Goal: Task Accomplishment & Management: Manage account settings

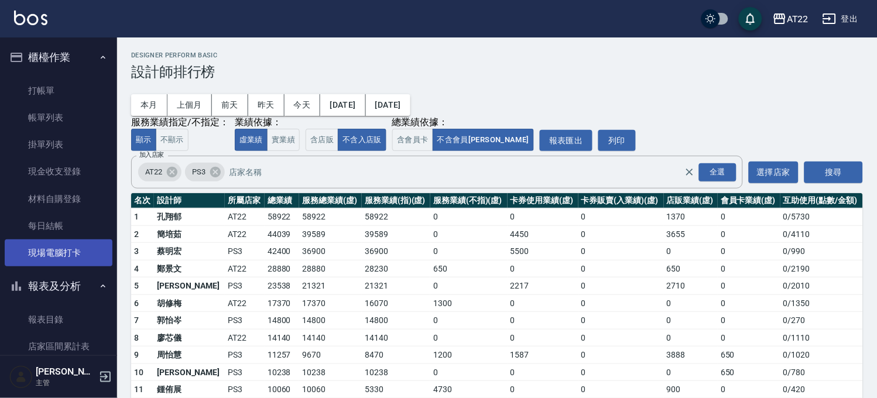
click at [78, 252] on link "現場電腦打卡" at bounding box center [59, 252] width 108 height 27
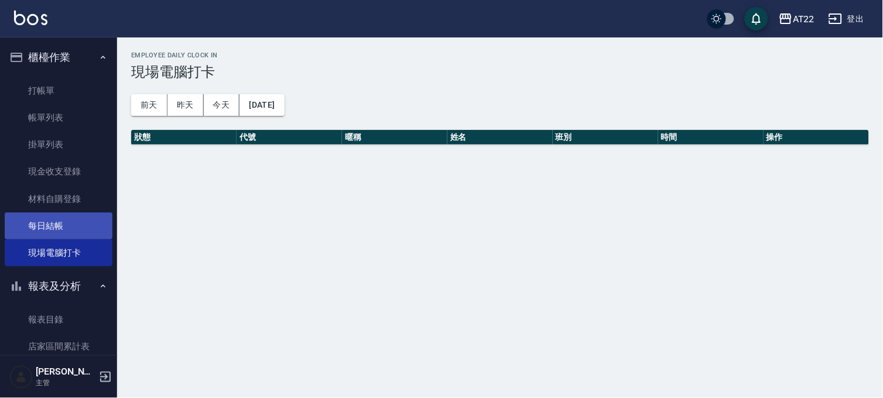
click at [83, 225] on link "每日結帳" at bounding box center [59, 225] width 108 height 27
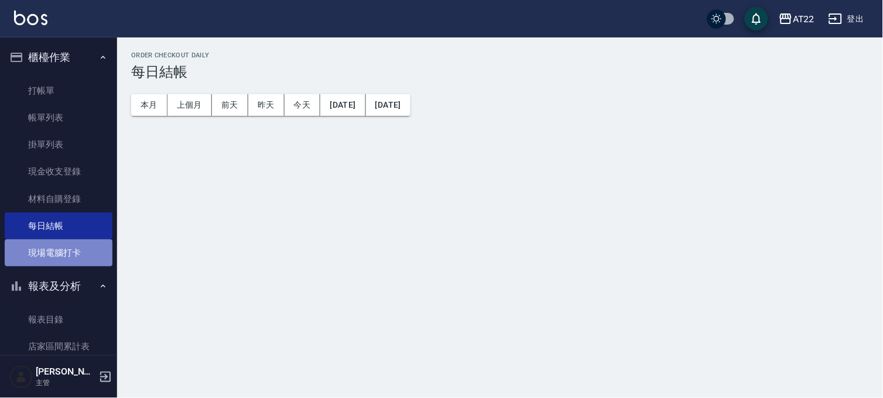
click at [59, 248] on link "現場電腦打卡" at bounding box center [59, 252] width 108 height 27
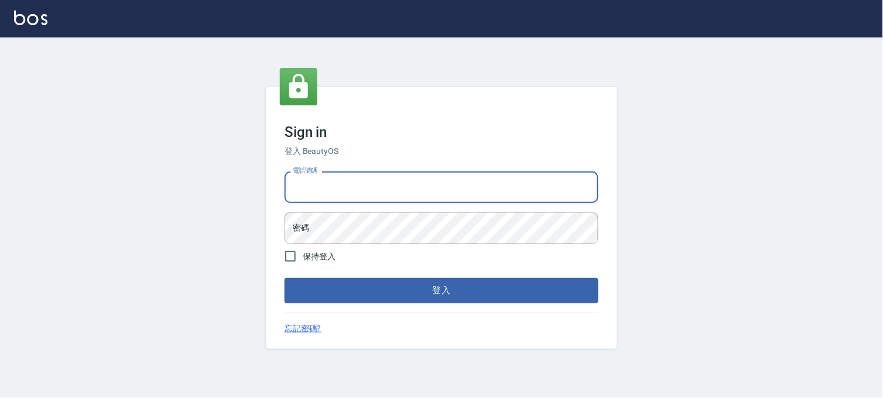
click at [362, 199] on input "電話號碼" at bounding box center [441, 188] width 314 height 32
type input "0936888819"
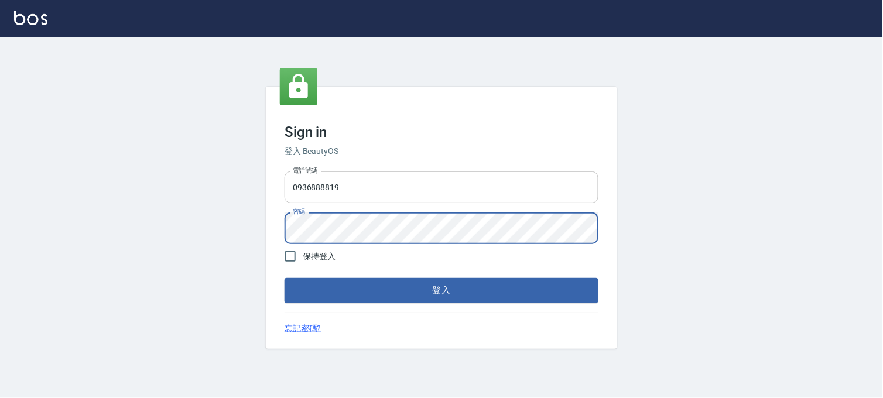
click at [284, 278] on button "登入" at bounding box center [441, 290] width 314 height 25
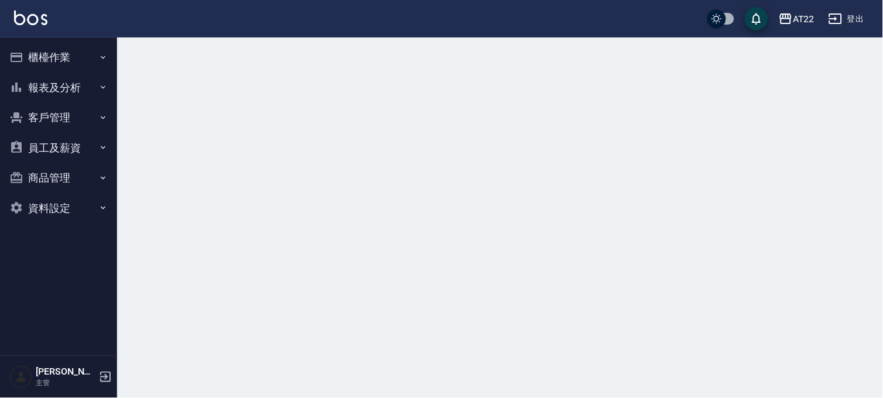
click at [69, 54] on button "櫃檯作業" at bounding box center [59, 57] width 108 height 30
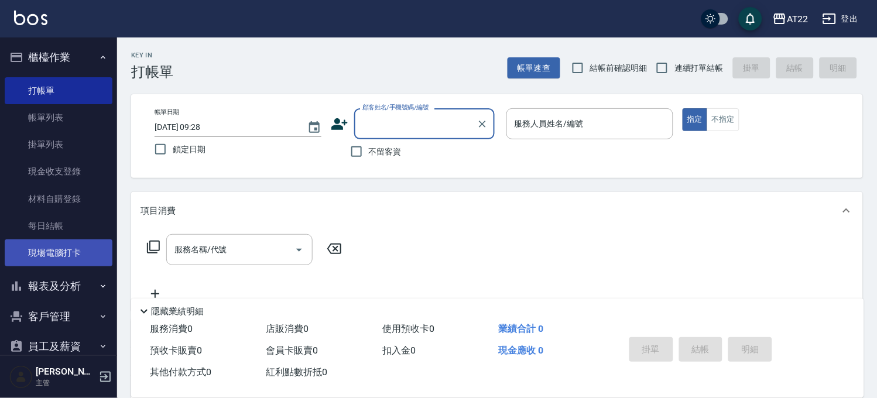
click at [80, 249] on link "現場電腦打卡" at bounding box center [59, 252] width 108 height 27
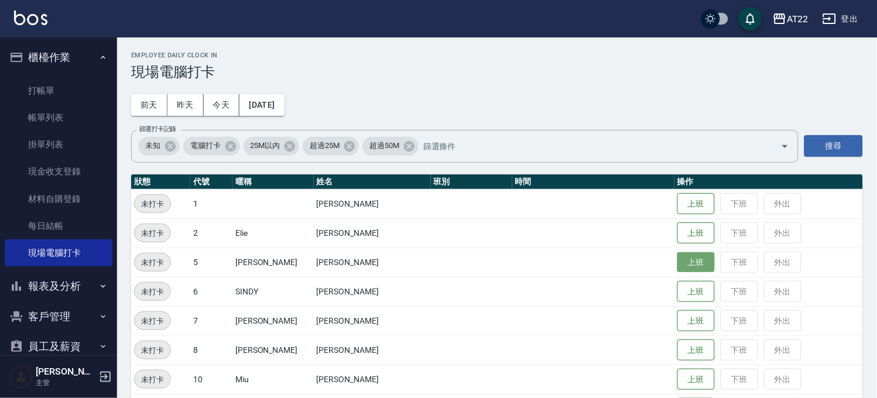
click at [677, 267] on button "上班" at bounding box center [695, 262] width 37 height 20
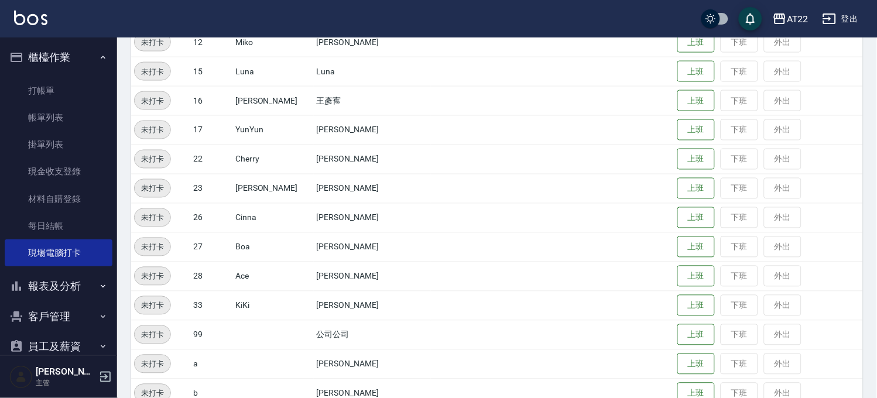
scroll to position [195, 0]
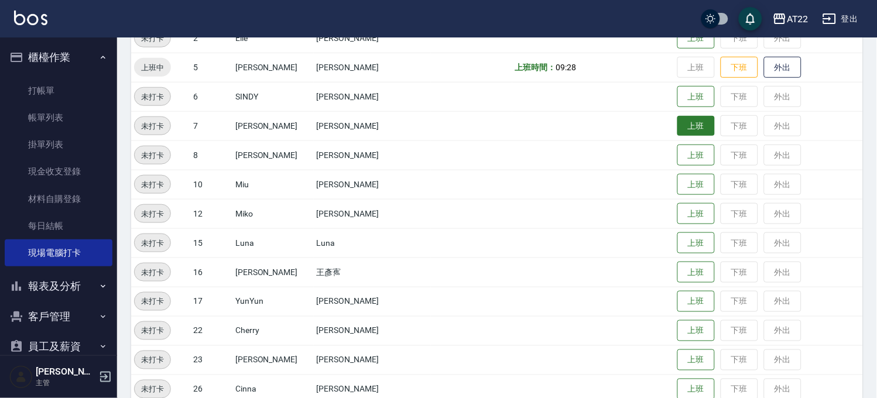
click at [677, 116] on button "上班" at bounding box center [695, 126] width 37 height 20
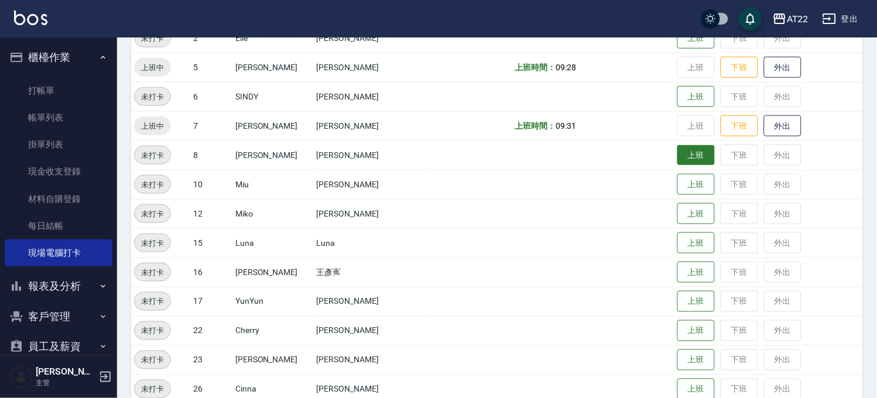
click at [677, 160] on button "上班" at bounding box center [695, 155] width 37 height 20
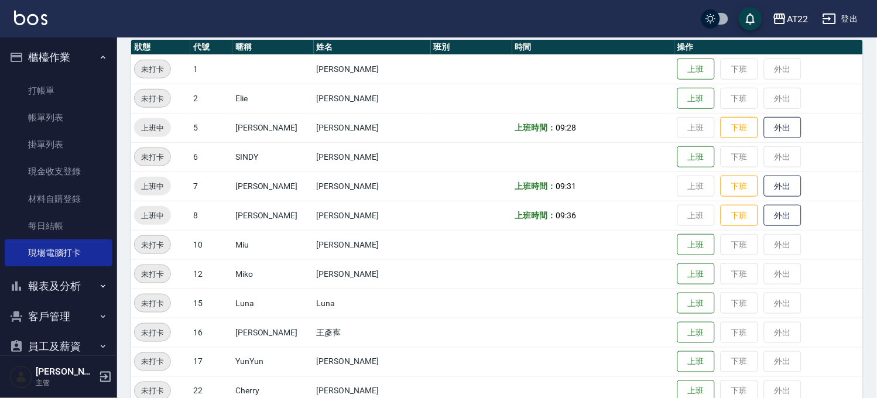
scroll to position [325, 0]
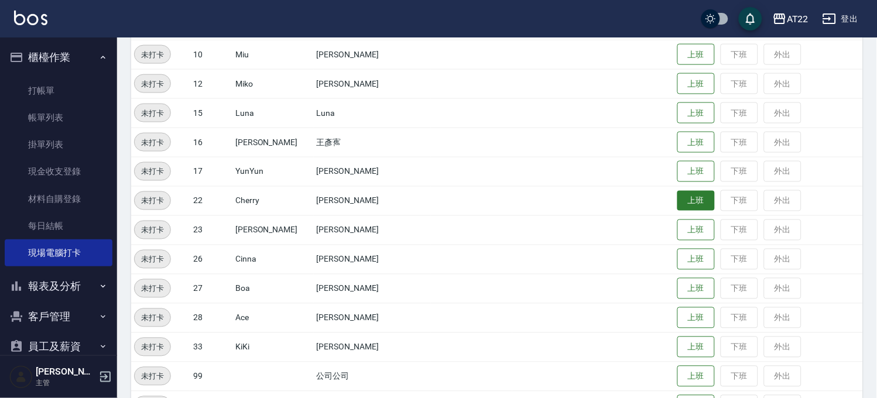
click at [677, 198] on button "上班" at bounding box center [695, 201] width 37 height 20
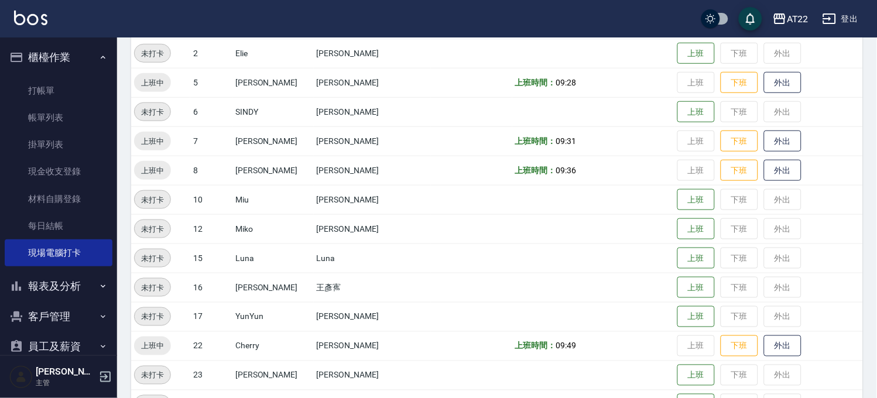
scroll to position [260, 0]
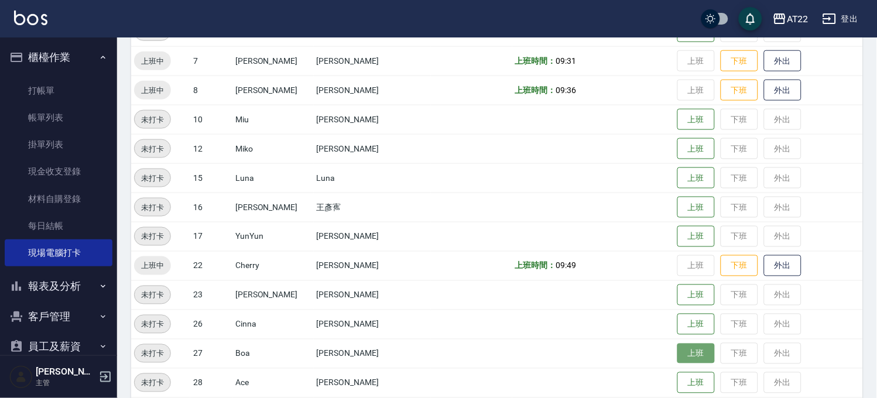
click at [681, 358] on button "上班" at bounding box center [695, 354] width 37 height 20
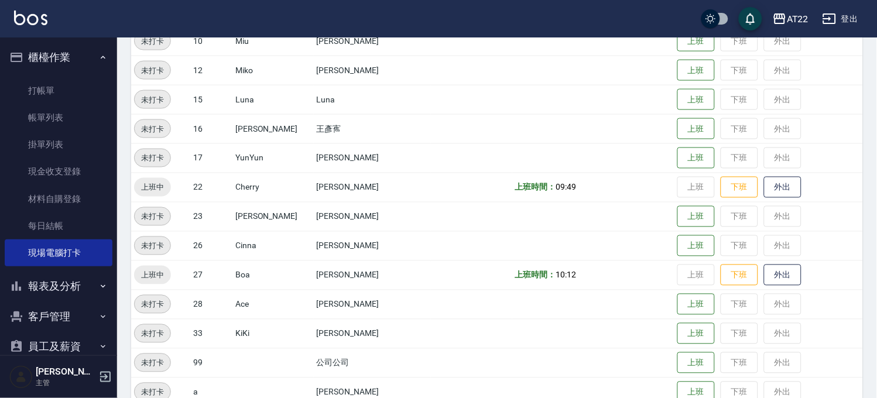
scroll to position [358, 0]
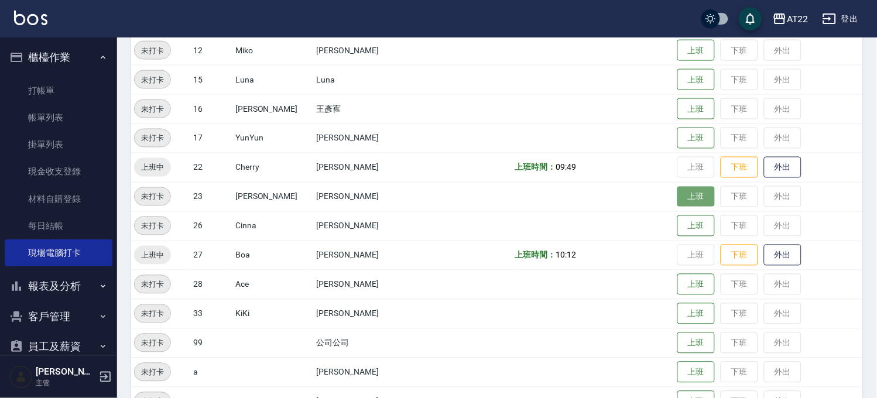
click at [677, 190] on button "上班" at bounding box center [695, 197] width 37 height 20
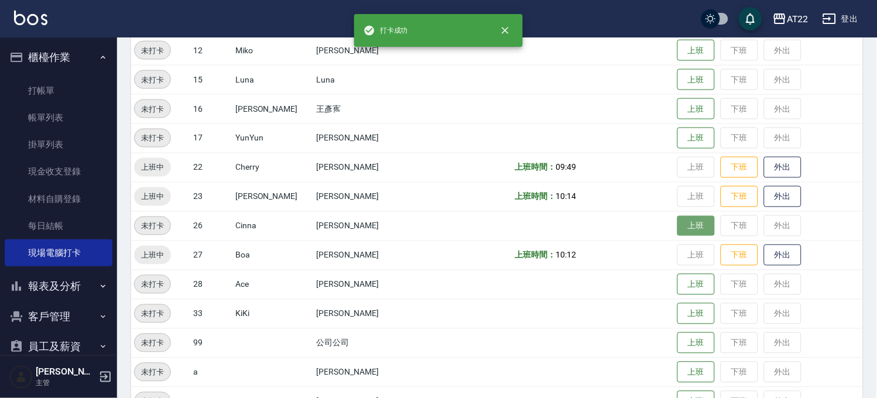
click at [680, 235] on button "上班" at bounding box center [695, 226] width 37 height 20
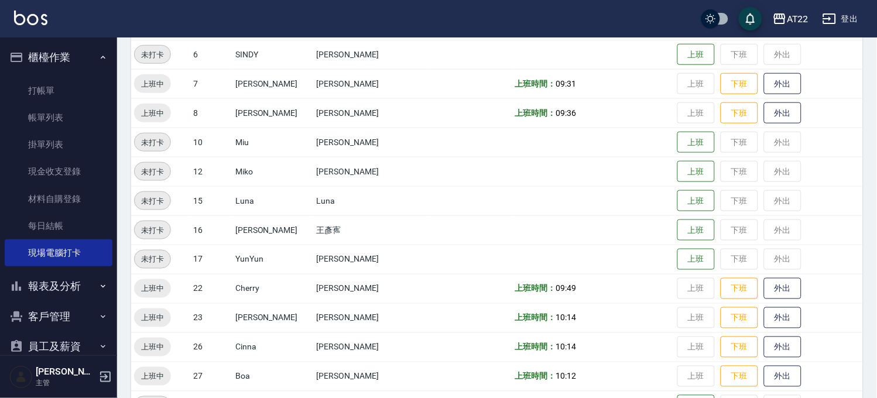
scroll to position [163, 0]
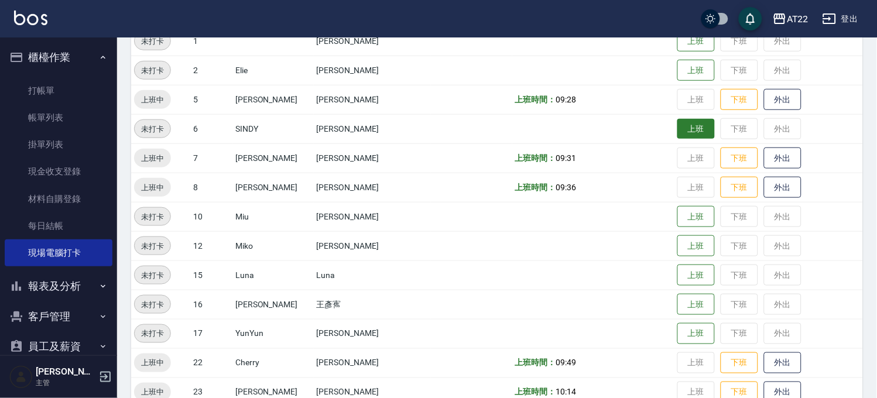
click at [677, 124] on button "上班" at bounding box center [695, 129] width 37 height 20
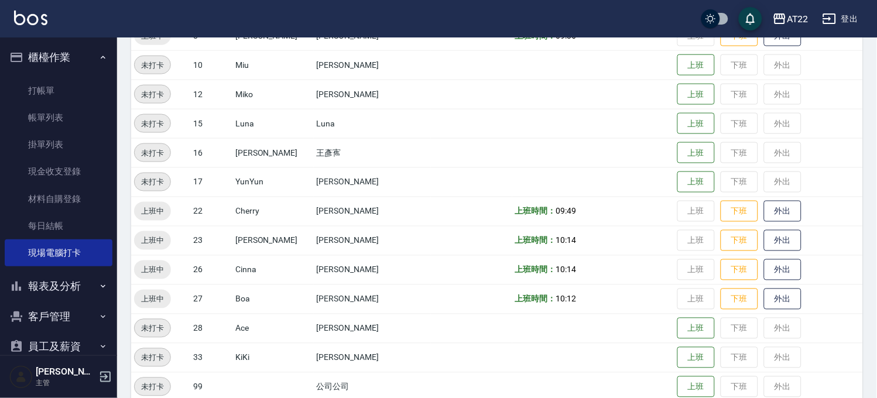
scroll to position [358, 0]
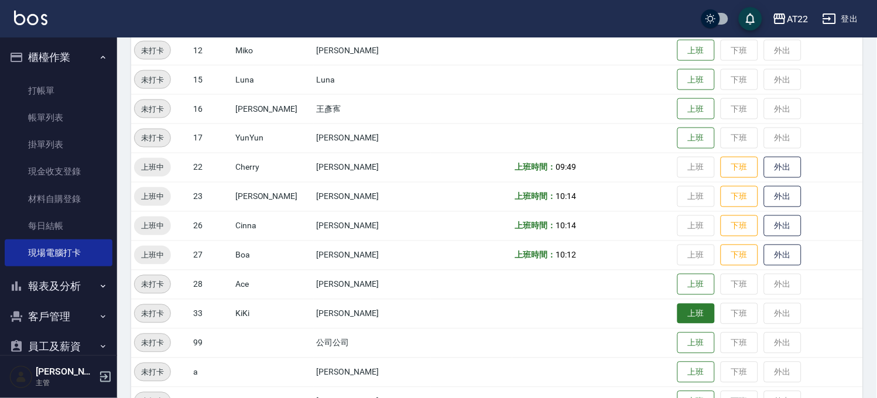
click at [677, 318] on button "上班" at bounding box center [695, 314] width 37 height 20
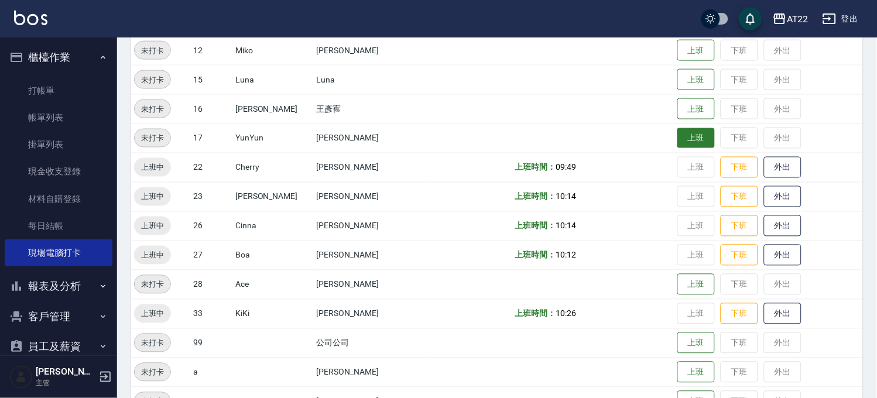
click at [677, 143] on button "上班" at bounding box center [695, 138] width 37 height 20
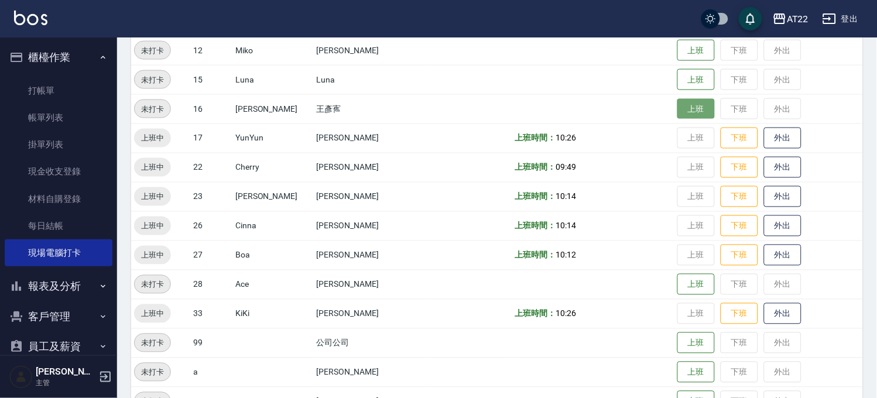
click at [677, 113] on button "上班" at bounding box center [695, 109] width 37 height 20
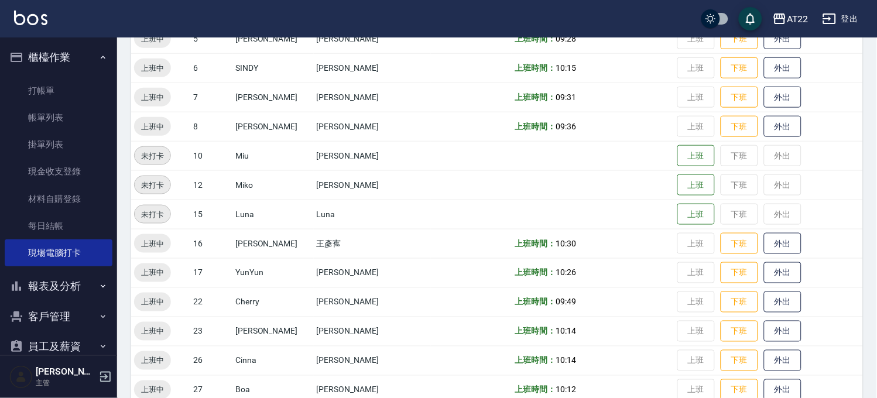
scroll to position [98, 0]
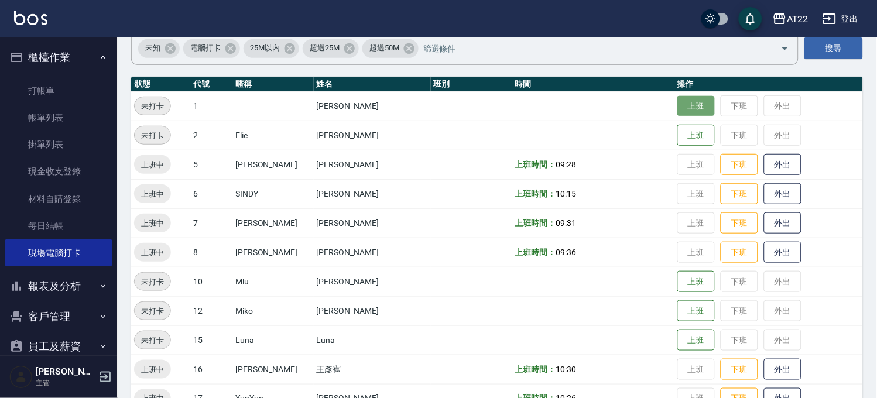
click at [680, 100] on button "上班" at bounding box center [695, 106] width 37 height 20
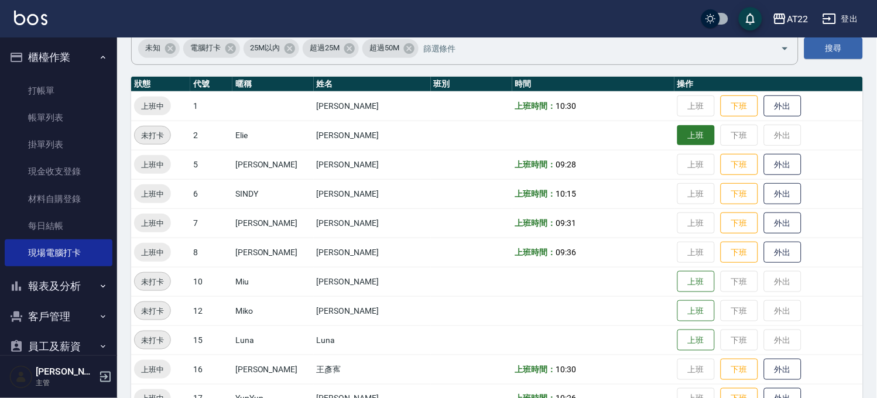
click at [677, 138] on button "上班" at bounding box center [695, 135] width 37 height 20
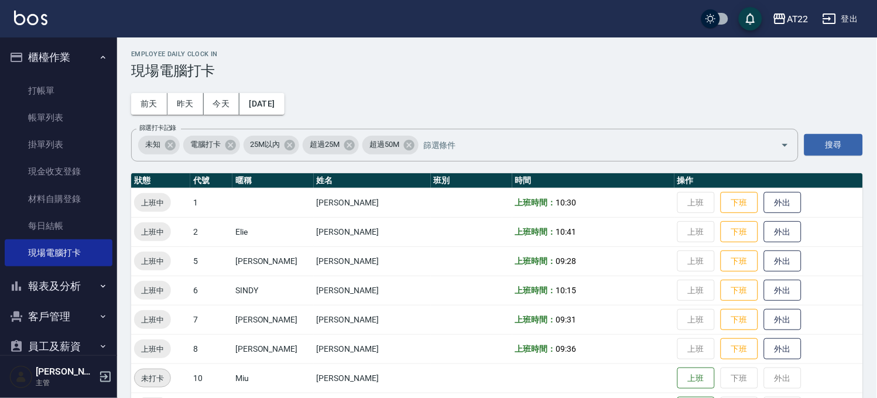
scroll to position [0, 0]
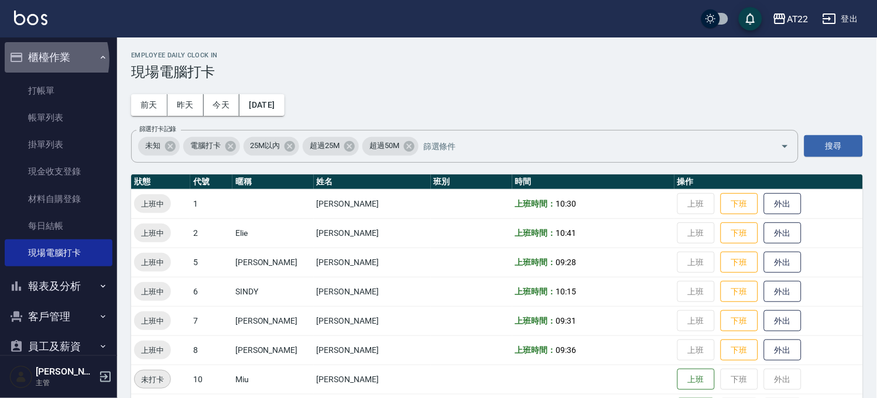
click at [37, 60] on button "櫃檯作業" at bounding box center [59, 57] width 108 height 30
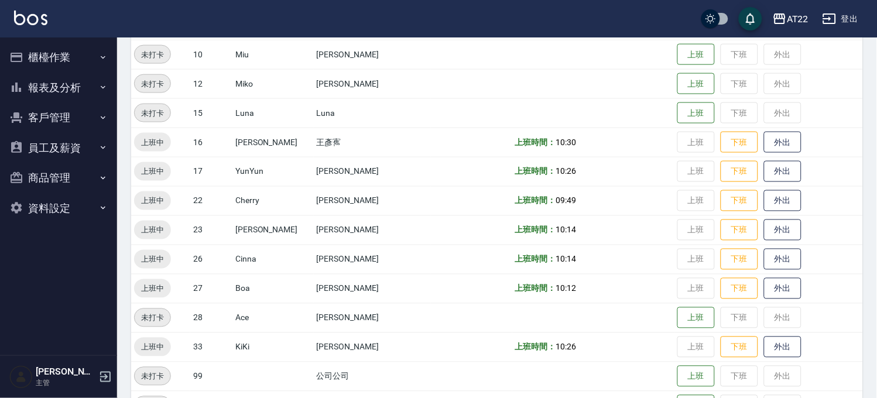
scroll to position [507, 0]
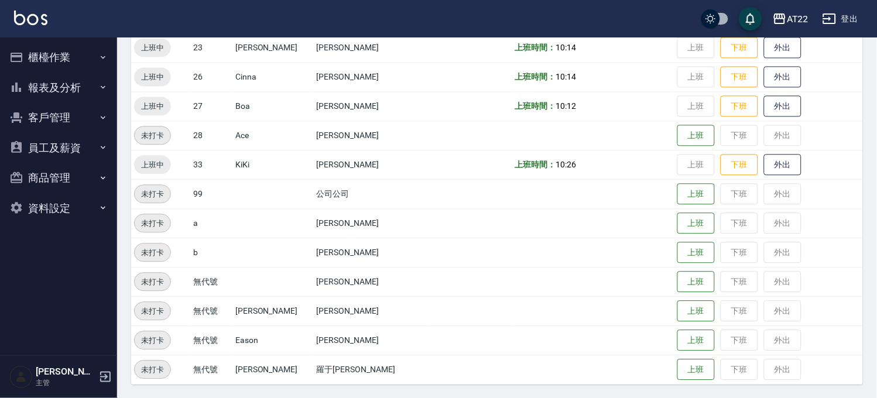
click at [855, 19] on button "登出" at bounding box center [840, 19] width 45 height 22
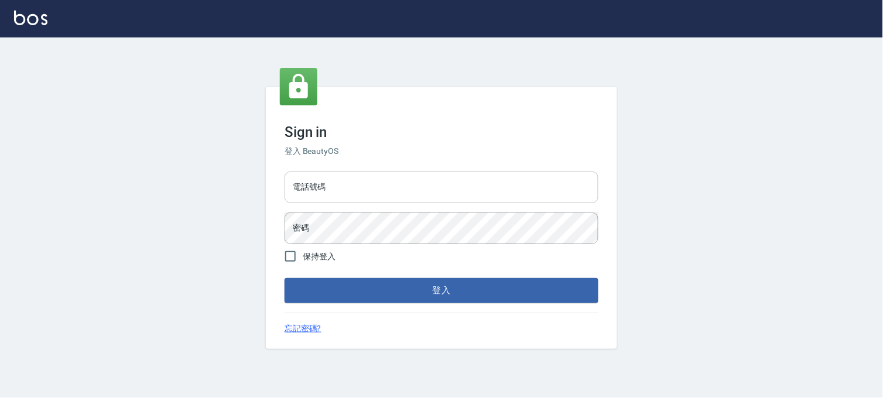
click at [401, 183] on input "電話號碼" at bounding box center [441, 188] width 314 height 32
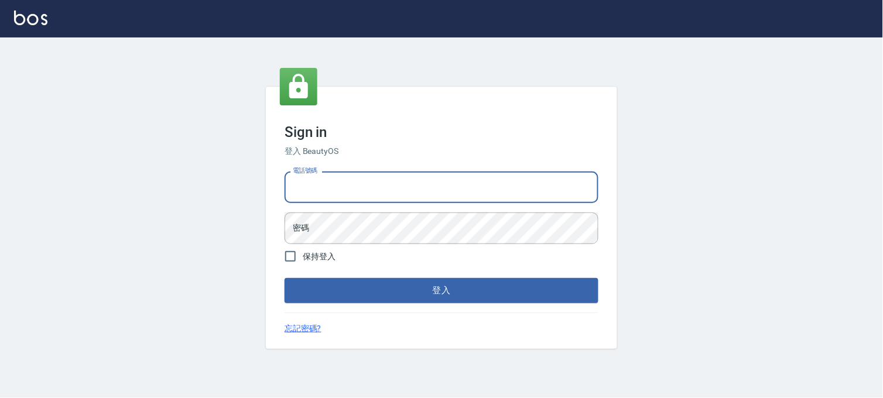
click at [390, 189] on input "電話號碼" at bounding box center [441, 188] width 314 height 32
type input "0988585717"
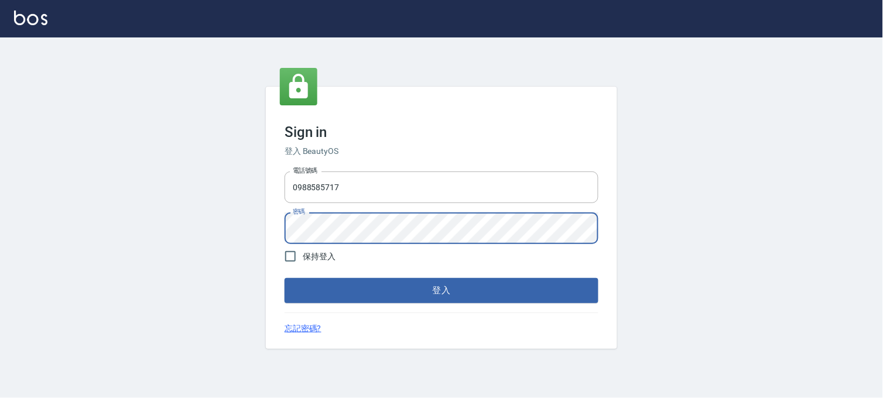
click at [284, 278] on button "登入" at bounding box center [441, 290] width 314 height 25
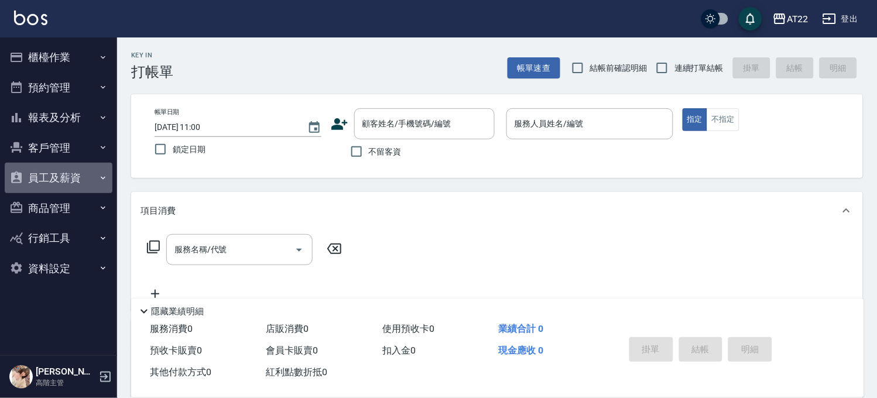
click at [43, 177] on button "員工及薪資" at bounding box center [59, 178] width 108 height 30
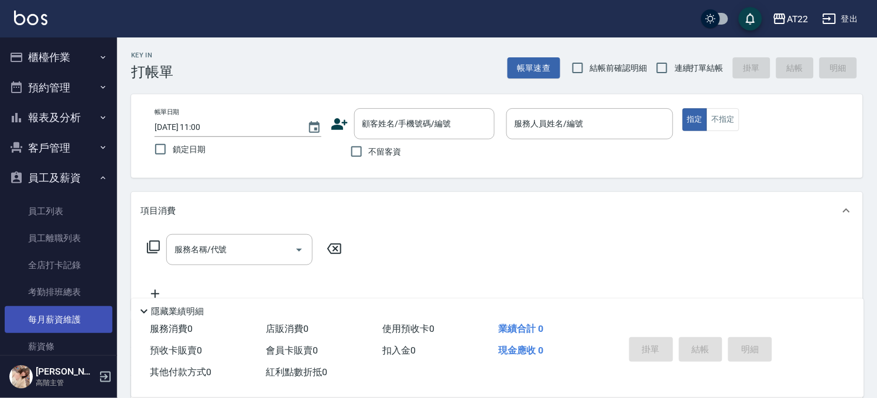
scroll to position [167, 0]
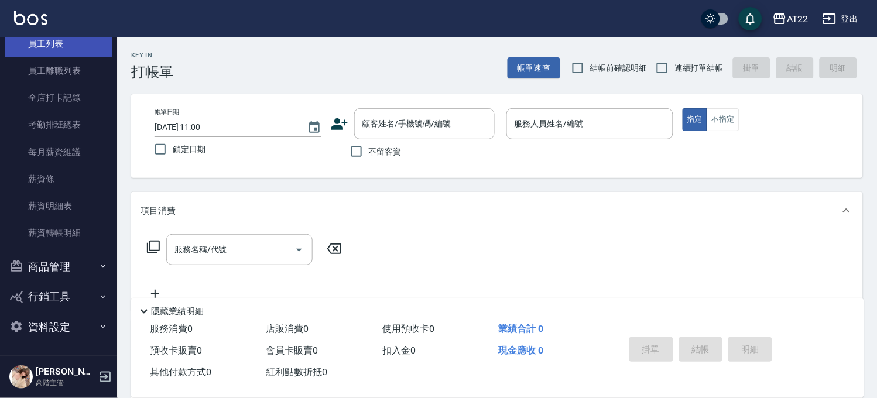
click at [66, 50] on link "員工列表" at bounding box center [59, 43] width 108 height 27
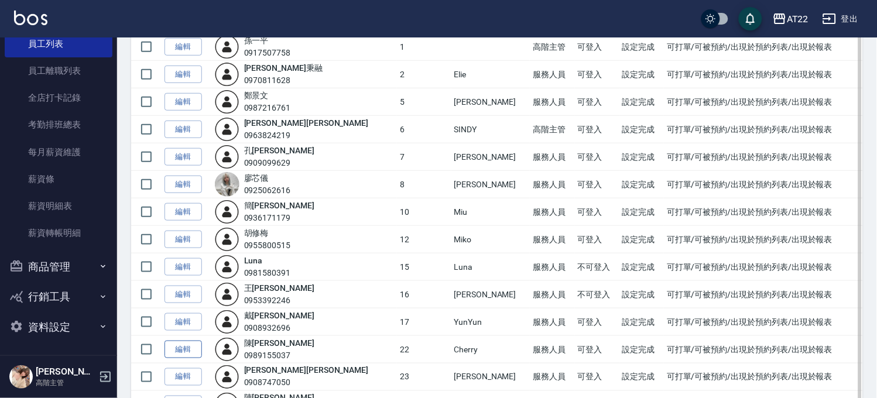
scroll to position [260, 0]
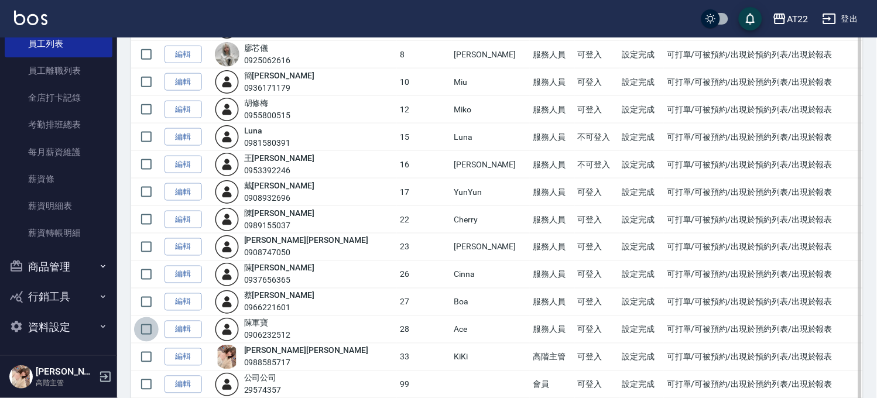
click at [147, 325] on input "checkbox" at bounding box center [146, 329] width 25 height 25
checkbox input "true"
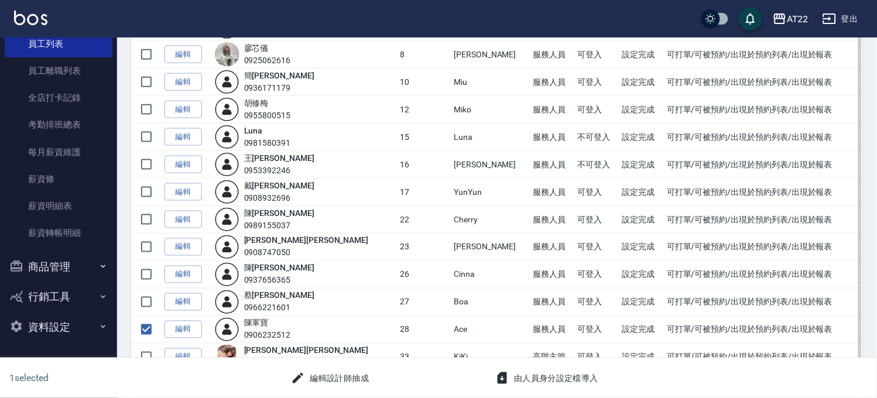
scroll to position [472, 0]
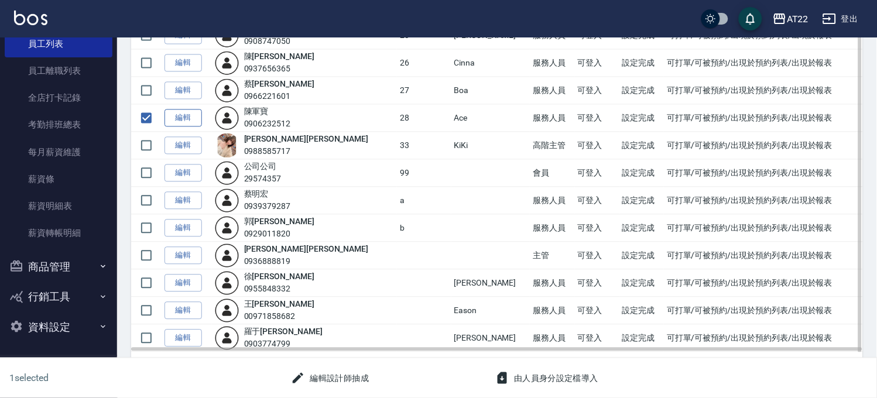
click at [188, 114] on link "編輯" at bounding box center [182, 118] width 37 height 18
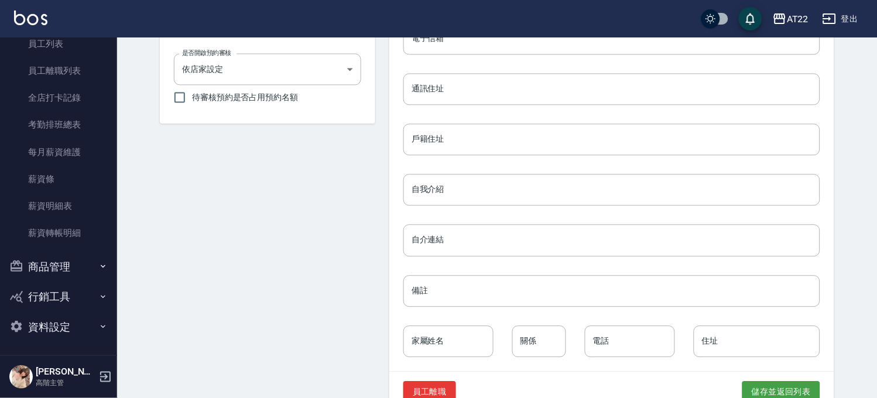
scroll to position [536, 0]
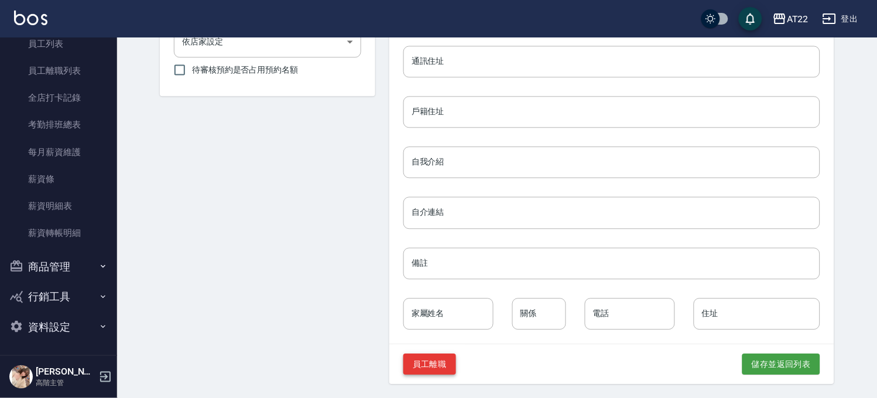
click at [447, 359] on button "員工離職" at bounding box center [429, 365] width 53 height 22
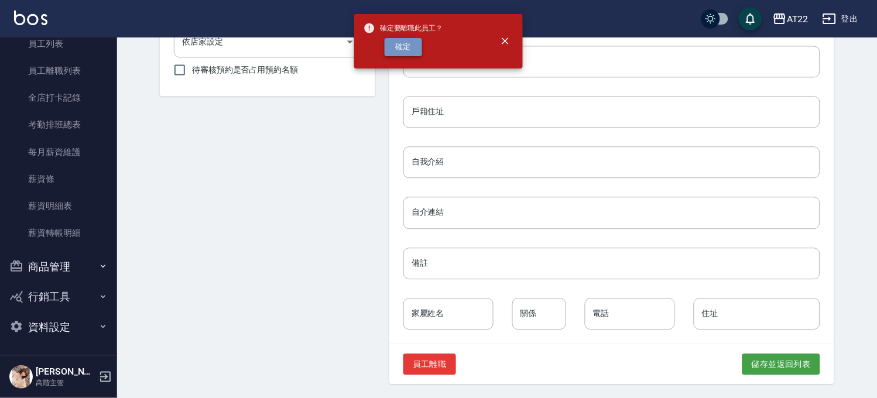
click at [401, 46] on button "確定" at bounding box center [403, 47] width 37 height 18
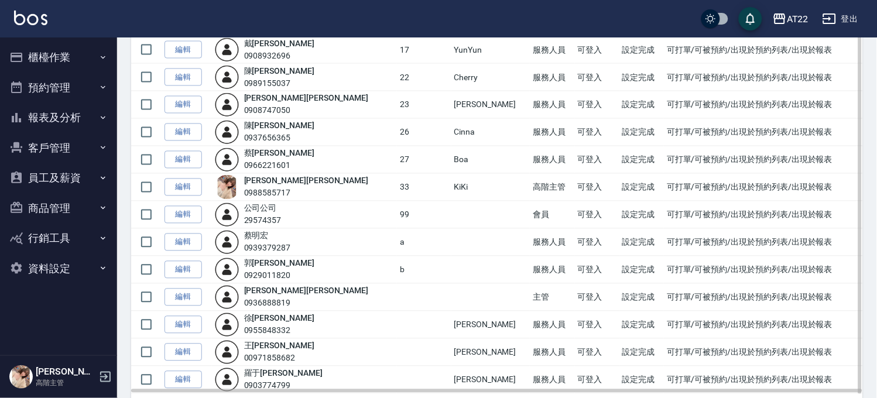
scroll to position [380, 0]
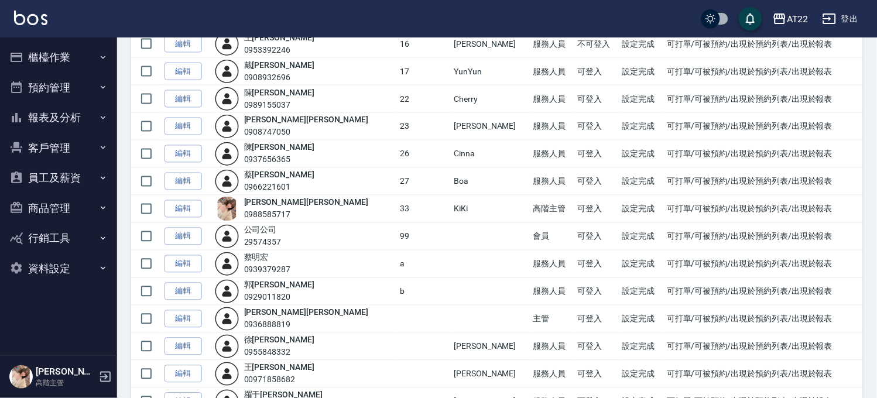
click at [832, 18] on icon "button" at bounding box center [829, 19] width 14 height 14
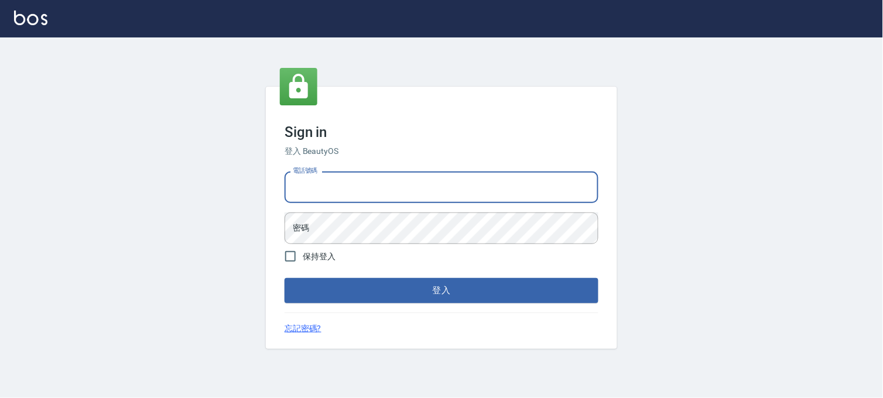
click at [367, 193] on input "電話號碼" at bounding box center [441, 188] width 314 height 32
type input "0936888819"
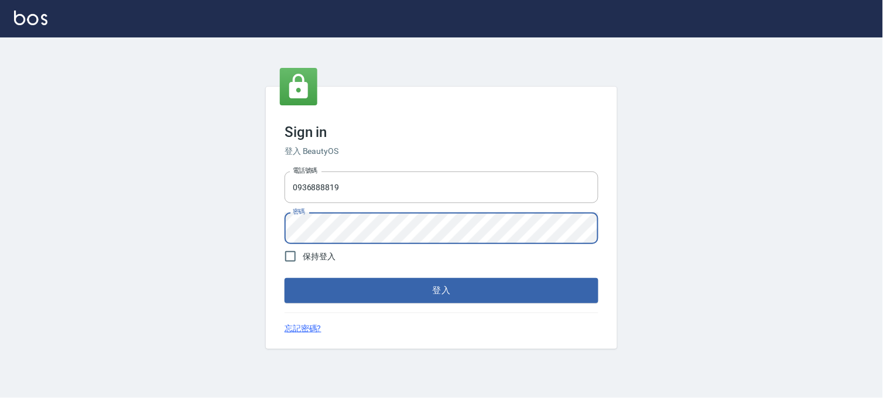
click at [284, 278] on button "登入" at bounding box center [441, 290] width 314 height 25
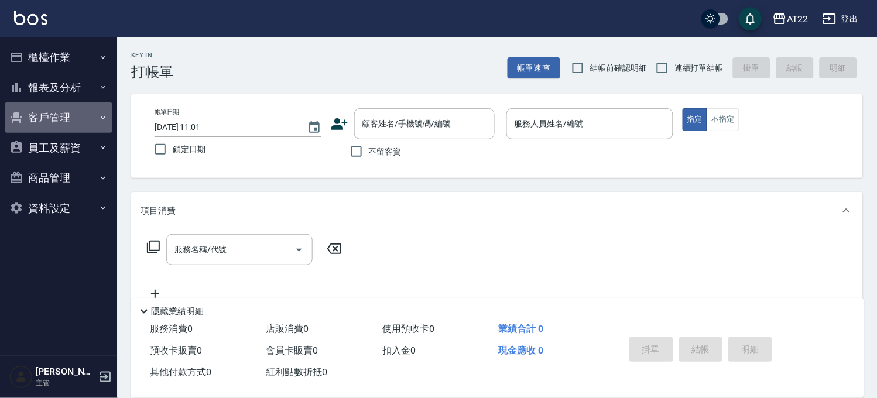
click at [66, 114] on button "客戶管理" at bounding box center [59, 117] width 108 height 30
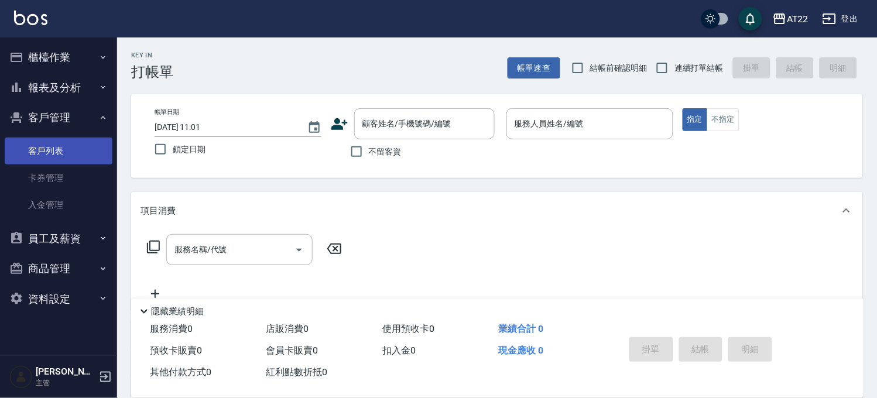
click at [63, 151] on link "客戶列表" at bounding box center [59, 151] width 108 height 27
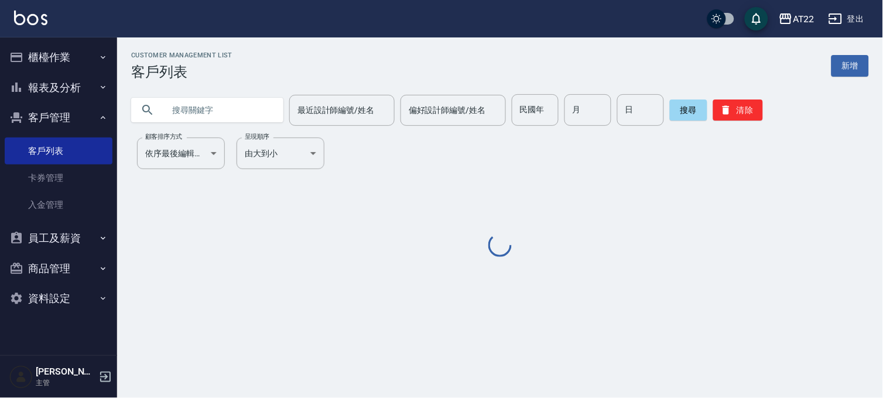
click at [200, 113] on input "text" at bounding box center [219, 110] width 110 height 32
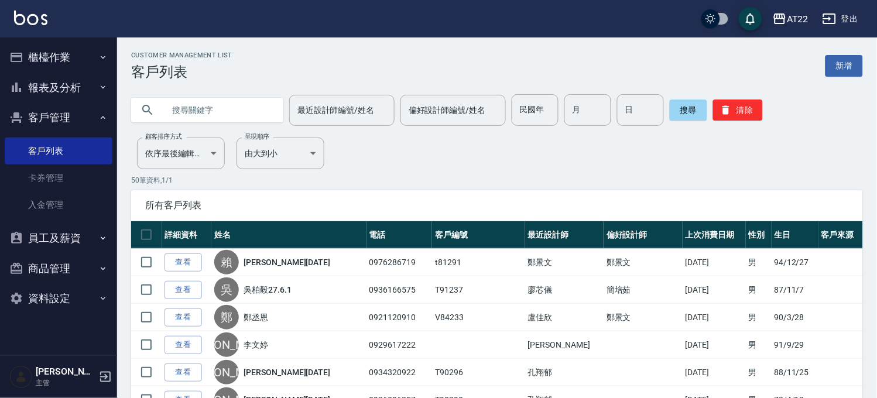
click at [217, 107] on input "text" at bounding box center [219, 110] width 110 height 32
click at [209, 109] on input "text" at bounding box center [219, 110] width 110 height 32
paste input "0906967608"
type input "0906967608"
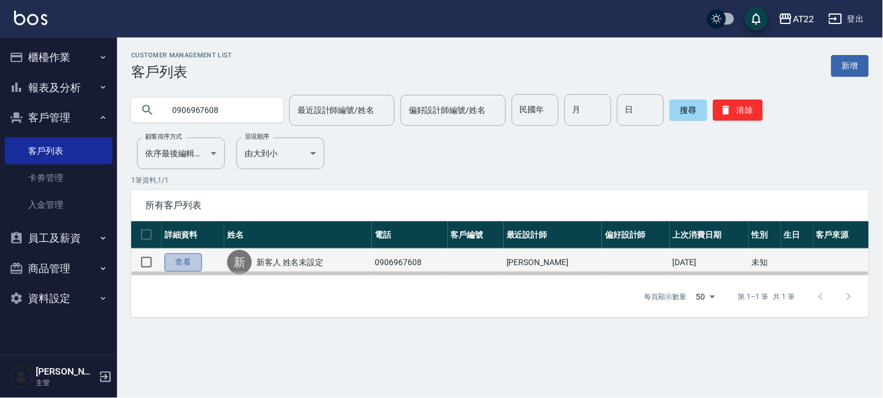
click at [197, 264] on link "查看" at bounding box center [182, 262] width 37 height 18
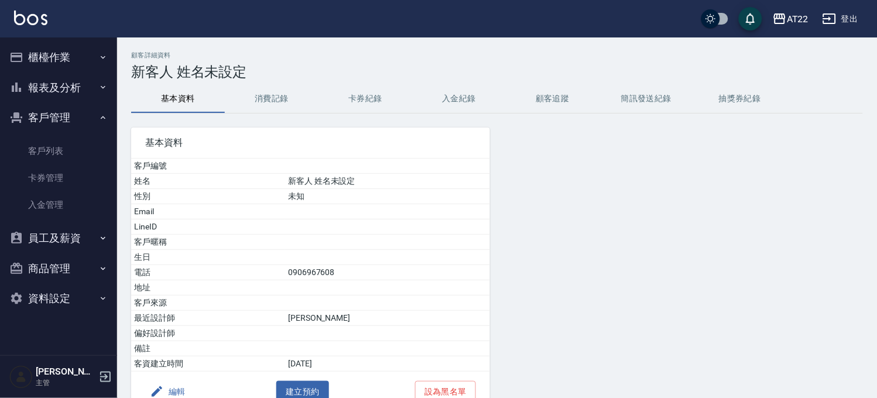
click at [177, 395] on button "編輯" at bounding box center [167, 392] width 45 height 22
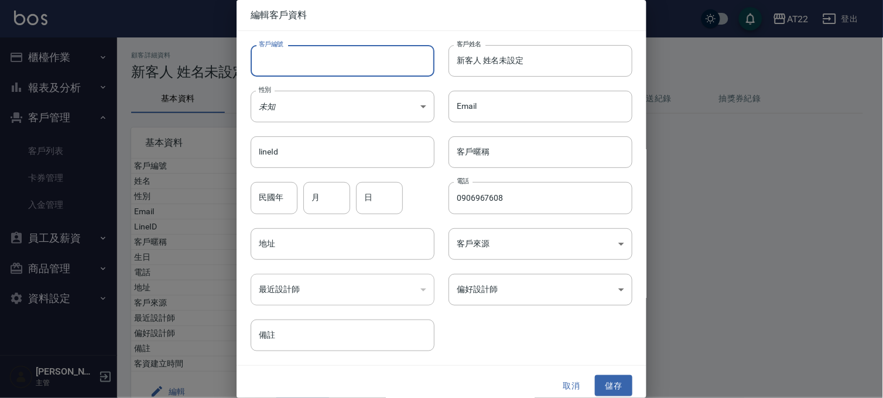
drag, startPoint x: 337, startPoint y: 66, endPoint x: 303, endPoint y: 63, distance: 34.1
click at [303, 63] on input "客戶編號" at bounding box center [343, 61] width 184 height 32
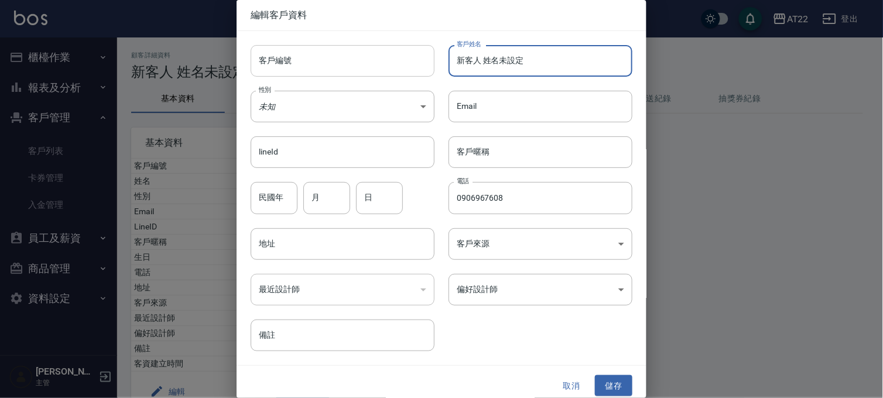
drag, startPoint x: 527, startPoint y: 64, endPoint x: 409, endPoint y: 65, distance: 118.2
click at [397, 65] on div "客戶編號 客戶編號 客戶姓名 新客人 姓名未設定 客戶姓名 性別 未知 UNKNOWN 性別 Email Email lineId lineId 客戶暱稱 客…" at bounding box center [434, 191] width 396 height 320
paste input "鈞展"
type input "柯鈞展"
click at [602, 385] on button "儲存" at bounding box center [613, 386] width 37 height 22
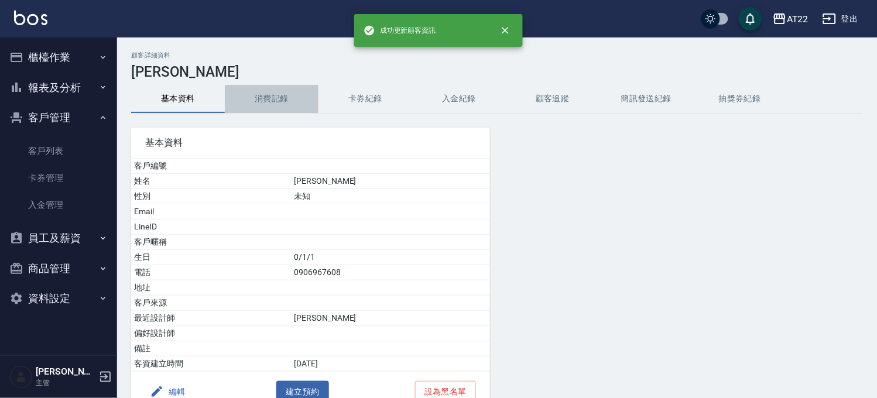
click at [273, 90] on button "消費記錄" at bounding box center [272, 99] width 94 height 28
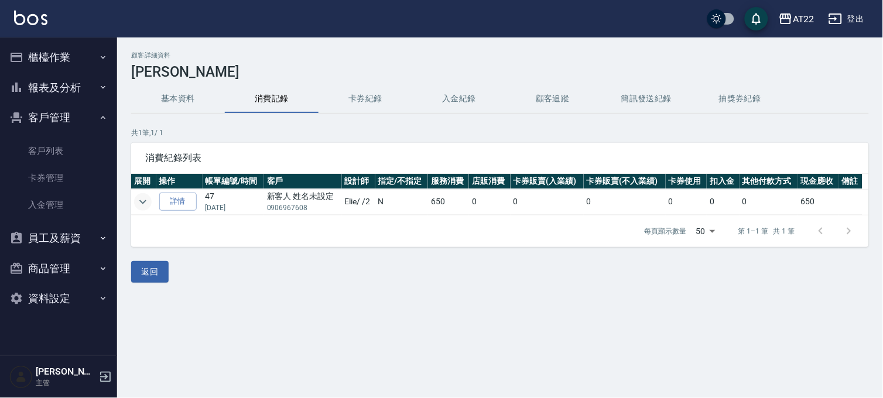
click at [143, 195] on icon "expand row" at bounding box center [143, 202] width 14 height 14
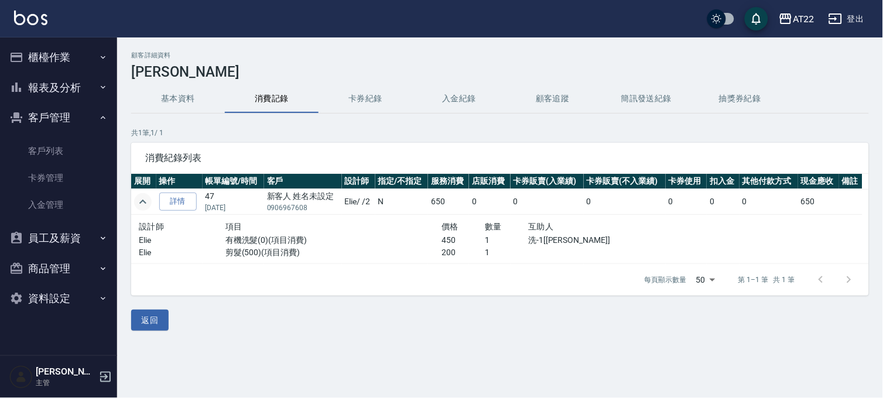
click at [143, 195] on icon "expand row" at bounding box center [143, 202] width 14 height 14
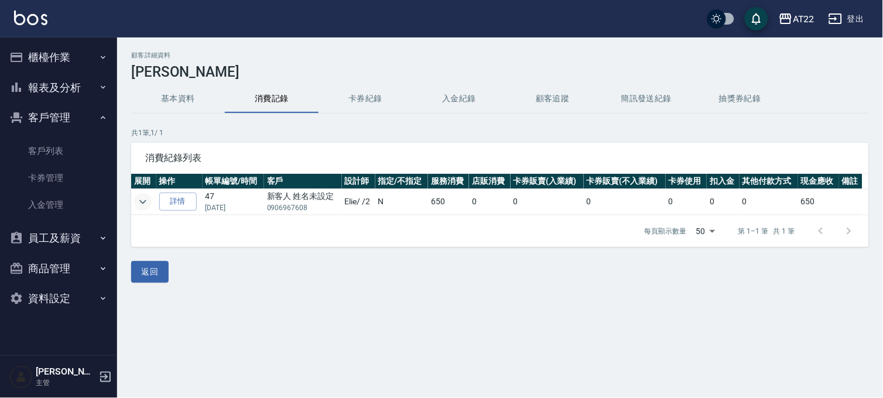
click at [29, 102] on button "客戶管理" at bounding box center [59, 117] width 108 height 30
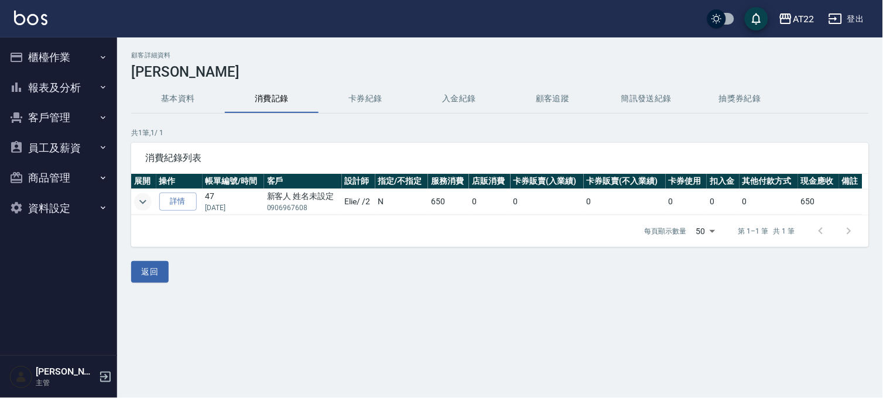
click at [37, 84] on button "報表及分析" at bounding box center [59, 88] width 108 height 30
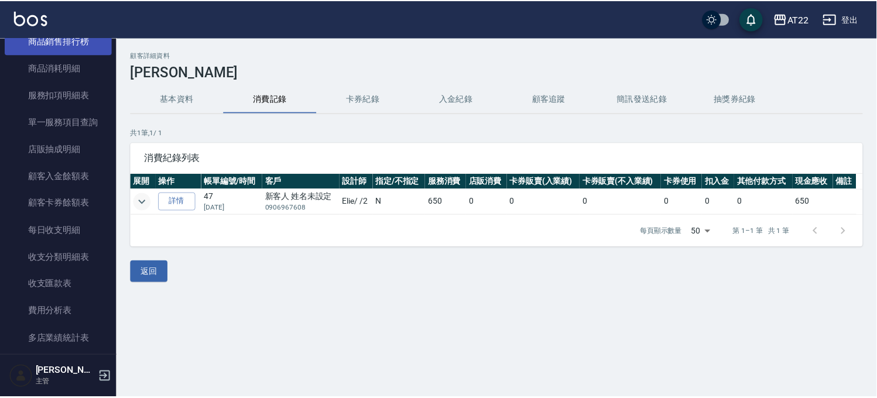
scroll to position [390, 0]
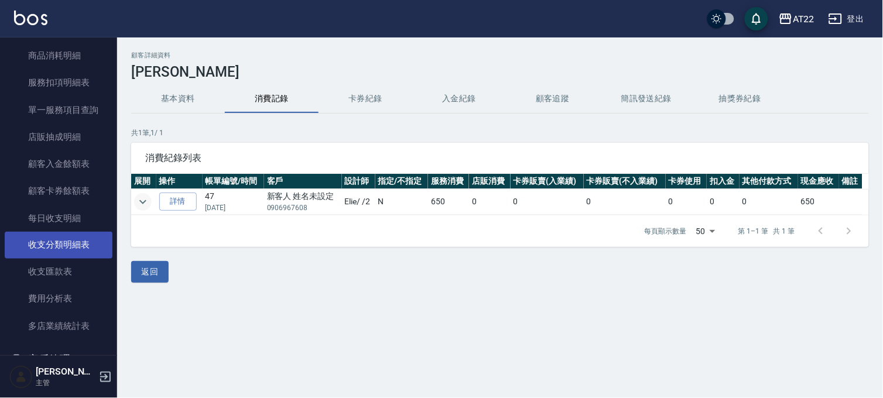
click at [80, 249] on link "收支分類明細表" at bounding box center [59, 245] width 108 height 27
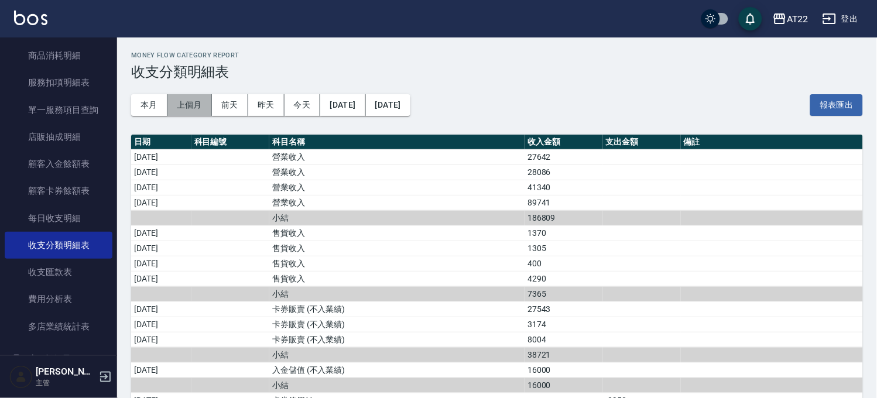
click at [191, 109] on button "上個月" at bounding box center [189, 105] width 44 height 22
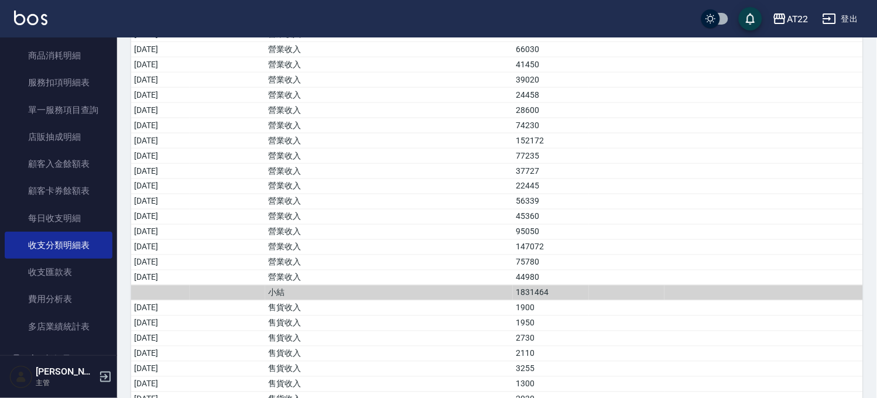
scroll to position [325, 0]
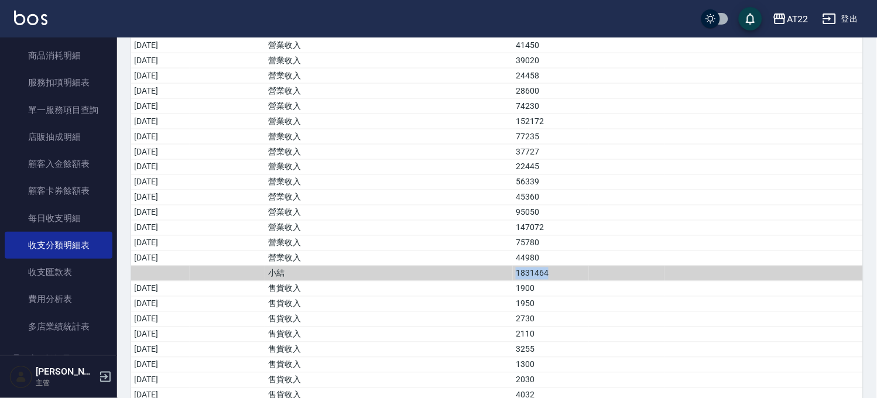
drag, startPoint x: 547, startPoint y: 273, endPoint x: 594, endPoint y: 272, distance: 46.8
click at [588, 272] on td "1831464" at bounding box center [551, 273] width 76 height 15
copy td "1831464"
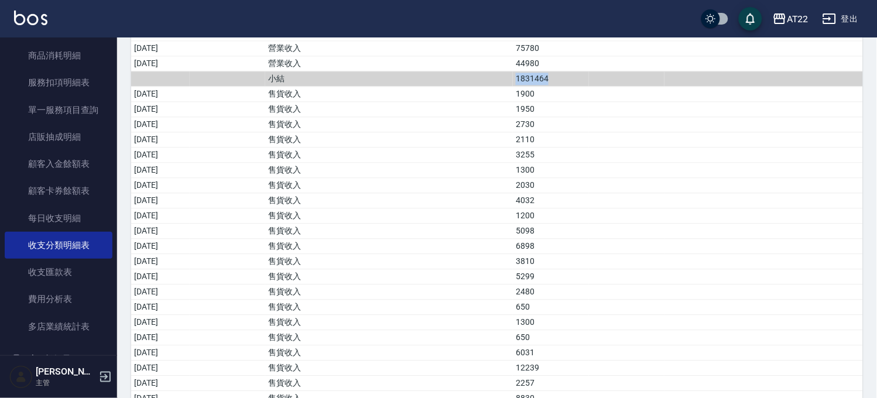
scroll to position [585, 0]
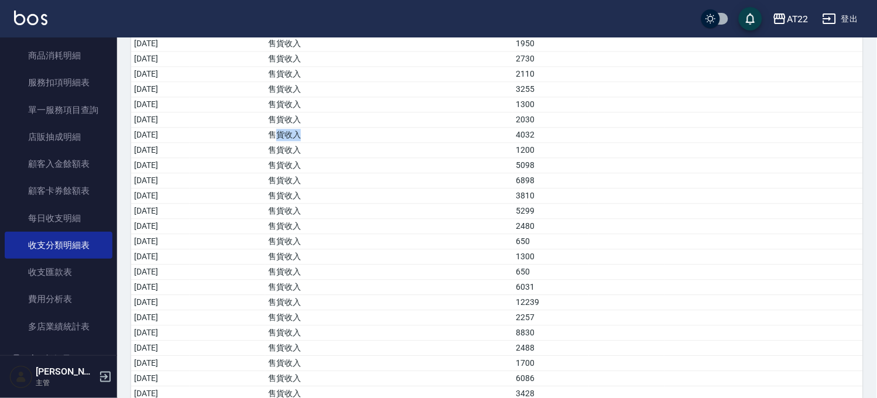
drag, startPoint x: 329, startPoint y: 135, endPoint x: 338, endPoint y: 136, distance: 8.8
click at [338, 136] on td "售貨收入" at bounding box center [389, 134] width 248 height 15
click at [314, 169] on td "售貨收入" at bounding box center [389, 164] width 248 height 15
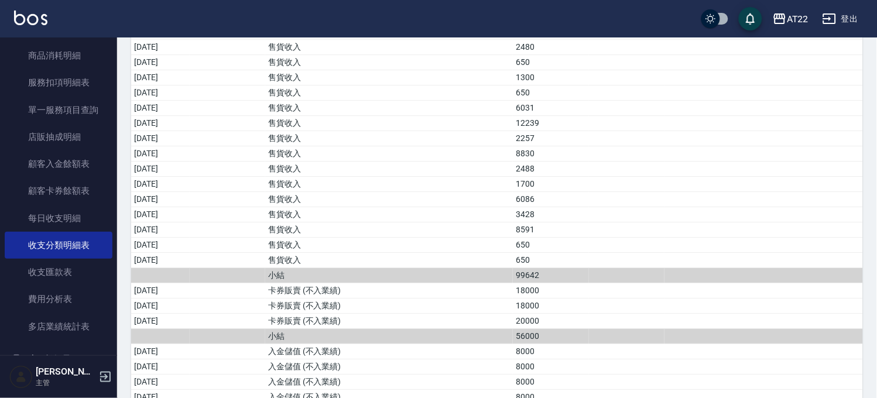
scroll to position [780, 0]
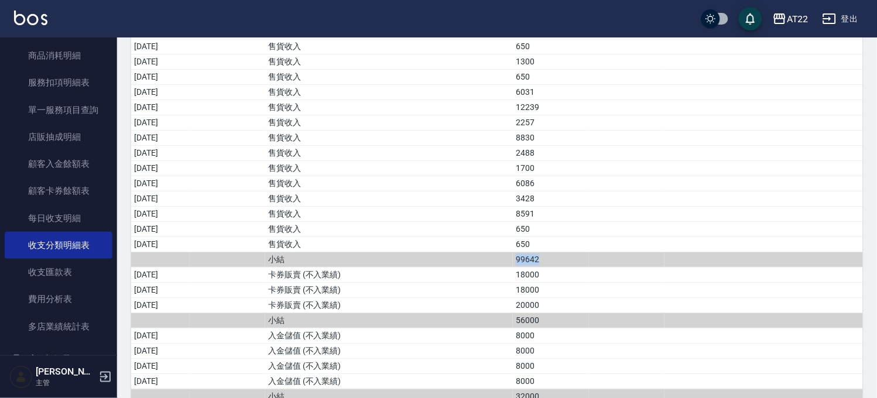
drag, startPoint x: 546, startPoint y: 265, endPoint x: 581, endPoint y: 265, distance: 35.1
click at [581, 265] on tr "小結 99642" at bounding box center [497, 259] width 732 height 15
copy tr "小結 99642"
drag, startPoint x: 299, startPoint y: 282, endPoint x: 351, endPoint y: 287, distance: 53.0
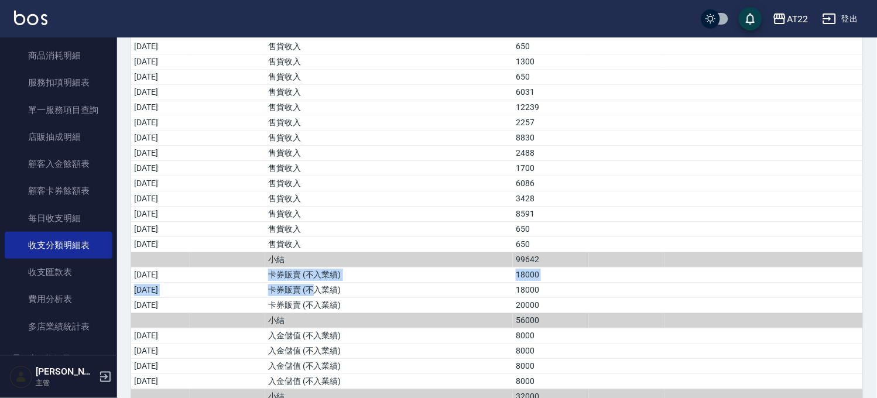
click at [348, 297] on td "卡券販賣 (不入業績)" at bounding box center [389, 289] width 248 height 15
drag, startPoint x: 542, startPoint y: 325, endPoint x: 586, endPoint y: 320, distance: 44.1
click at [586, 320] on tr "小結 56000" at bounding box center [497, 320] width 732 height 15
copy tr "小結 56000"
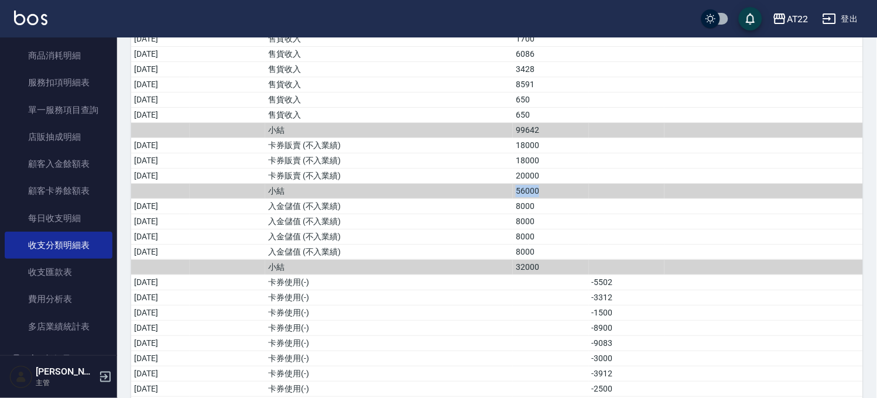
scroll to position [910, 0]
drag, startPoint x: 300, startPoint y: 214, endPoint x: 348, endPoint y: 236, distance: 52.1
click at [343, 251] on td "入金儲值 (不入業績)" at bounding box center [389, 250] width 248 height 15
drag, startPoint x: 541, startPoint y: 267, endPoint x: 583, endPoint y: 272, distance: 41.8
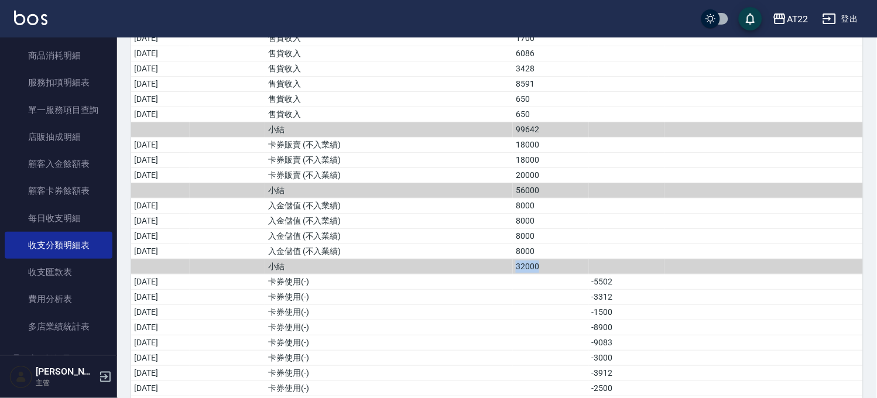
click at [583, 272] on tr "小結 32000" at bounding box center [497, 266] width 732 height 15
copy tr "小結 32000"
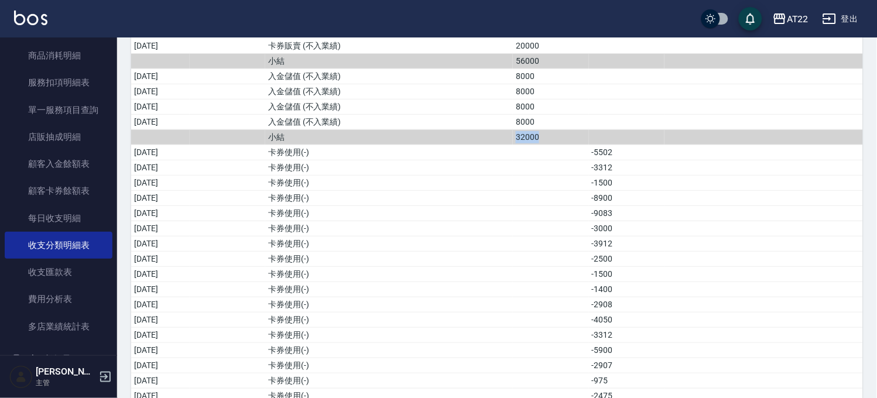
scroll to position [1040, 0]
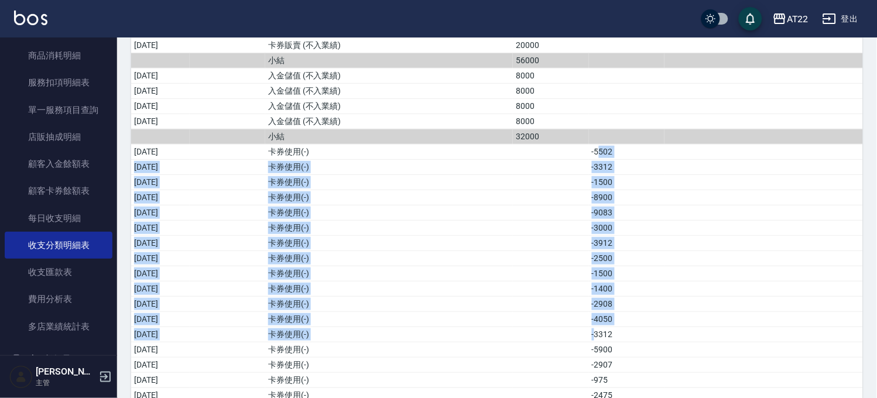
drag, startPoint x: 632, startPoint y: 176, endPoint x: 629, endPoint y: 334, distance: 158.1
click at [629, 334] on td "-3312" at bounding box center [627, 334] width 76 height 15
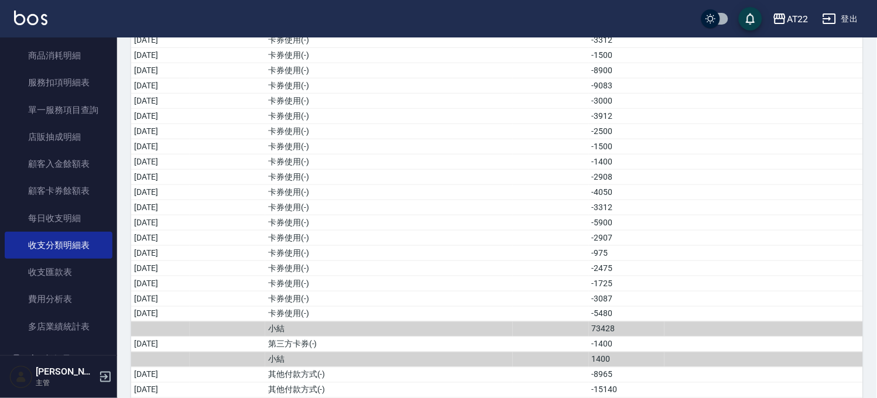
scroll to position [1171, 0]
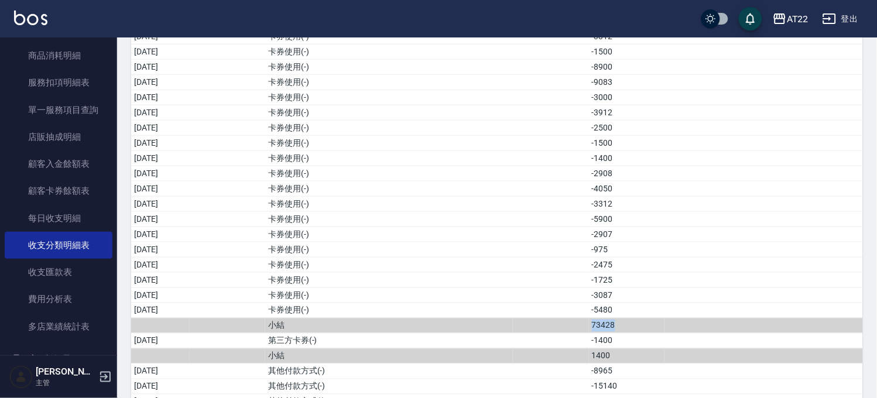
drag, startPoint x: 620, startPoint y: 331, endPoint x: 660, endPoint y: 332, distance: 39.2
click at [660, 332] on tr "小結 73428" at bounding box center [497, 325] width 732 height 15
copy tr "73428"
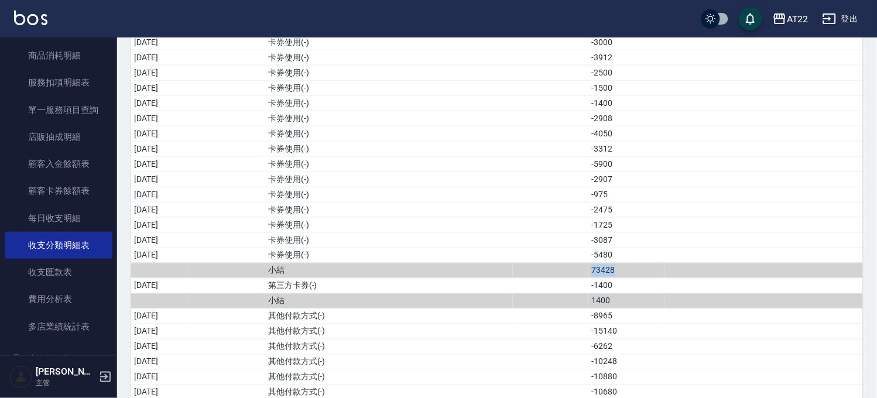
scroll to position [1301, 0]
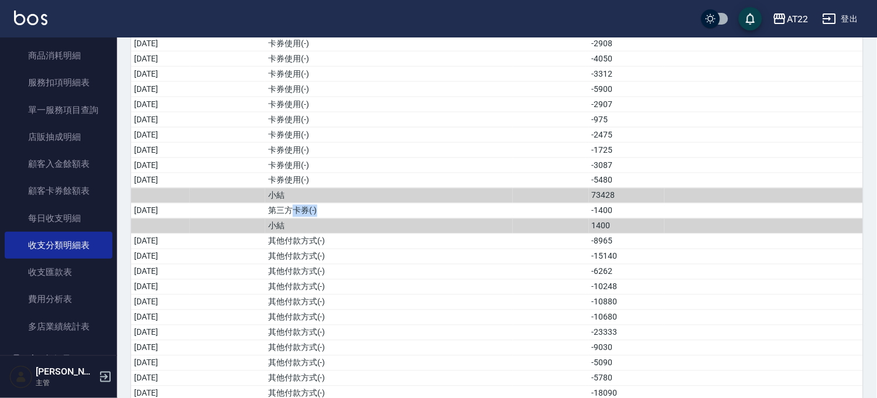
drag, startPoint x: 334, startPoint y: 214, endPoint x: 366, endPoint y: 221, distance: 33.4
click at [366, 218] on td "第三方卡券(-)" at bounding box center [389, 210] width 248 height 15
drag, startPoint x: 310, startPoint y: 184, endPoint x: 337, endPoint y: 188, distance: 27.2
click at [337, 188] on td "卡券使用(-)" at bounding box center [389, 180] width 248 height 15
drag, startPoint x: 296, startPoint y: 185, endPoint x: 331, endPoint y: 193, distance: 36.1
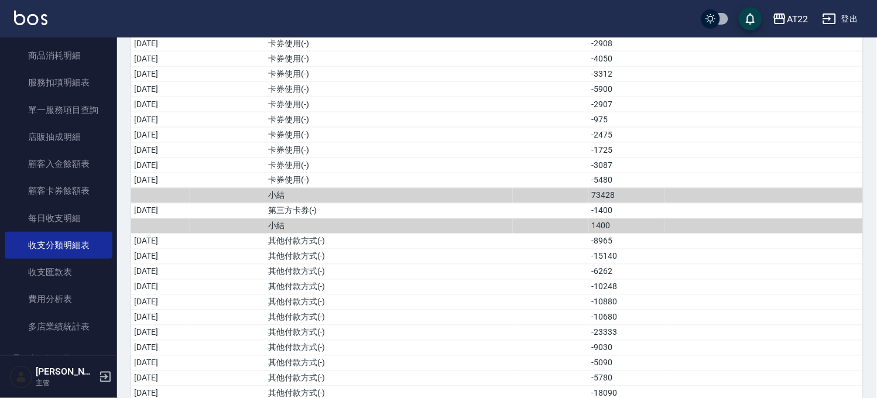
click at [325, 188] on tr "2025/09/28 卡券使用(-) -5480" at bounding box center [497, 180] width 732 height 15
drag, startPoint x: 344, startPoint y: 218, endPoint x: 380, endPoint y: 219, distance: 36.9
click at [379, 218] on td "第三方卡券(-)" at bounding box center [389, 210] width 248 height 15
click at [380, 218] on td "第三方卡券(-)" at bounding box center [389, 210] width 248 height 15
drag, startPoint x: 326, startPoint y: 184, endPoint x: 384, endPoint y: 190, distance: 58.2
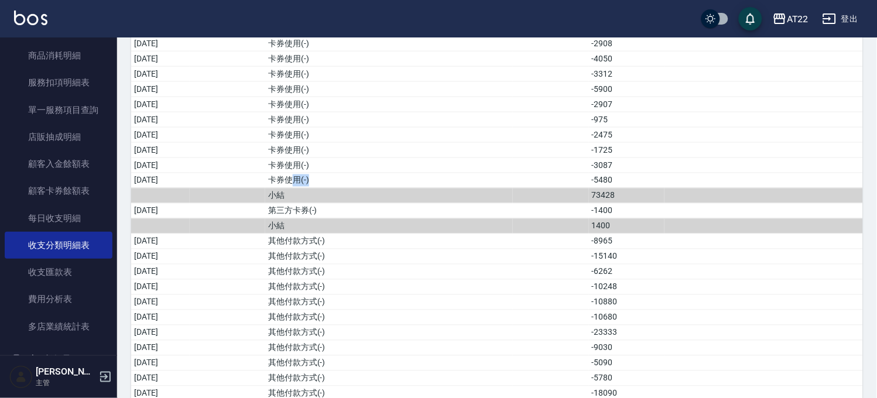
click at [376, 188] on td "卡券使用(-)" at bounding box center [389, 180] width 248 height 15
drag, startPoint x: 627, startPoint y: 217, endPoint x: 660, endPoint y: 226, distance: 33.4
click at [660, 226] on tbody "2025/09/01 營業收入 37060 2025/09/02 營業收入 30995 2025/09/03 營業收入 55332 2025/09/04 營業…" at bounding box center [497, 234] width 732 height 2770
click at [639, 203] on td "73428" at bounding box center [627, 195] width 76 height 15
drag, startPoint x: 305, startPoint y: 180, endPoint x: 335, endPoint y: 184, distance: 30.1
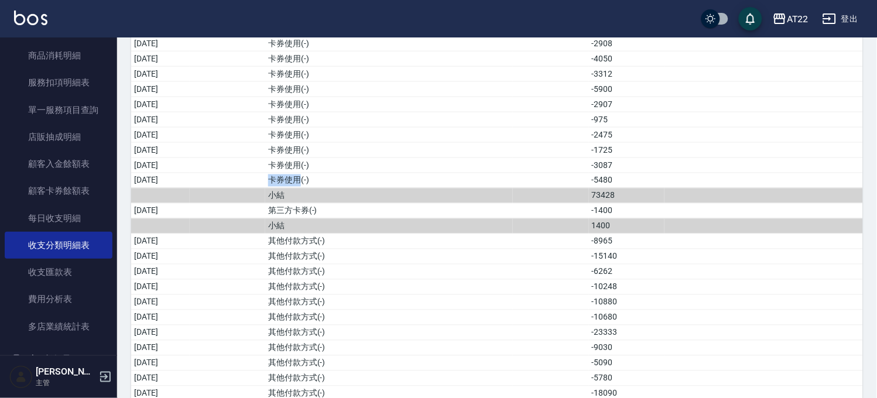
click at [335, 184] on td "卡券使用(-)" at bounding box center [389, 180] width 248 height 15
copy td "卡券使用"
drag, startPoint x: 303, startPoint y: 207, endPoint x: 353, endPoint y: 221, distance: 51.5
click at [353, 221] on tbody "2025/09/01 營業收入 37060 2025/09/02 營業收入 30995 2025/09/03 營業收入 55332 2025/09/04 營業…" at bounding box center [497, 234] width 732 height 2770
click at [353, 218] on td "第三方卡券(-)" at bounding box center [389, 210] width 248 height 15
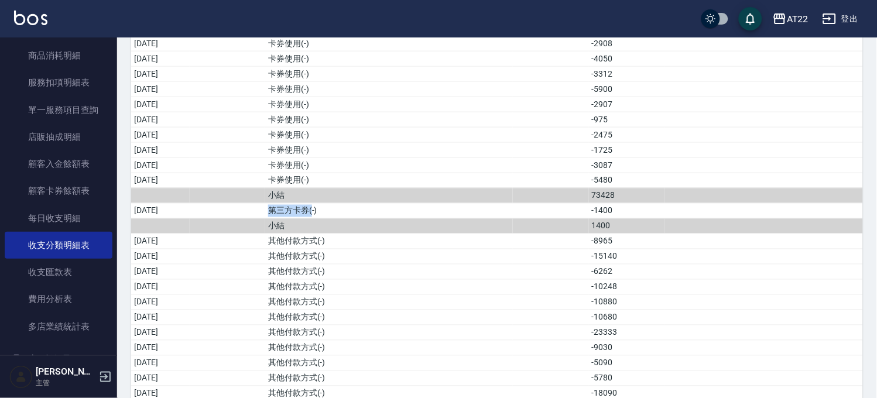
drag, startPoint x: 306, startPoint y: 214, endPoint x: 349, endPoint y: 217, distance: 43.4
click at [349, 217] on td "第三方卡券(-)" at bounding box center [389, 210] width 248 height 15
copy td "第三方卡券("
drag, startPoint x: 618, startPoint y: 229, endPoint x: 666, endPoint y: 239, distance: 48.3
click at [663, 234] on tr "小結 1400" at bounding box center [497, 225] width 732 height 15
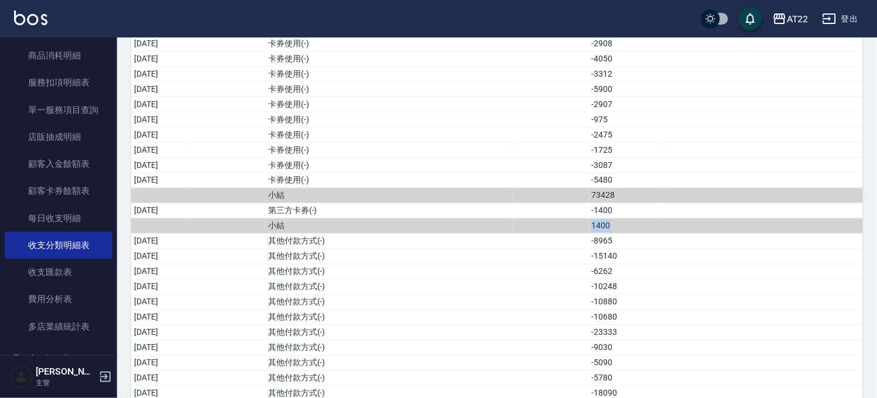
scroll to position [1431, 0]
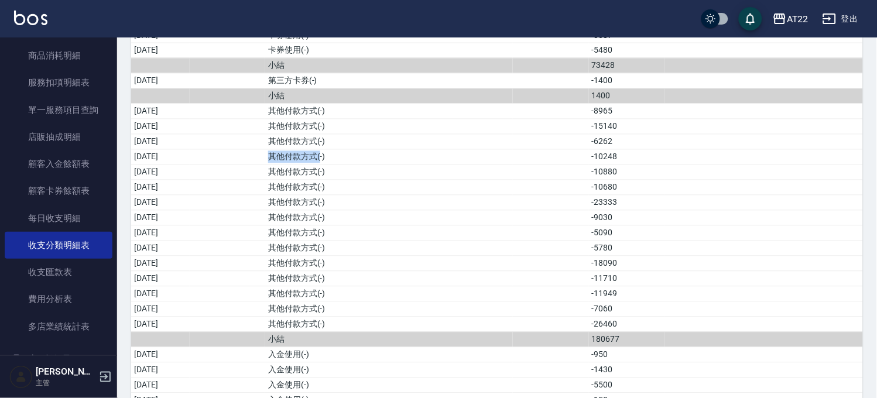
drag, startPoint x: 305, startPoint y: 159, endPoint x: 359, endPoint y: 166, distance: 54.8
click at [358, 160] on td "其他付款方式(-)" at bounding box center [389, 156] width 248 height 15
click at [367, 195] on td "其他付款方式(-)" at bounding box center [389, 187] width 248 height 15
drag, startPoint x: 345, startPoint y: 325, endPoint x: 356, endPoint y: 325, distance: 10.5
click at [356, 325] on td "其他付款方式(-)" at bounding box center [389, 324] width 248 height 15
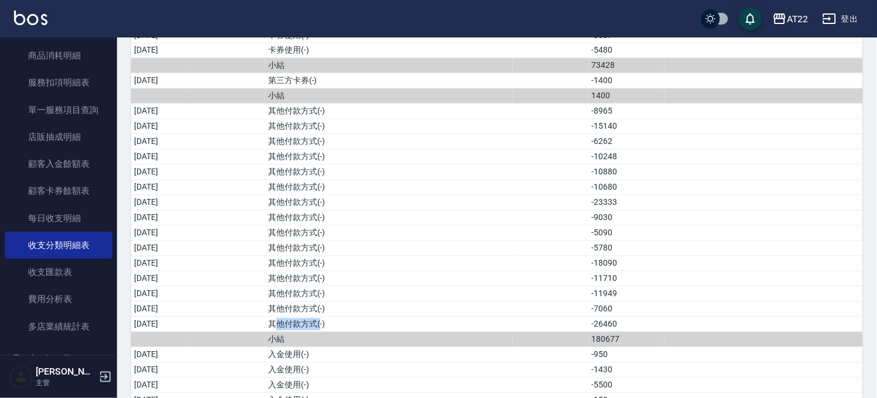
click at [356, 325] on td "其他付款方式(-)" at bounding box center [389, 324] width 248 height 15
drag, startPoint x: 625, startPoint y: 344, endPoint x: 660, endPoint y: 348, distance: 35.3
click at [660, 347] on td "180677" at bounding box center [627, 339] width 76 height 15
copy td "180677"
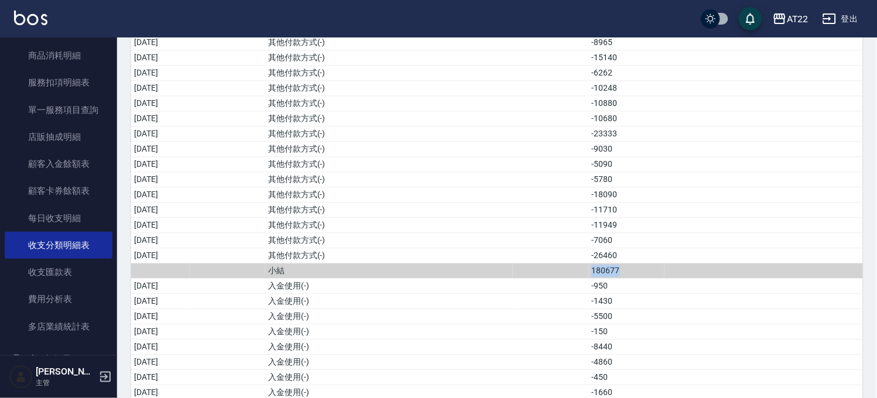
scroll to position [1690, 0]
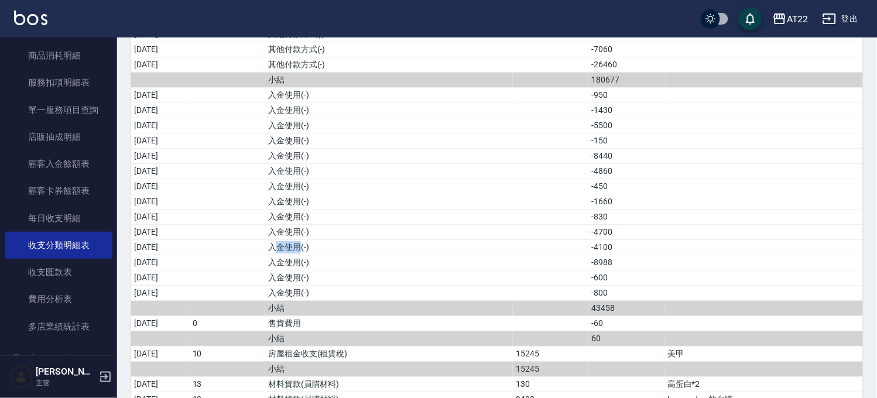
drag, startPoint x: 310, startPoint y: 254, endPoint x: 334, endPoint y: 256, distance: 24.1
click at [334, 255] on td "入金使用(-)" at bounding box center [389, 246] width 248 height 15
drag, startPoint x: 302, startPoint y: 279, endPoint x: 348, endPoint y: 284, distance: 46.5
click at [348, 284] on td "入金使用(-)" at bounding box center [389, 277] width 248 height 15
drag, startPoint x: 348, startPoint y: 287, endPoint x: 542, endPoint y: 319, distance: 196.3
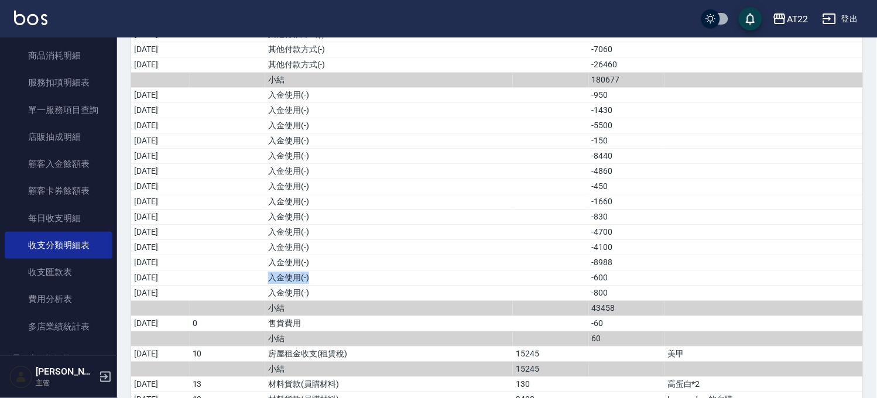
click at [348, 285] on td "入金使用(-)" at bounding box center [389, 277] width 248 height 15
drag, startPoint x: 624, startPoint y: 314, endPoint x: 659, endPoint y: 313, distance: 35.1
click at [659, 313] on td "43458" at bounding box center [627, 307] width 76 height 15
copy td "43458"
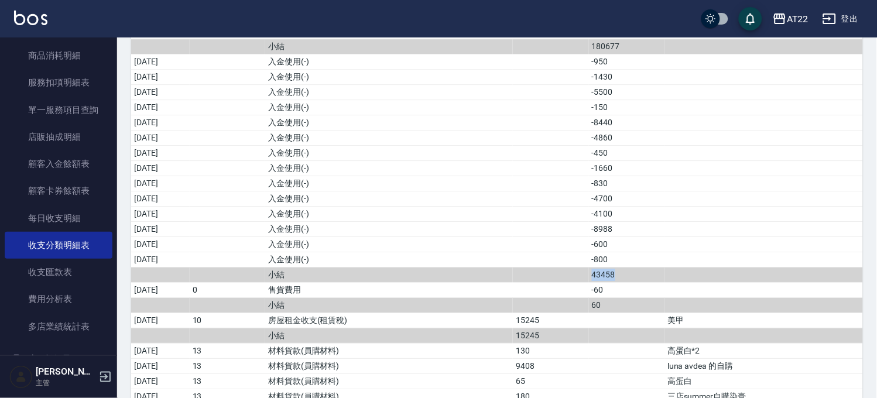
scroll to position [1756, 0]
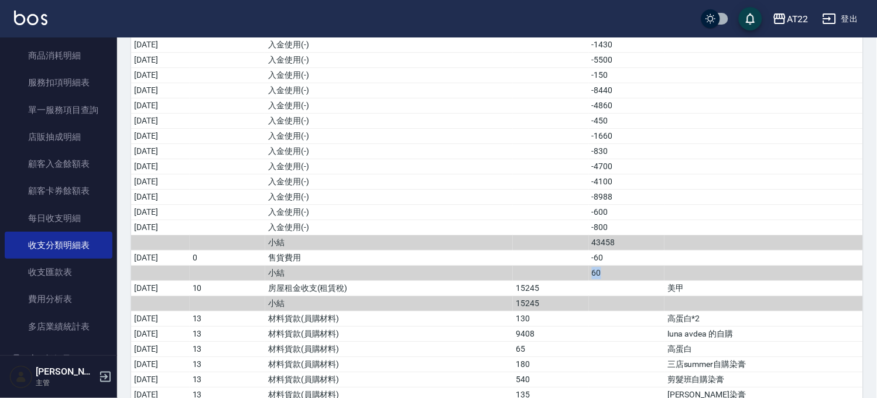
drag, startPoint x: 624, startPoint y: 282, endPoint x: 637, endPoint y: 282, distance: 12.9
click at [637, 280] on td "60" at bounding box center [627, 272] width 76 height 15
copy td "60"
click at [513, 296] on td "房屋租金收支(租賃稅)" at bounding box center [389, 287] width 248 height 15
drag, startPoint x: 313, startPoint y: 296, endPoint x: 341, endPoint y: 294, distance: 27.6
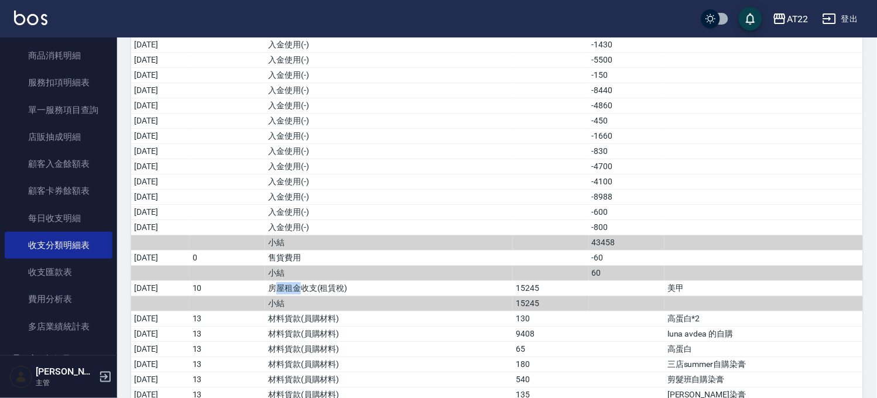
click at [341, 294] on td "房屋租金收支(租賃稅)" at bounding box center [389, 287] width 248 height 15
drag, startPoint x: 543, startPoint y: 307, endPoint x: 586, endPoint y: 314, distance: 43.3
click at [586, 311] on tr "小結 15245" at bounding box center [497, 303] width 732 height 15
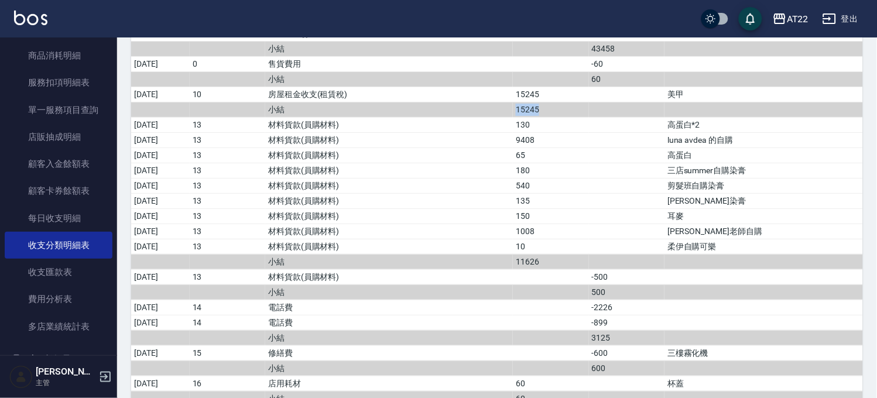
scroll to position [1951, 0]
drag, startPoint x: 312, startPoint y: 225, endPoint x: 346, endPoint y: 227, distance: 34.0
click at [346, 222] on td "材料貨款(員購材料)" at bounding box center [389, 214] width 248 height 15
drag, startPoint x: 377, startPoint y: 232, endPoint x: 448, endPoint y: 233, distance: 70.8
click at [378, 232] on td "材料貨款(員購材料)" at bounding box center [389, 229] width 248 height 15
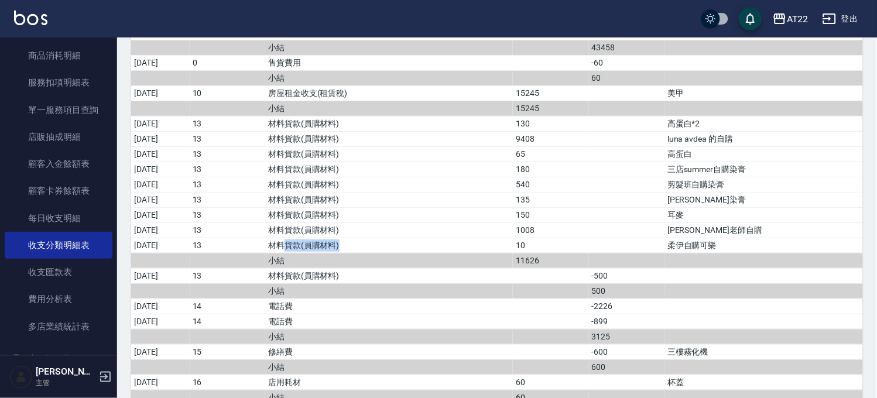
drag, startPoint x: 320, startPoint y: 254, endPoint x: 387, endPoint y: 256, distance: 67.3
click at [387, 253] on td "材料貨款(員購材料)" at bounding box center [389, 245] width 248 height 15
drag, startPoint x: 550, startPoint y: 269, endPoint x: 588, endPoint y: 273, distance: 38.3
click at [588, 268] on td "11626" at bounding box center [551, 260] width 76 height 15
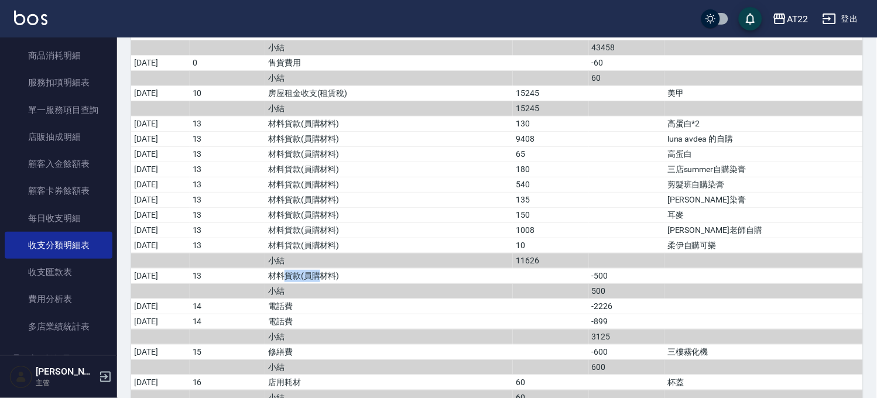
drag, startPoint x: 318, startPoint y: 281, endPoint x: 398, endPoint y: 293, distance: 80.5
click at [366, 281] on td "材料貨款(員購材料)" at bounding box center [389, 275] width 248 height 15
click at [398, 293] on td "小結" at bounding box center [389, 290] width 248 height 15
drag, startPoint x: 641, startPoint y: 301, endPoint x: 620, endPoint y: 301, distance: 20.5
click at [620, 299] on tr "小結 500" at bounding box center [497, 290] width 732 height 15
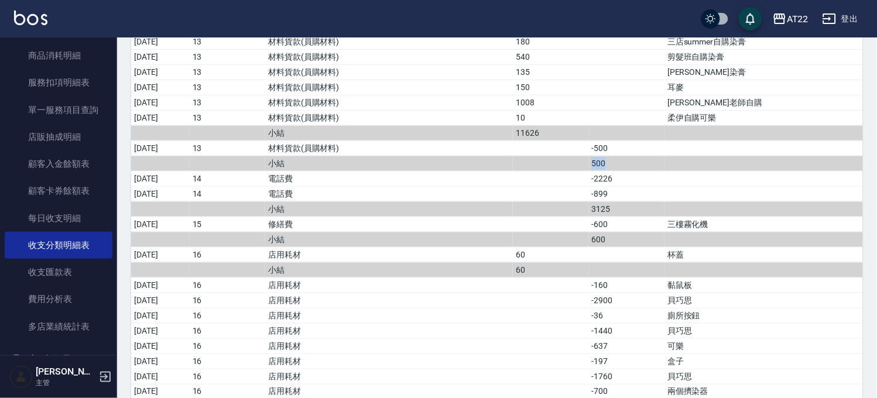
scroll to position [2081, 0]
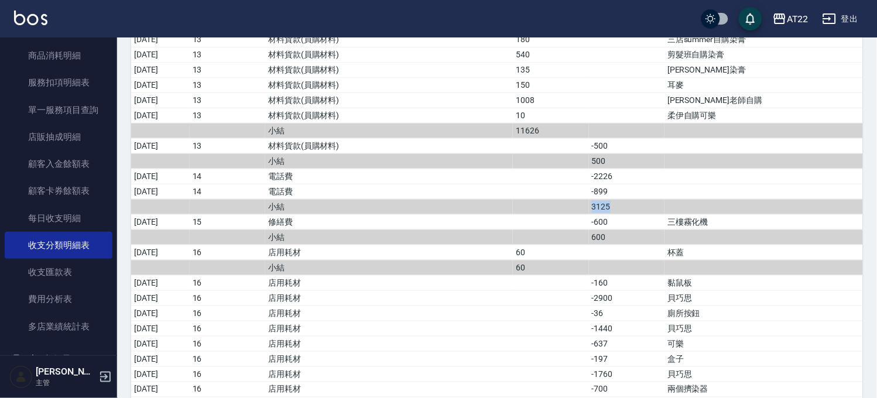
drag, startPoint x: 615, startPoint y: 211, endPoint x: 660, endPoint y: 211, distance: 45.1
click at [660, 211] on tr "小結 3125" at bounding box center [497, 206] width 732 height 15
drag, startPoint x: 613, startPoint y: 246, endPoint x: 658, endPoint y: 245, distance: 44.5
click at [658, 245] on tr "小結 600" at bounding box center [497, 236] width 732 height 15
drag, startPoint x: 700, startPoint y: 229, endPoint x: 750, endPoint y: 231, distance: 49.8
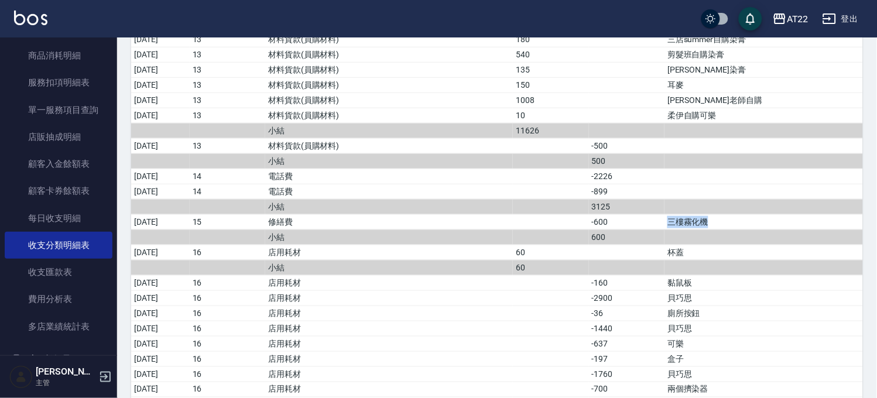
click at [750, 229] on td "三樓霧化機" at bounding box center [763, 221] width 198 height 15
click at [588, 256] on td "60" at bounding box center [551, 252] width 76 height 15
drag, startPoint x: 530, startPoint y: 281, endPoint x: 568, endPoint y: 277, distance: 38.2
click at [568, 275] on tr "小結 60" at bounding box center [497, 267] width 732 height 15
click at [568, 275] on td "60" at bounding box center [551, 267] width 76 height 15
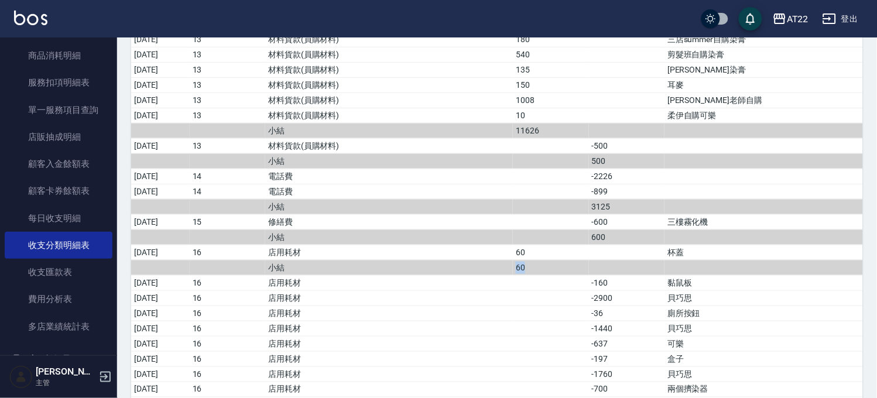
drag, startPoint x: 511, startPoint y: 268, endPoint x: 570, endPoint y: 273, distance: 58.8
click at [570, 273] on tr "小結 60" at bounding box center [497, 267] width 732 height 15
click at [588, 300] on td "a dense table" at bounding box center [551, 297] width 76 height 15
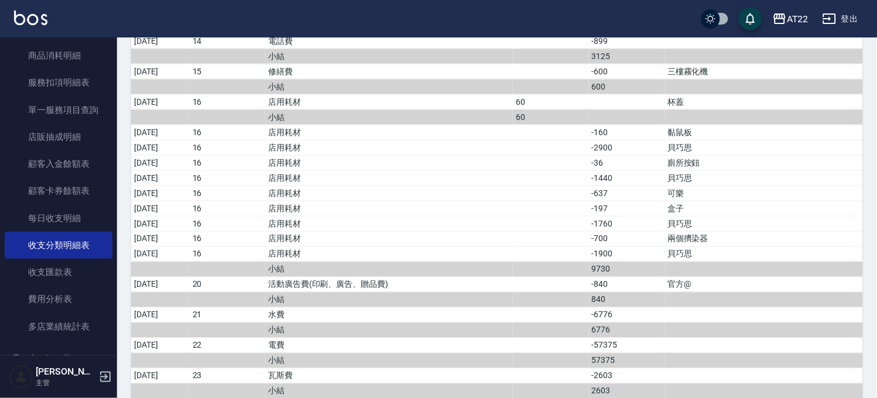
scroll to position [2276, 0]
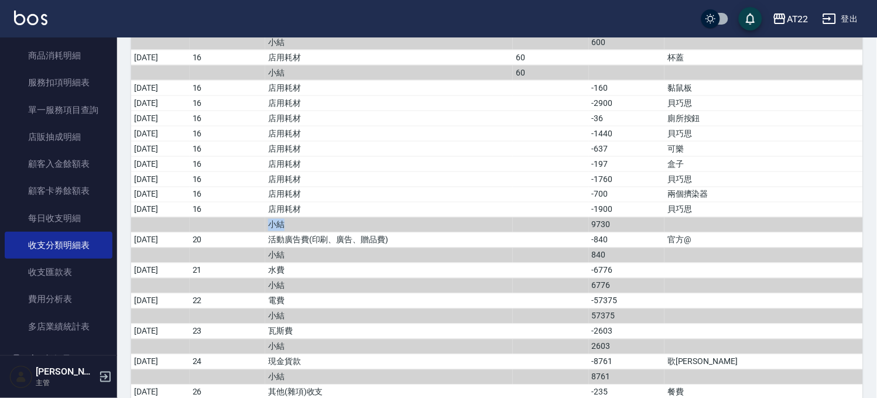
drag, startPoint x: 297, startPoint y: 233, endPoint x: 512, endPoint y: 238, distance: 214.9
click at [360, 232] on tr "小結 9730" at bounding box center [497, 224] width 732 height 15
click at [588, 217] on td "a dense table" at bounding box center [551, 209] width 76 height 15
drag, startPoint x: 613, startPoint y: 232, endPoint x: 652, endPoint y: 236, distance: 39.4
click at [652, 232] on tr "小結 9730" at bounding box center [497, 224] width 732 height 15
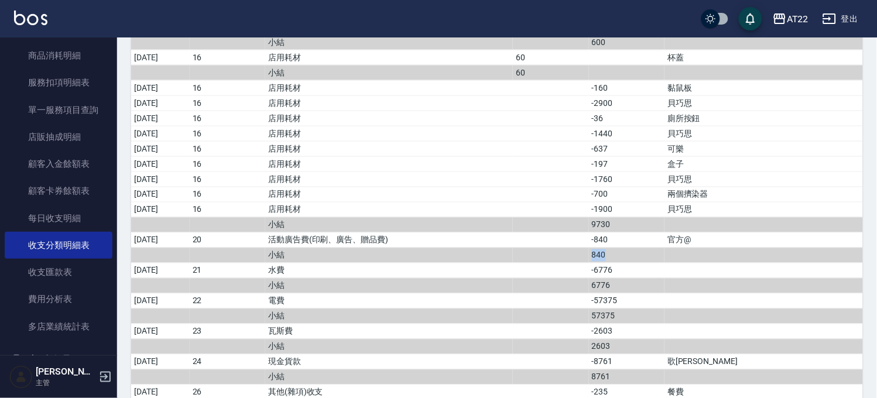
drag, startPoint x: 624, startPoint y: 264, endPoint x: 650, endPoint y: 263, distance: 25.8
click at [650, 263] on td "840" at bounding box center [627, 255] width 76 height 15
drag, startPoint x: 615, startPoint y: 297, endPoint x: 658, endPoint y: 301, distance: 44.0
click at [658, 293] on tr "小結 6776" at bounding box center [497, 285] width 732 height 15
drag, startPoint x: 618, startPoint y: 324, endPoint x: 650, endPoint y: 324, distance: 32.2
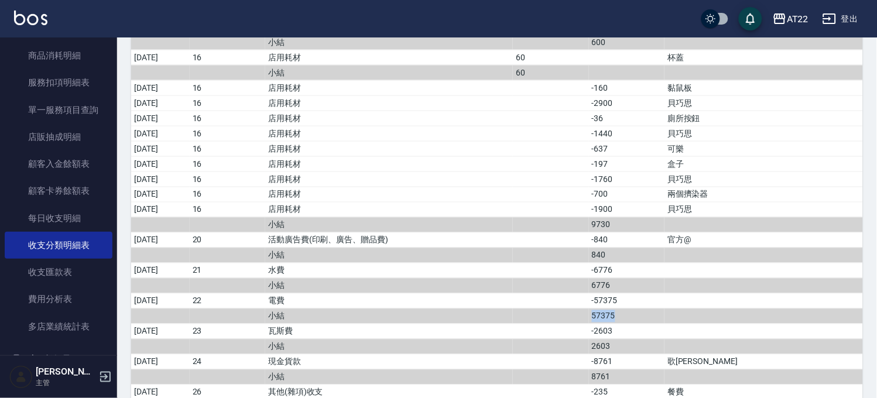
click at [650, 324] on tr "小結 57375" at bounding box center [497, 315] width 732 height 15
drag, startPoint x: 623, startPoint y: 355, endPoint x: 658, endPoint y: 359, distance: 35.4
click at [658, 354] on td "2603" at bounding box center [627, 346] width 76 height 15
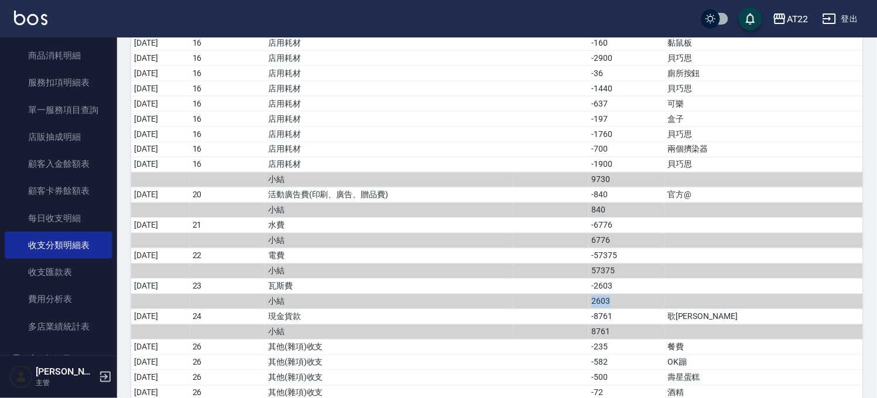
scroll to position [2341, 0]
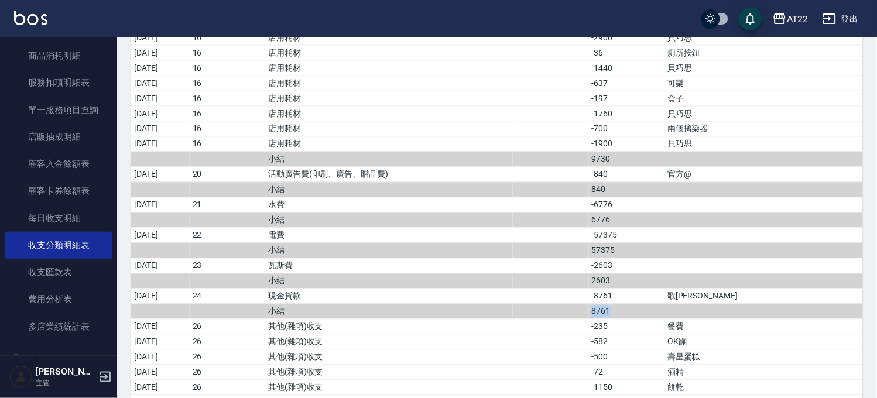
drag, startPoint x: 630, startPoint y: 321, endPoint x: 647, endPoint y: 323, distance: 17.1
click at [647, 319] on tr "小結 8761" at bounding box center [497, 311] width 732 height 15
drag, startPoint x: 695, startPoint y: 305, endPoint x: 728, endPoint y: 307, distance: 32.9
click at [728, 304] on tr "2025/09/05 24 現金貨款 -8761 歌薇" at bounding box center [497, 296] width 732 height 15
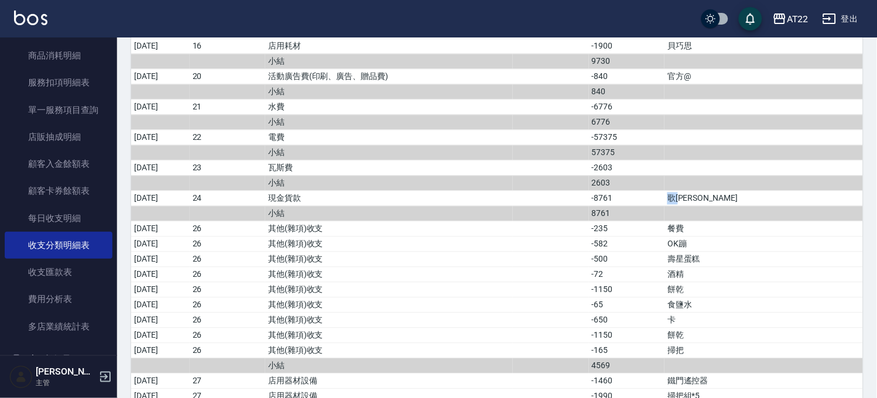
scroll to position [2471, 0]
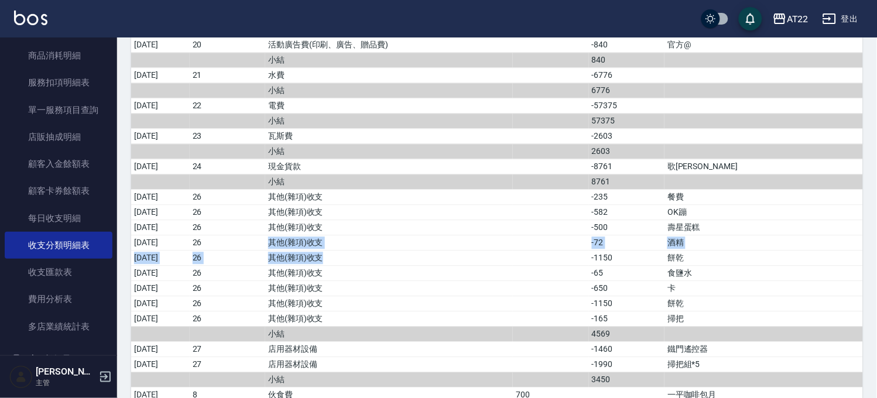
drag, startPoint x: 382, startPoint y: 273, endPoint x: 395, endPoint y: 288, distance: 19.6
click at [395, 280] on td "其他(雜項)收支" at bounding box center [389, 272] width 248 height 15
drag, startPoint x: 615, startPoint y: 343, endPoint x: 668, endPoint y: 347, distance: 52.8
click at [668, 341] on tr "小結 4569" at bounding box center [497, 333] width 732 height 15
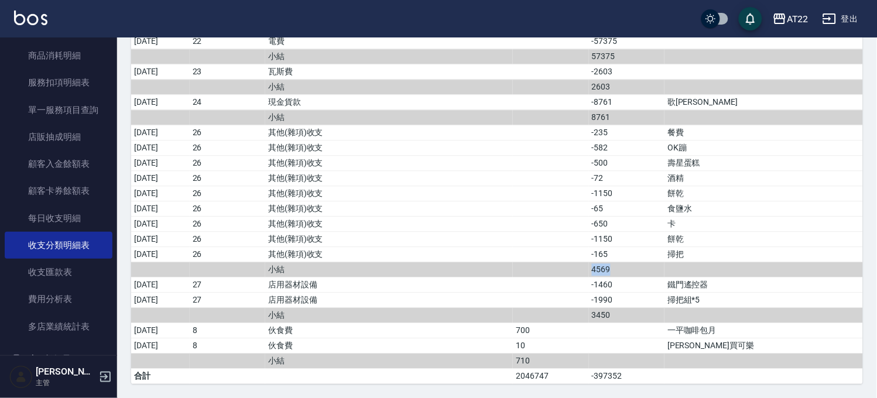
scroll to position [2547, 0]
drag, startPoint x: 331, startPoint y: 293, endPoint x: 428, endPoint y: 300, distance: 96.8
click at [406, 299] on td "店用器材設備" at bounding box center [389, 299] width 248 height 15
click at [513, 303] on td "店用器材設備" at bounding box center [389, 299] width 248 height 15
drag, startPoint x: 615, startPoint y: 311, endPoint x: 656, endPoint y: 314, distance: 40.5
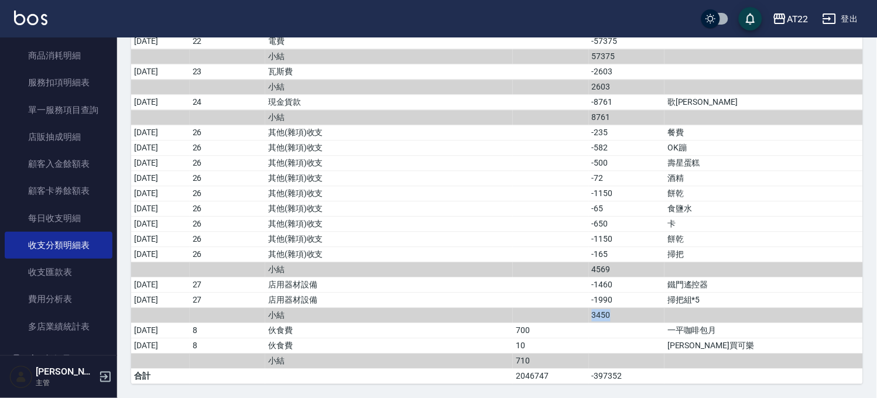
click at [656, 314] on tr "小結 3450" at bounding box center [497, 314] width 732 height 15
drag, startPoint x: 699, startPoint y: 283, endPoint x: 759, endPoint y: 288, distance: 59.4
click at [759, 288] on td "鐵門遙控器" at bounding box center [763, 284] width 198 height 15
drag, startPoint x: 694, startPoint y: 300, endPoint x: 759, endPoint y: 304, distance: 65.1
click at [759, 304] on tr "2025/09/20 27 店用器材設備 -1990 掃把組*5" at bounding box center [497, 299] width 732 height 15
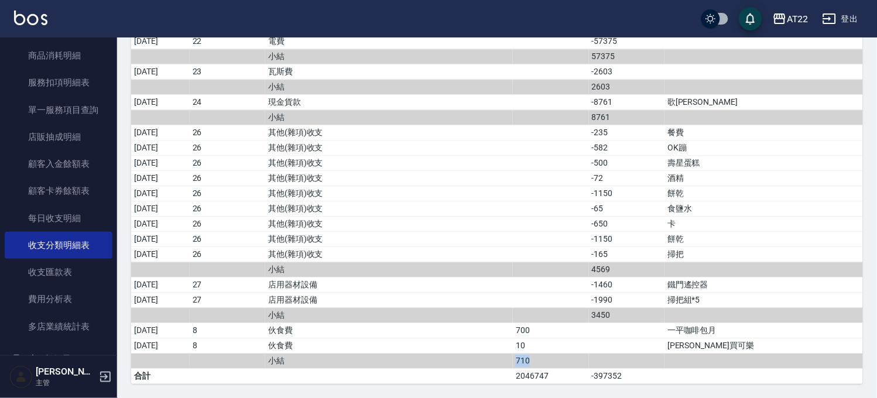
drag, startPoint x: 541, startPoint y: 360, endPoint x: 584, endPoint y: 360, distance: 42.7
click at [584, 360] on tr "小結 710" at bounding box center [497, 360] width 732 height 15
click at [567, 358] on td "710" at bounding box center [551, 360] width 76 height 15
drag, startPoint x: 547, startPoint y: 373, endPoint x: 604, endPoint y: 376, distance: 56.8
click at [588, 373] on td "2046747" at bounding box center [551, 375] width 76 height 15
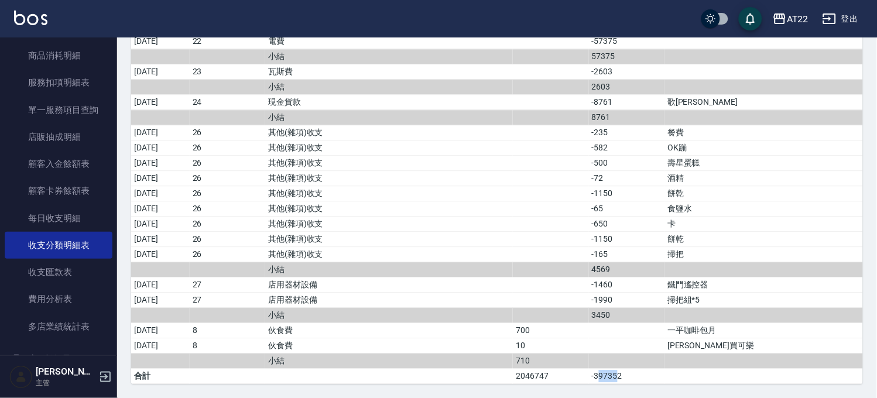
drag, startPoint x: 633, startPoint y: 378, endPoint x: 651, endPoint y: 380, distance: 17.8
click at [651, 380] on td "-397352" at bounding box center [627, 375] width 76 height 15
click at [550, 372] on td "2046747" at bounding box center [551, 375] width 76 height 15
drag, startPoint x: 627, startPoint y: 378, endPoint x: 667, endPoint y: 373, distance: 40.6
click at [663, 376] on td "-397352" at bounding box center [627, 375] width 76 height 15
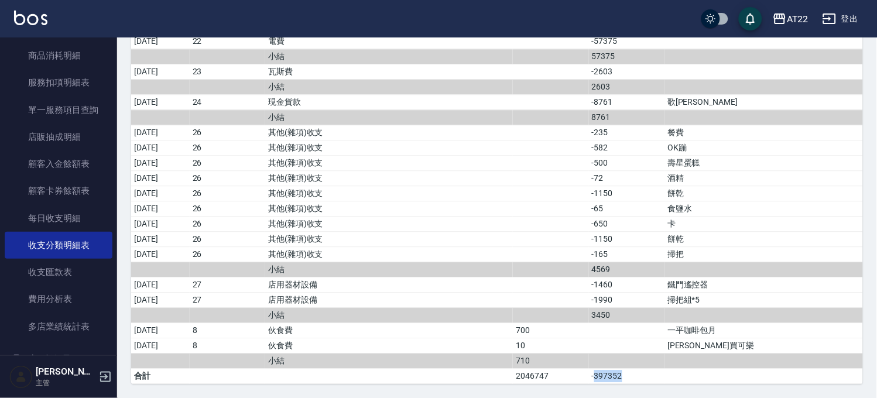
click at [664, 373] on td "-397352" at bounding box center [627, 375] width 76 height 15
drag, startPoint x: 618, startPoint y: 372, endPoint x: 662, endPoint y: 372, distance: 44.5
click at [658, 371] on tr "合計 2046747 -397352" at bounding box center [497, 375] width 732 height 15
click at [664, 379] on td "-397352" at bounding box center [627, 375] width 76 height 15
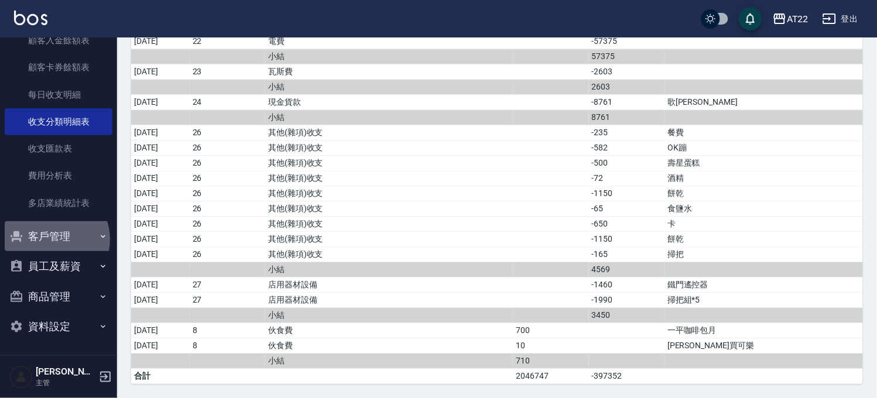
click at [51, 239] on button "客戶管理" at bounding box center [59, 236] width 108 height 30
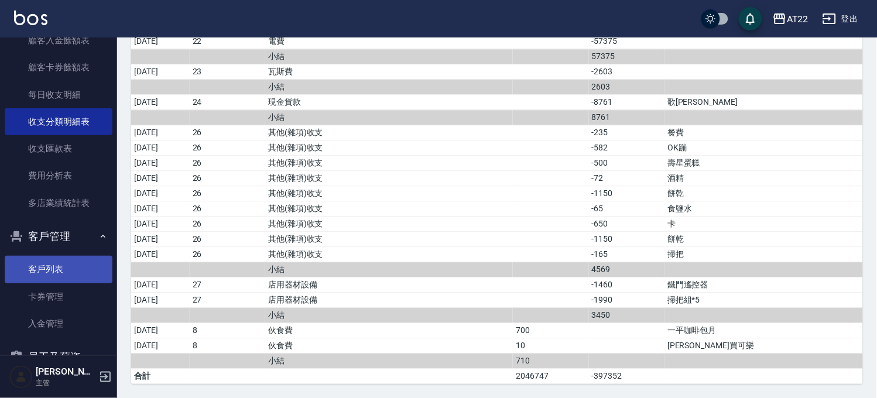
click at [67, 265] on link "客戶列表" at bounding box center [59, 269] width 108 height 27
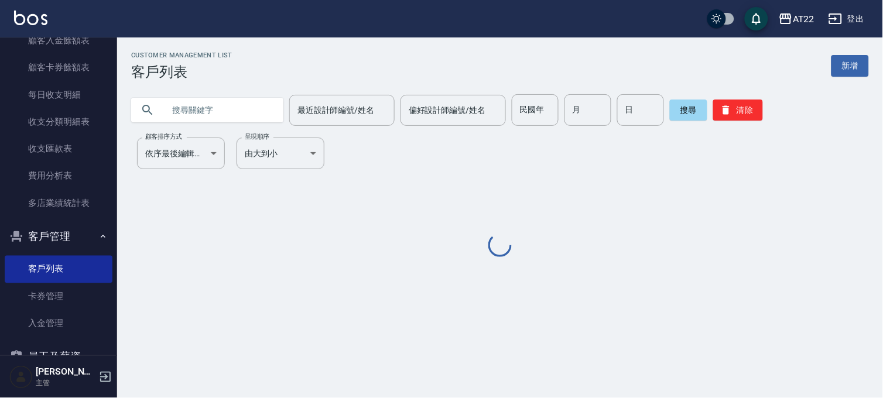
click at [241, 110] on input "text" at bounding box center [219, 110] width 110 height 32
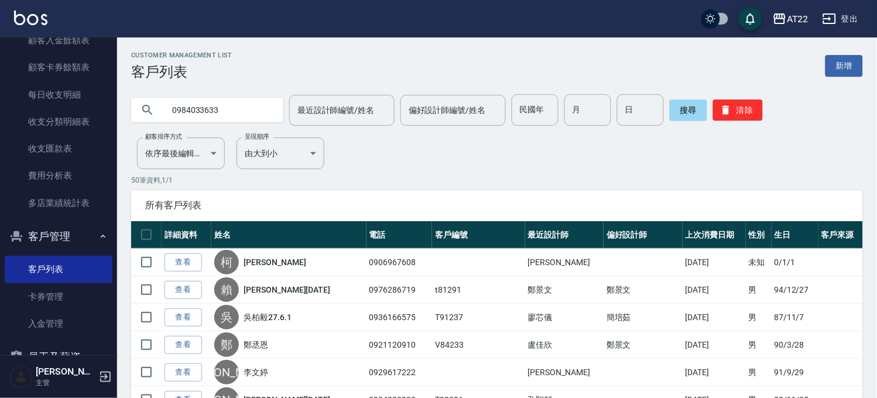
type input "0984033633"
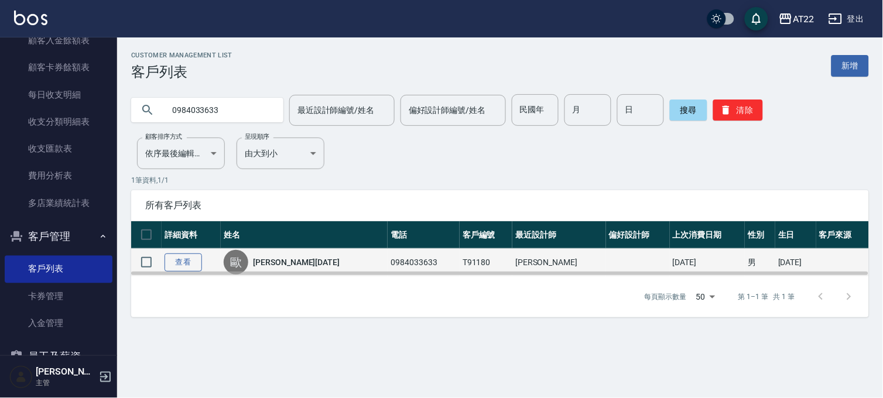
click at [184, 265] on link "查看" at bounding box center [182, 262] width 37 height 18
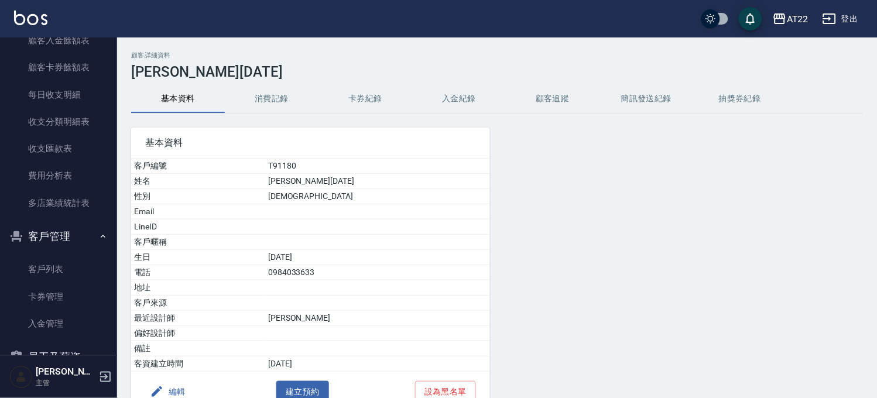
click at [285, 101] on button "消費記錄" at bounding box center [272, 99] width 94 height 28
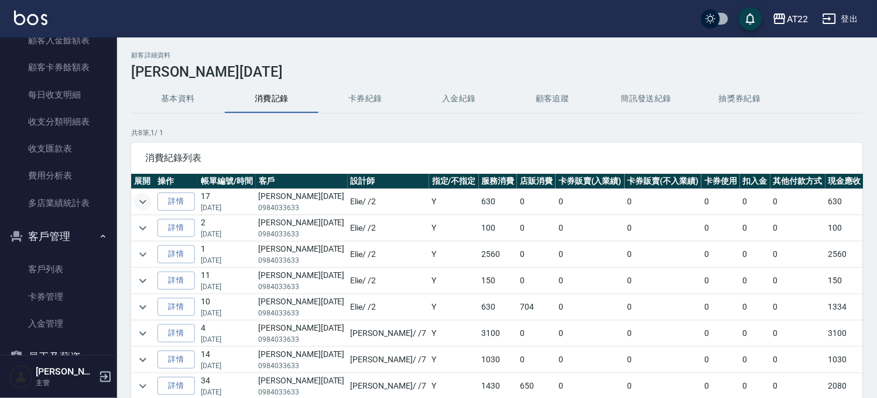
click at [144, 205] on icon "expand row" at bounding box center [143, 202] width 14 height 14
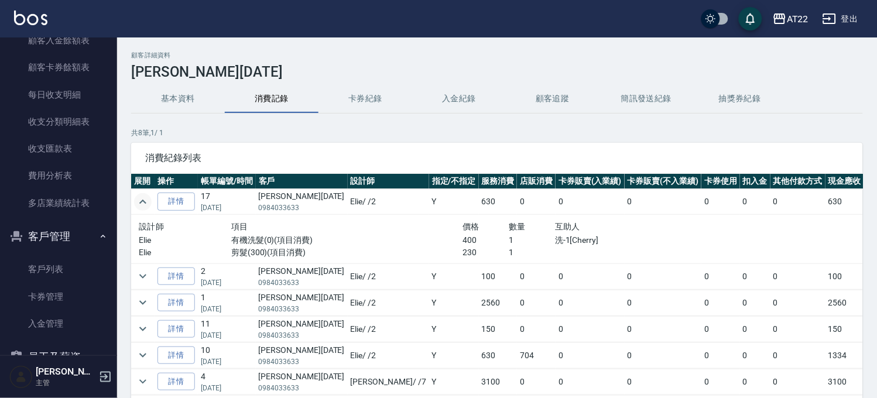
click at [144, 203] on icon "expand row" at bounding box center [143, 202] width 14 height 14
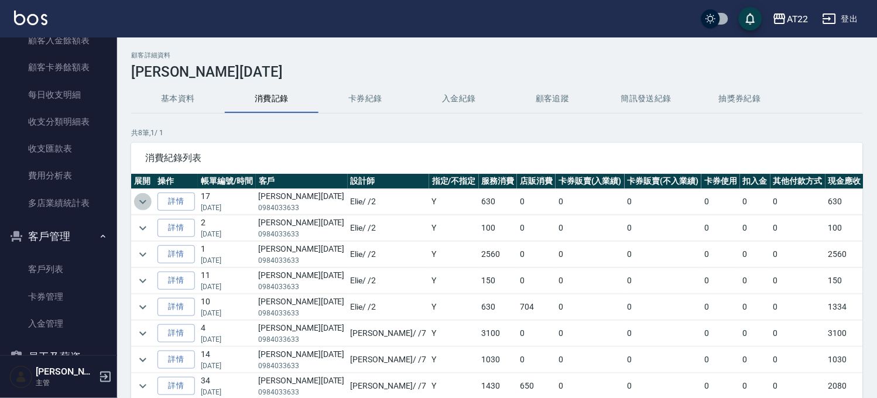
click at [144, 202] on icon "expand row" at bounding box center [142, 202] width 7 height 4
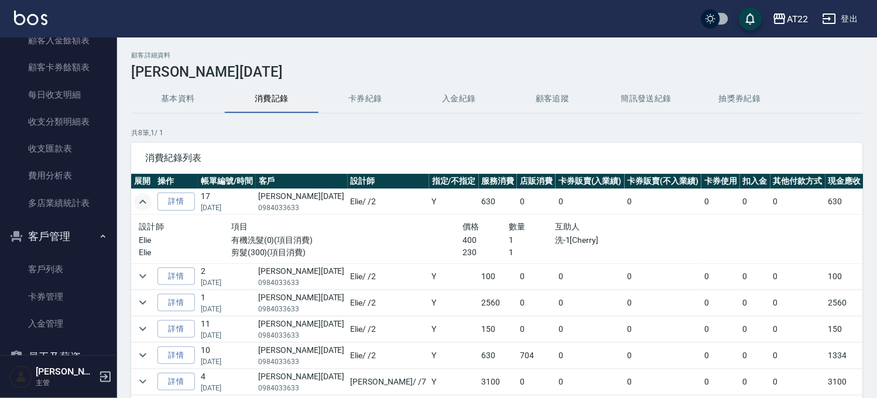
click at [143, 202] on icon "expand row" at bounding box center [143, 202] width 14 height 14
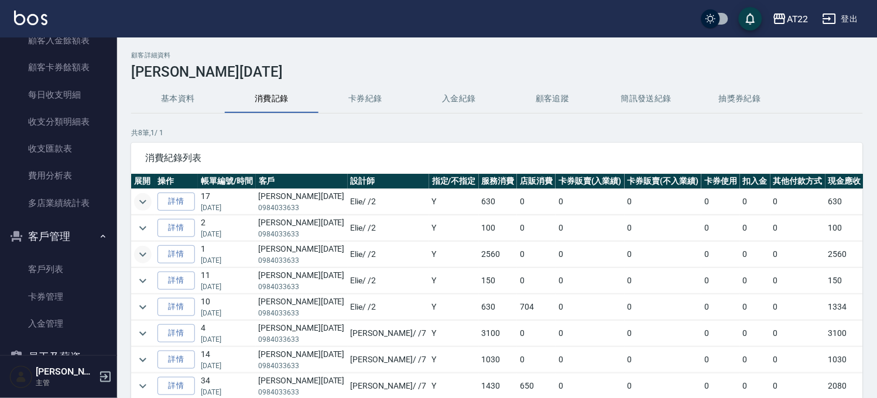
click at [145, 253] on icon "expand row" at bounding box center [142, 254] width 7 height 4
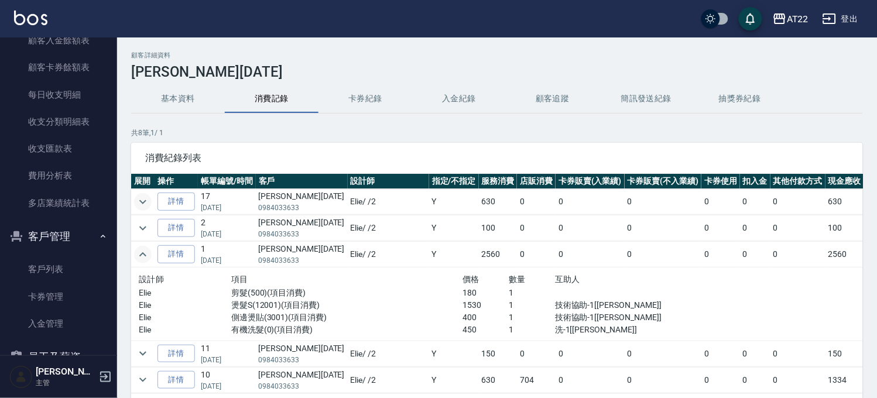
click at [145, 253] on icon "expand row" at bounding box center [143, 255] width 14 height 14
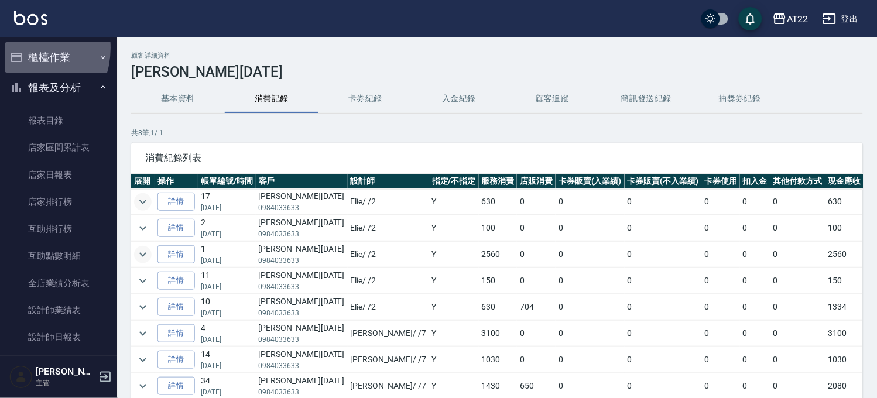
click at [21, 48] on button "櫃檯作業" at bounding box center [59, 57] width 108 height 30
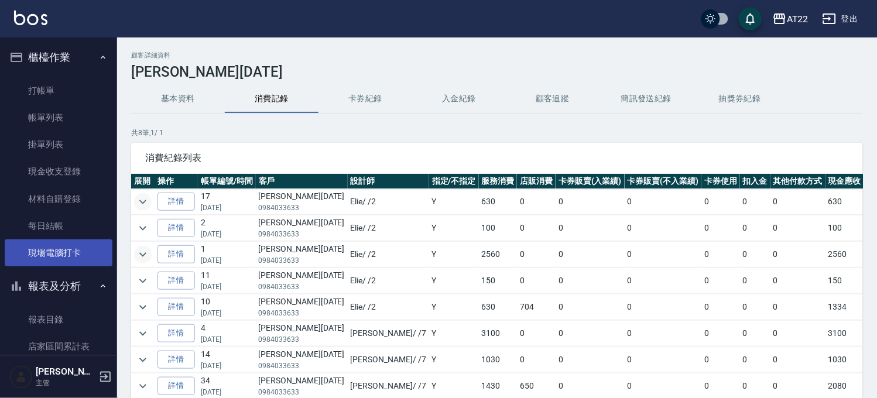
click at [29, 246] on link "現場電腦打卡" at bounding box center [59, 252] width 108 height 27
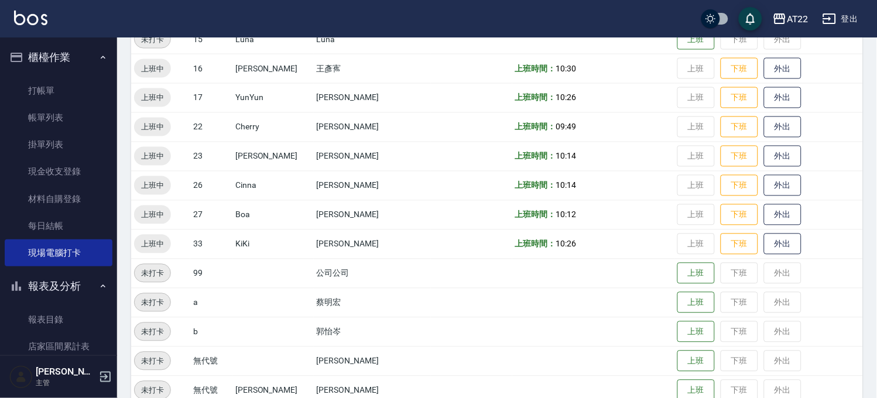
scroll to position [420, 0]
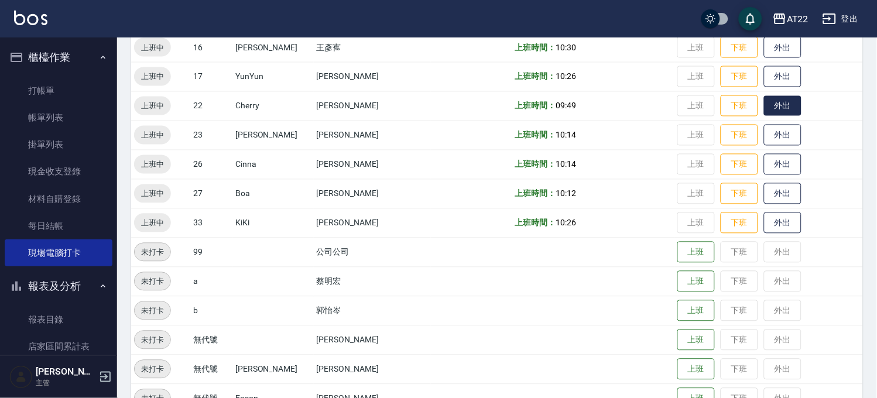
click at [767, 96] on button "外出" at bounding box center [782, 106] width 37 height 20
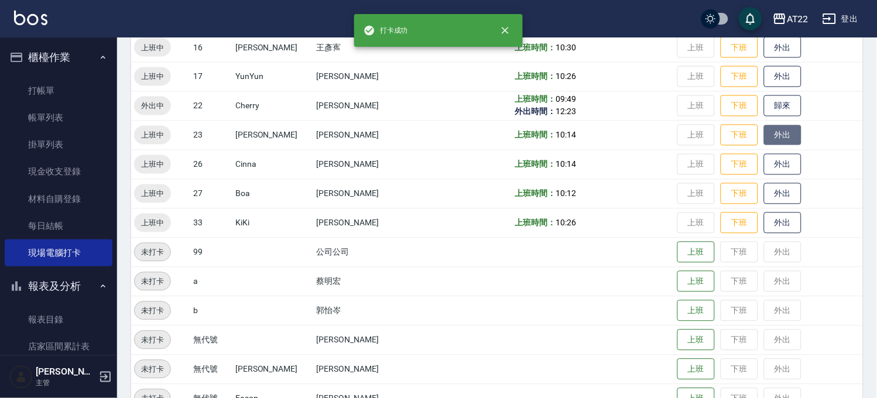
click at [767, 133] on button "外出" at bounding box center [782, 135] width 37 height 20
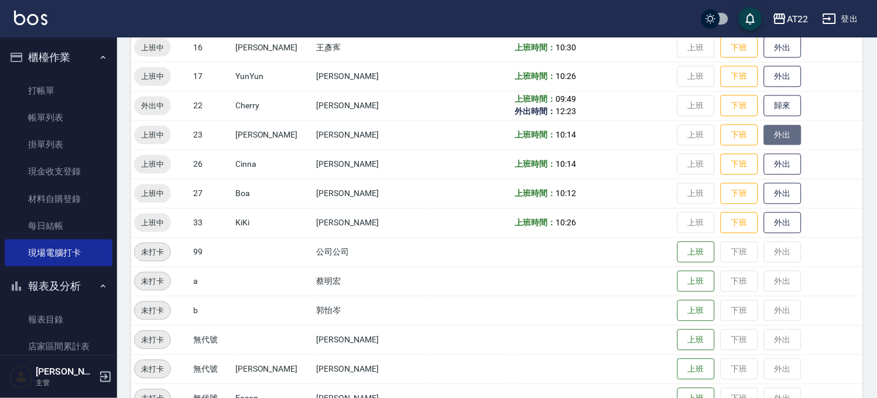
click at [764, 133] on button "外出" at bounding box center [782, 135] width 37 height 20
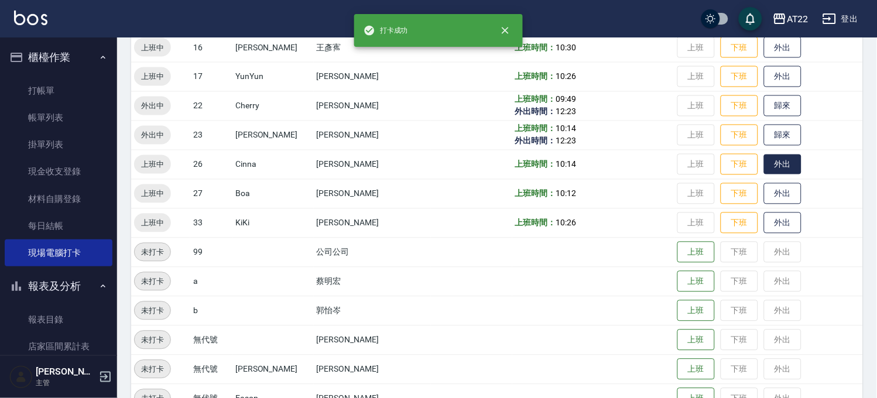
click at [764, 158] on button "外出" at bounding box center [782, 165] width 37 height 20
click at [764, 193] on button "外出" at bounding box center [782, 194] width 37 height 20
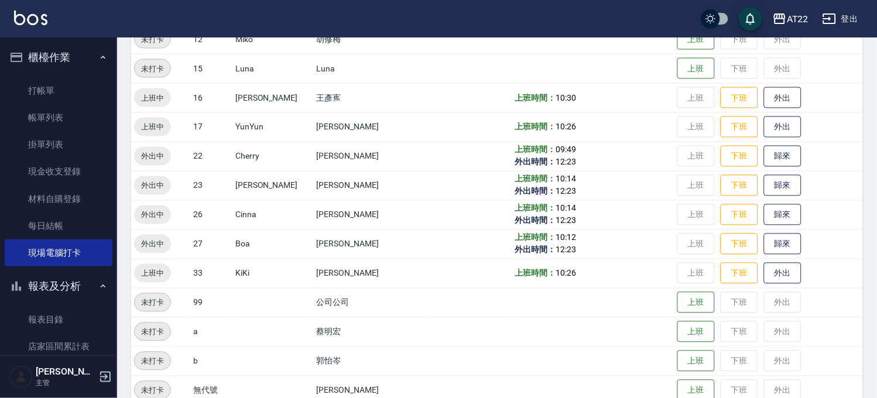
scroll to position [290, 0]
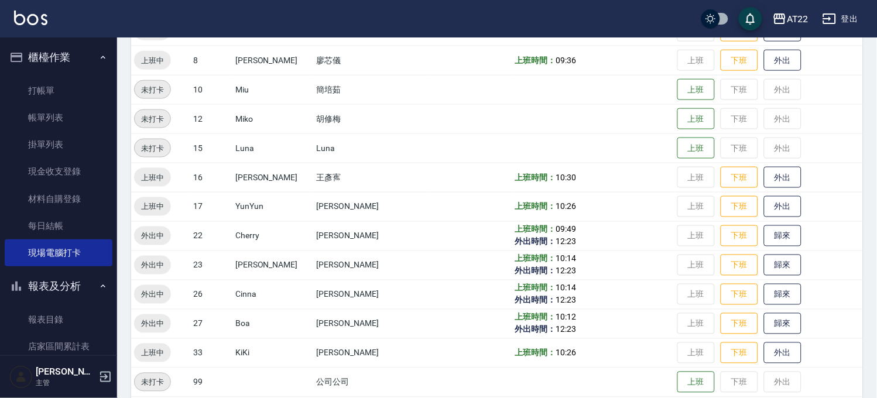
click at [67, 44] on button "櫃檯作業" at bounding box center [59, 57] width 108 height 30
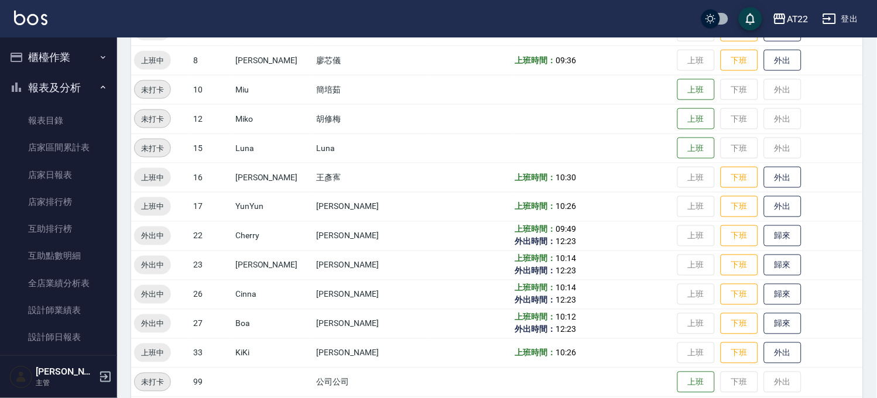
click at [87, 84] on button "報表及分析" at bounding box center [59, 88] width 108 height 30
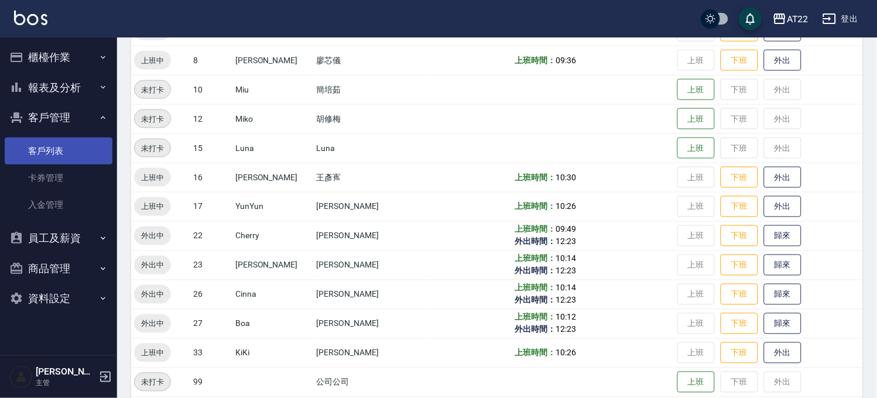
click at [73, 145] on link "客戶列表" at bounding box center [59, 151] width 108 height 27
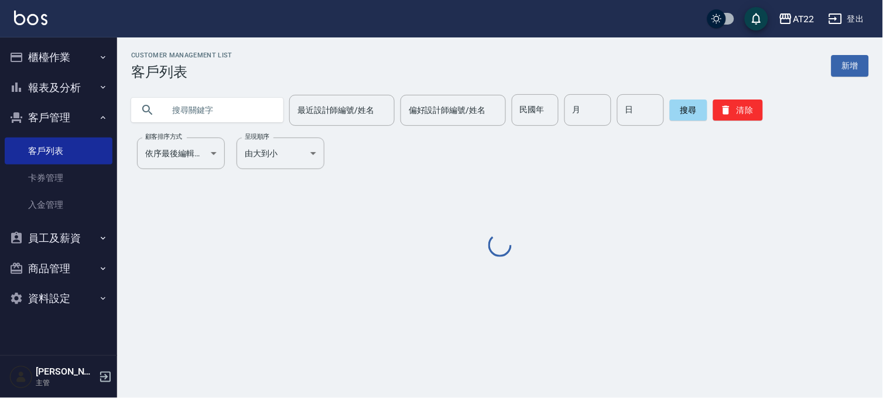
click at [213, 104] on input "text" at bounding box center [219, 110] width 110 height 32
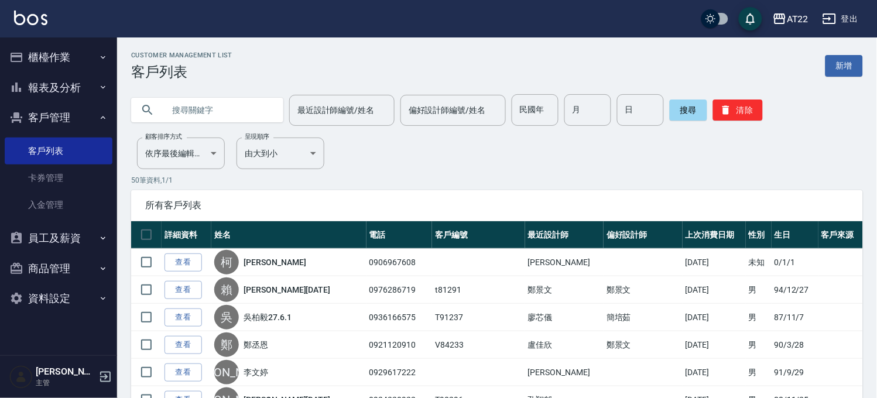
click at [211, 121] on input "text" at bounding box center [219, 110] width 110 height 32
type input "0984033633"
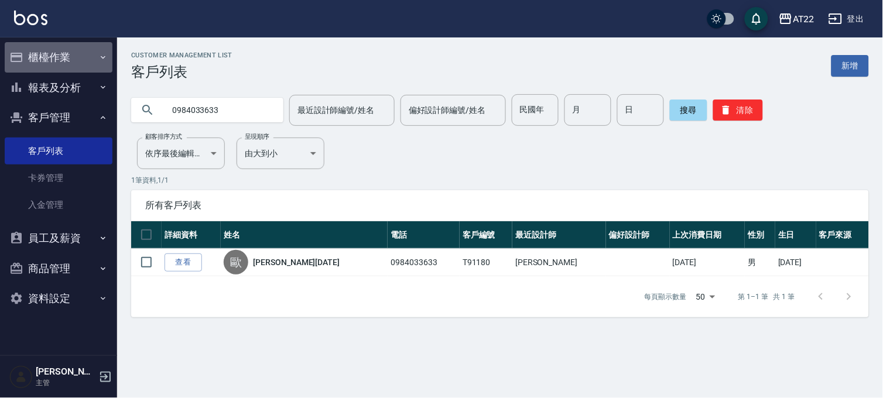
click at [74, 56] on button "櫃檯作業" at bounding box center [59, 57] width 108 height 30
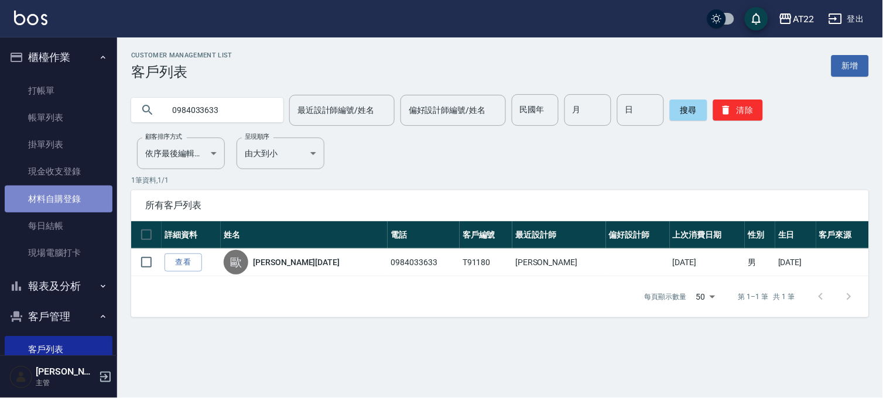
click at [67, 200] on link "材料自購登錄" at bounding box center [59, 199] width 108 height 27
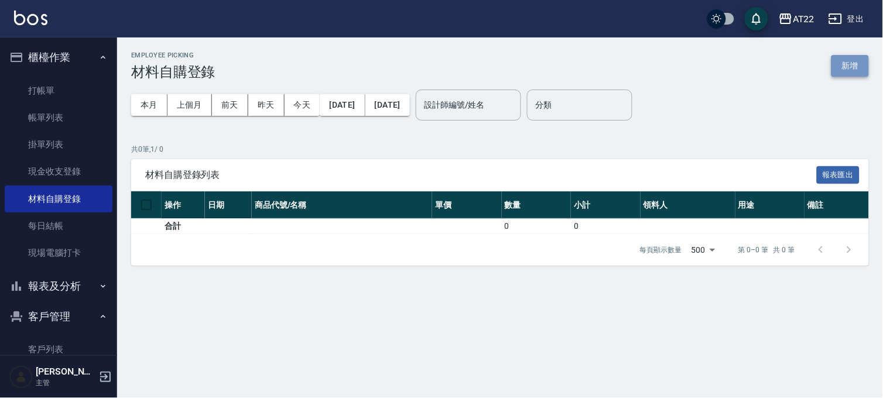
click at [862, 67] on button "新增" at bounding box center [849, 66] width 37 height 22
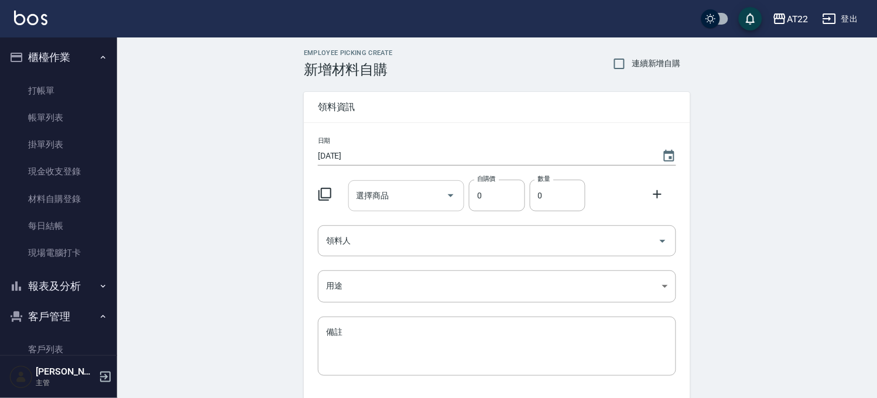
click at [413, 204] on input "選擇商品" at bounding box center [398, 196] width 88 height 20
type input "很"
type input "混"
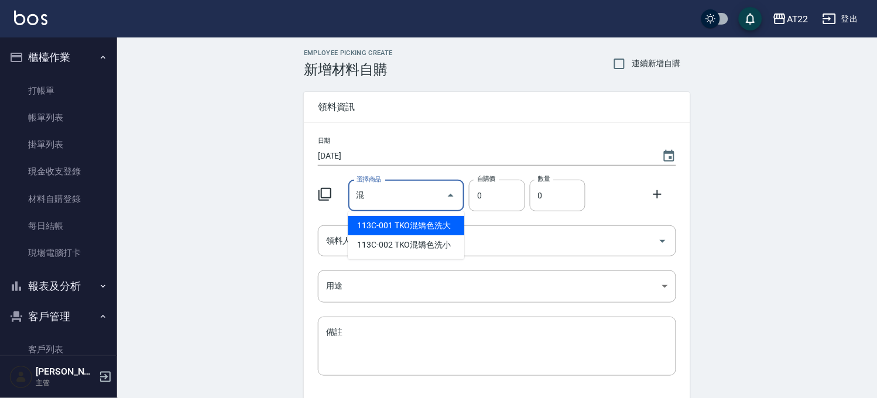
type input "TKO混矯色洗大"
type input "600"
type input "1"
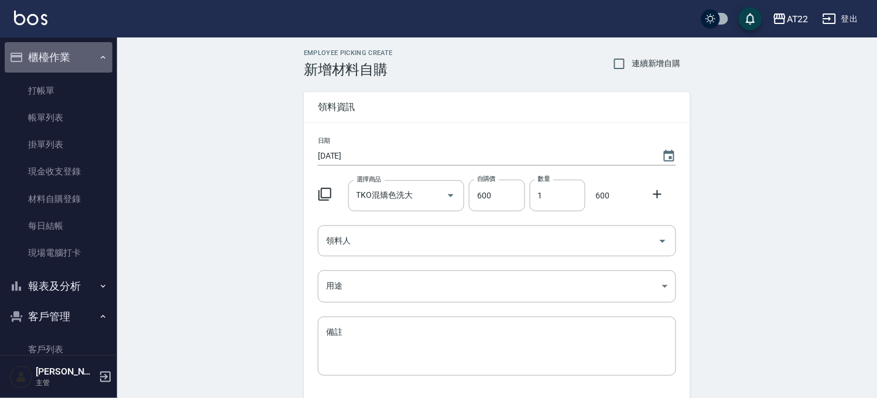
click at [61, 54] on button "櫃檯作業" at bounding box center [59, 57] width 108 height 30
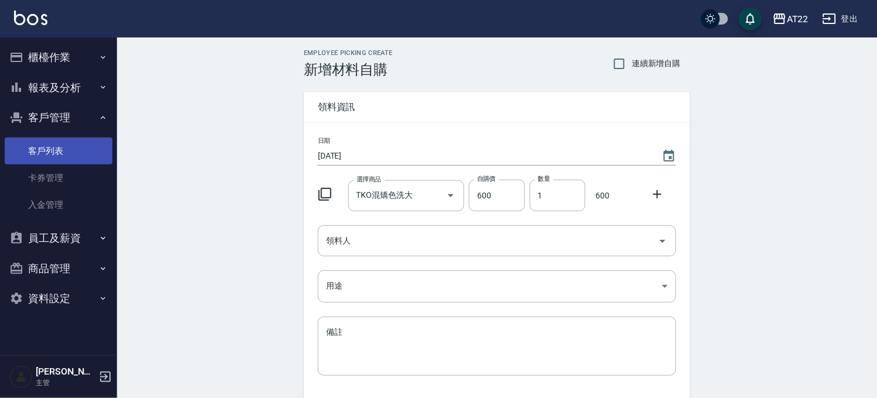
click at [60, 161] on link "客戶列表" at bounding box center [59, 151] width 108 height 27
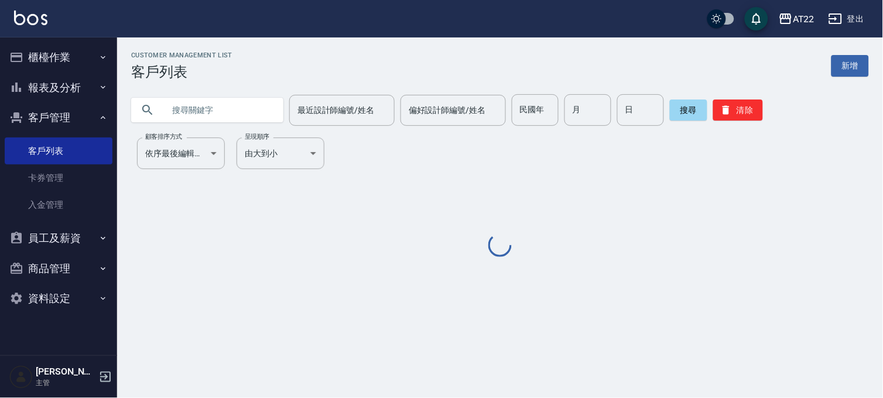
click at [221, 117] on input "text" at bounding box center [219, 110] width 110 height 32
paste input "0933551993"
type input "0933551993"
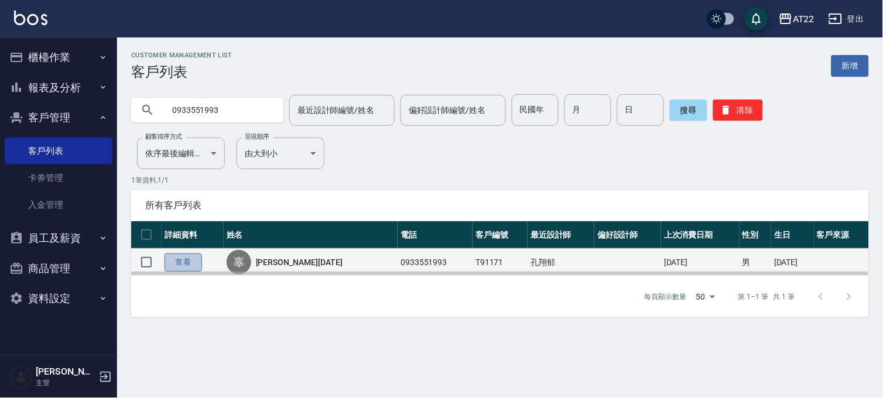
click at [186, 258] on link "查看" at bounding box center [182, 262] width 37 height 18
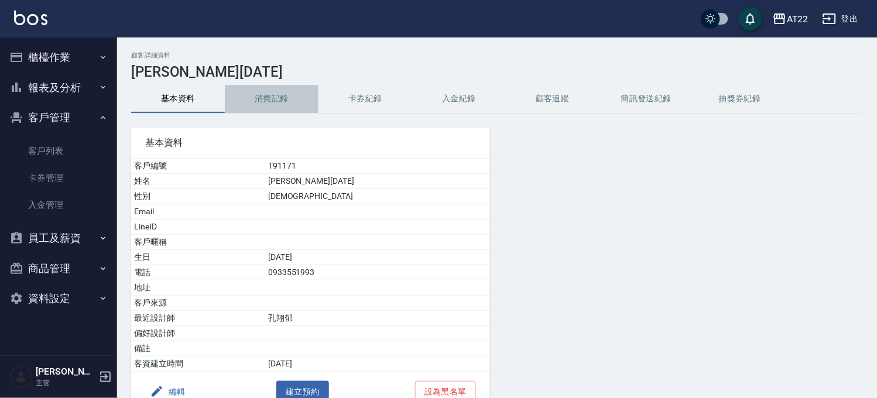
click at [297, 97] on button "消費記錄" at bounding box center [272, 99] width 94 height 28
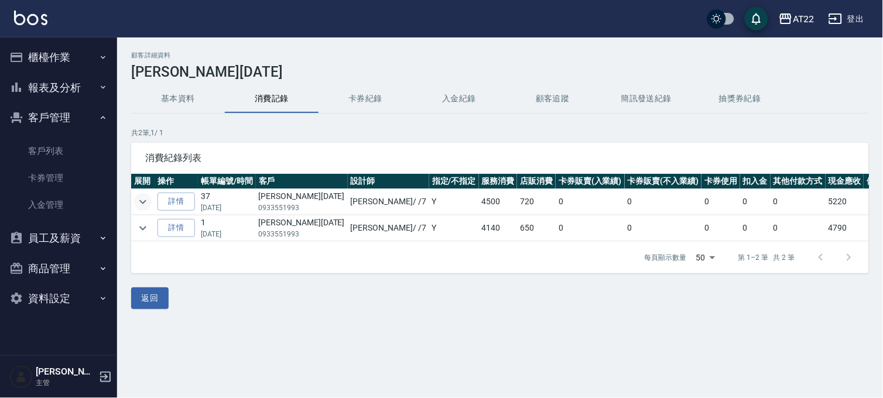
click at [141, 199] on icon "expand row" at bounding box center [143, 202] width 14 height 14
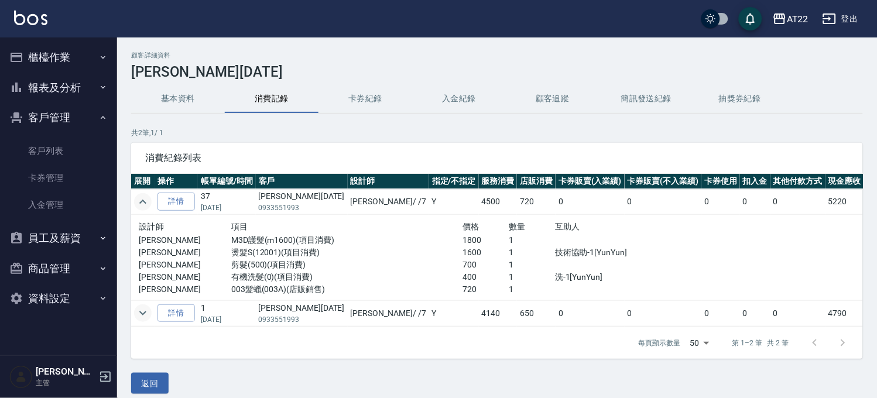
click at [141, 311] on icon "expand row" at bounding box center [143, 313] width 14 height 14
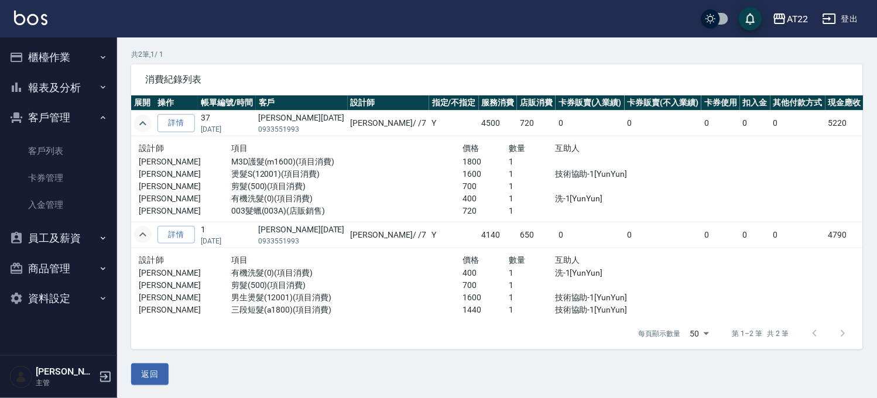
scroll to position [79, 0]
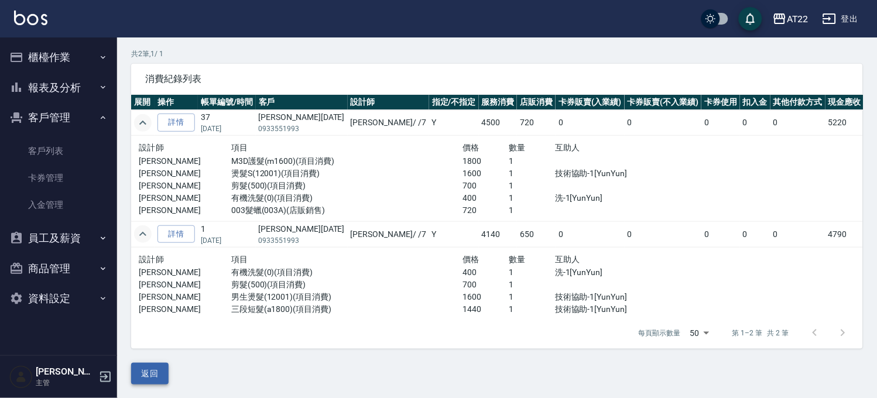
click at [144, 378] on button "返回" at bounding box center [149, 374] width 37 height 22
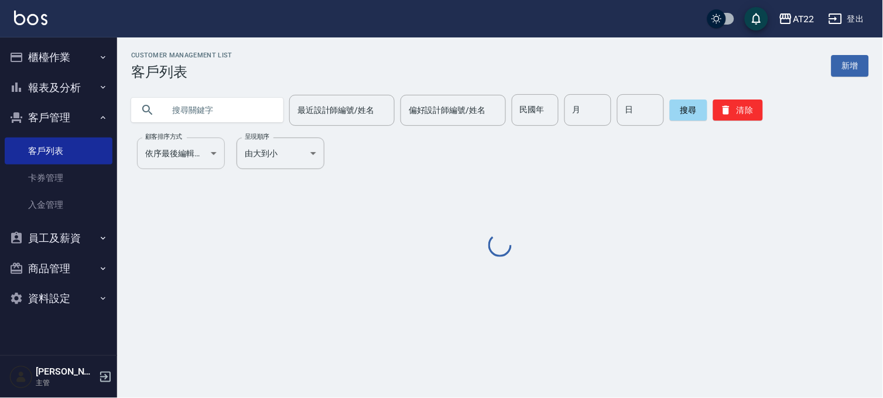
drag, startPoint x: 205, startPoint y: 118, endPoint x: 205, endPoint y: 143, distance: 25.2
click at [205, 143] on div "Customer Management List 客戶列表 新增 最近設計師編號/姓名 最近設計師編號/姓名 偏好設計師編號/姓名 偏好設計師編號/姓名 民國…" at bounding box center [500, 156] width 766 height 208
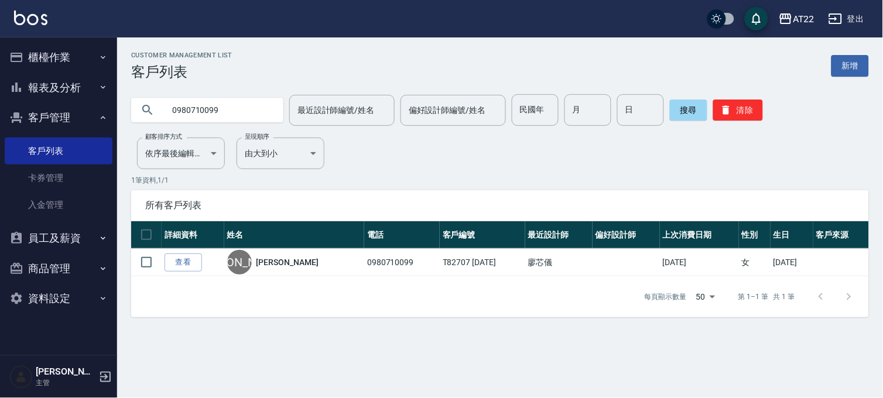
click at [173, 109] on input "0980710099" at bounding box center [219, 110] width 110 height 32
type input "0977181081"
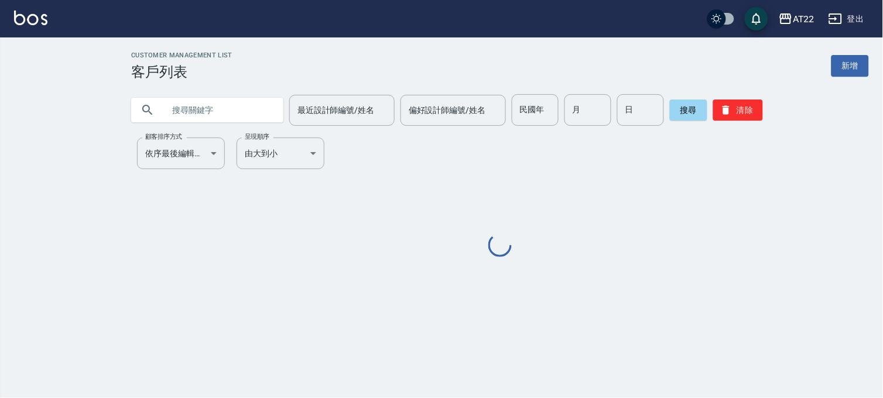
click at [233, 110] on input "text" at bounding box center [219, 110] width 110 height 32
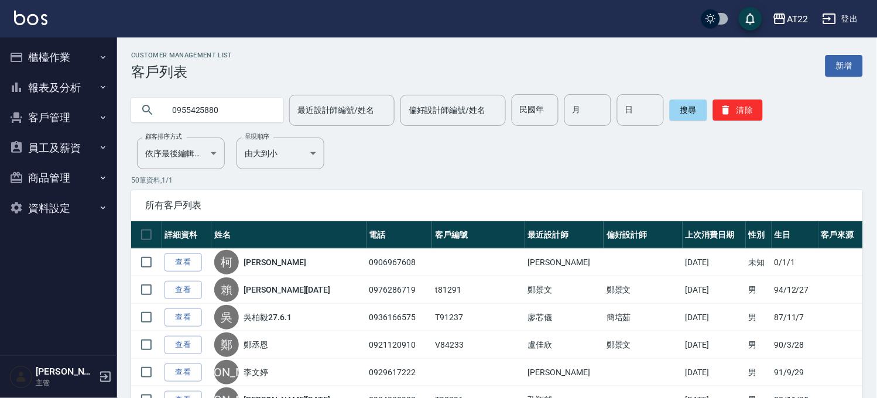
type input "0955425880"
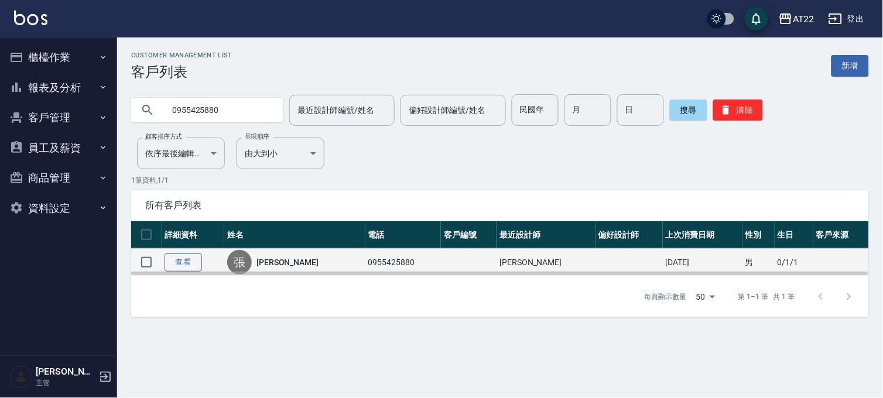
click at [183, 260] on link "查看" at bounding box center [182, 262] width 37 height 18
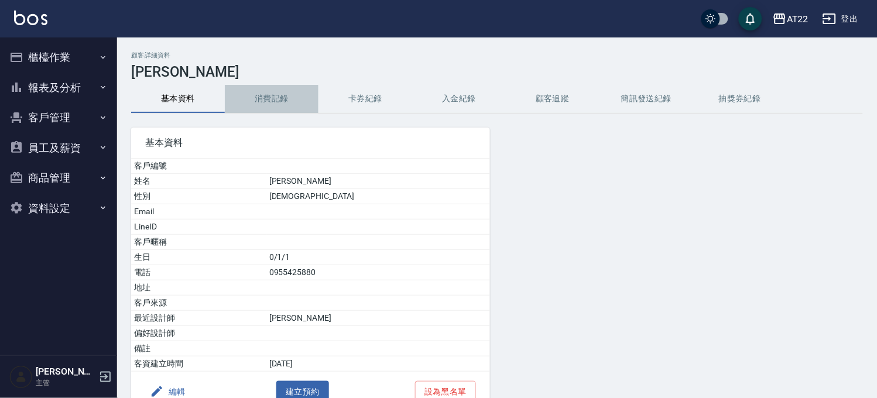
click at [276, 112] on button "消費記錄" at bounding box center [272, 99] width 94 height 28
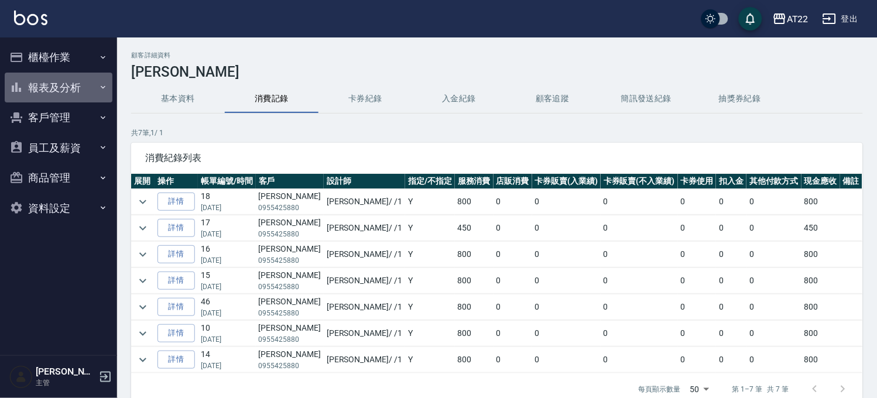
click at [64, 94] on button "報表及分析" at bounding box center [59, 88] width 108 height 30
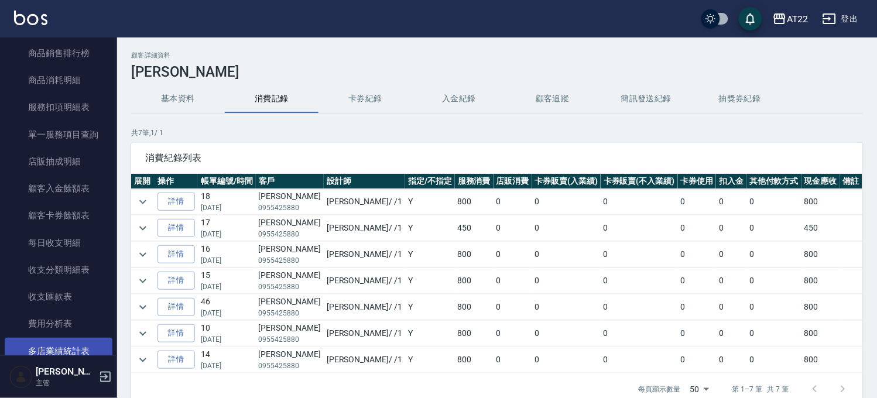
scroll to position [253, 0]
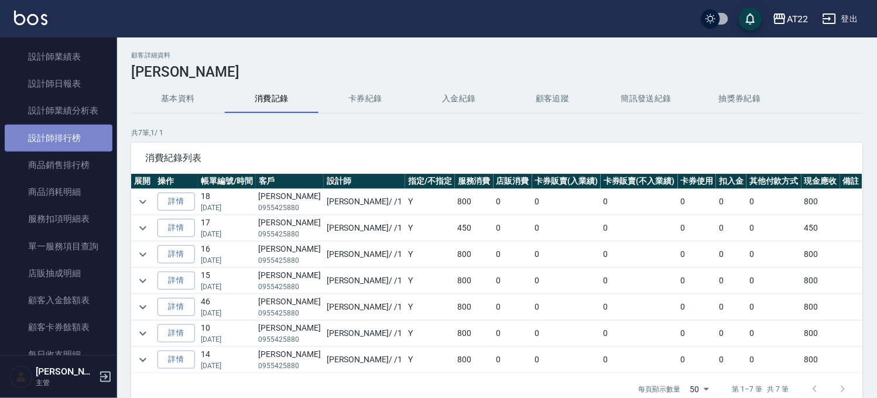
click at [81, 132] on link "設計師排行榜" at bounding box center [59, 138] width 108 height 27
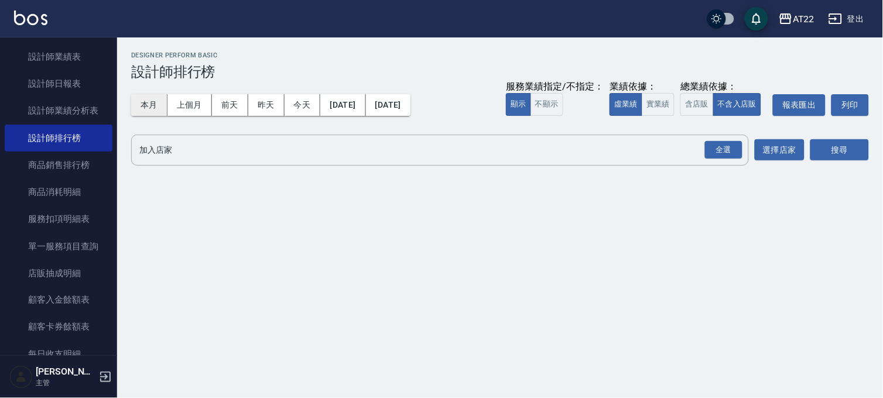
click at [156, 104] on button "本月" at bounding box center [149, 105] width 36 height 22
click at [719, 148] on div "全選" at bounding box center [723, 150] width 37 height 18
click at [837, 148] on button "搜尋" at bounding box center [839, 151] width 59 height 22
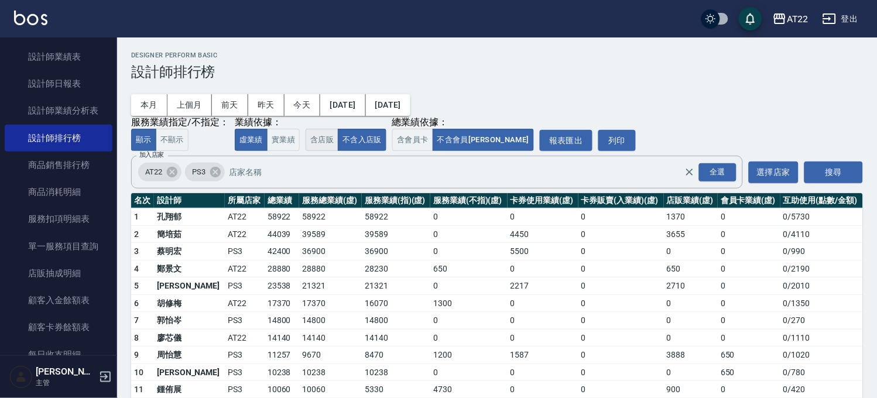
click at [324, 142] on button "含店販" at bounding box center [322, 140] width 33 height 23
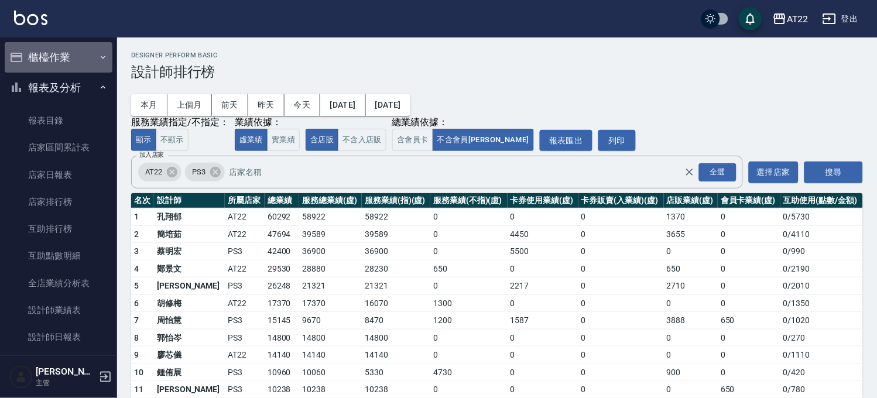
click at [68, 52] on button "櫃檯作業" at bounding box center [59, 57] width 108 height 30
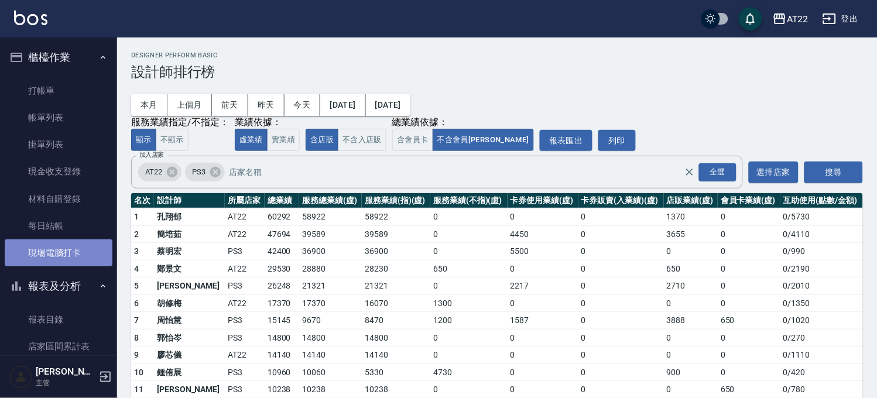
click at [74, 244] on link "現場電腦打卡" at bounding box center [59, 252] width 108 height 27
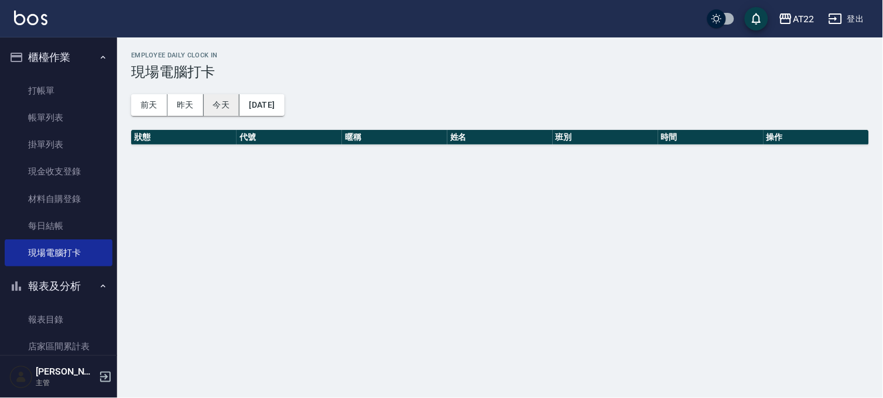
click at [226, 101] on button "今天" at bounding box center [222, 105] width 36 height 22
click at [224, 96] on button "今天" at bounding box center [222, 105] width 36 height 22
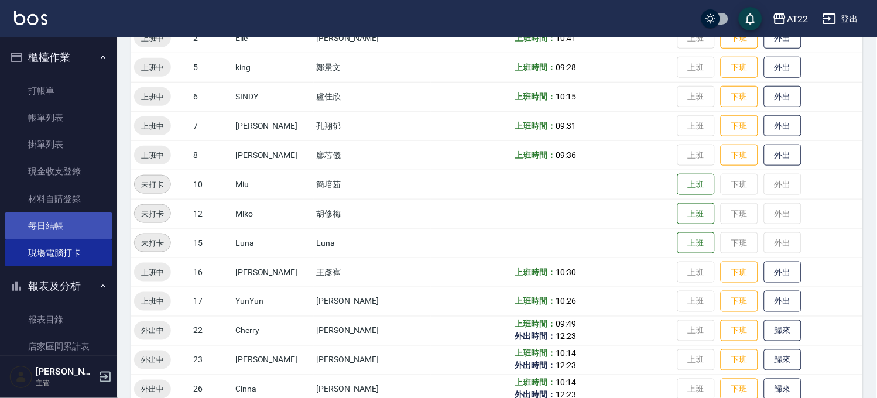
scroll to position [195, 0]
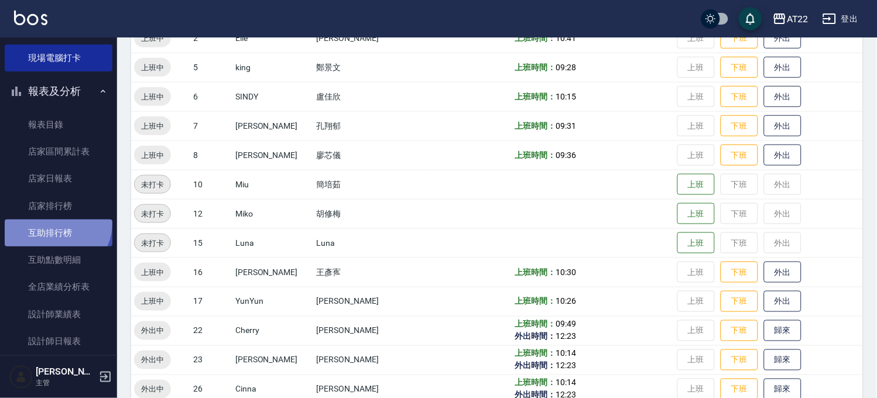
click at [55, 223] on link "互助排行榜" at bounding box center [59, 232] width 108 height 27
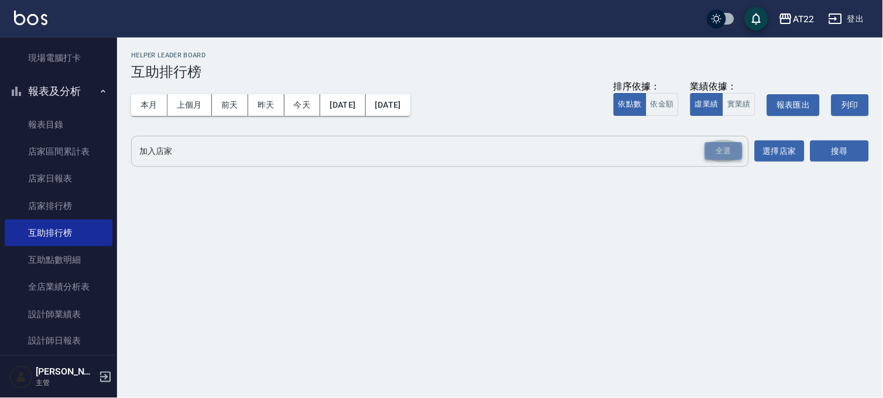
click at [721, 152] on div "全選" at bounding box center [723, 151] width 37 height 18
click at [824, 155] on button "搜尋" at bounding box center [839, 152] width 59 height 22
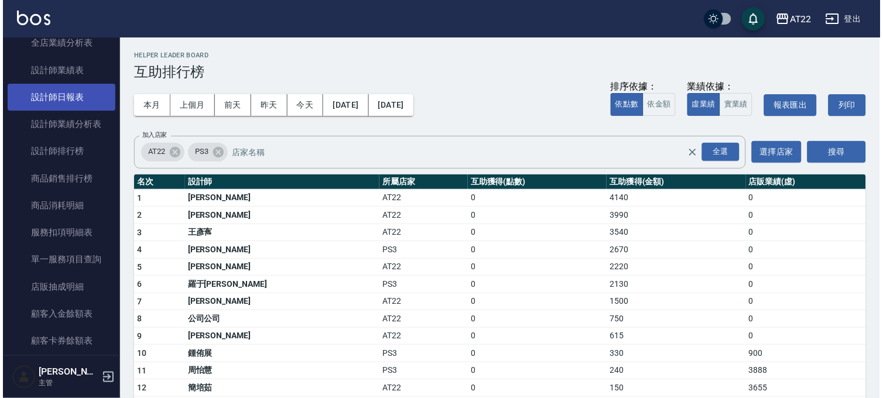
scroll to position [520, 0]
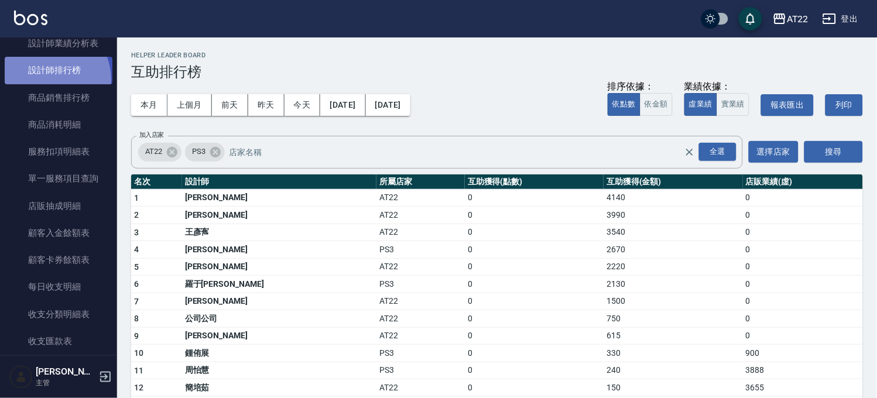
click at [45, 79] on link "設計師排行榜" at bounding box center [59, 70] width 108 height 27
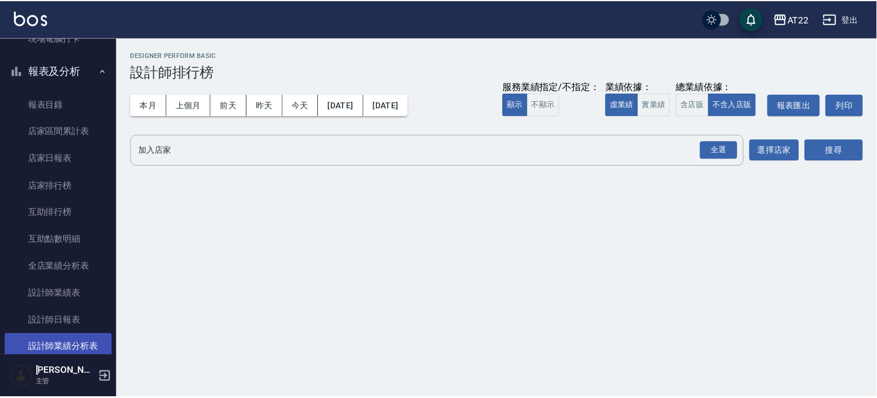
scroll to position [130, 0]
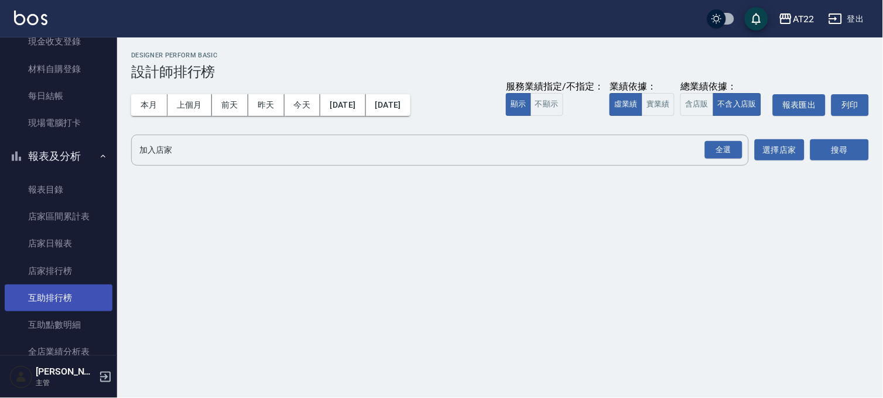
click at [79, 306] on link "互助排行榜" at bounding box center [59, 297] width 108 height 27
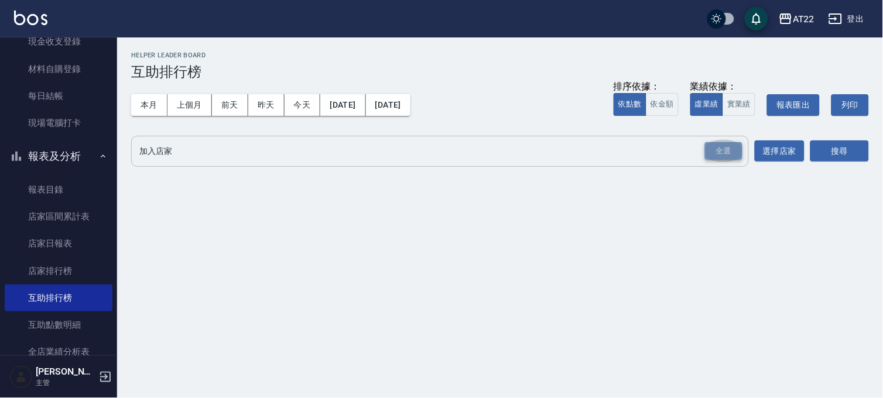
click at [727, 145] on div "全選" at bounding box center [723, 151] width 37 height 18
click at [812, 153] on button "搜尋" at bounding box center [839, 152] width 59 height 22
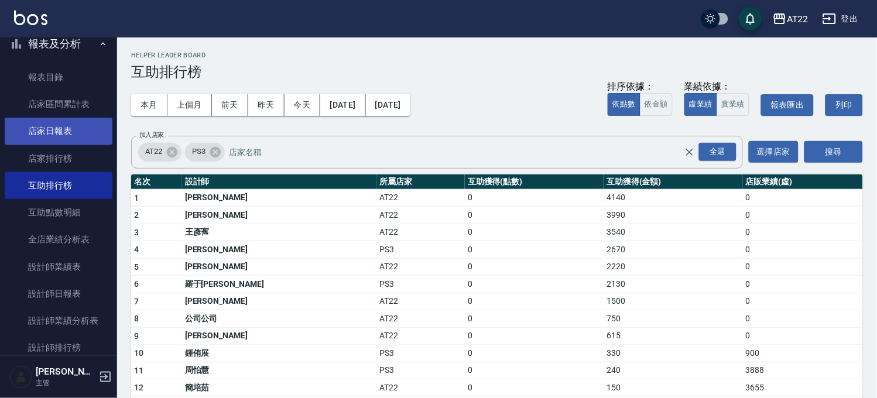
scroll to position [325, 0]
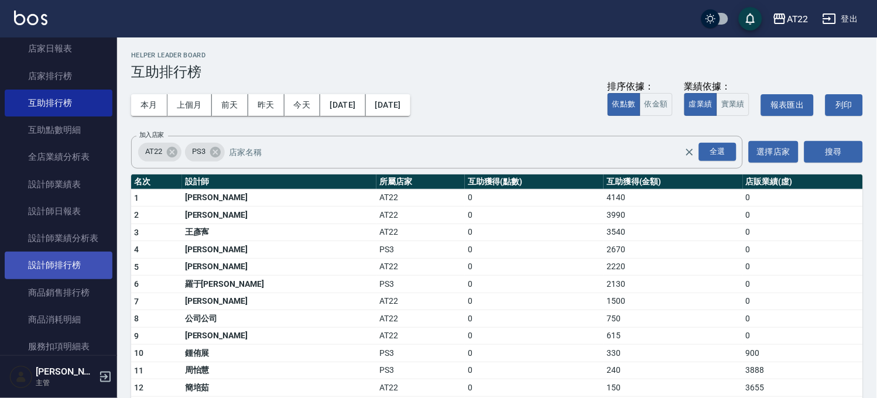
click at [76, 270] on link "設計師排行榜" at bounding box center [59, 265] width 108 height 27
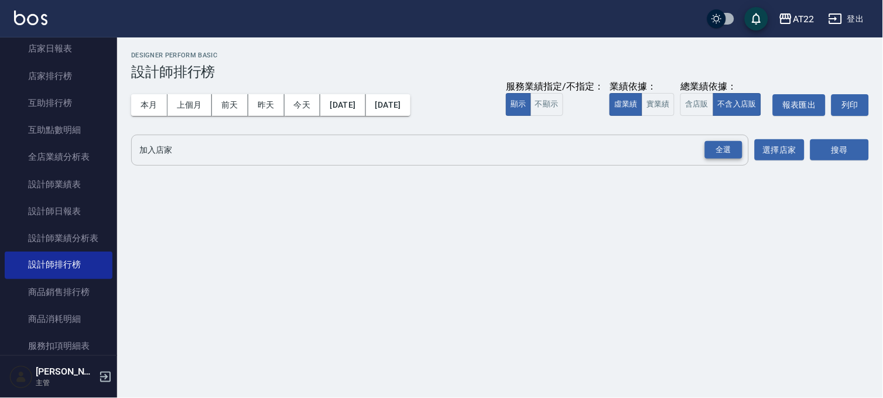
click at [723, 152] on div "全選" at bounding box center [723, 150] width 37 height 18
click at [829, 149] on button "搜尋" at bounding box center [839, 151] width 59 height 22
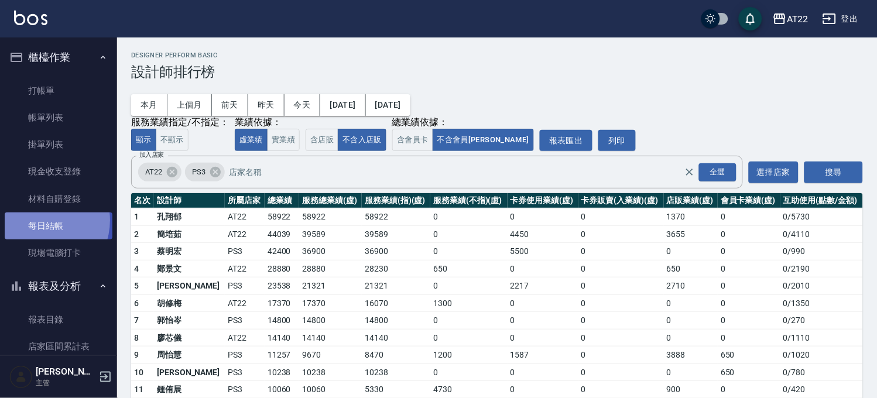
click at [38, 221] on link "每日結帳" at bounding box center [59, 225] width 108 height 27
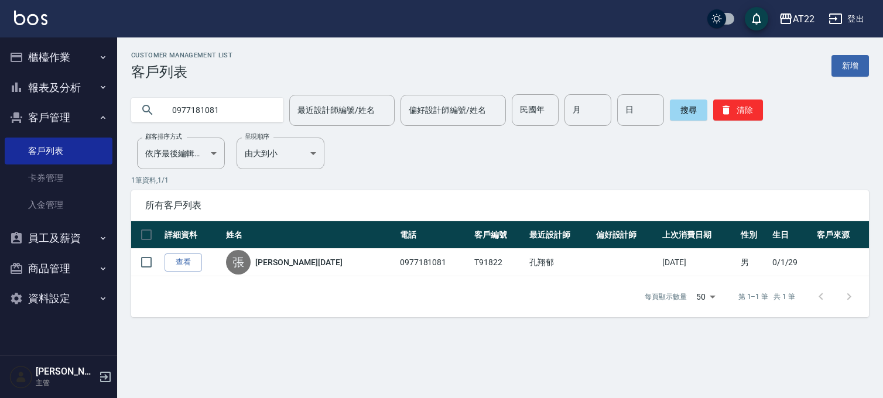
click at [211, 106] on input "0977181081" at bounding box center [219, 110] width 110 height 32
type input "0937815705"
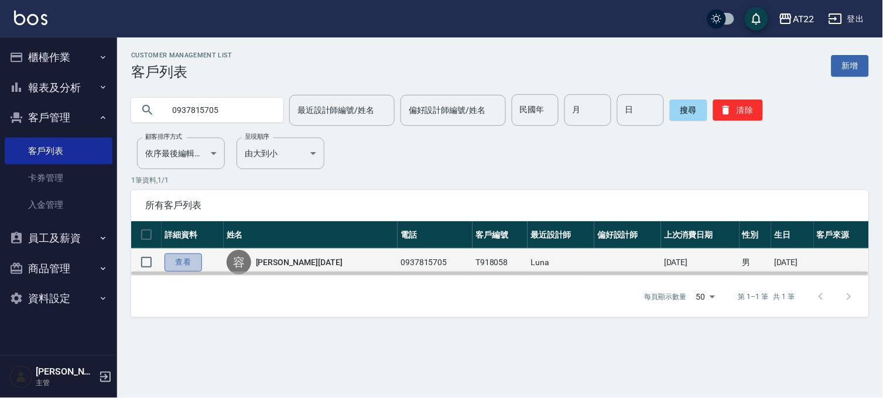
click at [188, 255] on link "查看" at bounding box center [182, 262] width 37 height 18
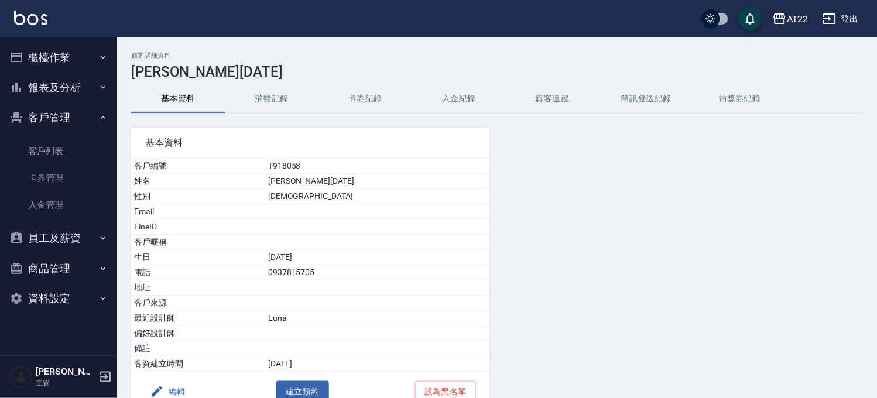
click at [282, 118] on div "基本資料 客戶編號 T918058 姓名 容浩凱27.6.17 性別 MALE Email LineID 客戶暱稱 生日 88/7/5 電話 09378157…" at bounding box center [303, 263] width 373 height 299
click at [283, 108] on button "消費記錄" at bounding box center [272, 99] width 94 height 28
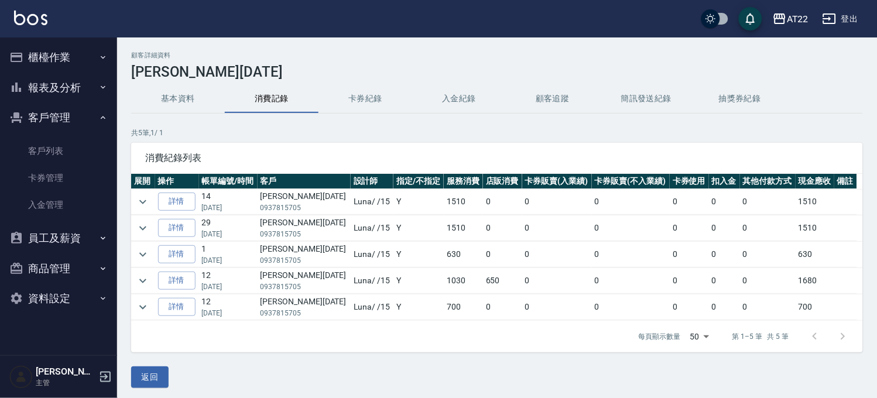
click at [159, 106] on button "基本資料" at bounding box center [178, 99] width 94 height 28
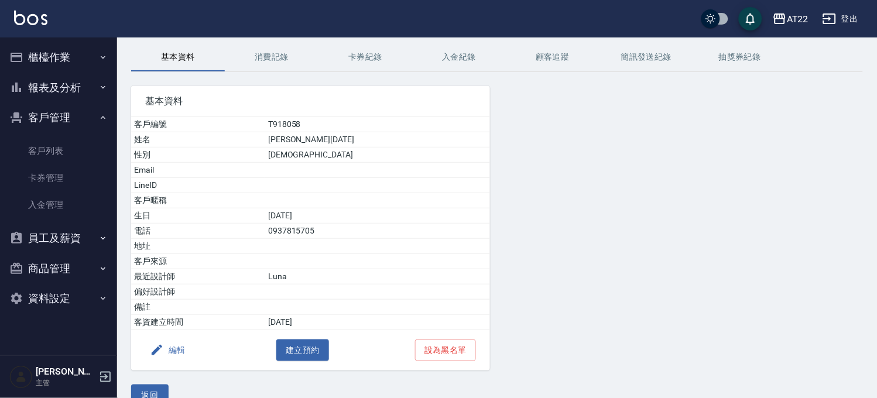
scroll to position [64, 0]
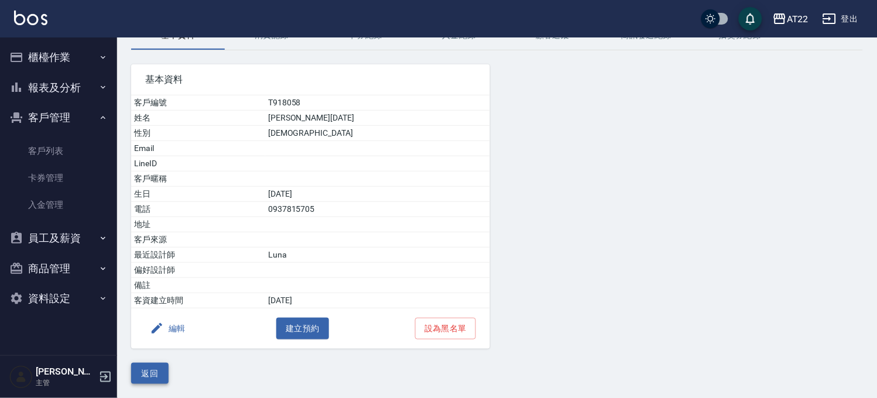
click at [164, 369] on button "返回" at bounding box center [149, 374] width 37 height 22
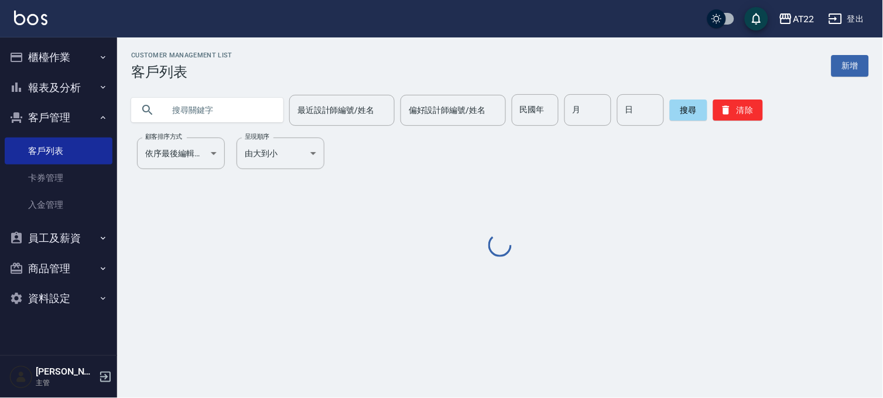
click at [260, 125] on input "text" at bounding box center [219, 110] width 110 height 32
click at [261, 121] on input "text" at bounding box center [219, 110] width 110 height 32
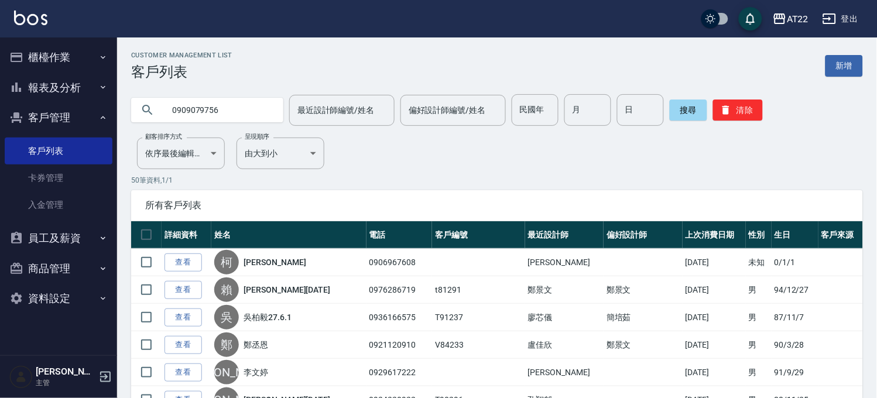
type input "0909079756"
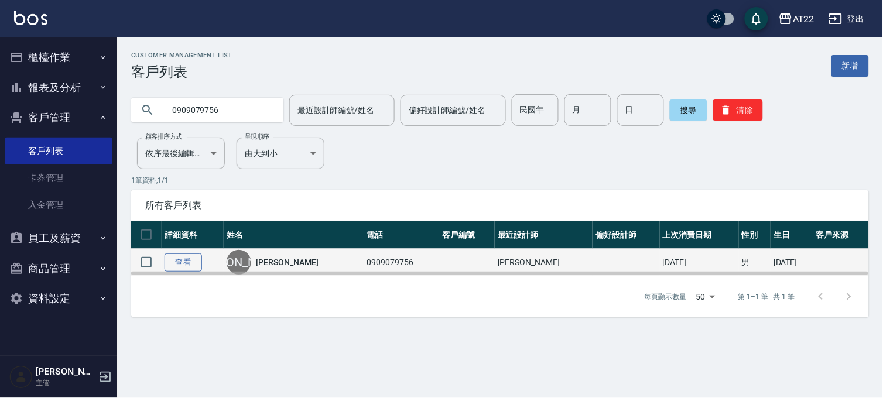
click at [181, 263] on link "查看" at bounding box center [182, 262] width 37 height 18
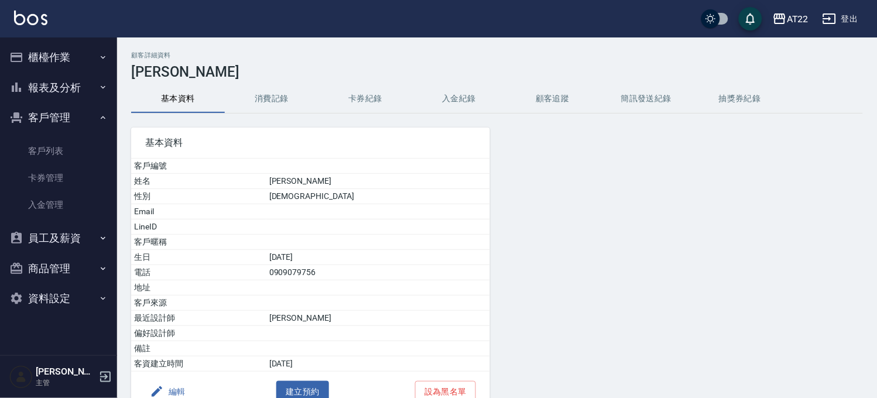
click at [246, 88] on button "消費記錄" at bounding box center [272, 99] width 94 height 28
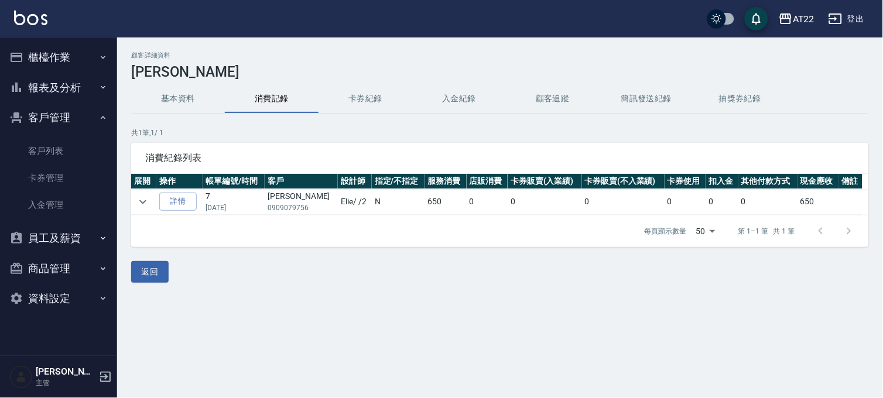
click at [253, 102] on button "消費記錄" at bounding box center [272, 99] width 94 height 28
click at [164, 88] on button "基本資料" at bounding box center [178, 99] width 94 height 28
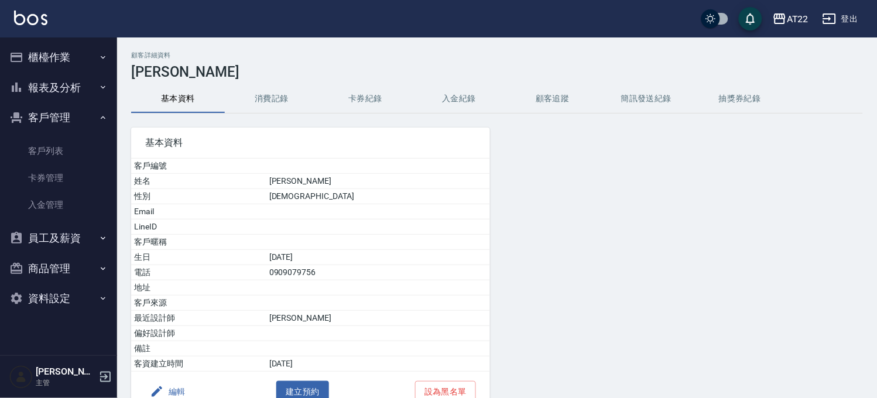
scroll to position [64, 0]
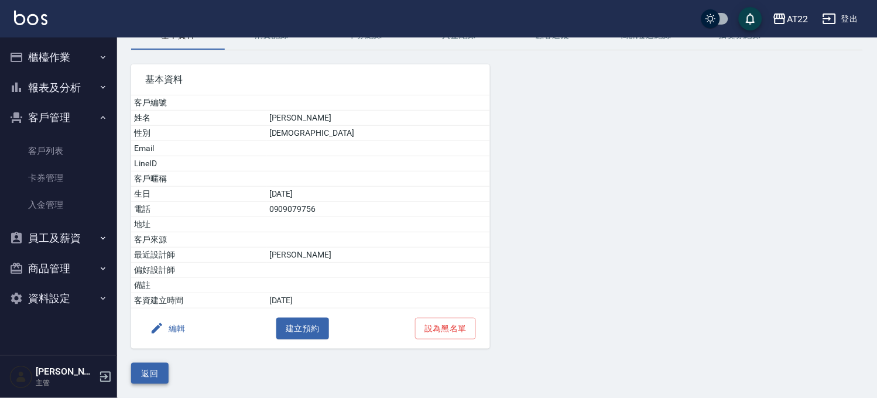
click at [165, 370] on button "返回" at bounding box center [149, 374] width 37 height 22
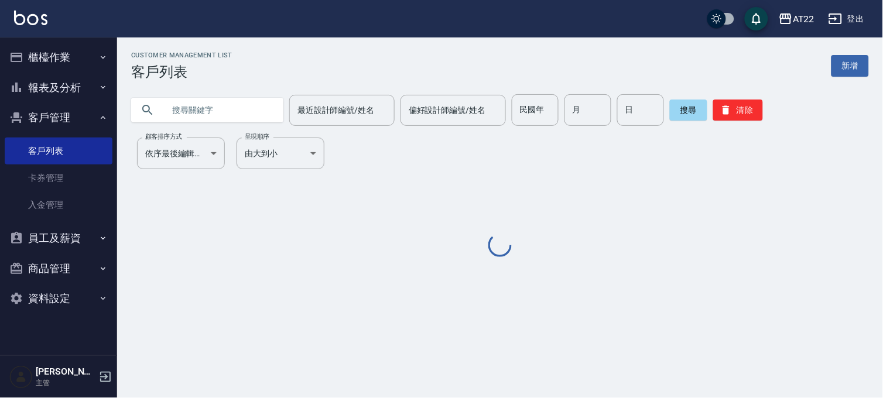
click at [222, 96] on input "text" at bounding box center [219, 110] width 110 height 32
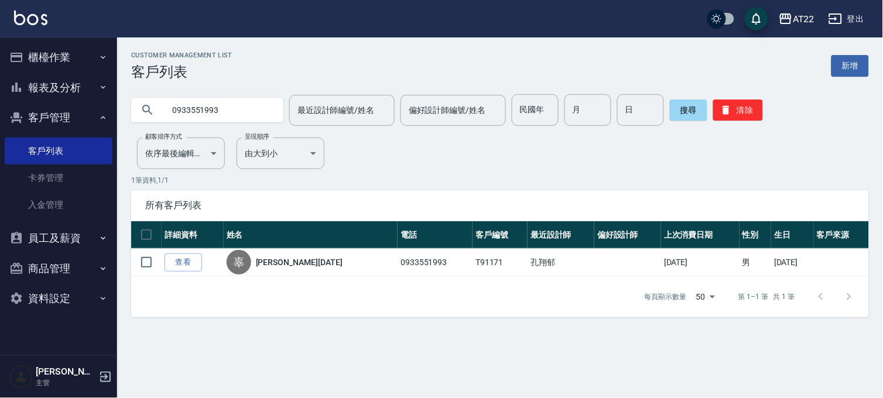
click at [211, 118] on input "0933551993" at bounding box center [219, 110] width 110 height 32
paste input "0858915"
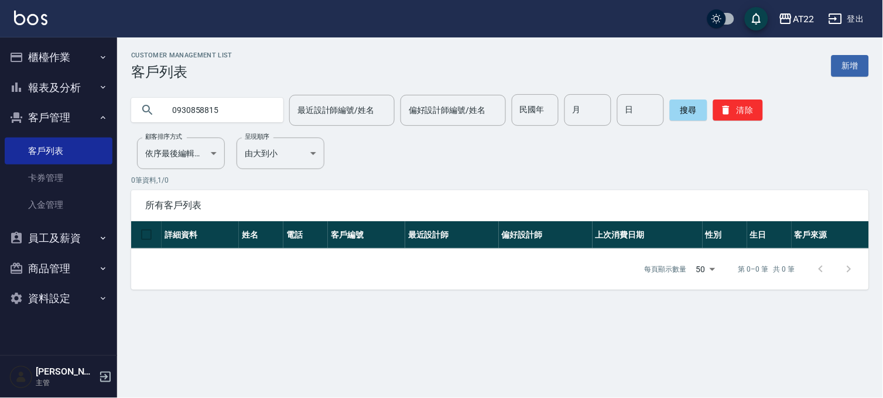
type input "0930858815"
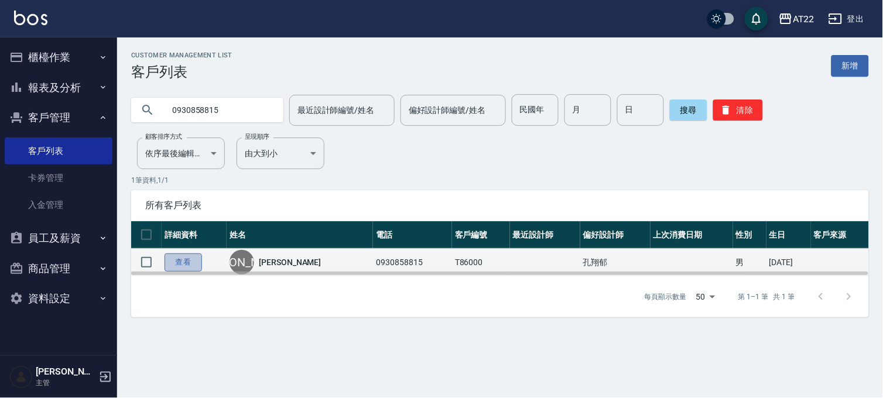
click at [181, 262] on link "查看" at bounding box center [182, 262] width 37 height 18
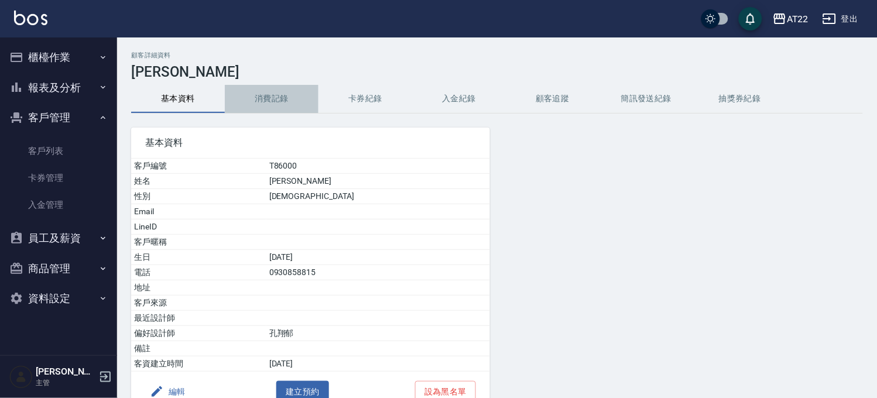
click at [289, 104] on button "消費記錄" at bounding box center [272, 99] width 94 height 28
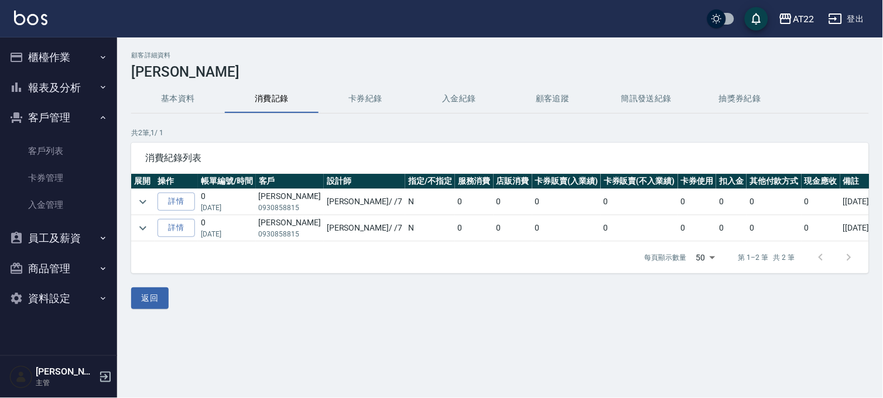
click at [200, 102] on button "基本資料" at bounding box center [178, 99] width 94 height 28
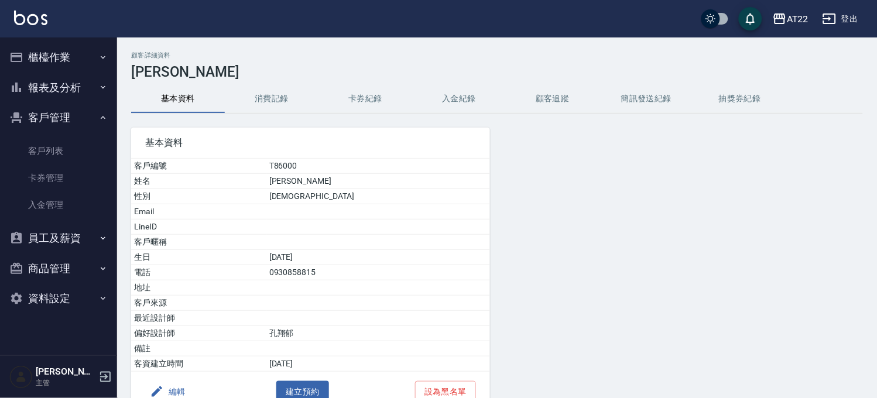
click at [338, 272] on td "0930858815" at bounding box center [378, 272] width 224 height 15
copy td "0930858815"
click at [788, 15] on div "AT22" at bounding box center [798, 19] width 22 height 15
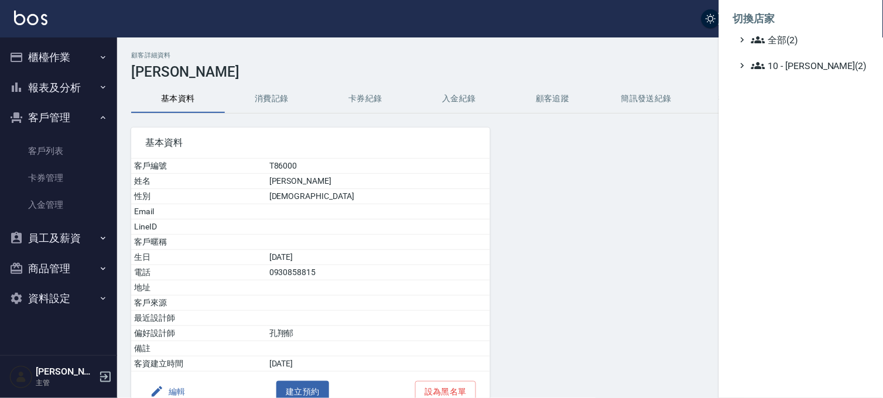
click at [800, 56] on ul "全部(2) 10 - 楊家昕(2)" at bounding box center [801, 53] width 136 height 40
click at [799, 66] on span "10 - 楊家昕(2)" at bounding box center [807, 66] width 113 height 14
click at [799, 96] on span "PS3" at bounding box center [809, 98] width 109 height 14
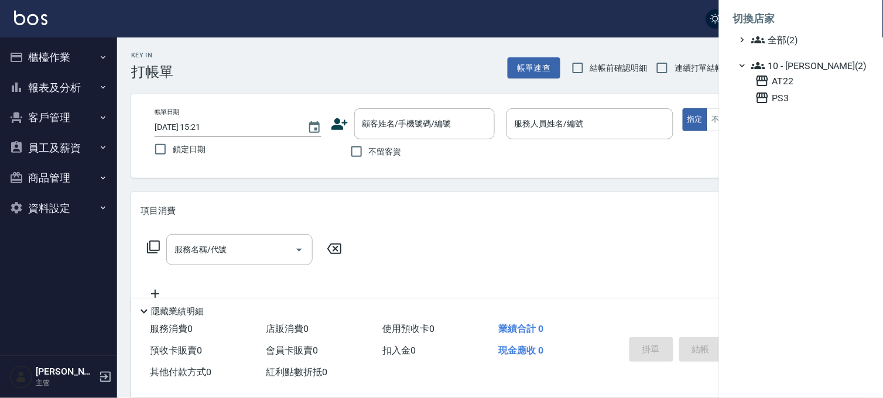
click at [66, 150] on div at bounding box center [441, 199] width 883 height 398
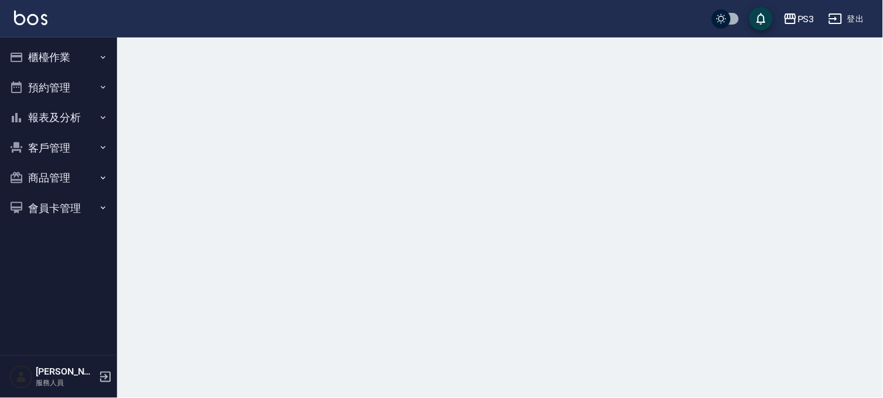
click at [72, 116] on button "報表及分析" at bounding box center [59, 117] width 108 height 30
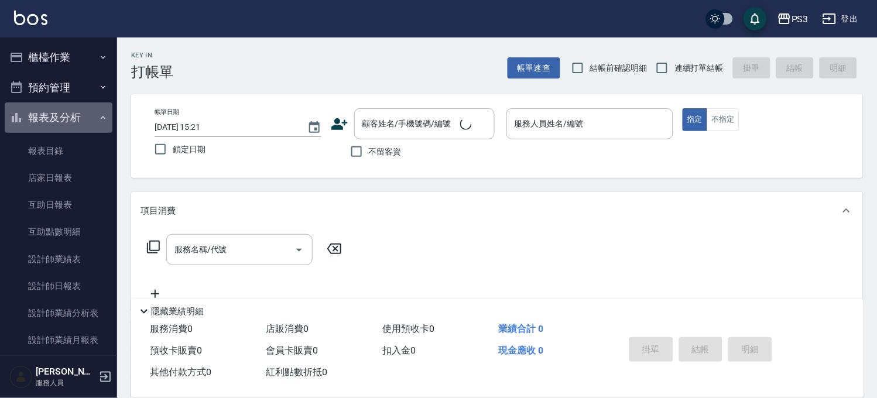
click at [59, 105] on button "報表及分析" at bounding box center [59, 117] width 108 height 30
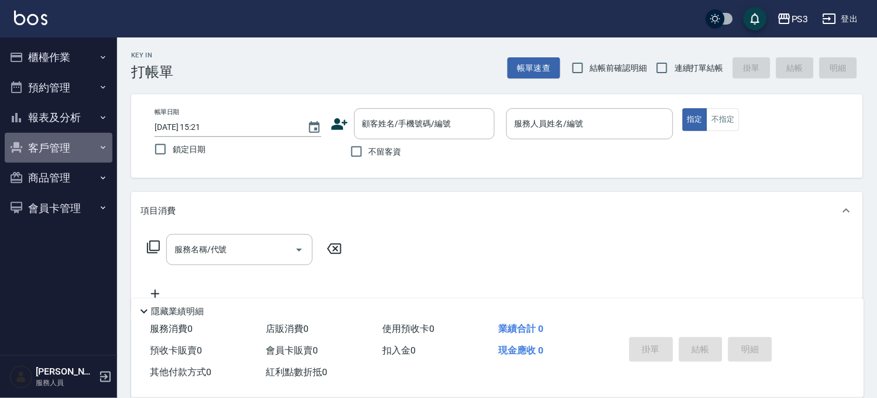
click at [49, 139] on button "客戶管理" at bounding box center [59, 148] width 108 height 30
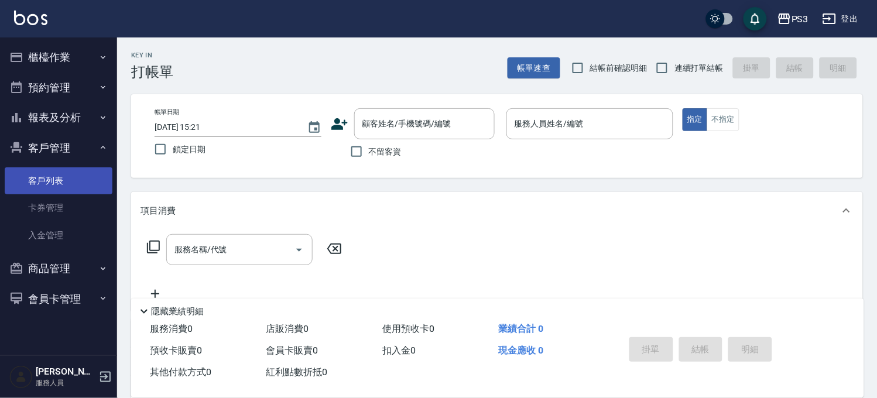
click at [45, 183] on link "客戶列表" at bounding box center [59, 180] width 108 height 27
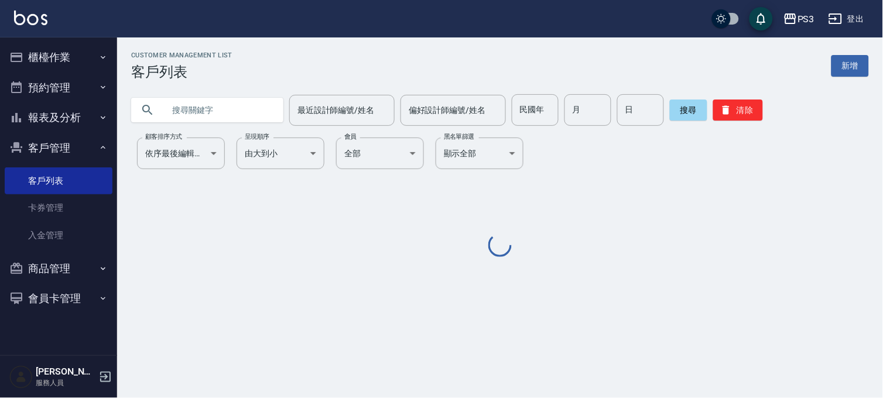
click at [223, 123] on input "text" at bounding box center [219, 110] width 110 height 32
paste input "0930858815"
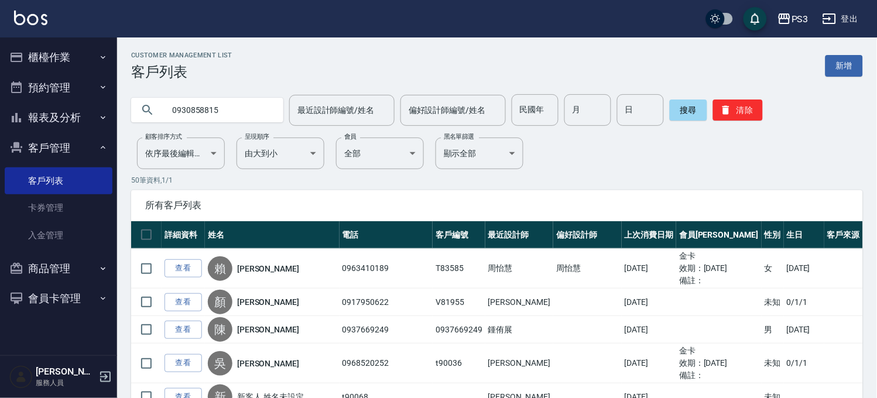
type input "0930858815"
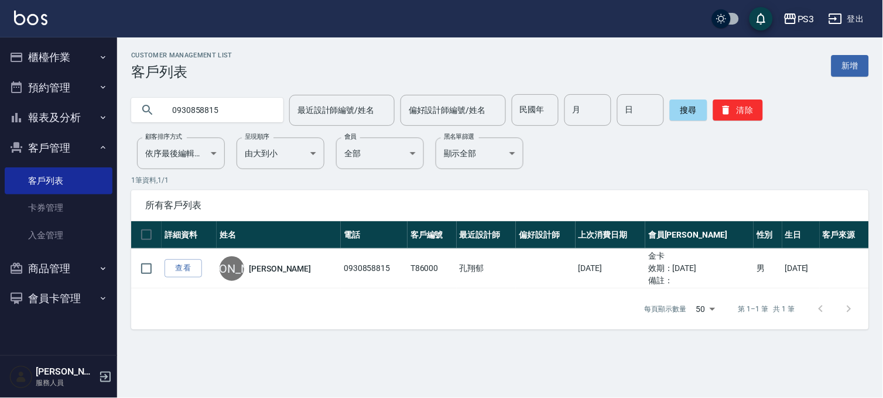
click at [812, 24] on div "PS3" at bounding box center [805, 19] width 17 height 15
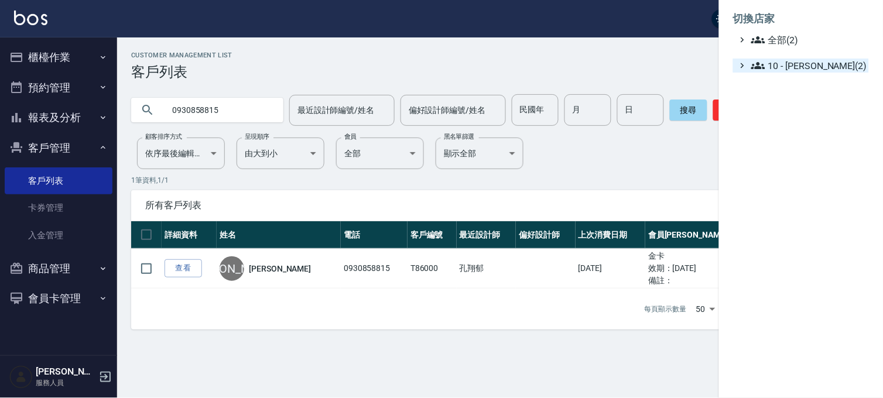
click at [793, 66] on span "10 - 楊家昕(2)" at bounding box center [807, 66] width 113 height 14
click at [782, 86] on span "AT22" at bounding box center [809, 81] width 109 height 14
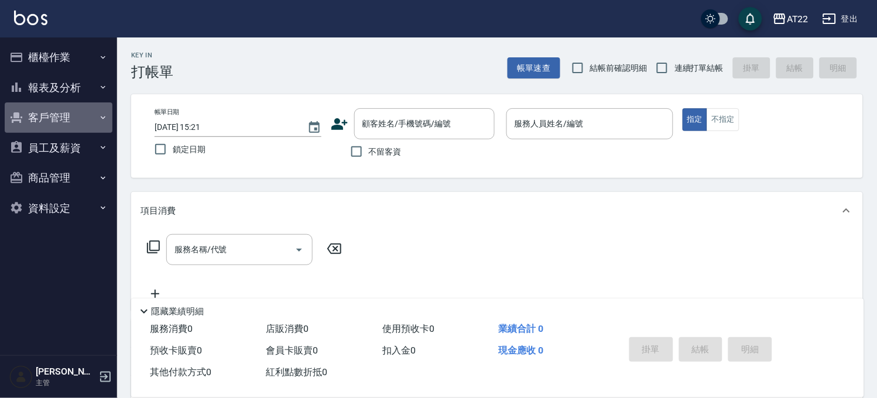
click at [63, 109] on button "客戶管理" at bounding box center [59, 117] width 108 height 30
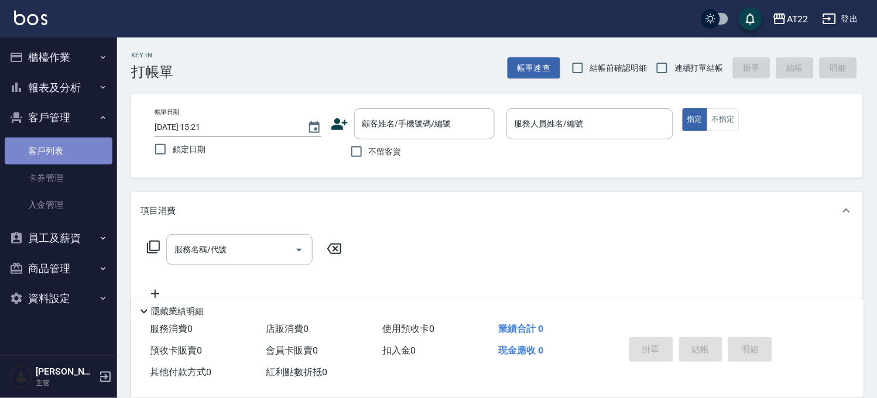
click at [59, 155] on link "客戶列表" at bounding box center [59, 151] width 108 height 27
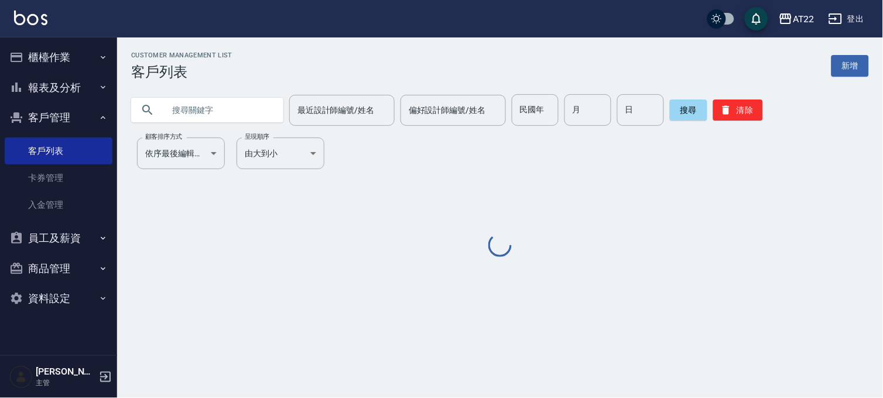
click at [177, 108] on input "text" at bounding box center [219, 110] width 110 height 32
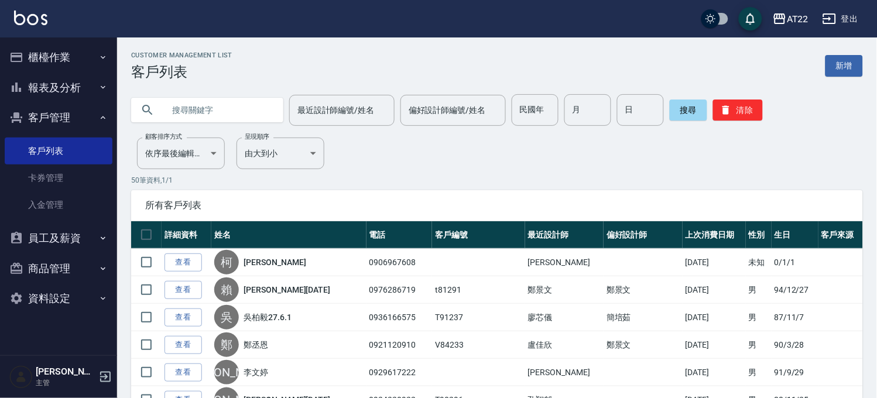
paste input "0930858815"
type input "0930858815"
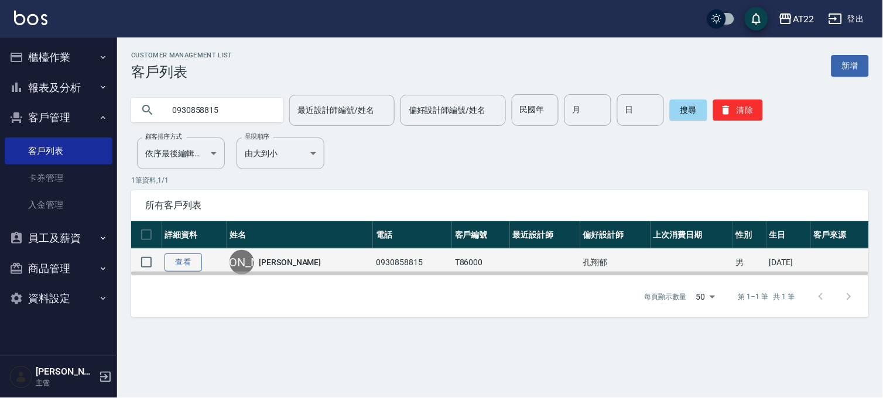
click at [188, 262] on link "查看" at bounding box center [182, 262] width 37 height 18
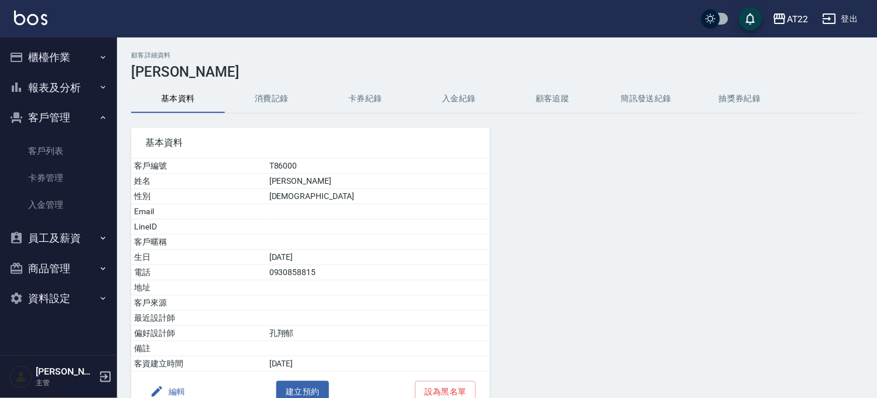
click at [172, 385] on button "編輯" at bounding box center [167, 392] width 45 height 22
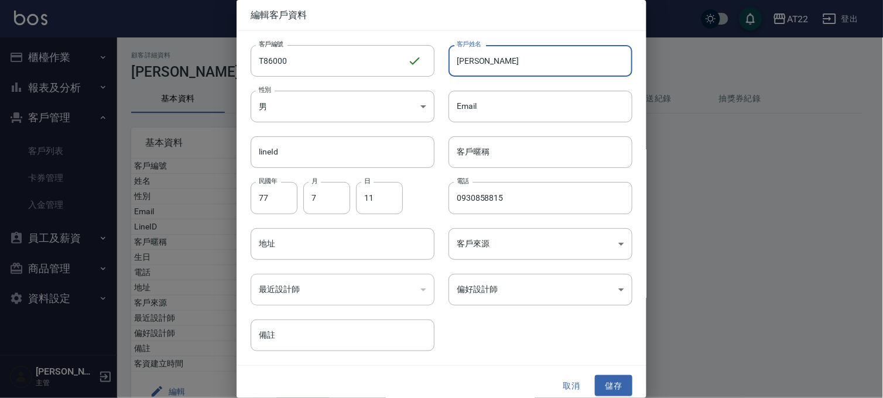
click at [498, 48] on input "[PERSON_NAME]" at bounding box center [540, 61] width 184 height 32
type input "[PERSON_NAME][DATE]"
click at [613, 384] on button "儲存" at bounding box center [613, 386] width 37 height 22
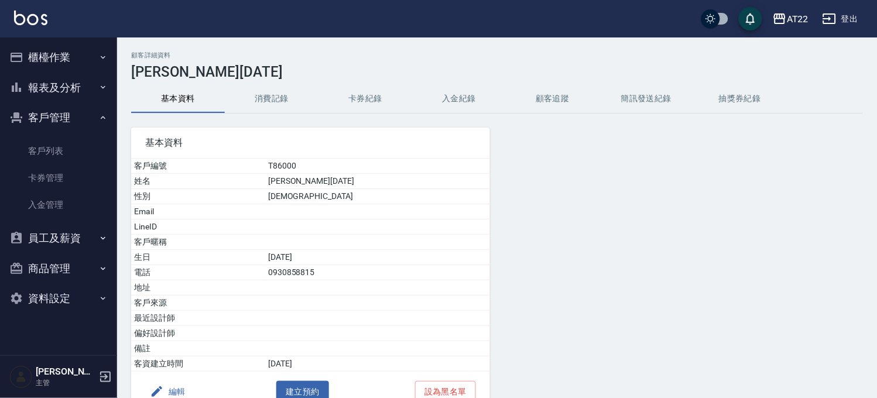
click at [50, 95] on button "報表及分析" at bounding box center [59, 88] width 108 height 30
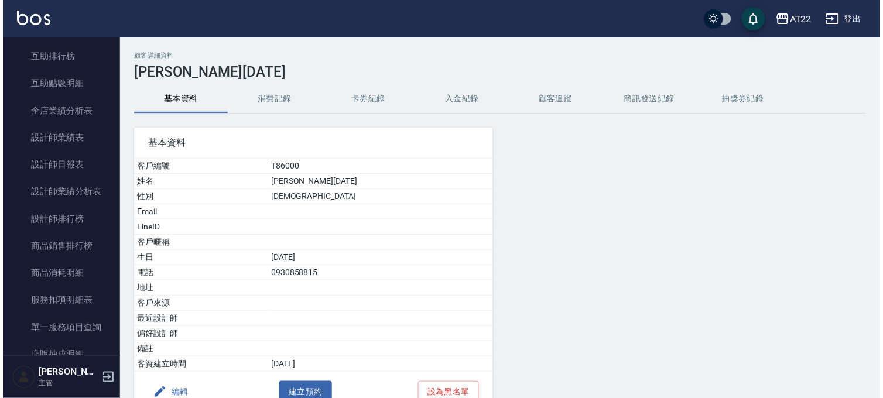
scroll to position [260, 0]
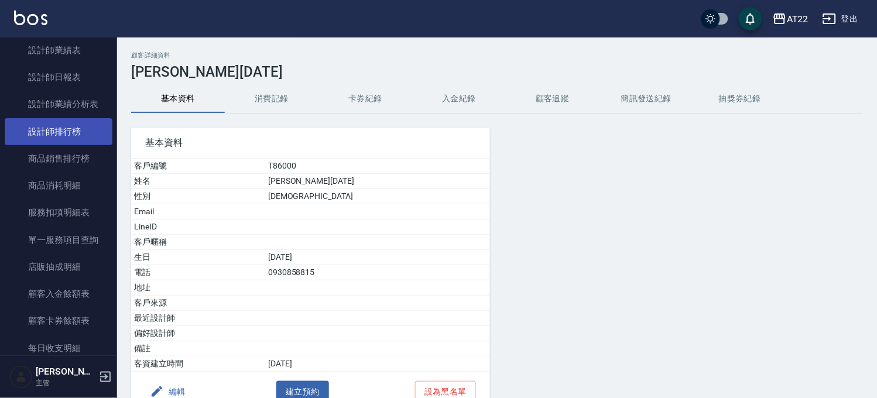
click at [51, 133] on link "設計師排行榜" at bounding box center [59, 131] width 108 height 27
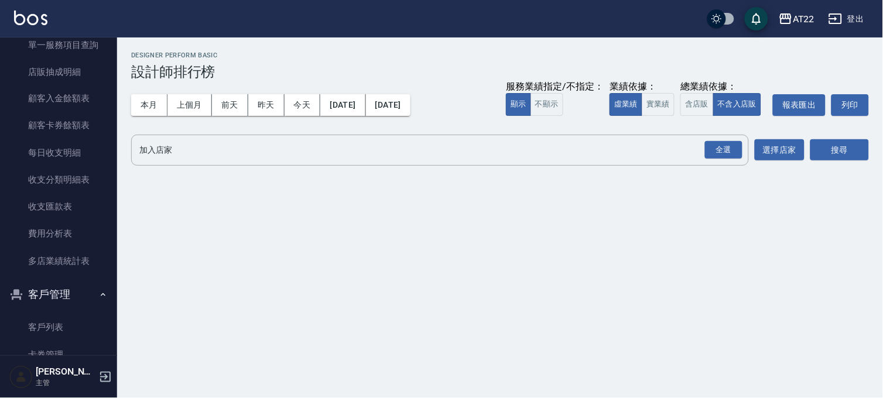
scroll to position [604, 0]
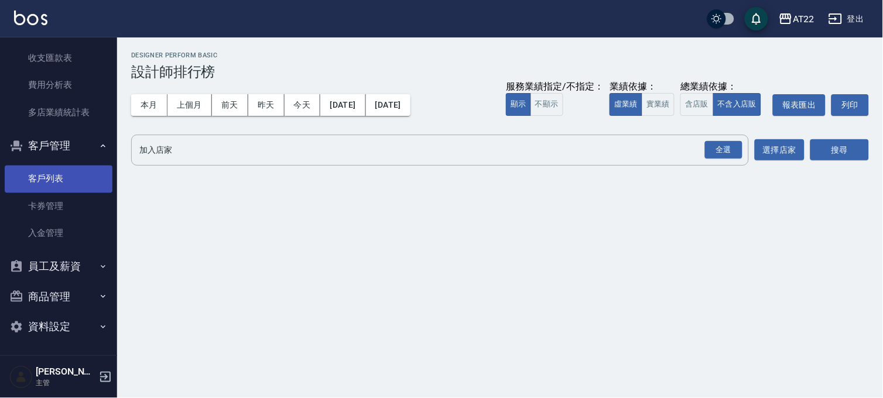
click at [78, 170] on link "客戶列表" at bounding box center [59, 178] width 108 height 27
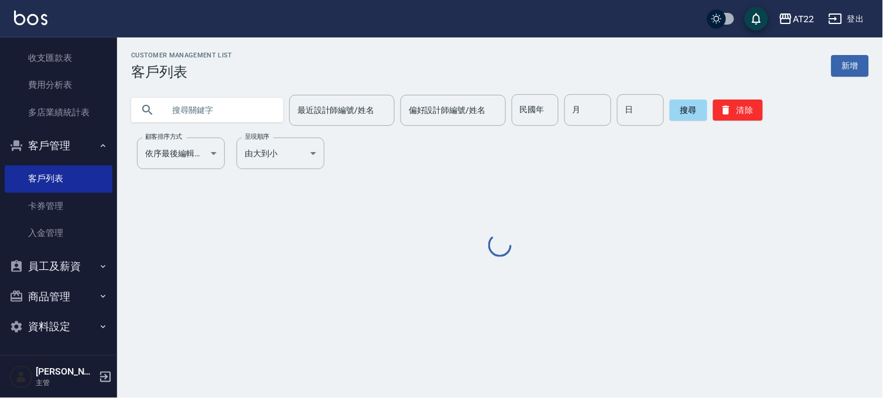
click at [190, 104] on input "text" at bounding box center [219, 110] width 110 height 32
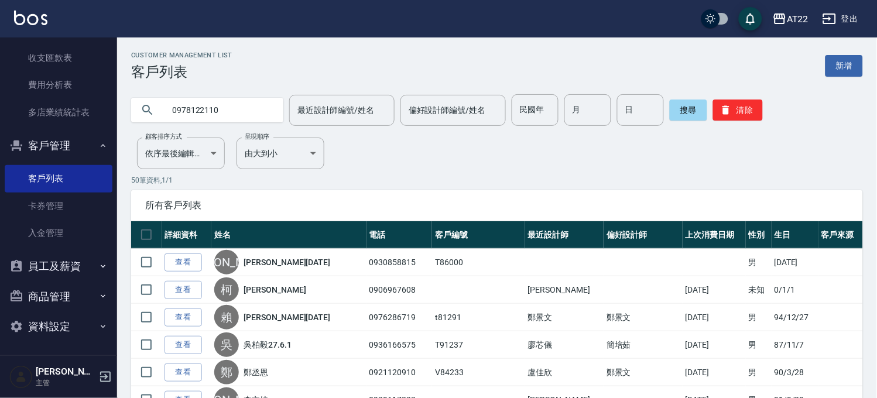
type input "0978122110"
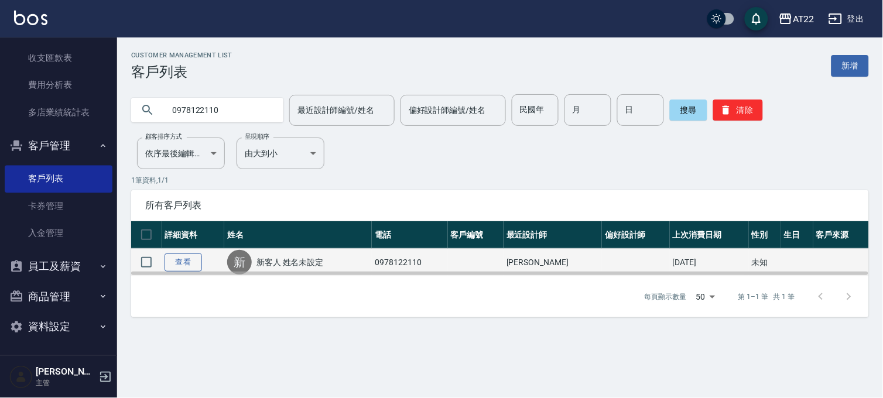
click at [184, 263] on link "查看" at bounding box center [182, 262] width 37 height 18
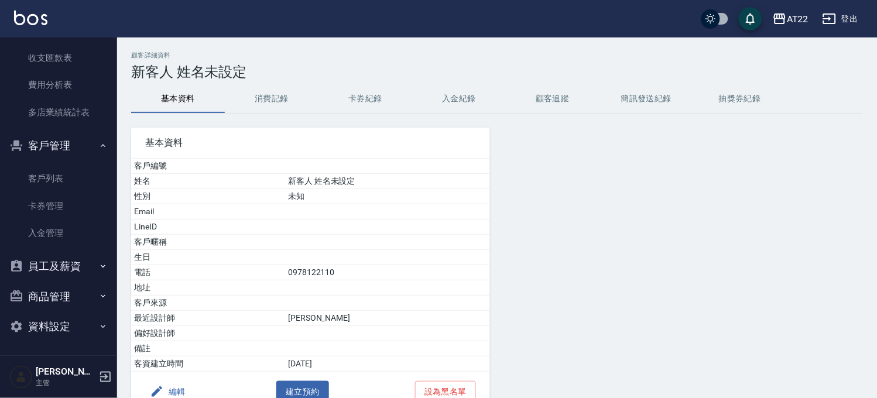
click at [256, 98] on button "消費記錄" at bounding box center [272, 99] width 94 height 28
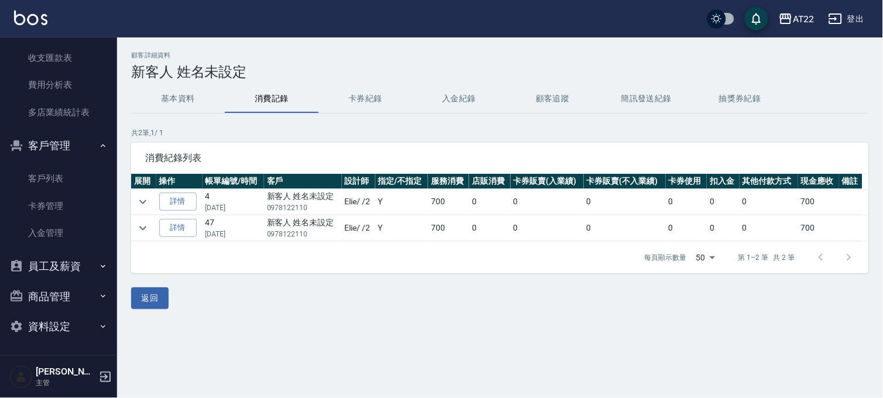
drag, startPoint x: 37, startPoint y: 176, endPoint x: 63, endPoint y: 164, distance: 28.5
click at [37, 176] on link "客戶列表" at bounding box center [59, 178] width 108 height 27
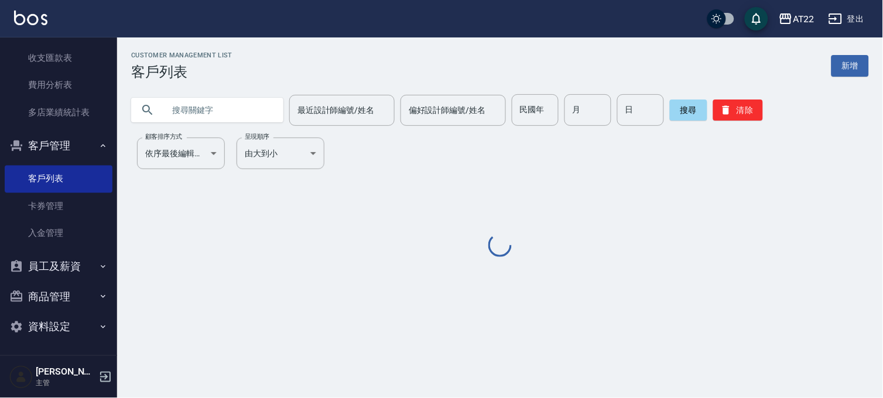
click at [207, 105] on input "text" at bounding box center [219, 110] width 110 height 32
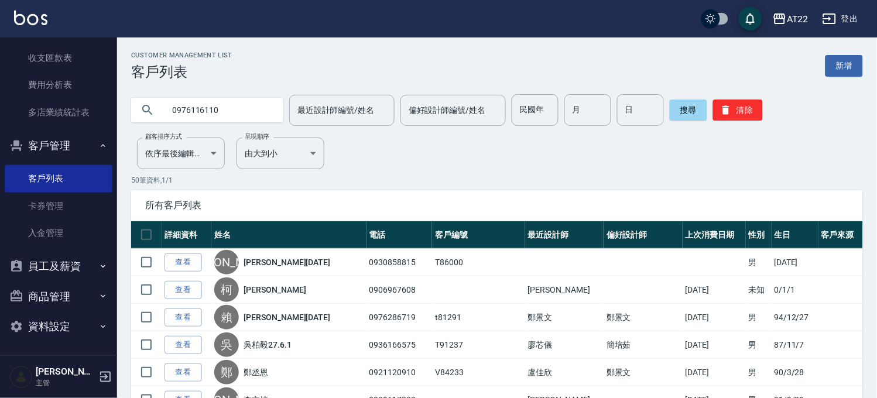
type input "0976116110"
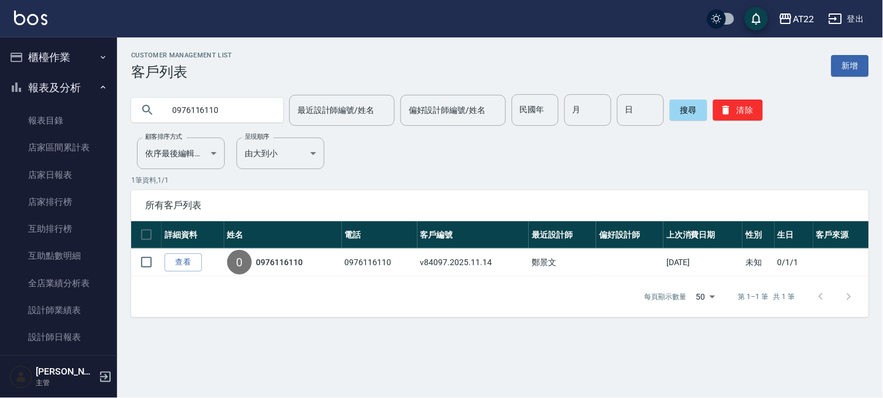
click at [67, 56] on button "櫃檯作業" at bounding box center [59, 57] width 108 height 30
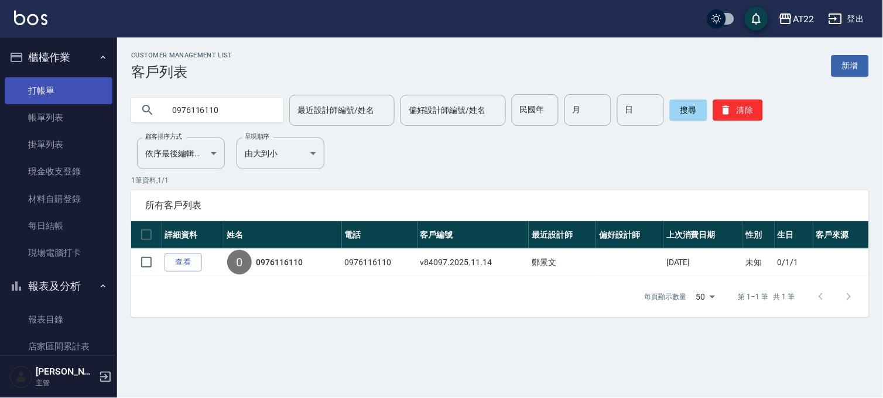
click at [54, 90] on link "打帳單" at bounding box center [59, 90] width 108 height 27
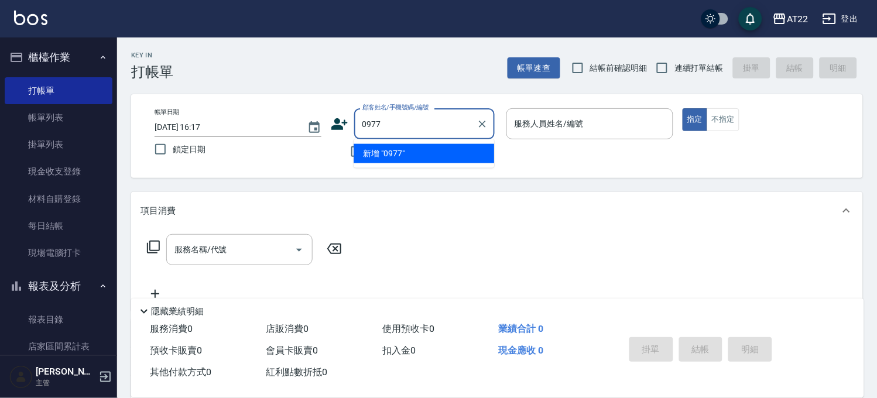
type input "0977"
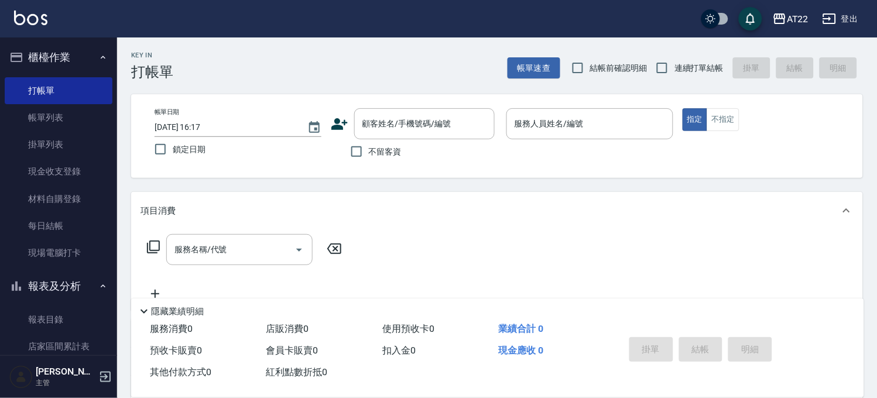
click at [717, 73] on span "連續打單結帳" at bounding box center [698, 68] width 49 height 12
click at [674, 73] on input "連續打單結帳" at bounding box center [662, 68] width 25 height 25
checkbox input "true"
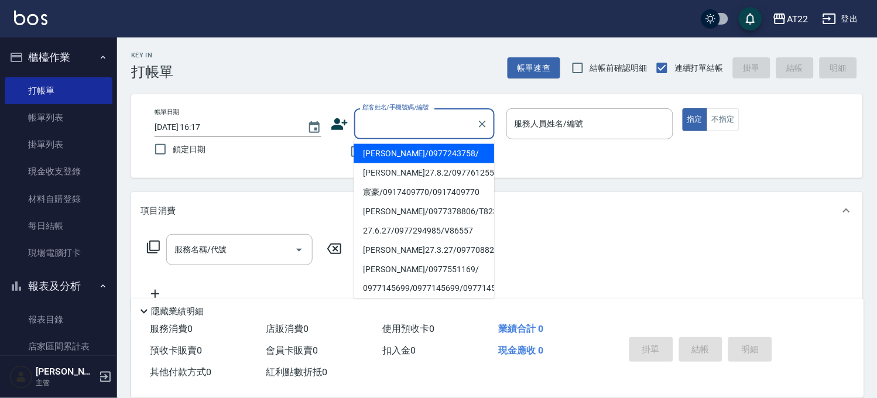
click at [464, 125] on input "顧客姓名/手機號碼/編號" at bounding box center [415, 124] width 112 height 20
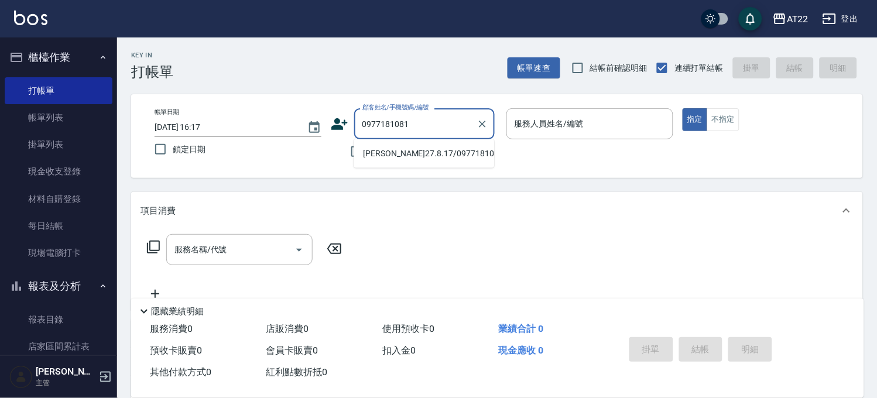
click at [448, 163] on li "[PERSON_NAME]27.8.17/0977181081/T91822" at bounding box center [424, 153] width 140 height 19
type input "[PERSON_NAME]27.8.17/0977181081/T91822"
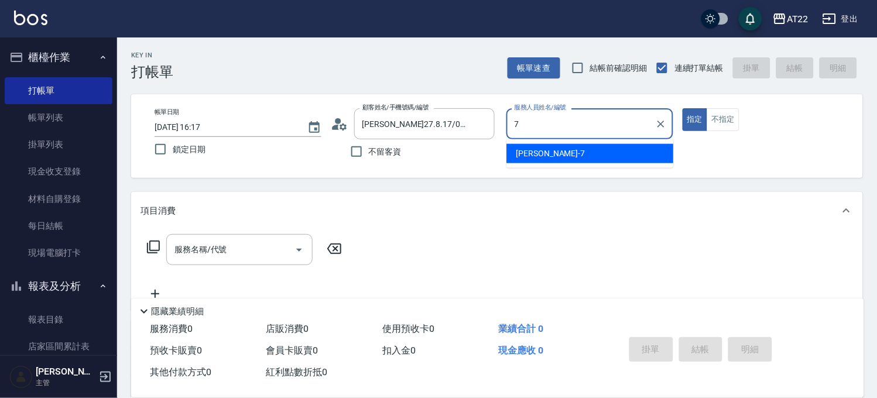
type input "[PERSON_NAME]-7"
type button "true"
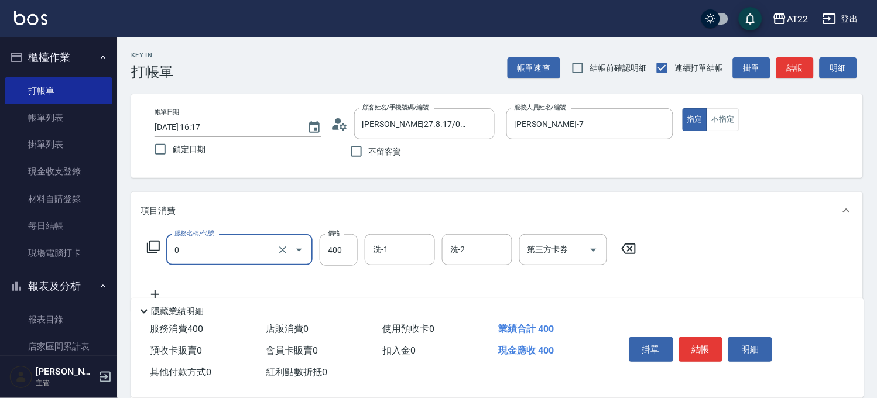
type input "有機洗髮(0)"
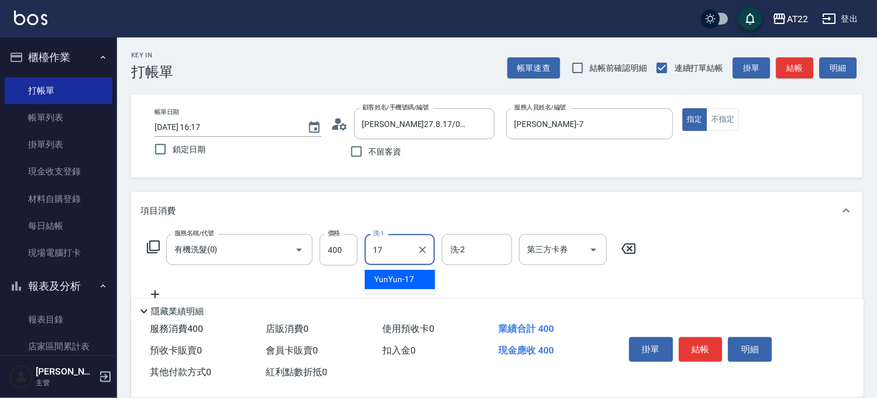
type input "YunYun-17"
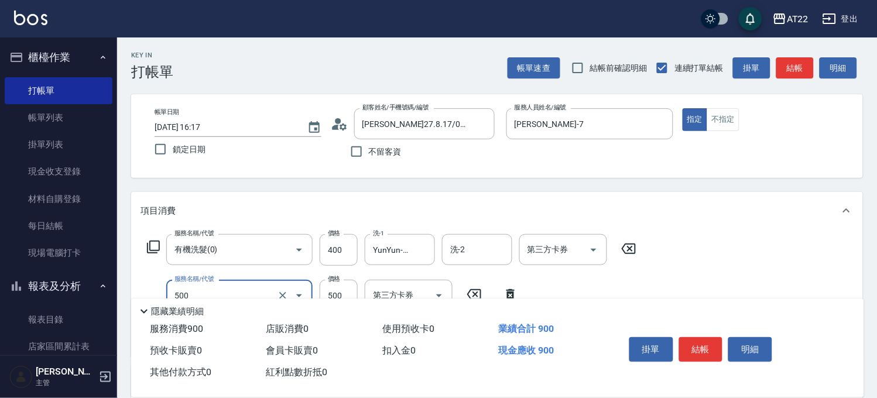
type input "剪髮(500)"
type input "630"
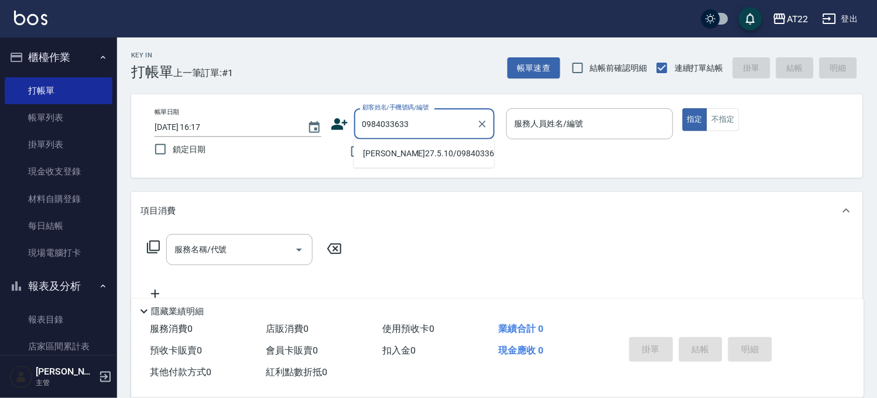
click at [424, 161] on li "歐哲瑄27.5.10/0984033633/T91180" at bounding box center [424, 153] width 140 height 19
type input "歐哲瑄27.5.10/0984033633/T91180"
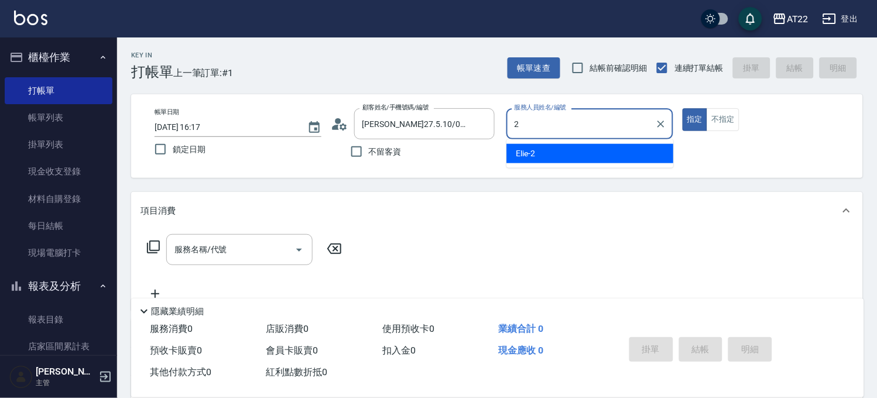
type input "Elie-2"
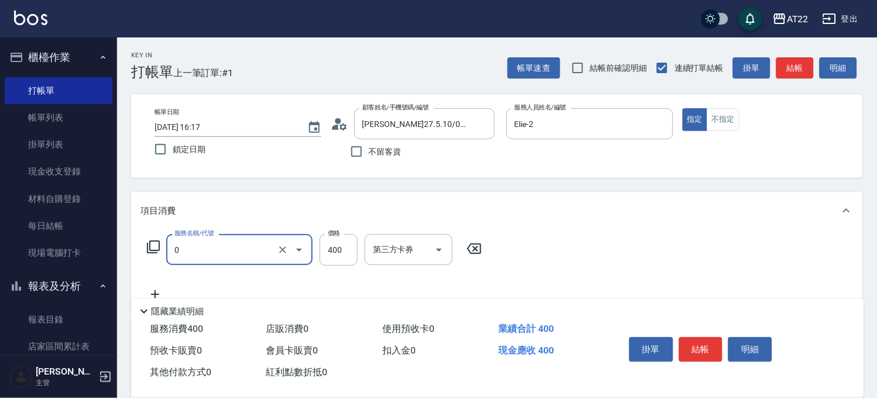
type input "有機洗髮(0)"
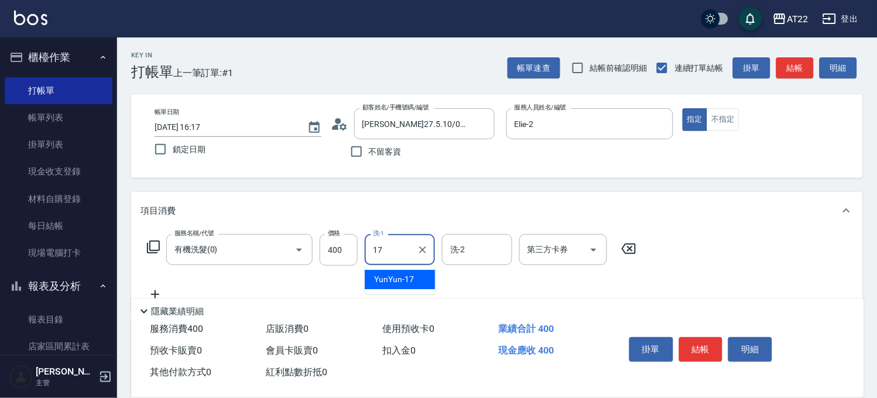
type input "YunYun-17"
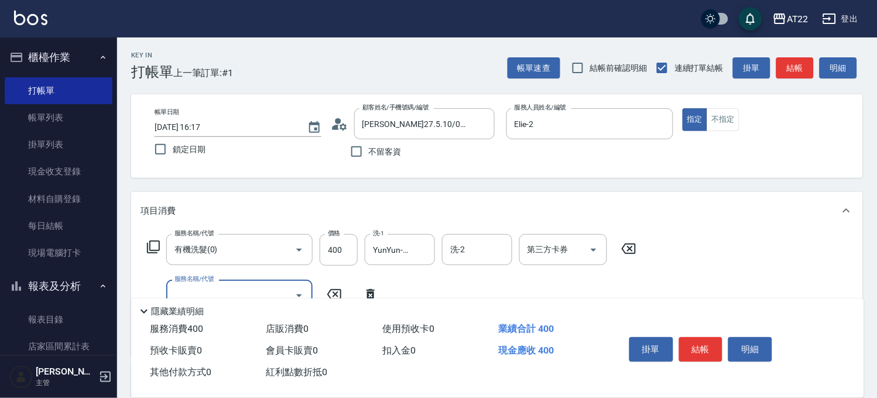
type input "5"
type input "剪髮(300)"
type input "230"
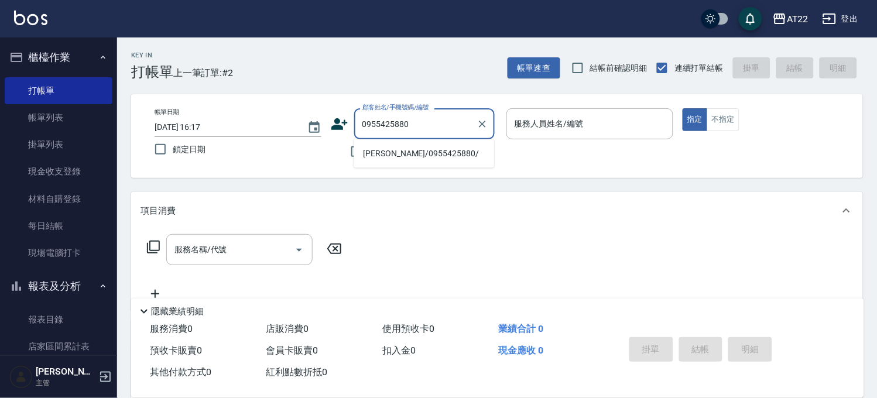
click at [401, 159] on li "張如吟/0955425880/" at bounding box center [424, 153] width 140 height 19
type input "張如吟/0955425880/"
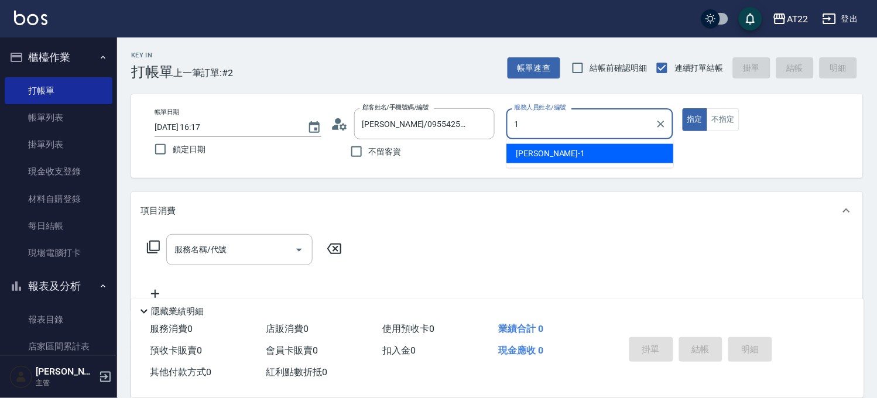
type input "孫一平-1"
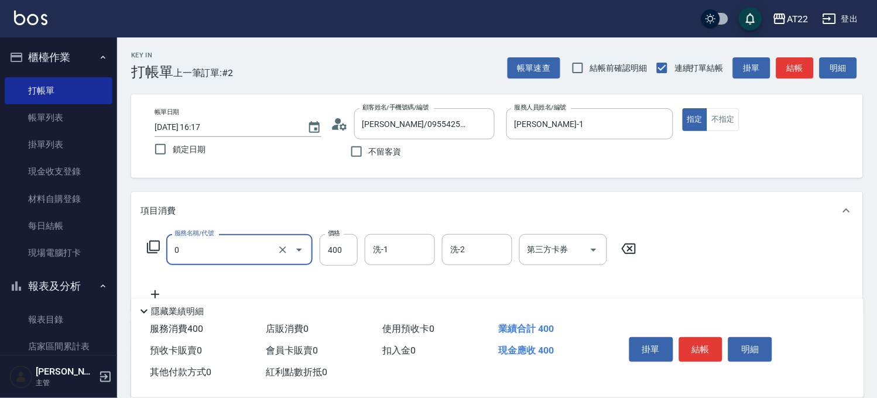
type input "有機洗髮(0)"
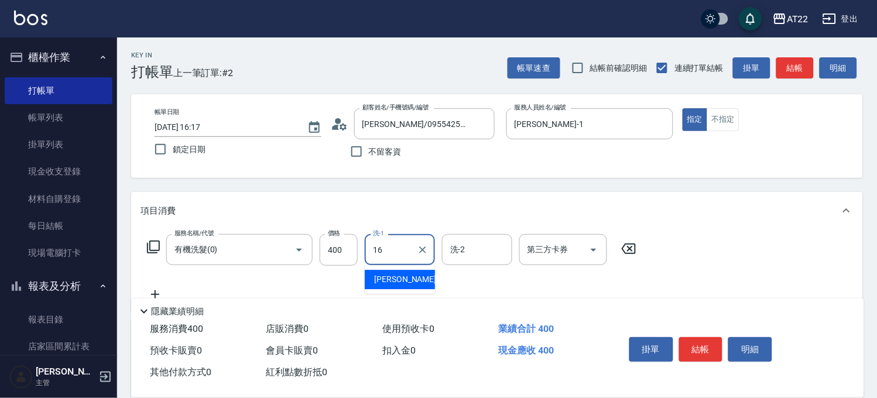
type input "Joe-16"
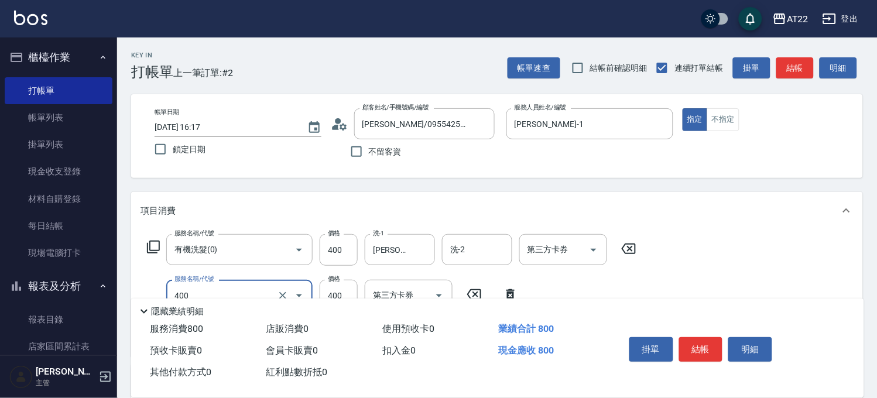
type input "剪髮(400)"
click at [691, 347] on button "結帳" at bounding box center [701, 349] width 44 height 25
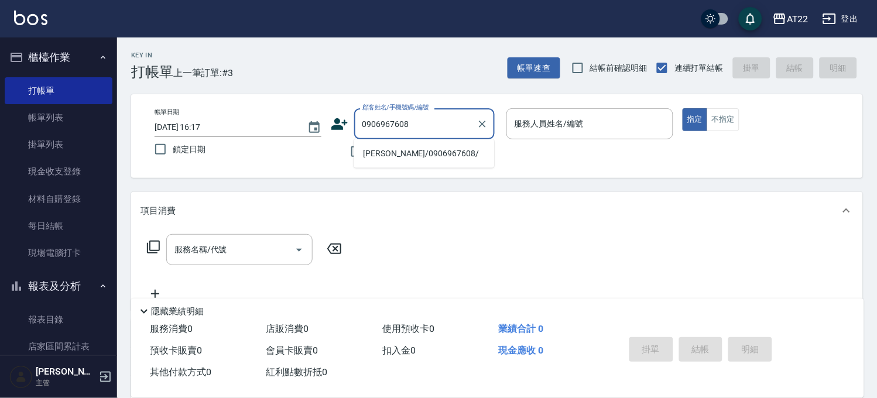
click at [387, 155] on li "柯鈞展/0906967608/" at bounding box center [424, 153] width 140 height 19
type input "柯鈞展/0906967608/"
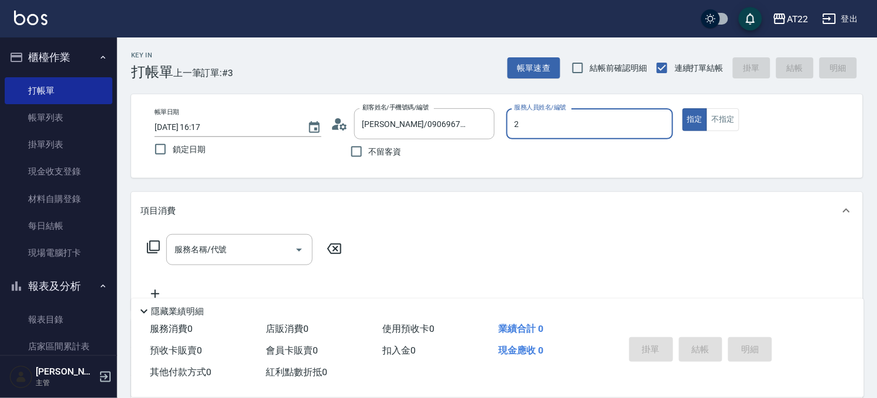
type input "Elie-2"
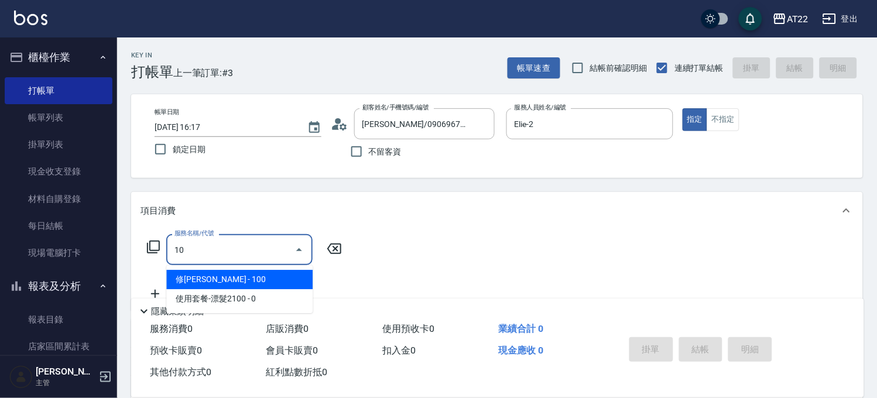
type input "1"
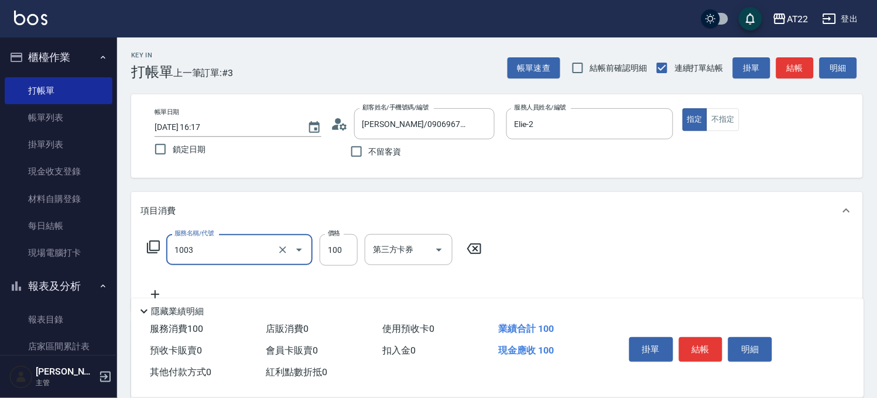
type input "造型(1003)"
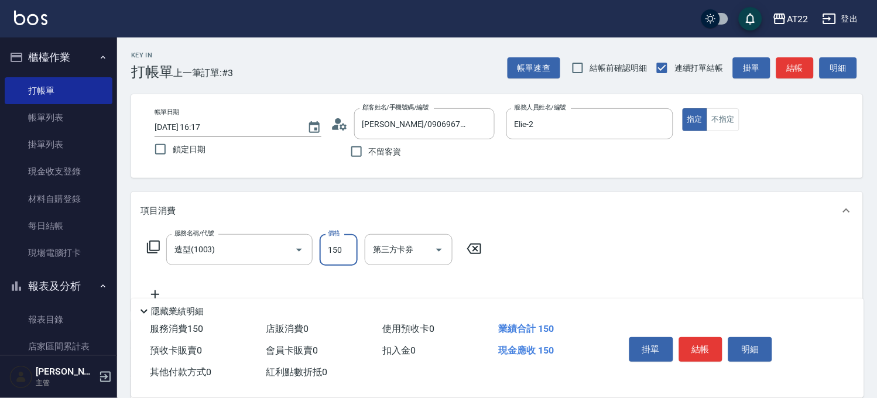
type input "150"
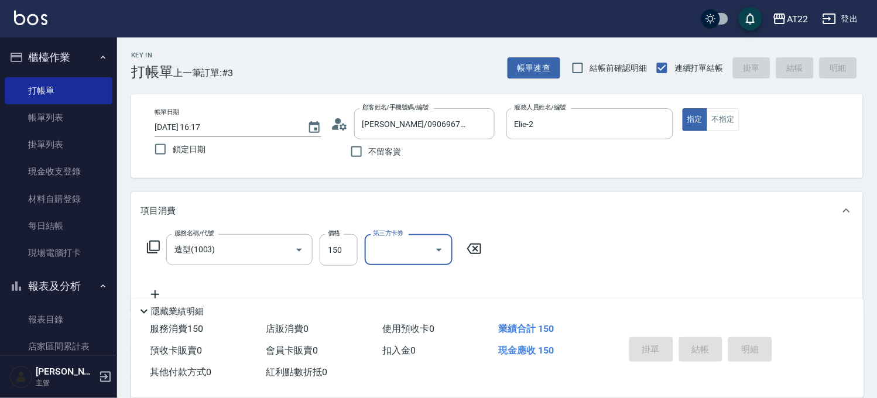
type input "2025/10/05 16:18"
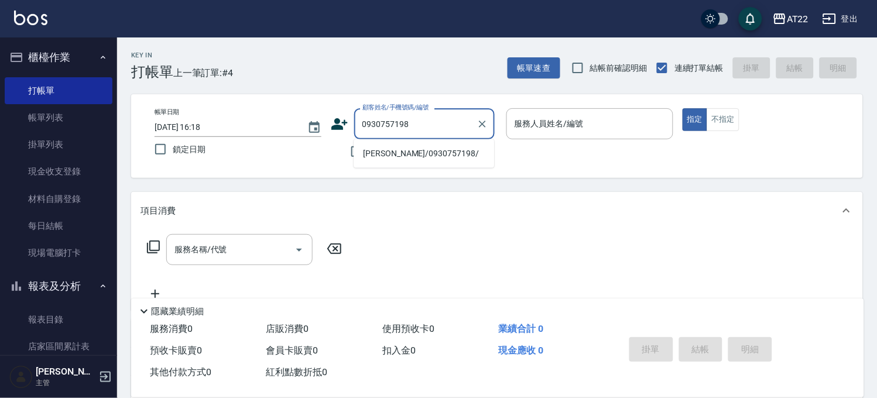
click at [398, 155] on li "成翰/0930757198/" at bounding box center [424, 153] width 140 height 19
type input "成翰/0930757198/"
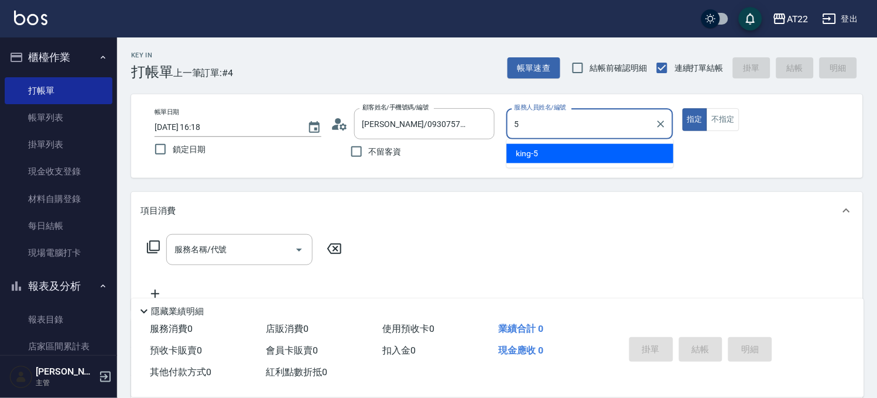
type input "king-5"
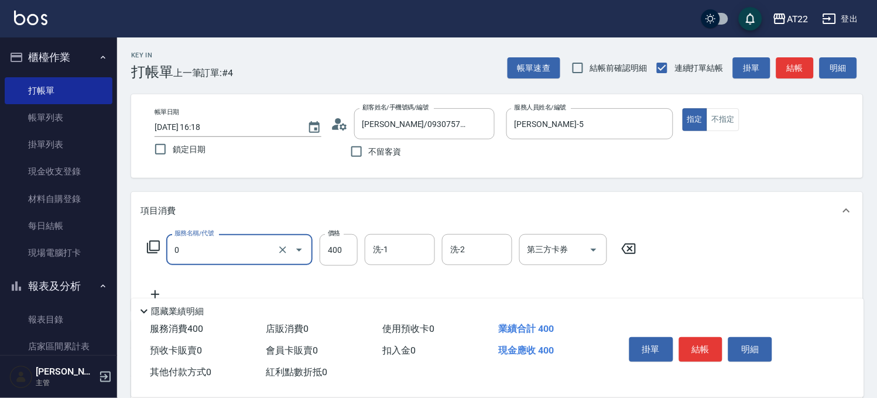
type input "有機洗髮(0)"
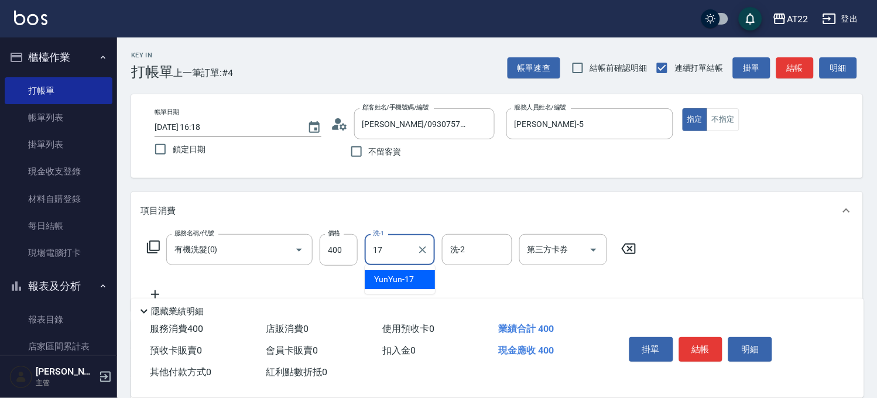
type input "YunYun-17"
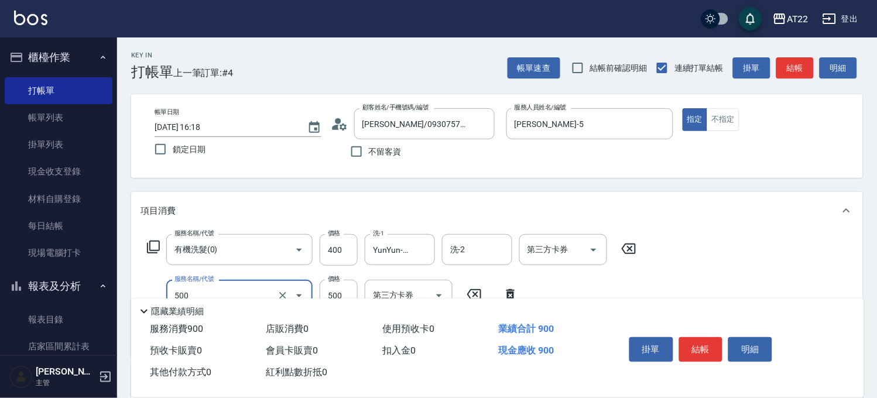
type input "剪髮(500)"
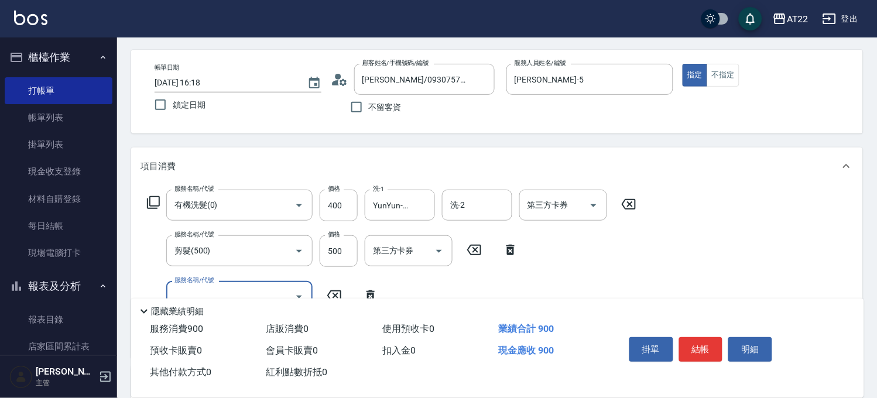
scroll to position [65, 0]
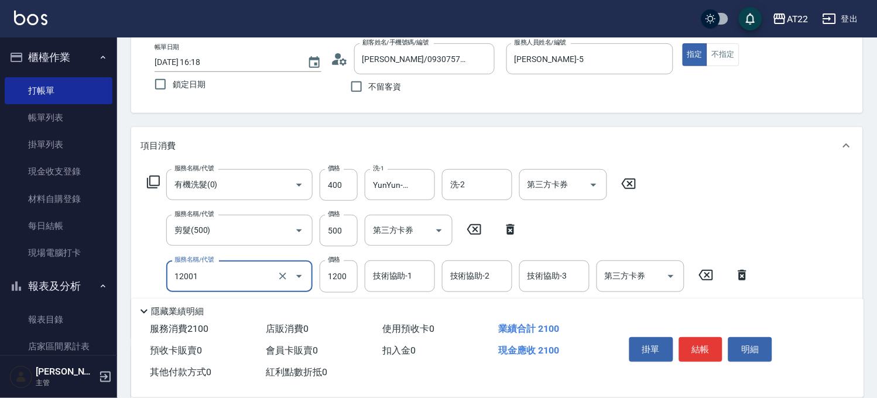
type input "燙髮S(12001)"
type input "1700"
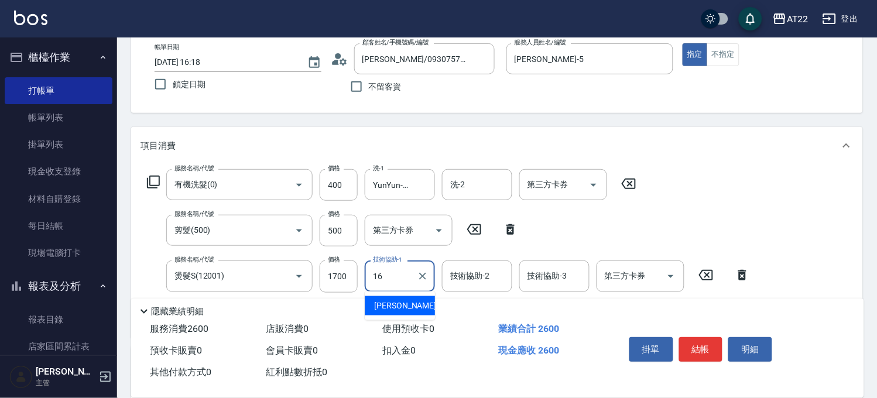
type input "Joe-16"
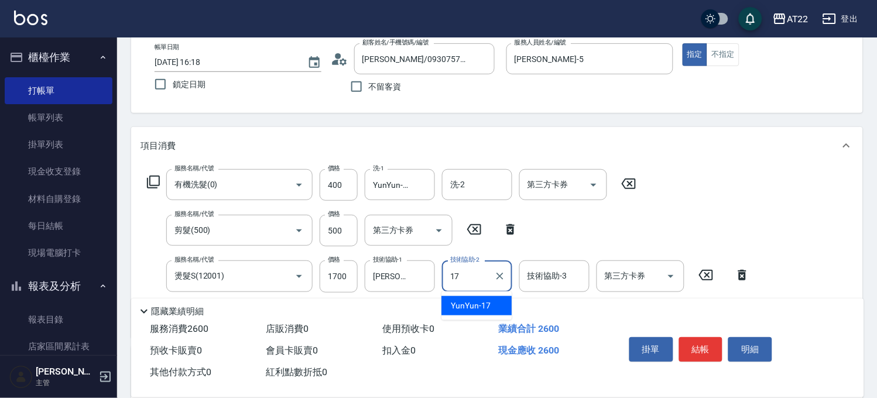
type input "YunYun-17"
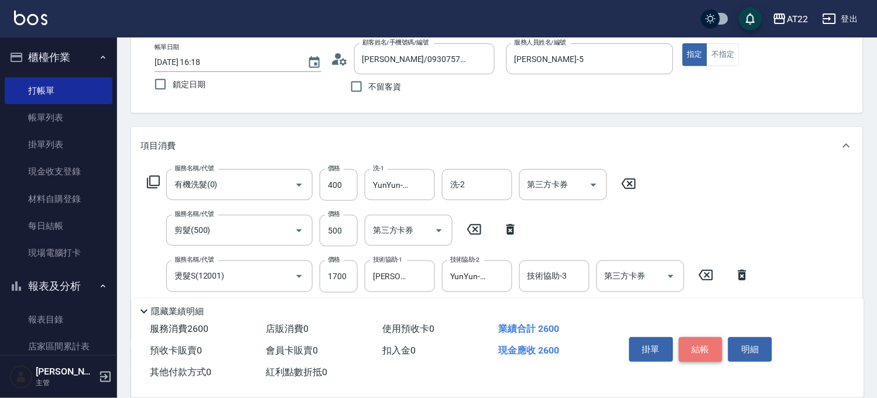
click at [711, 342] on button "結帳" at bounding box center [701, 349] width 44 height 25
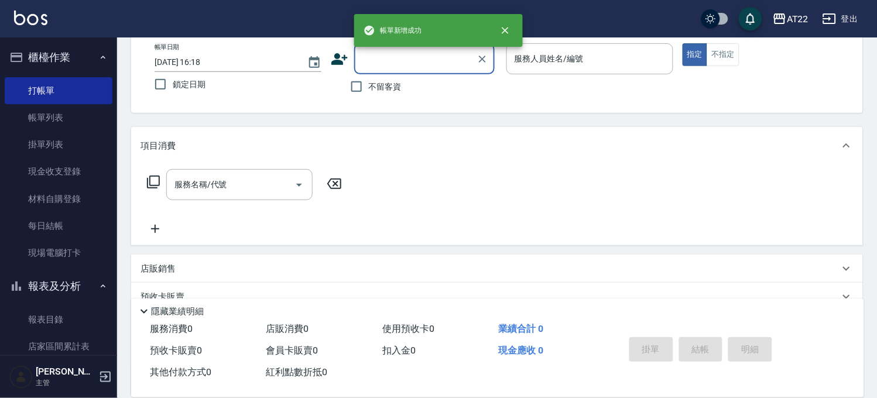
scroll to position [0, 0]
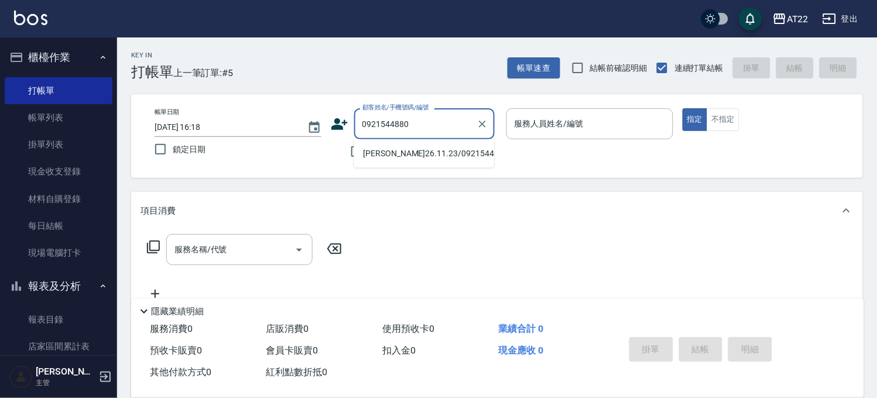
click at [440, 163] on li "江柏諺26.11.23/0921544880/V81846" at bounding box center [424, 153] width 140 height 19
type input "江柏諺26.11.23/0921544880/V81846"
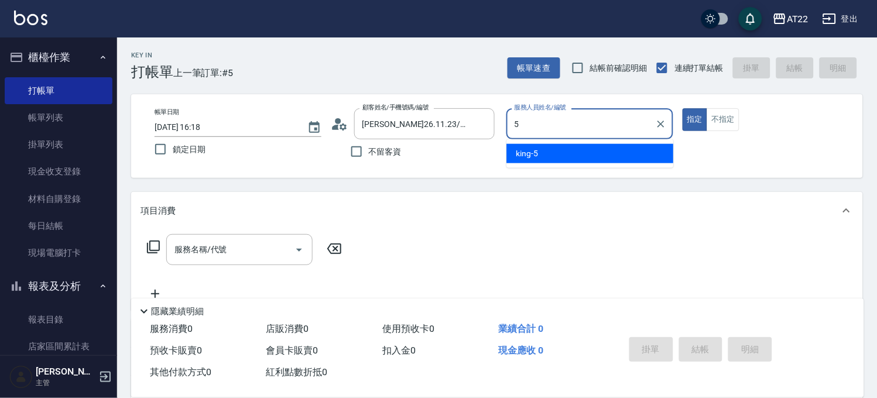
type input "king-5"
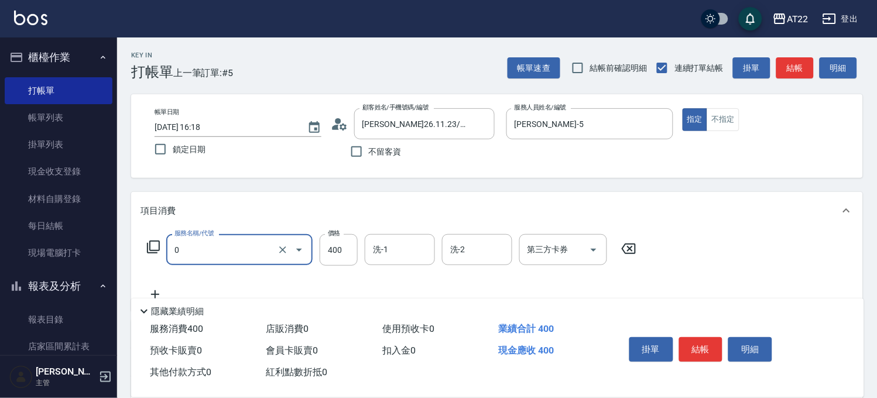
type input "有機洗髮(0)"
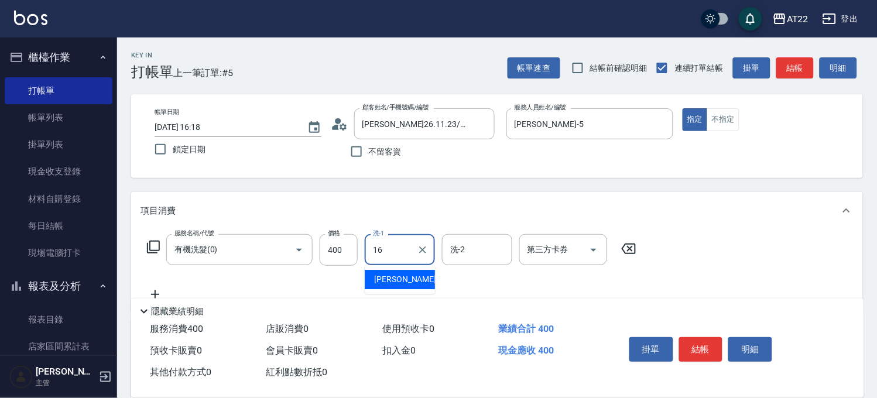
type input "Joe-16"
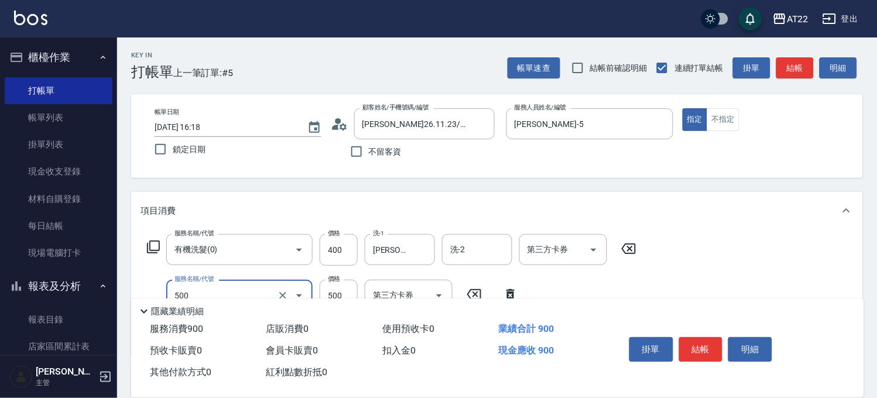
type input "剪髮(500)"
type input "450"
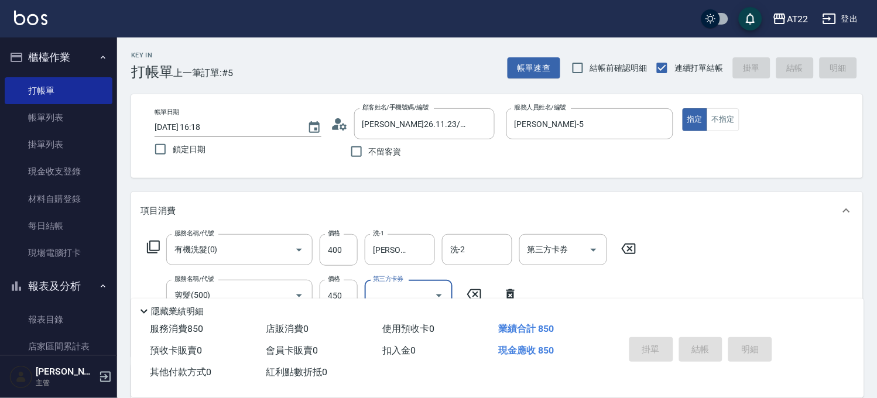
type input "2025/10/05 16:19"
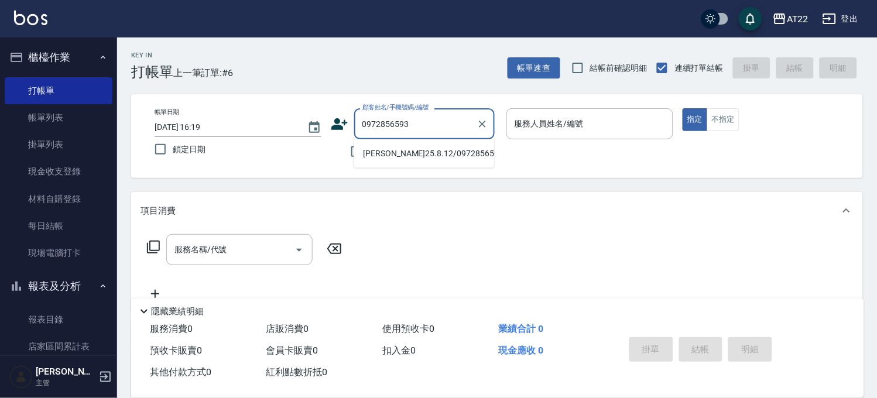
click at [407, 156] on li "章瑋珍25.8.12/0972856593/T82741" at bounding box center [424, 153] width 140 height 19
type input "章瑋珍25.8.12/0972856593/T82741"
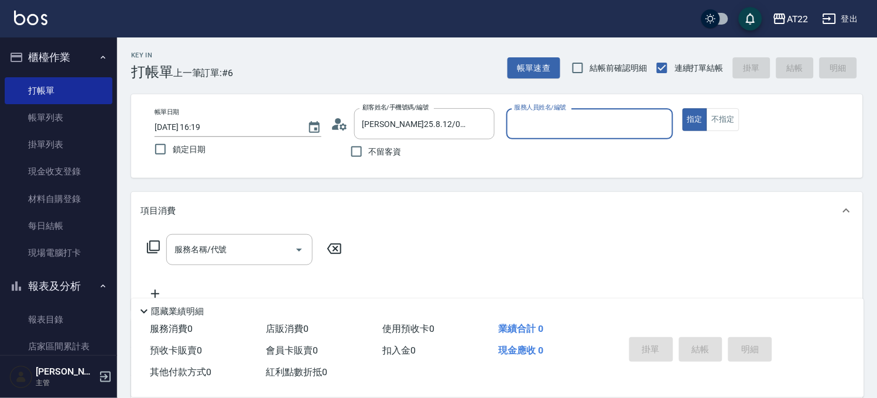
type input "Miko-12"
click at [338, 123] on circle at bounding box center [338, 121] width 6 height 6
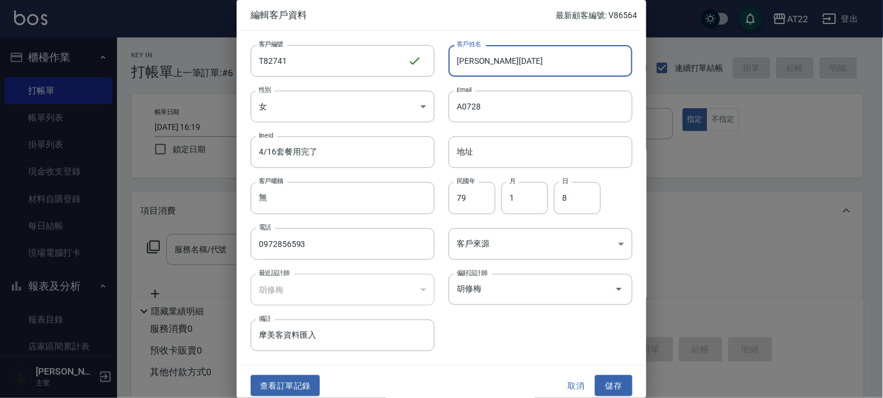
drag, startPoint x: 483, startPoint y: 63, endPoint x: 564, endPoint y: 59, distance: 80.3
click at [564, 59] on input "章瑋珍25.8.12" at bounding box center [540, 61] width 184 height 32
type input "章瑋珍27.10.4"
click at [612, 380] on button "儲存" at bounding box center [613, 386] width 37 height 22
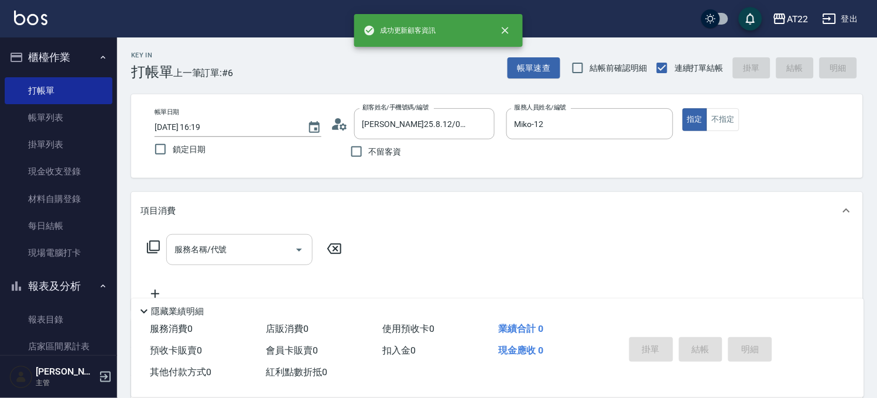
click at [258, 251] on input "服務名稱/代號" at bounding box center [231, 249] width 118 height 20
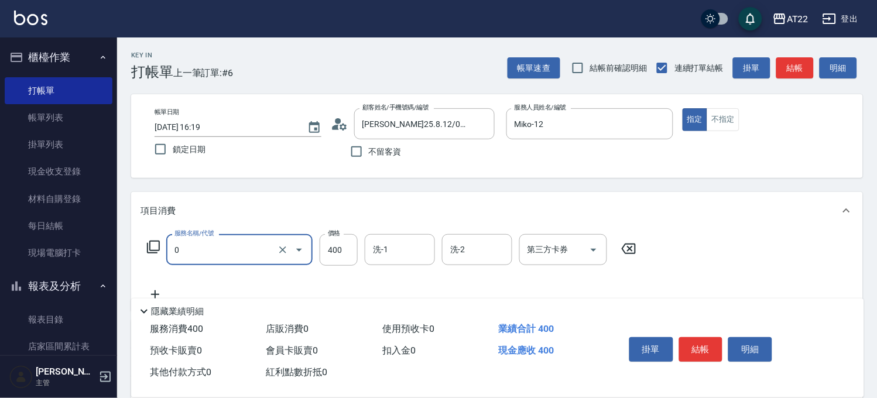
type input "有機洗髮(0)"
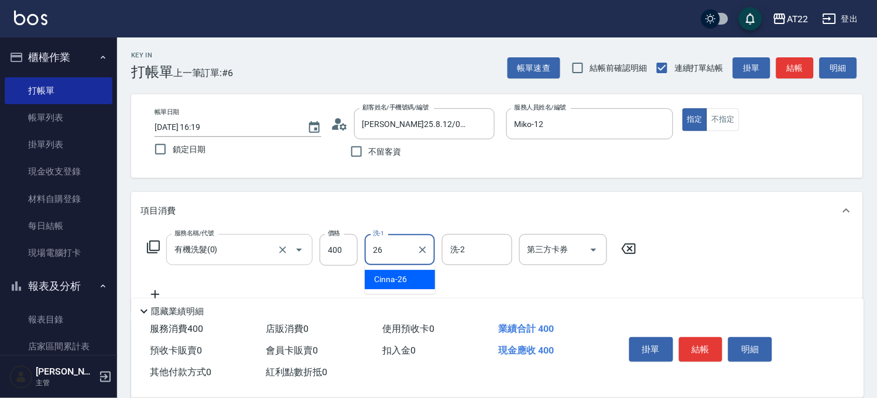
type input "Cinna-26"
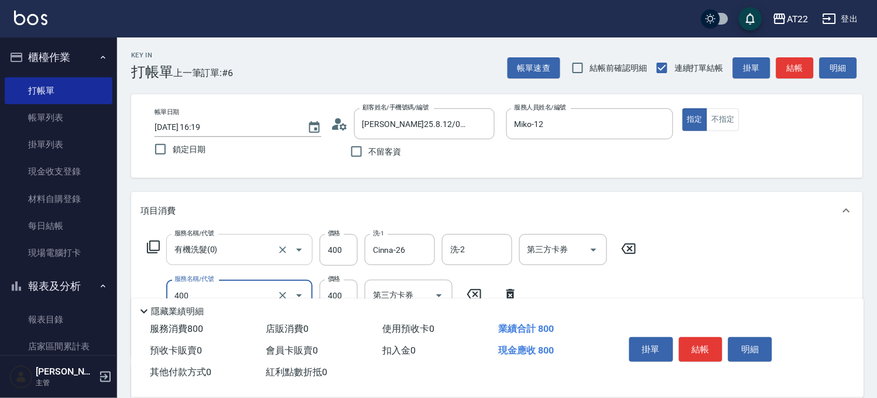
type input "剪髮(400)"
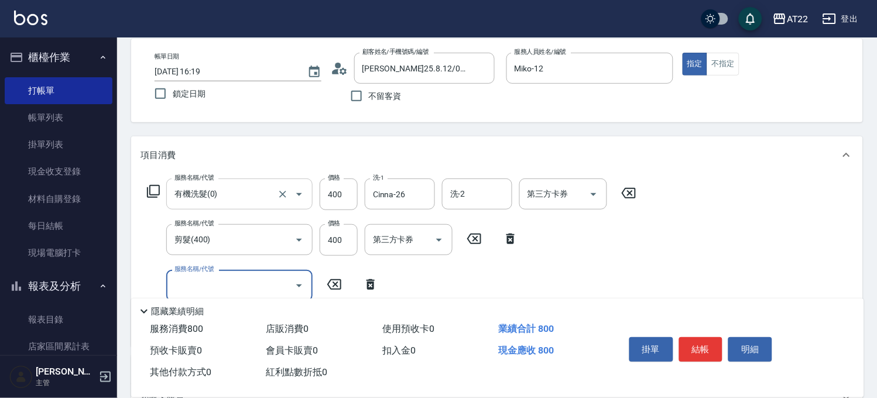
scroll to position [130, 0]
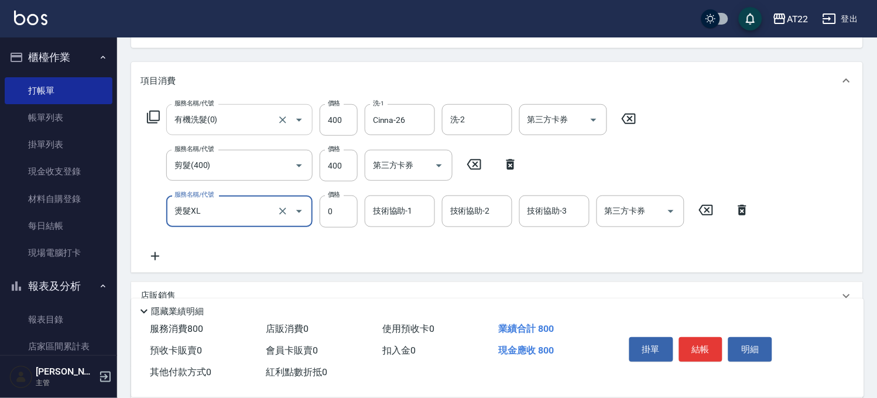
type input "燙髮XL"
type input "2800"
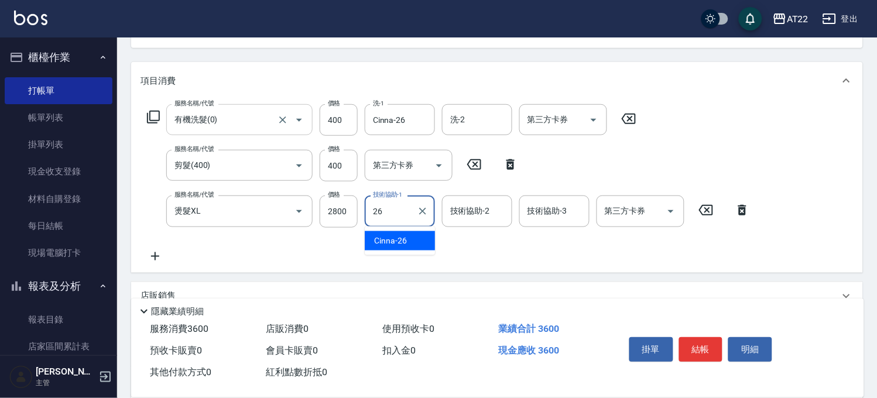
type input "Cinna-26"
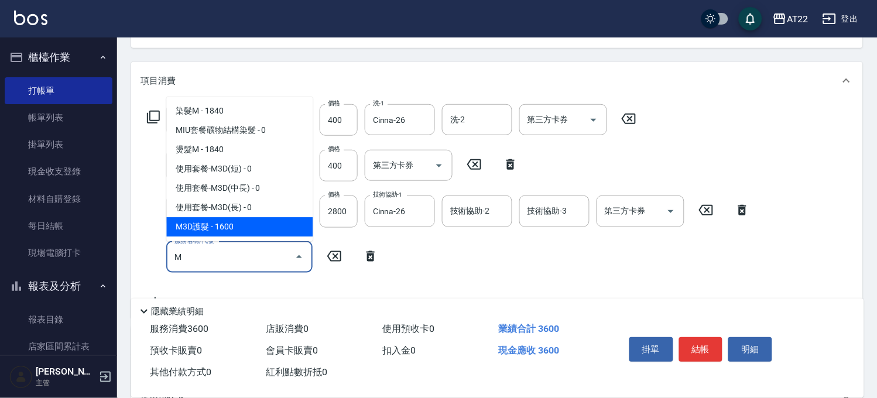
click at [251, 231] on span "M3D護髮 - 1600" at bounding box center [239, 226] width 146 height 19
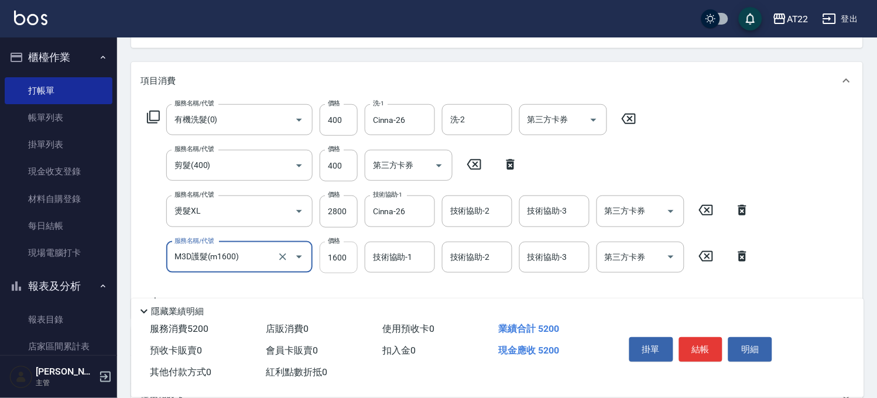
type input "M3D護髮(m1600)"
click at [323, 259] on input "1600" at bounding box center [339, 258] width 38 height 32
type input "1863"
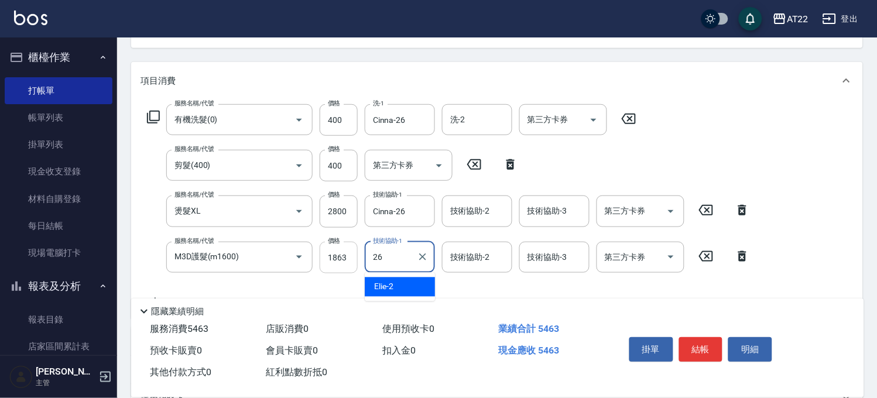
type input "Cinna-26"
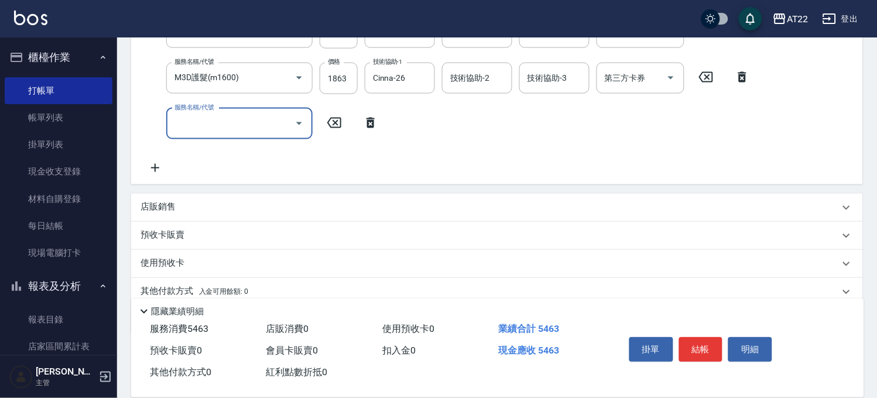
scroll to position [356, 0]
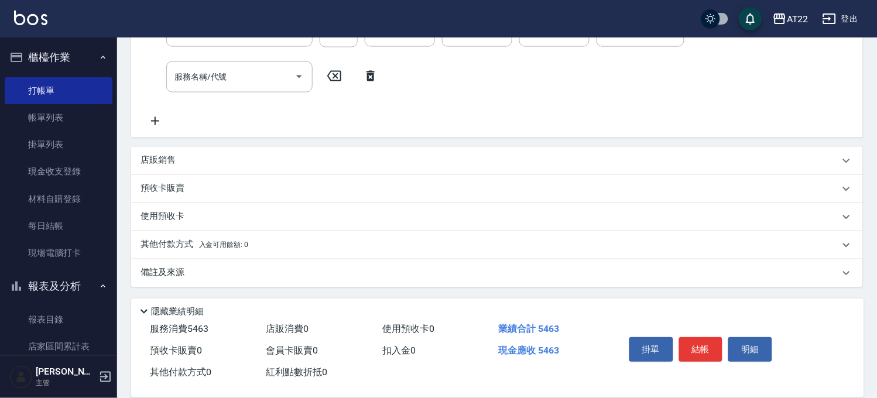
click at [208, 167] on div "店販銷售" at bounding box center [497, 161] width 732 height 28
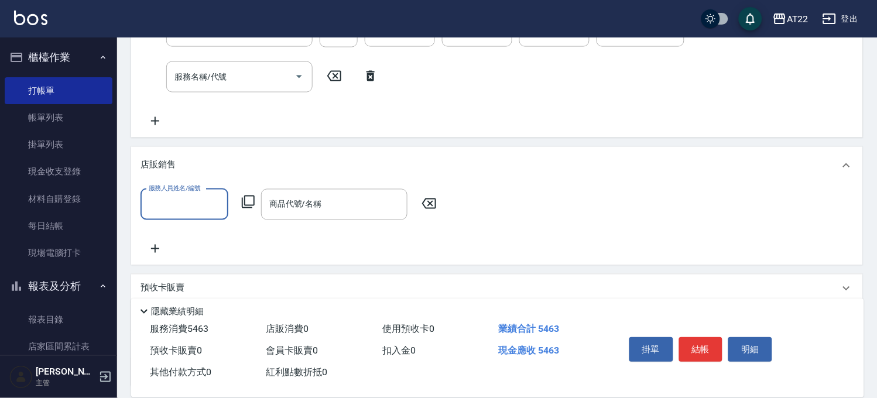
scroll to position [0, 0]
type input "Miko-12"
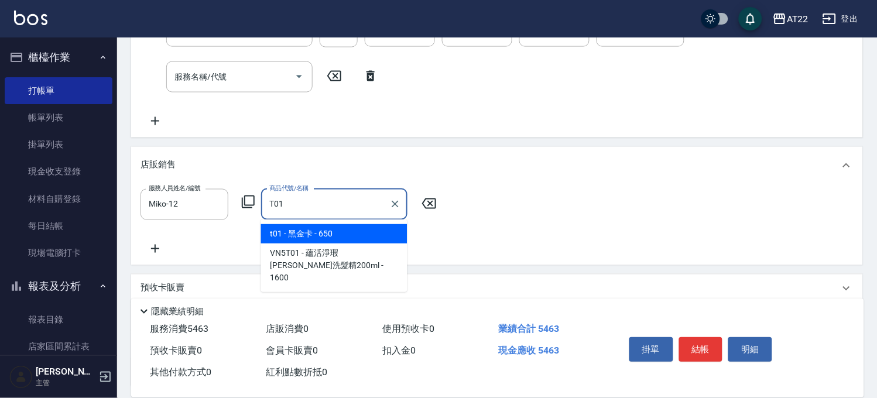
click at [283, 229] on span "t01 - 黑金卡 - 650" at bounding box center [334, 233] width 146 height 19
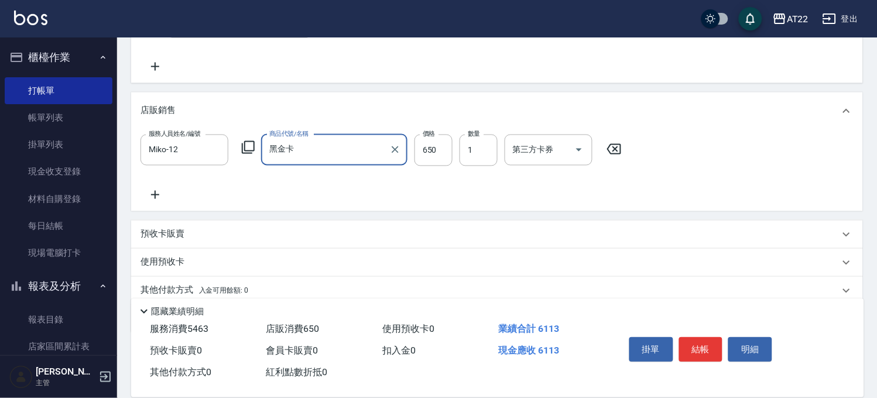
scroll to position [457, 0]
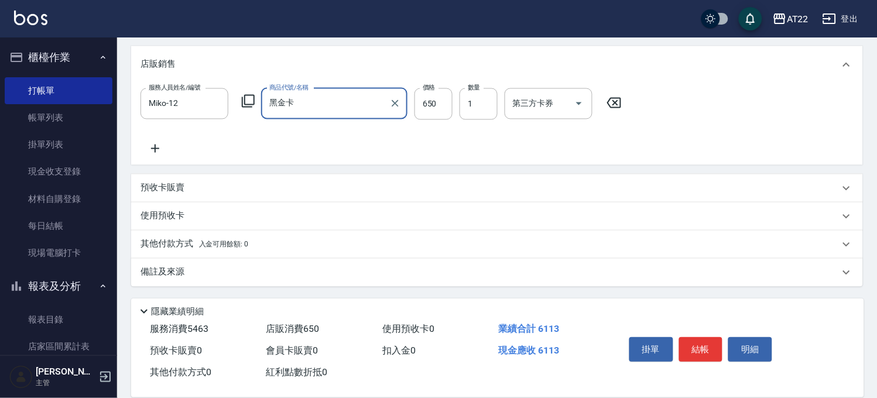
type input "黑金卡"
click at [218, 238] on p "其他付款方式 入金可用餘額: 0" at bounding box center [194, 244] width 108 height 13
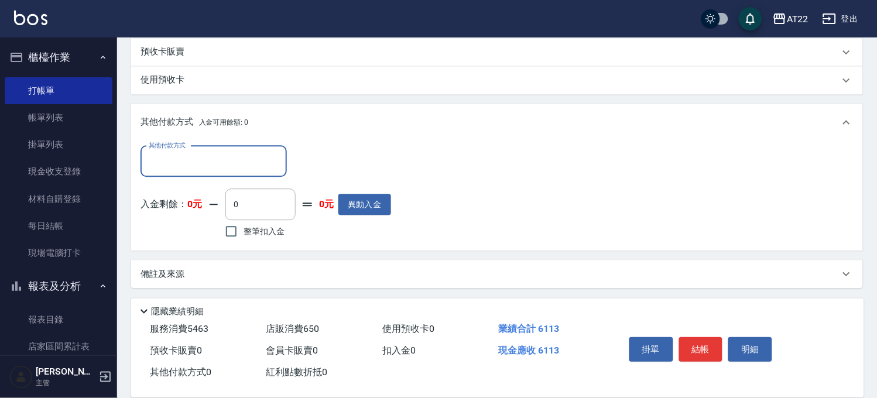
scroll to position [594, 0]
click at [209, 174] on div "其他付款方式" at bounding box center [213, 160] width 146 height 31
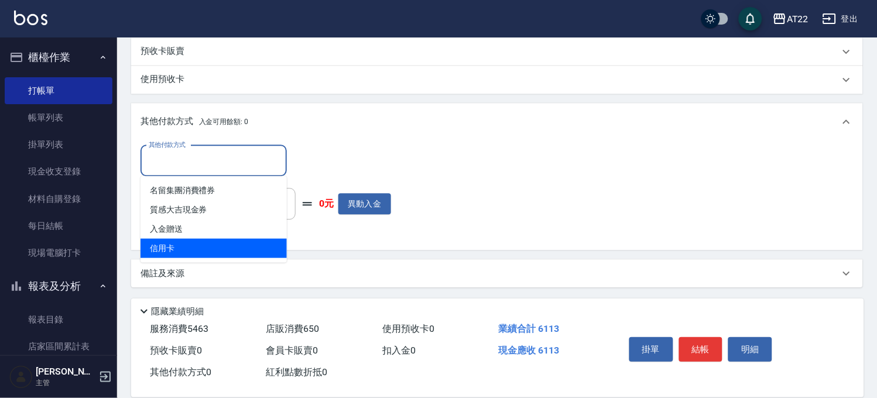
click at [192, 247] on span "信用卡" at bounding box center [213, 247] width 146 height 19
type input "信用卡"
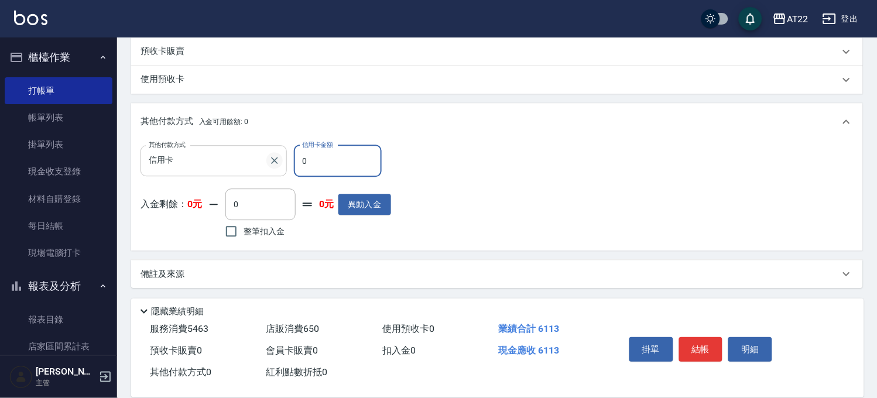
drag, startPoint x: 323, startPoint y: 167, endPoint x: 275, endPoint y: 167, distance: 47.4
click at [275, 167] on div "其他付款方式 信用卡 其他付款方式 信用卡金額 0 信用卡金額" at bounding box center [265, 161] width 251 height 32
type input "6113"
click at [721, 342] on button "結帳" at bounding box center [701, 349] width 44 height 25
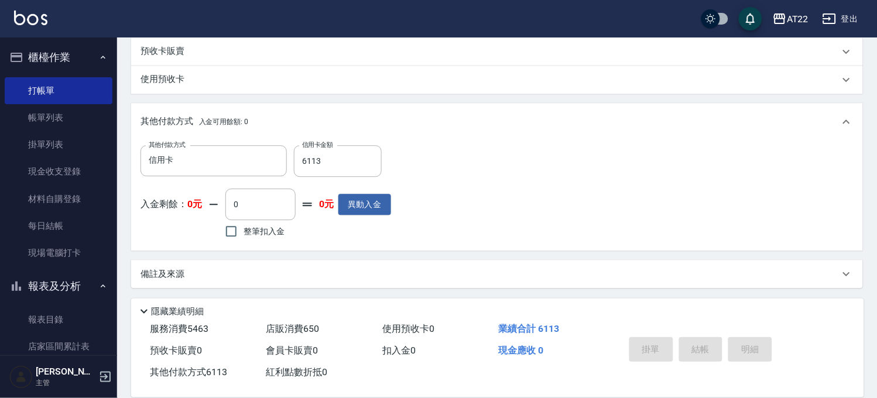
type input "2025/10/05 16:20"
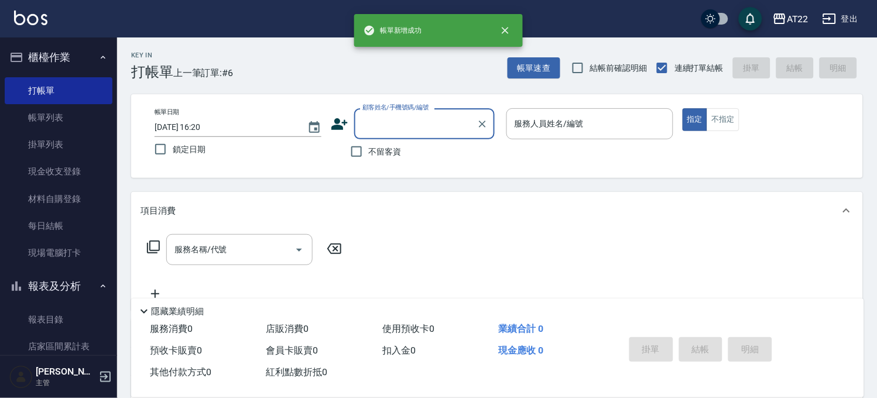
scroll to position [0, 0]
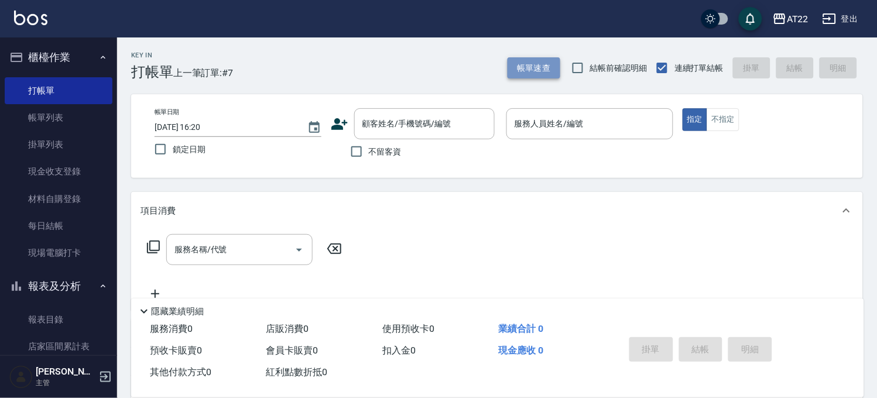
click at [526, 70] on button "帳單速查" at bounding box center [533, 68] width 53 height 22
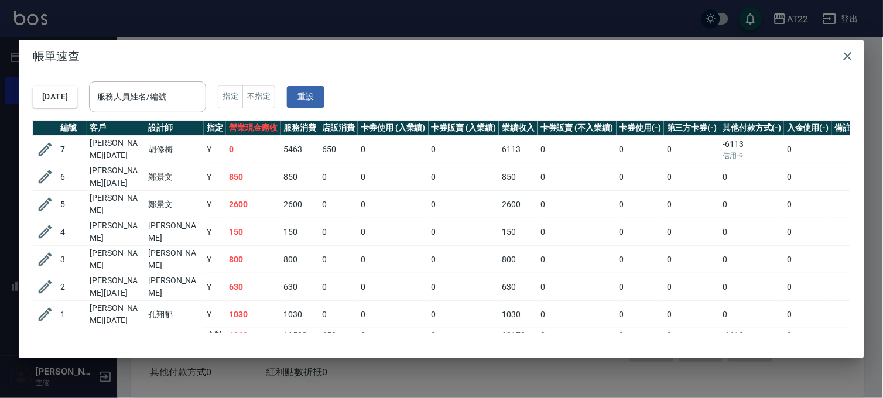
click at [395, 25] on div "帳單速查 2025/10/05 服務人員姓名/編號 服務人員姓名/編號 指定 不指定 重設 編號 客戶 設計師 指定 營業現金應收 服務消費 店販消費 卡券使…" at bounding box center [441, 199] width 883 height 398
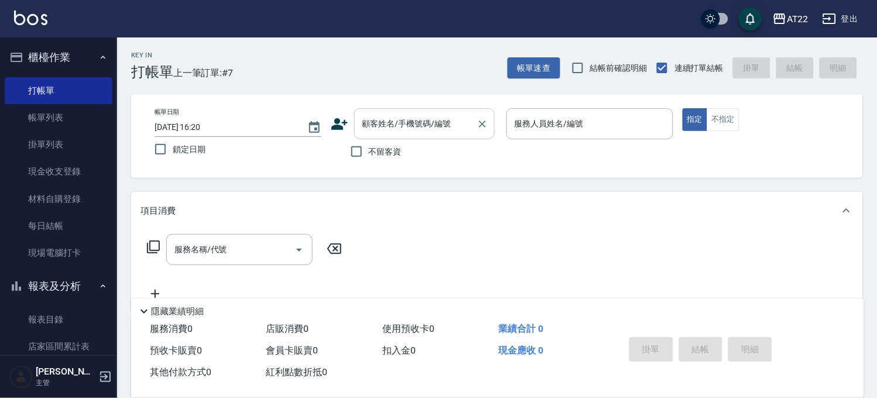
click at [371, 117] on input "顧客姓名/手機號碼/編號" at bounding box center [415, 124] width 112 height 20
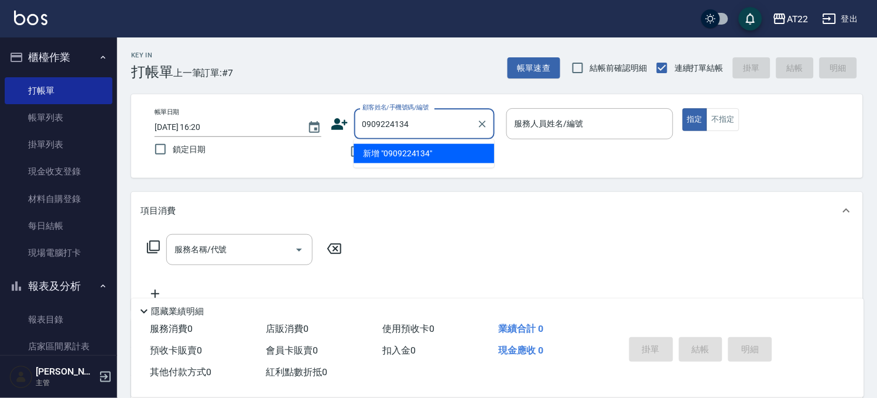
click at [401, 153] on li "新增 "0909224134"" at bounding box center [424, 153] width 140 height 19
type input "0909224134"
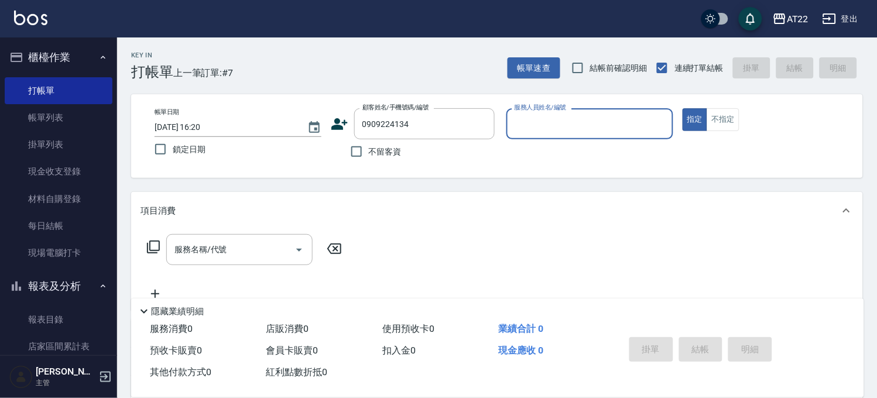
click at [341, 125] on icon at bounding box center [340, 124] width 18 height 18
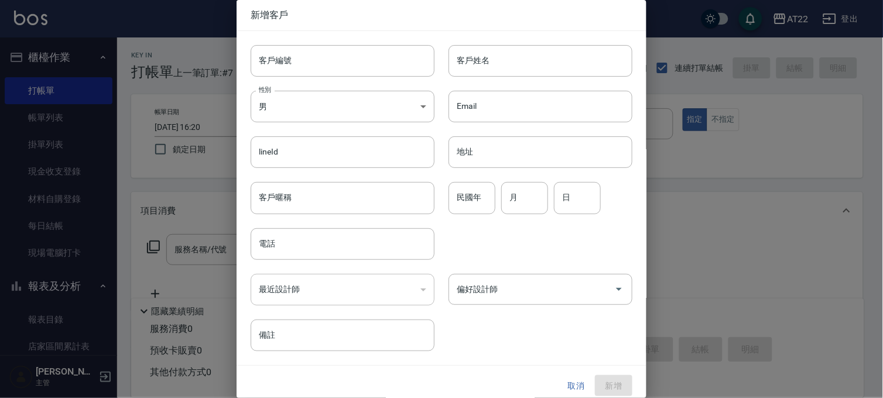
type input "0909224134"
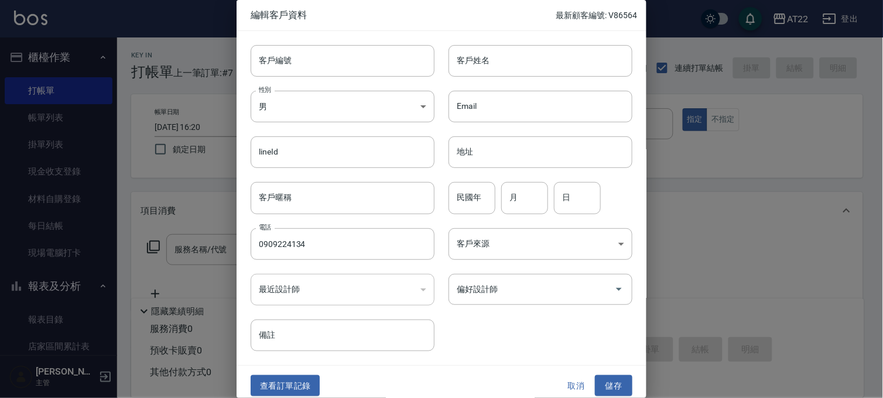
click at [575, 83] on div "Email Email" at bounding box center [533, 100] width 198 height 46
click at [570, 77] on input "客戶姓名" at bounding box center [540, 61] width 184 height 32
type input "蔡欣諭"
click at [515, 192] on input "月" at bounding box center [524, 198] width 47 height 32
type input "3"
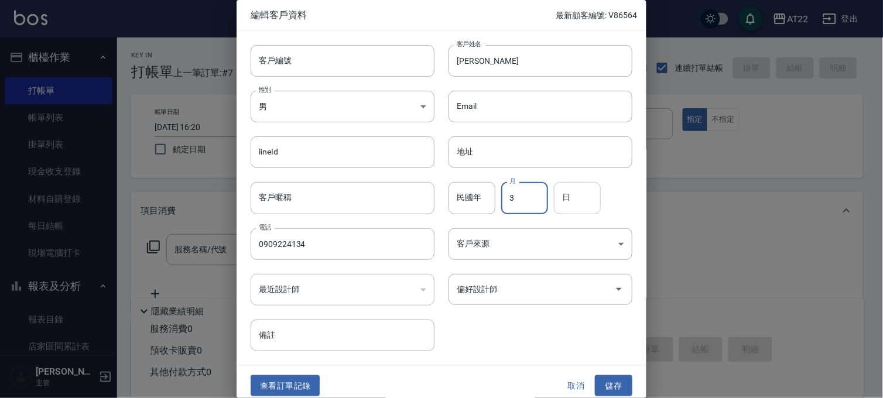
click at [571, 192] on input "日" at bounding box center [577, 198] width 47 height 32
type input "12"
click at [613, 395] on button "儲存" at bounding box center [613, 386] width 37 height 22
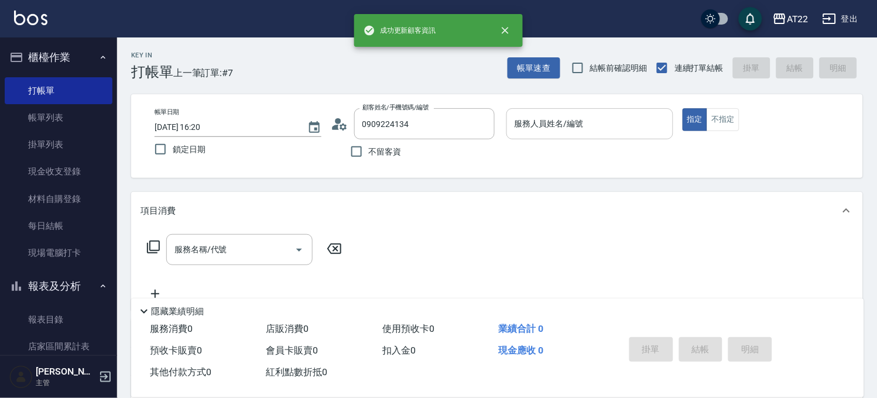
click at [578, 120] on input "服務人員姓名/編號" at bounding box center [590, 124] width 156 height 20
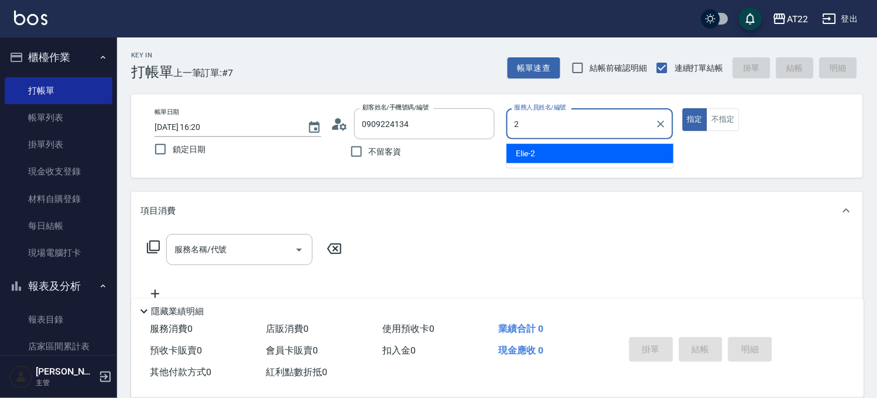
type input "Elie-2"
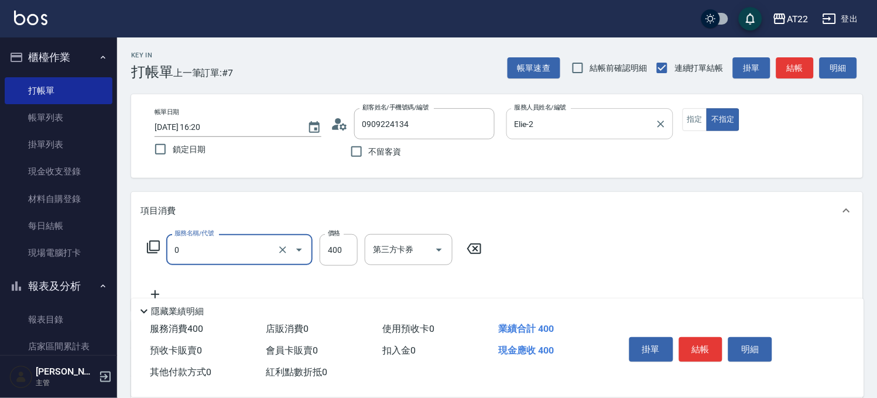
type input "有機洗髮(0)"
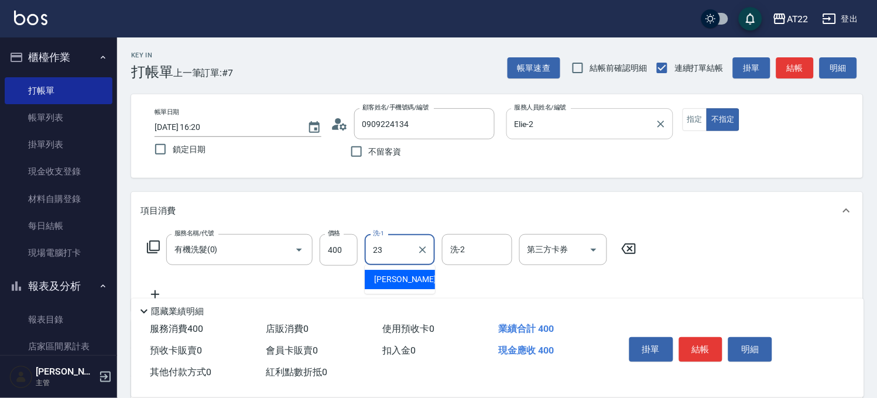
type input "Yuri-23"
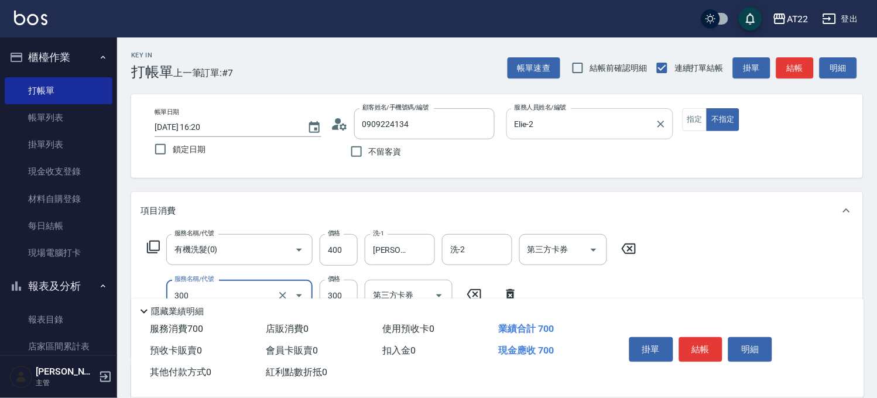
type input "剪髮(300)"
type input "250"
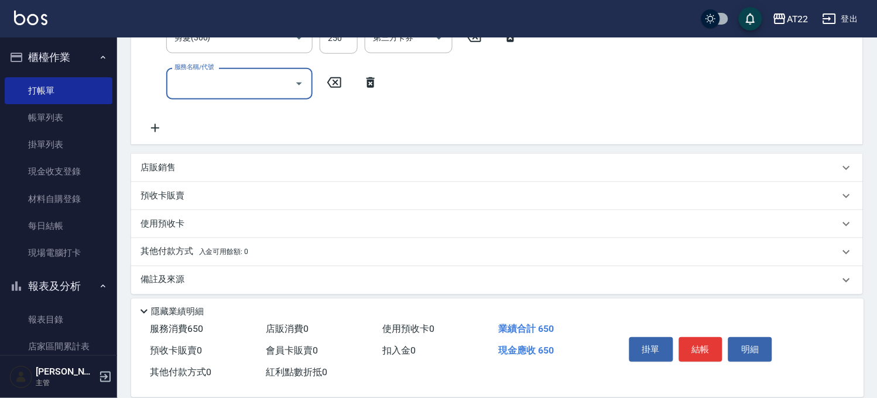
scroll to position [260, 0]
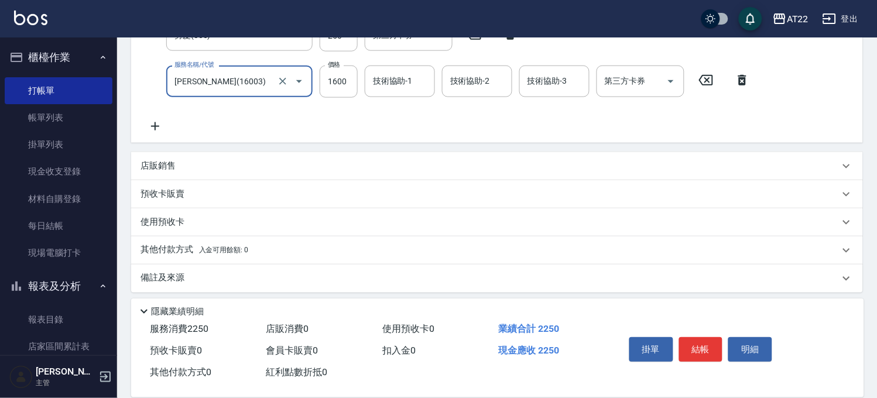
type input "卡碧兒(16003)"
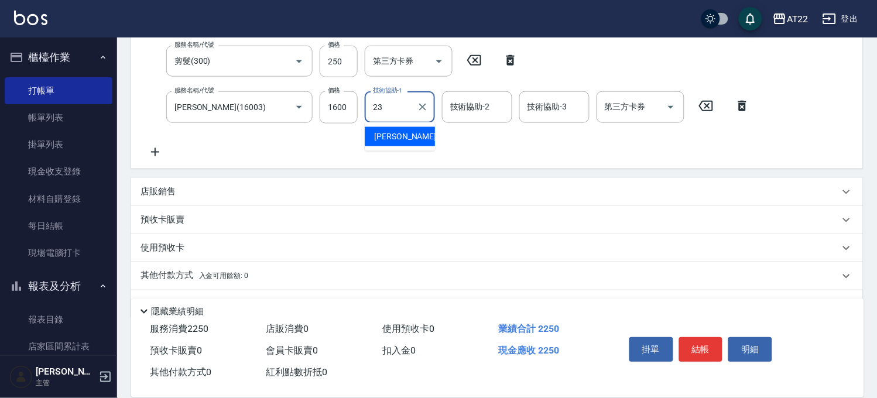
type input "Yuri-23"
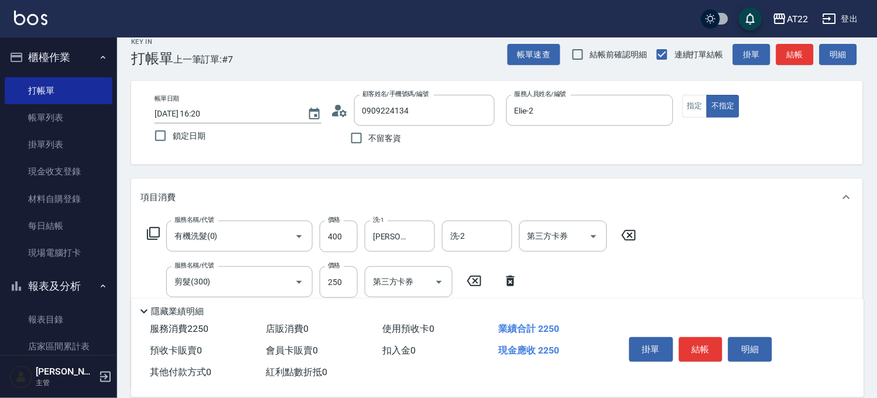
scroll to position [0, 0]
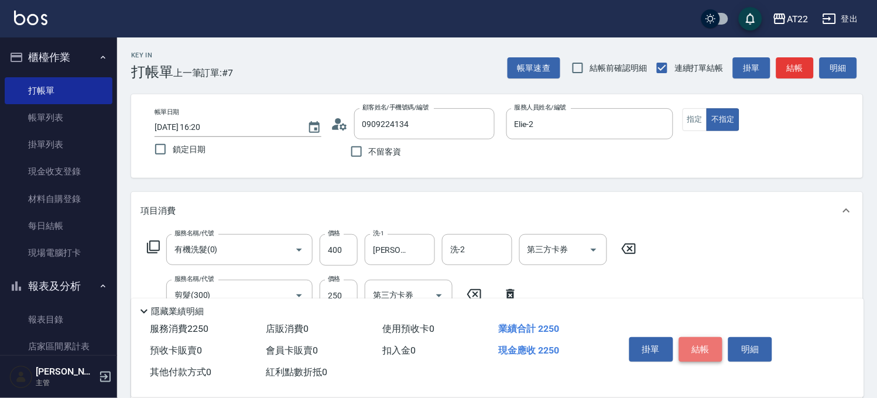
click at [707, 342] on button "結帳" at bounding box center [701, 349] width 44 height 25
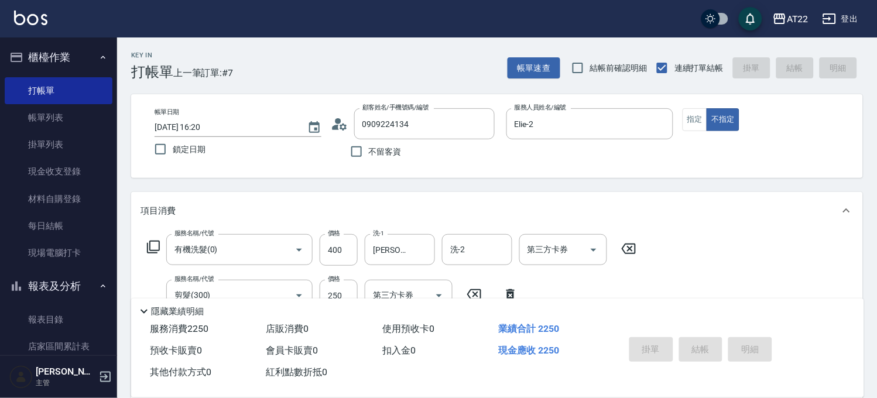
type input "2025/10/05 16:22"
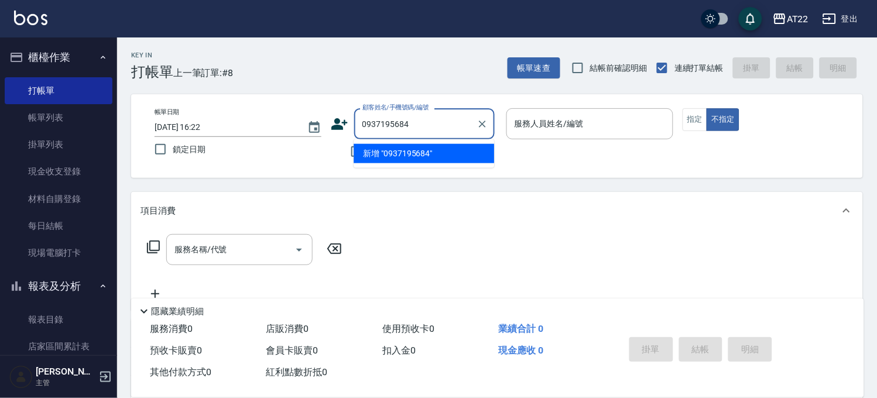
click at [395, 151] on li "新增 "0937195684"" at bounding box center [424, 153] width 140 height 19
type input "0937195684"
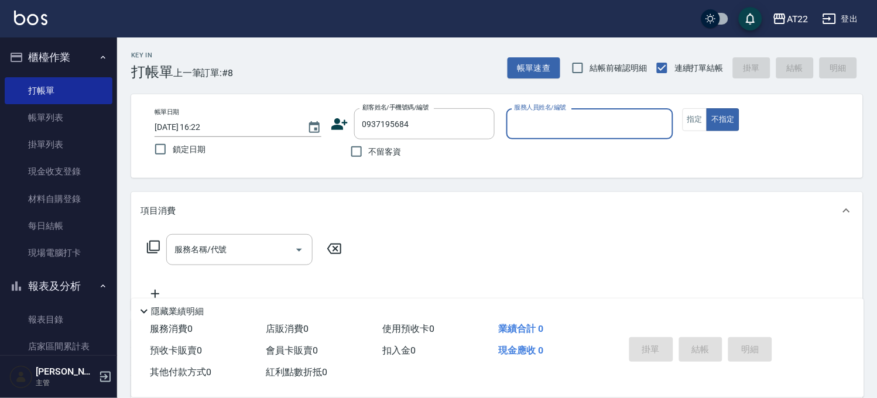
click at [341, 118] on icon at bounding box center [340, 124] width 18 height 18
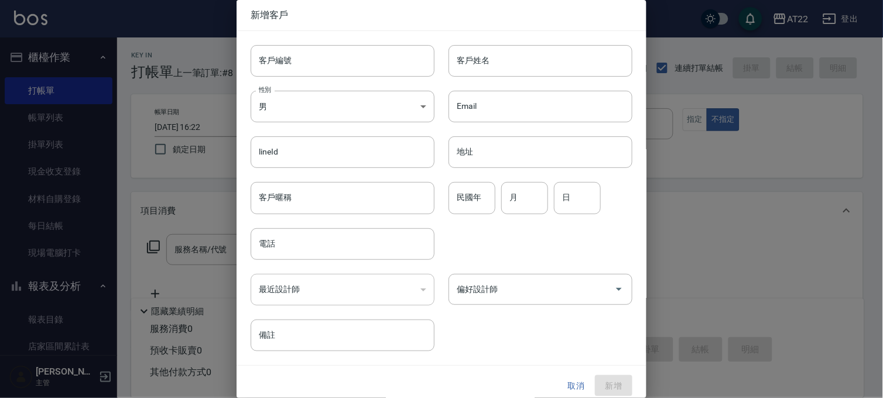
type input "0937195684"
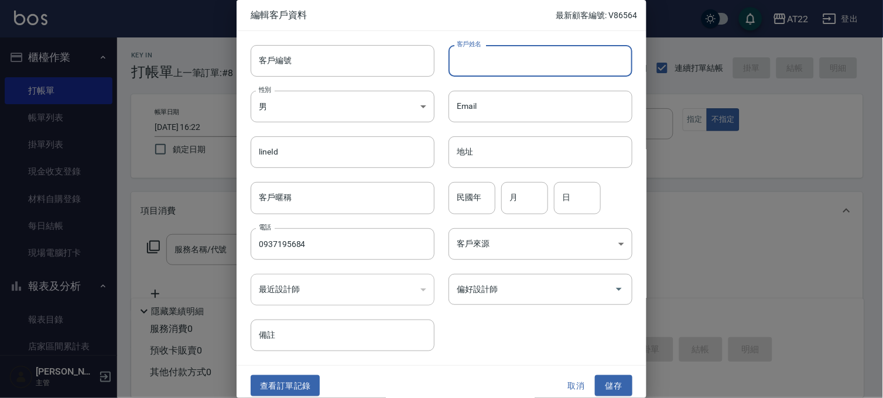
click at [472, 66] on input "客戶姓名" at bounding box center [540, 61] width 184 height 32
type input "高于婷"
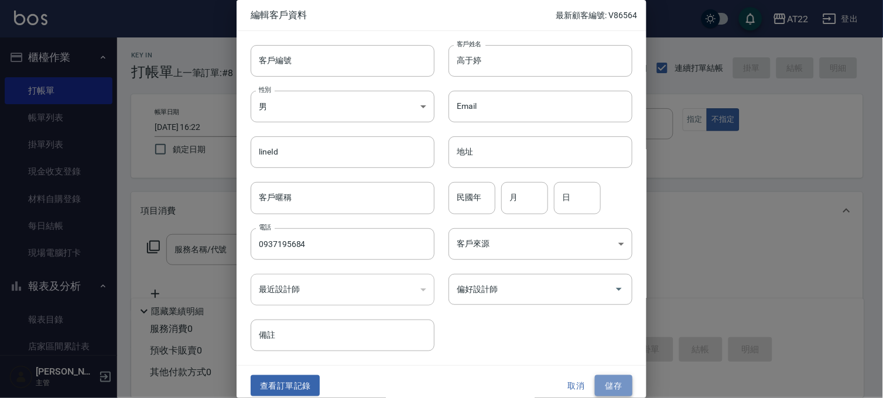
click at [598, 383] on button "儲存" at bounding box center [613, 386] width 37 height 22
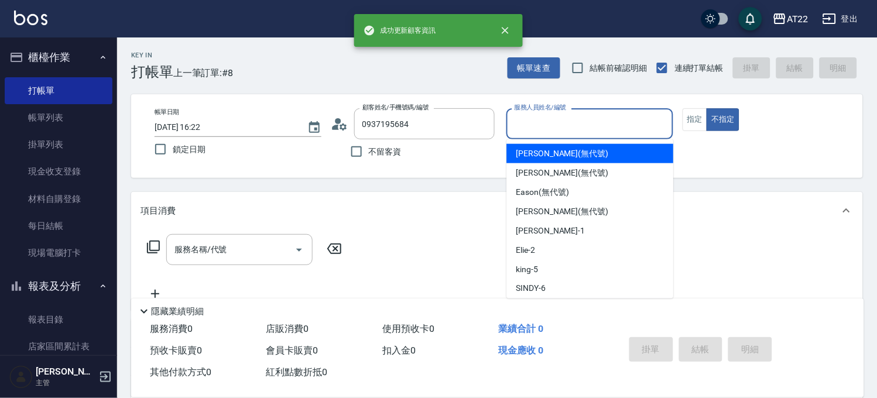
click at [596, 121] on input "服務人員姓名/編號" at bounding box center [590, 124] width 156 height 20
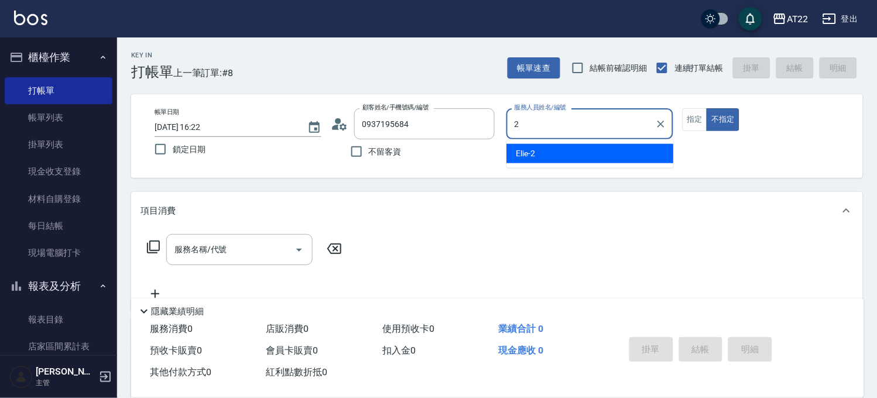
type input "Elie-2"
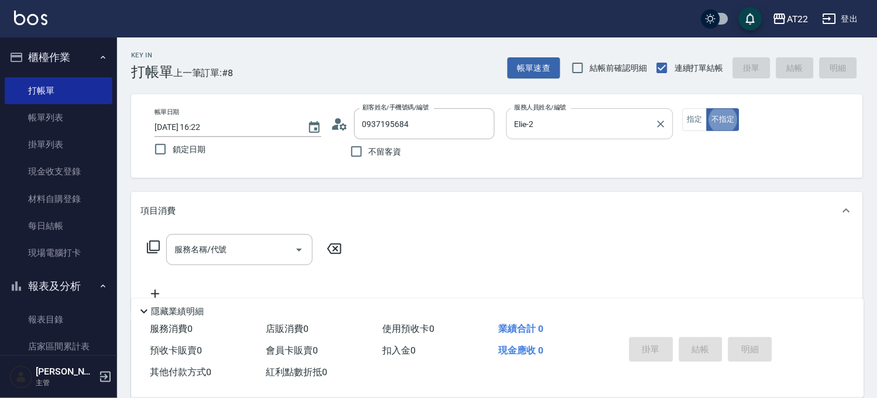
type button "false"
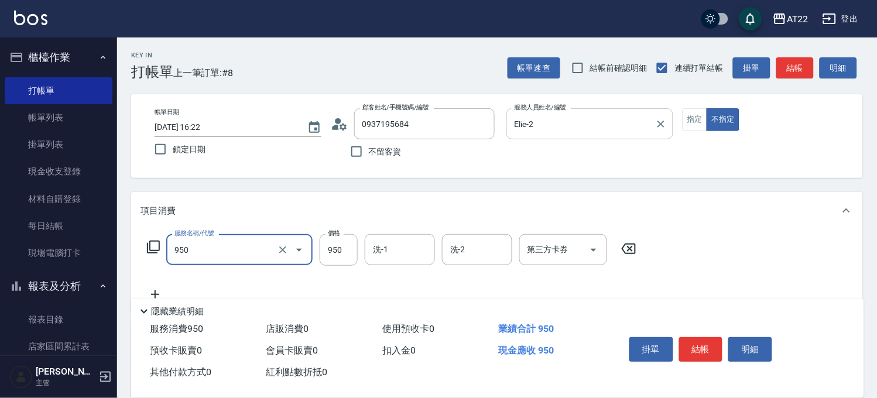
type input "SPA精油洗髮(950)"
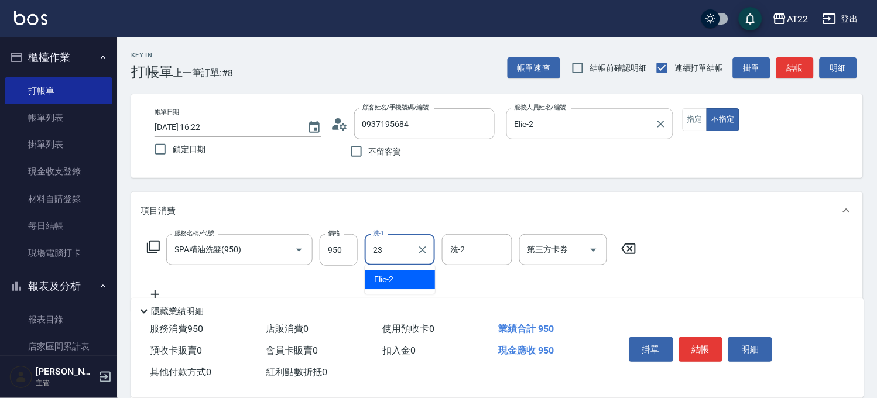
type input "Yuri-23"
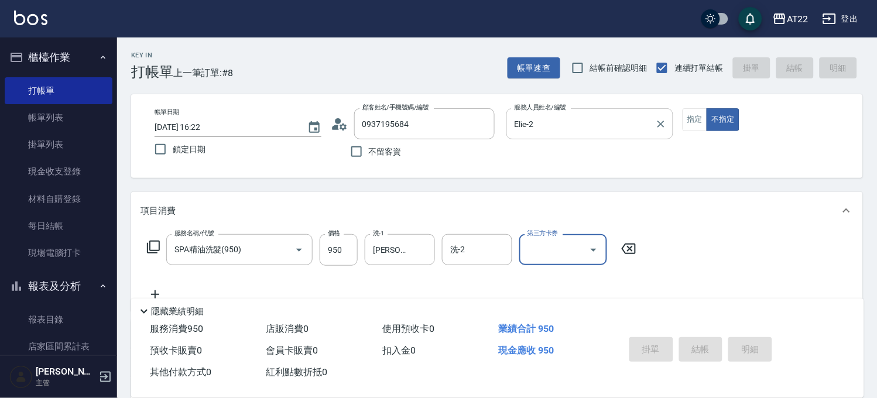
type input "2025/10/05 16:25"
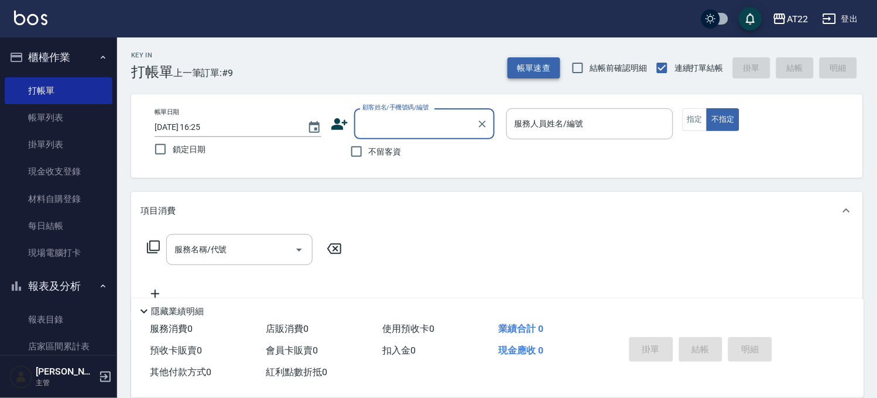
click at [517, 57] on button "帳單速查" at bounding box center [533, 68] width 53 height 22
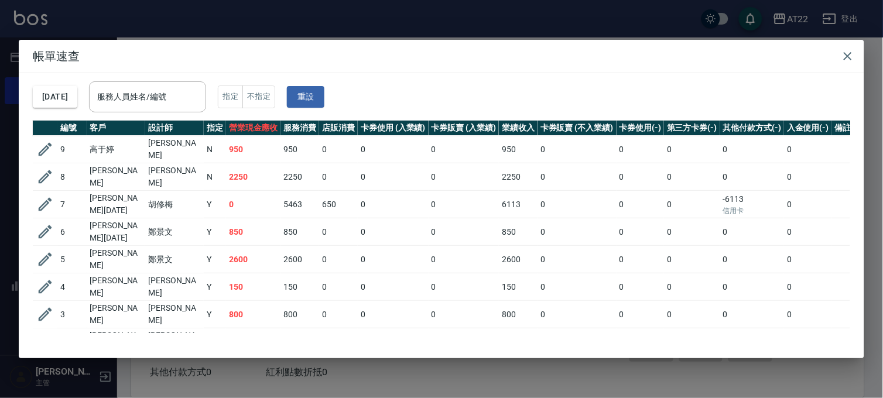
click at [372, 22] on div "帳單速查 2025/10/05 服務人員姓名/編號 服務人員姓名/編號 指定 不指定 重設 編號 客戶 設計師 指定 營業現金應收 服務消費 店販消費 卡券使…" at bounding box center [441, 199] width 883 height 398
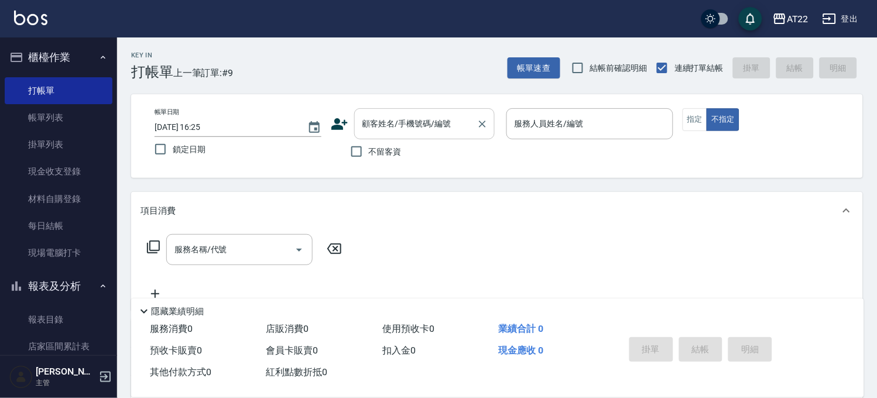
click at [425, 137] on div "顧客姓名/手機號碼/編號" at bounding box center [424, 123] width 140 height 31
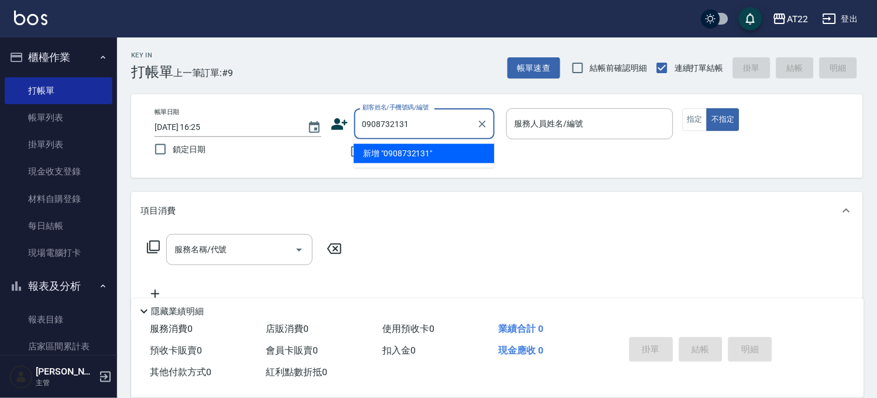
click at [407, 161] on li "新增 "0908732131"" at bounding box center [424, 153] width 140 height 19
type input "0908732131"
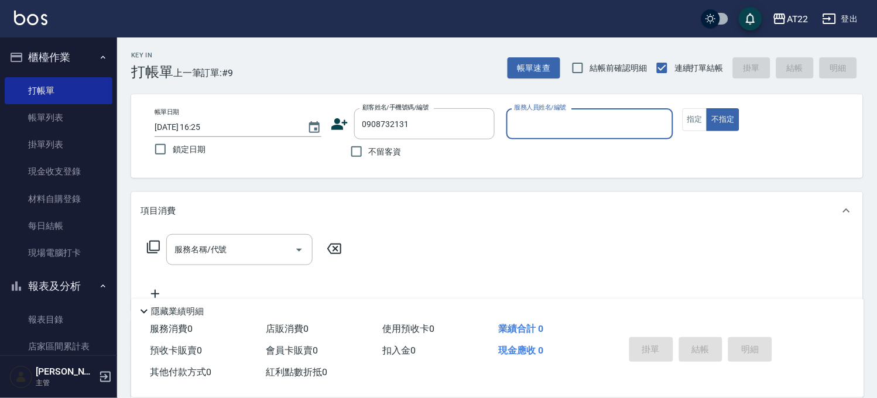
click at [341, 133] on div "顧客姓名/手機號碼/編號 0908732131 顧客姓名/手機號碼/編號" at bounding box center [414, 123] width 167 height 31
click at [341, 126] on icon at bounding box center [339, 124] width 16 height 12
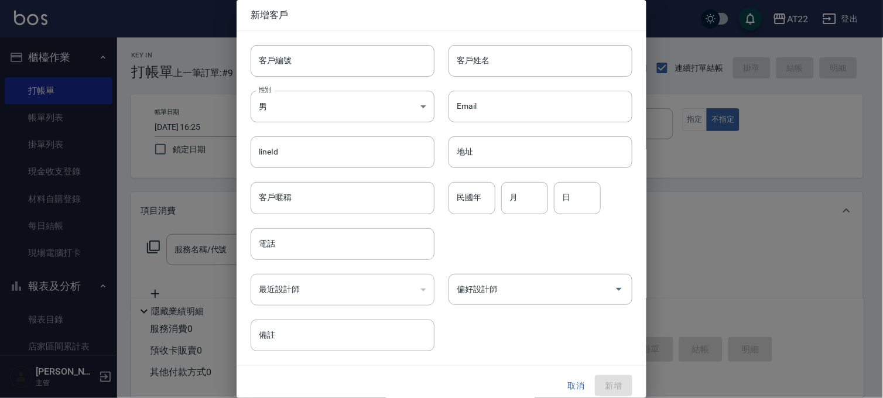
type input "0908732131"
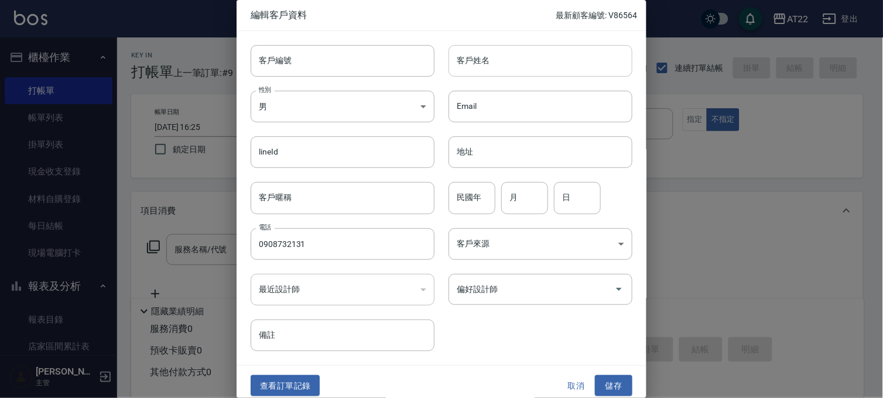
click at [459, 67] on input "客戶姓名" at bounding box center [540, 61] width 184 height 32
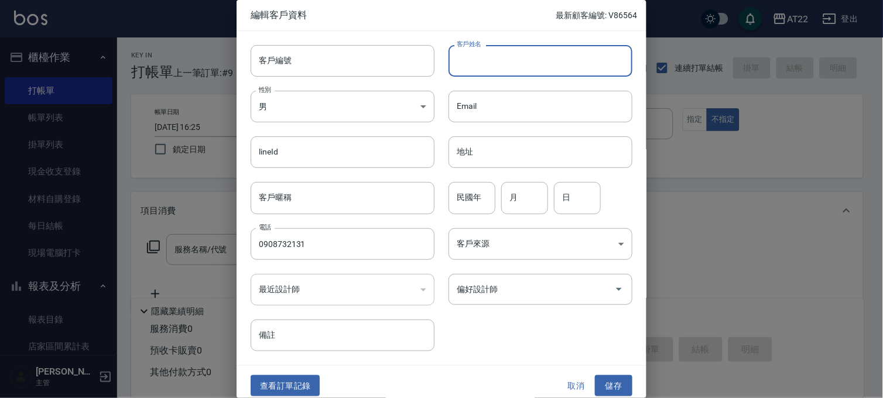
type input "ㄑ"
type input "仇志偉"
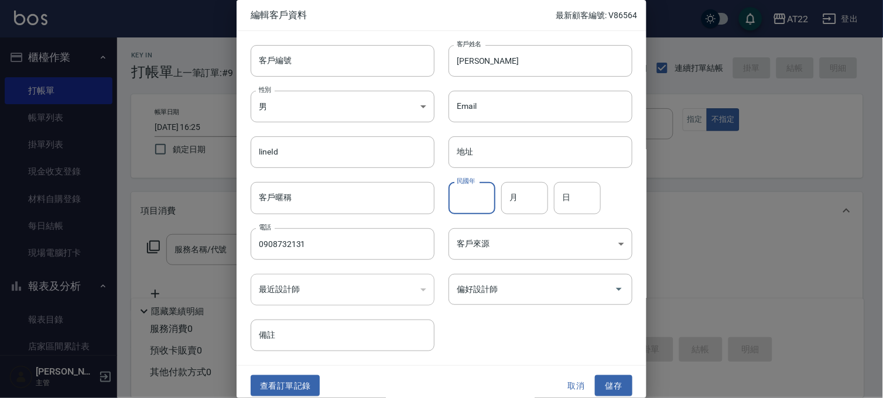
click at [480, 200] on input "民國年" at bounding box center [471, 198] width 47 height 32
type input "92"
type input "12"
type input "24"
click at [611, 383] on button "儲存" at bounding box center [613, 386] width 37 height 22
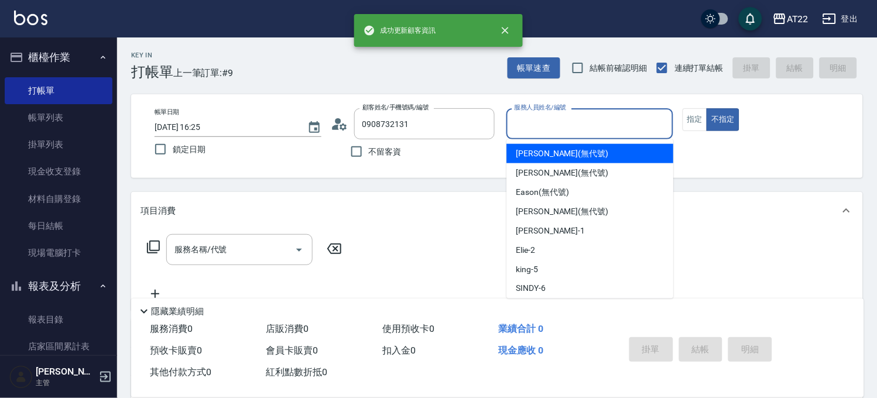
click at [582, 125] on input "服務人員姓名/編號" at bounding box center [590, 124] width 156 height 20
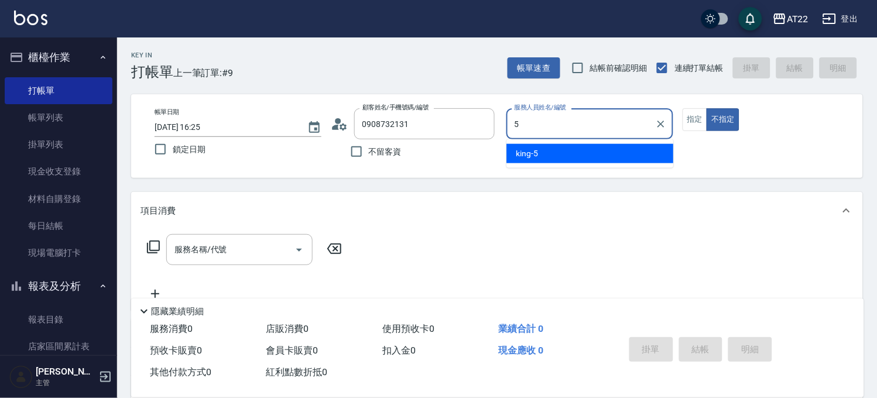
type input "king-5"
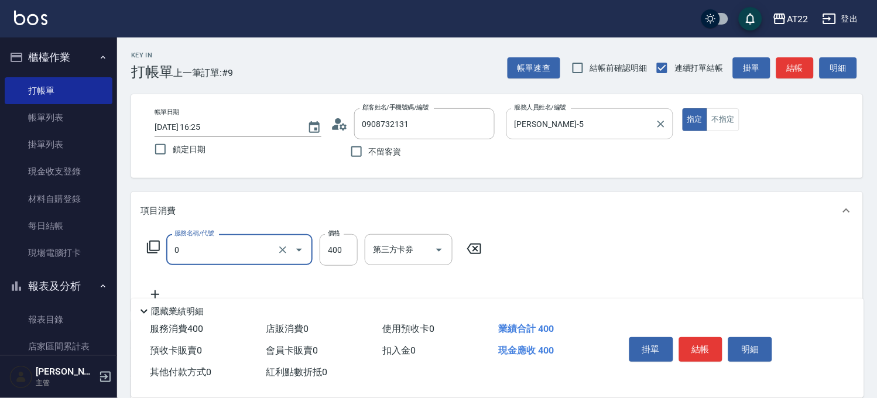
type input "有機洗髮(0)"
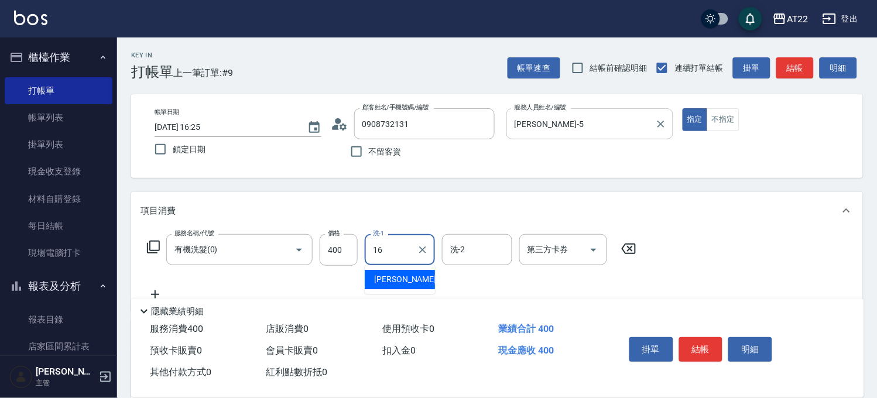
type input "Joe-16"
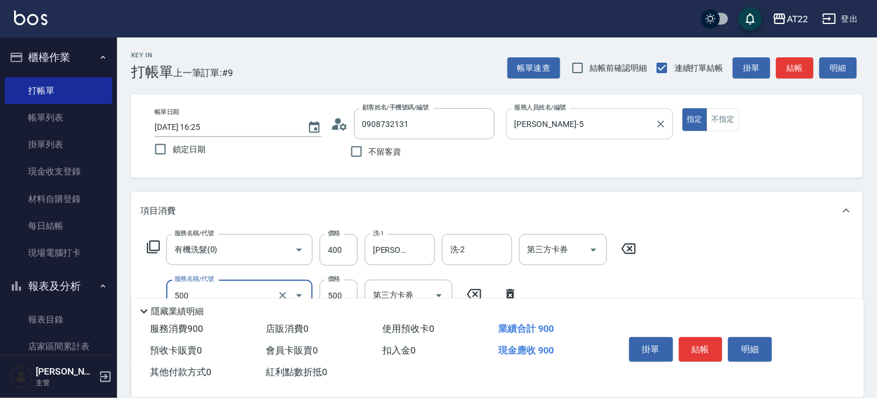
type input "剪髮(500)"
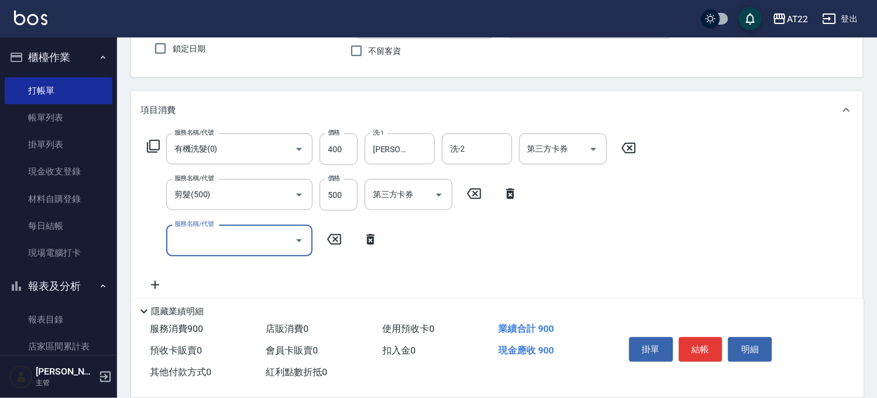
scroll to position [130, 0]
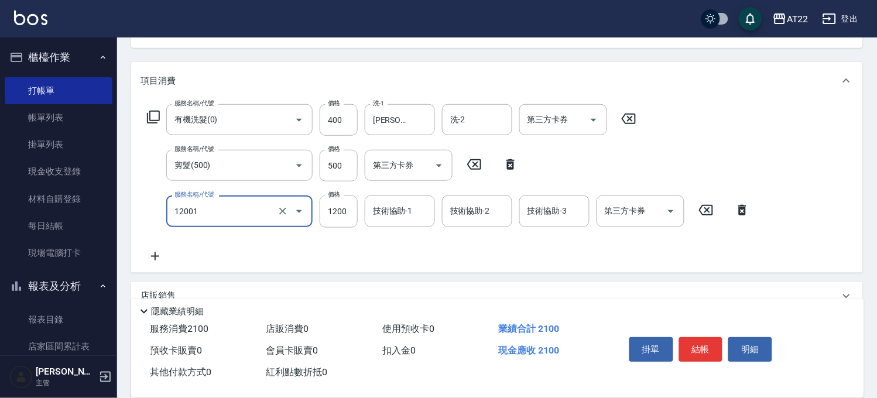
type input "燙髮S(12001)"
type input "1700"
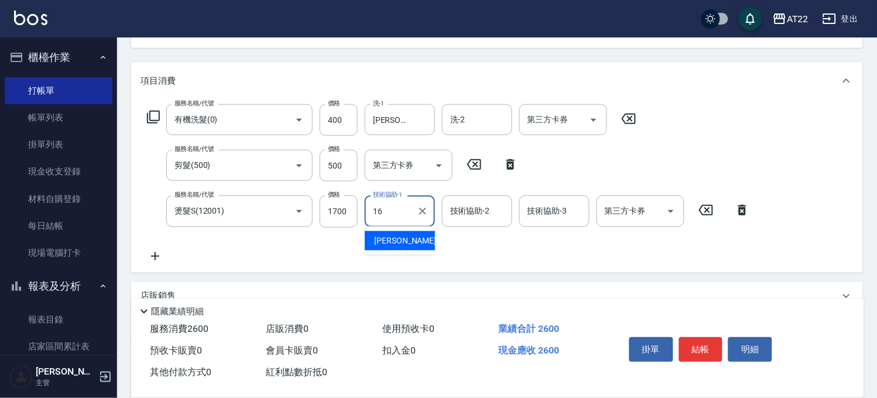
type input "Joe-16"
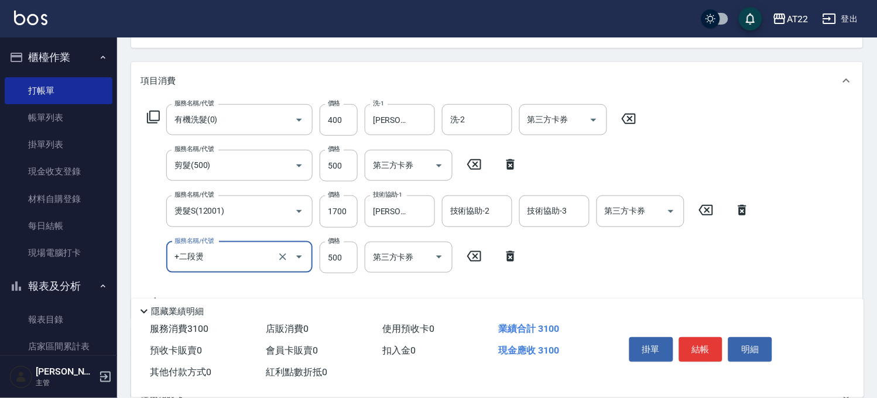
type input "+二段燙"
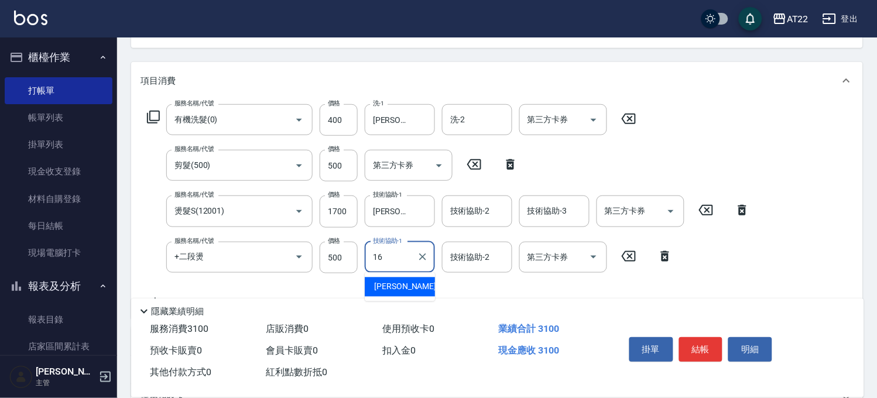
type input "Joe-16"
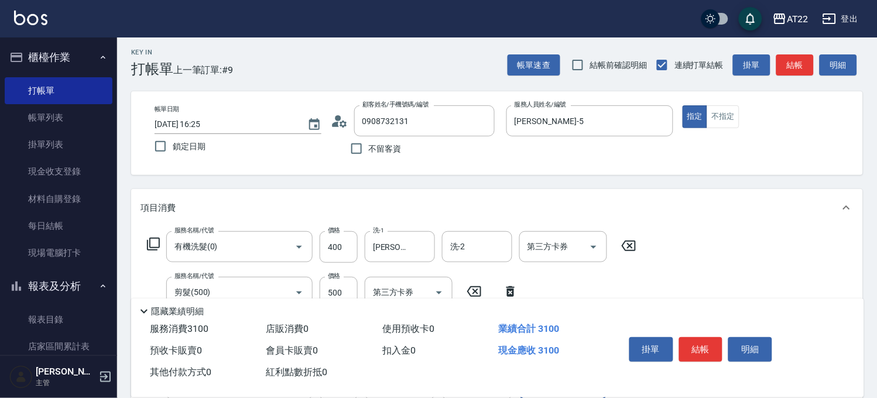
scroll to position [0, 0]
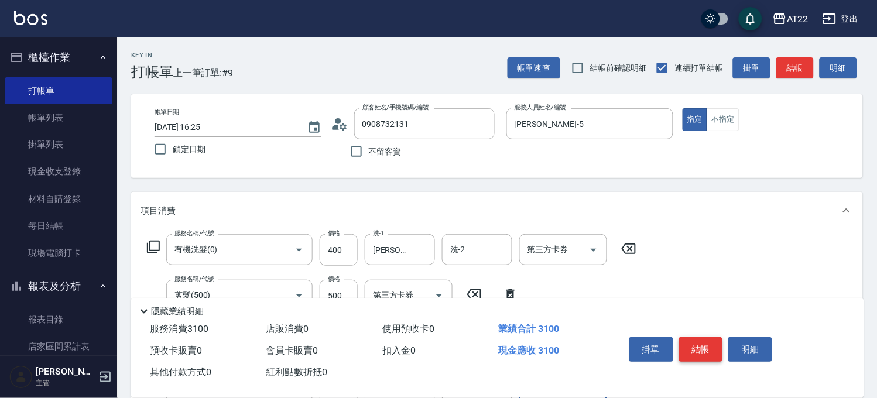
click at [700, 342] on button "結帳" at bounding box center [701, 349] width 44 height 25
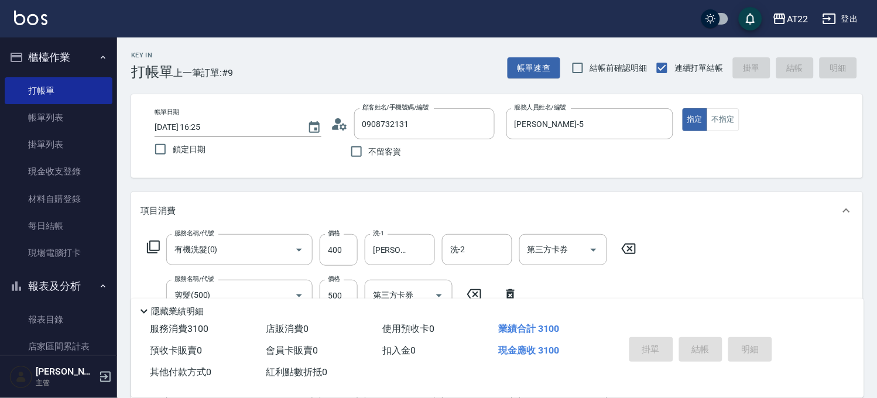
type input "2025/10/05 16:27"
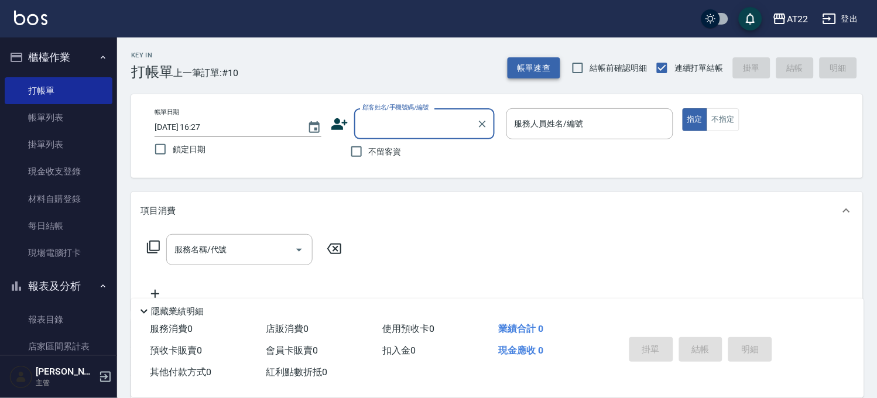
click at [536, 73] on button "帳單速查" at bounding box center [533, 68] width 53 height 22
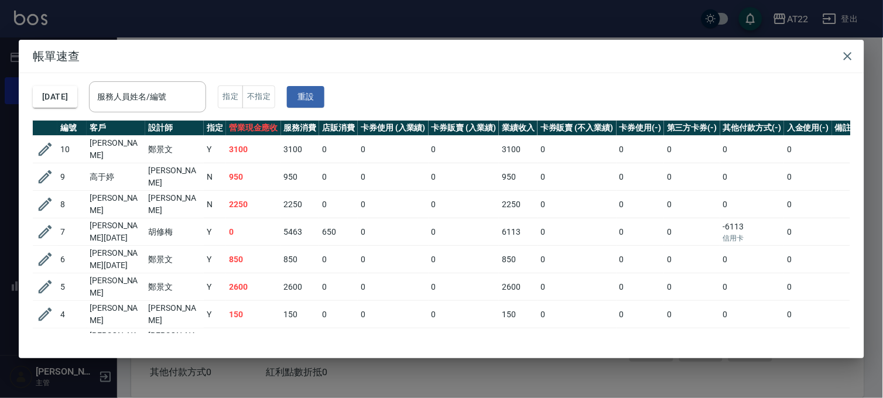
click at [238, 28] on div "帳單速查 2025/10/05 服務人員姓名/編號 服務人員姓名/編號 指定 不指定 重設 編號 客戶 設計師 指定 營業現金應收 服務消費 店販消費 卡券使…" at bounding box center [441, 199] width 883 height 398
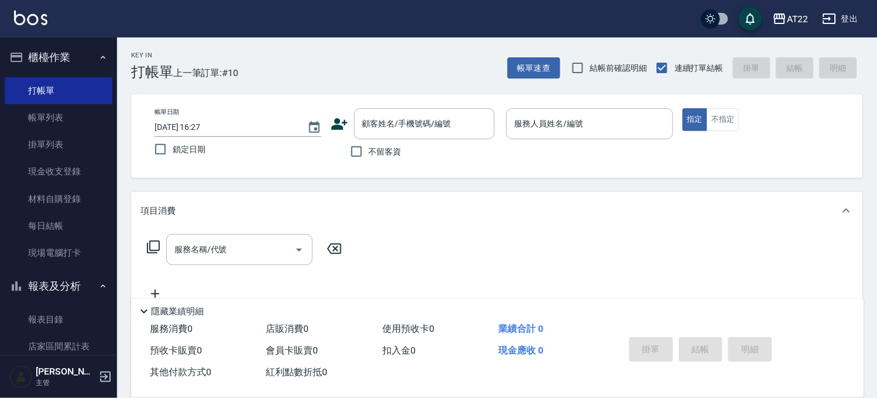
scroll to position [130, 0]
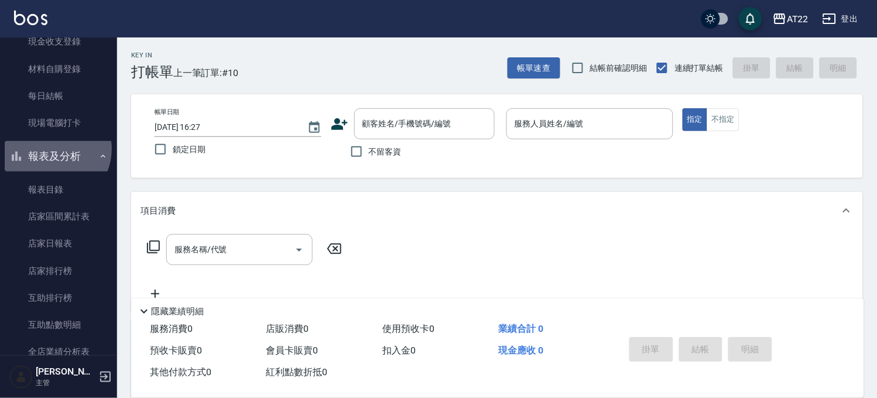
click at [50, 149] on button "報表及分析" at bounding box center [59, 156] width 108 height 30
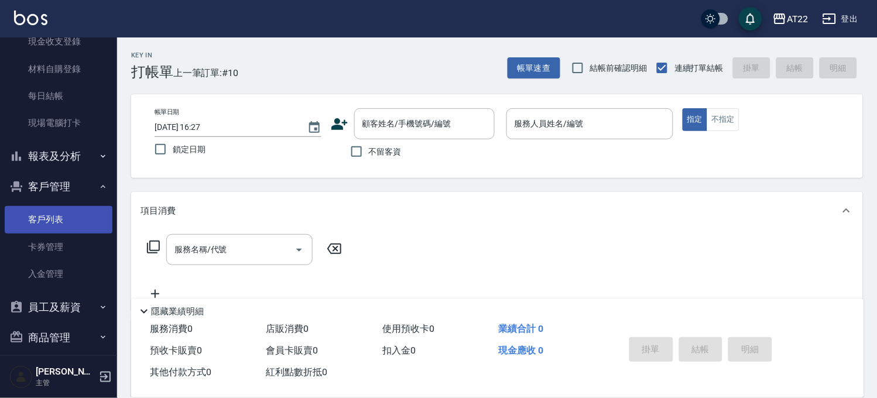
click at [56, 219] on link "客戶列表" at bounding box center [59, 219] width 108 height 27
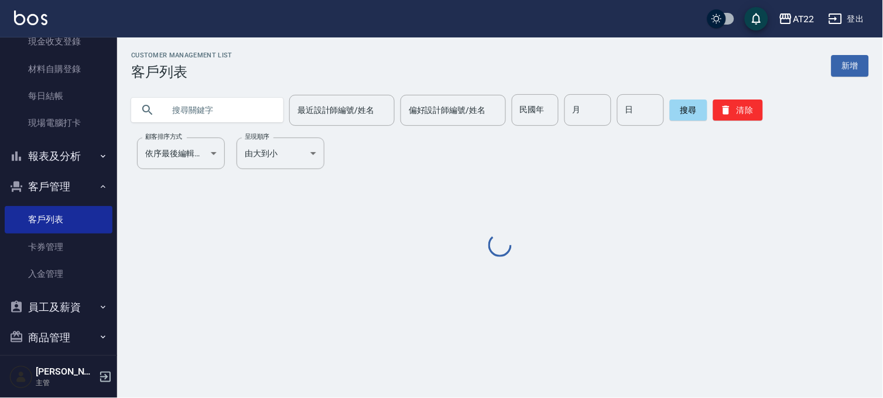
click at [234, 106] on input "text" at bounding box center [219, 110] width 110 height 32
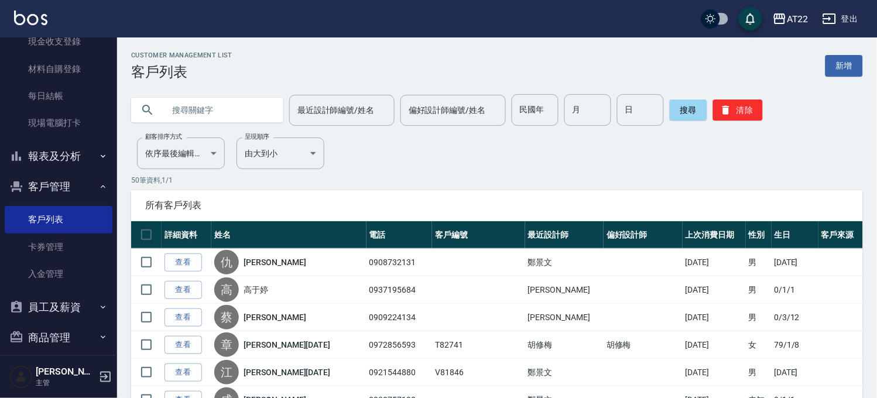
paste input "0938157131"
type input "0938157131"
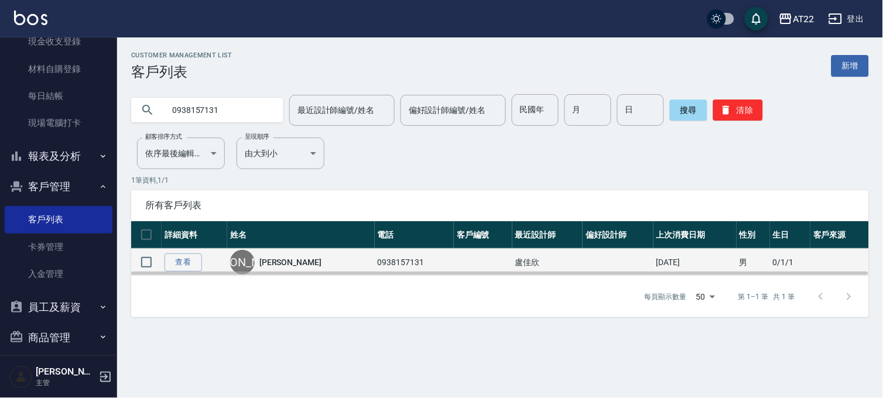
click at [184, 251] on td "查看" at bounding box center [195, 263] width 66 height 28
click at [183, 260] on link "查看" at bounding box center [182, 262] width 37 height 18
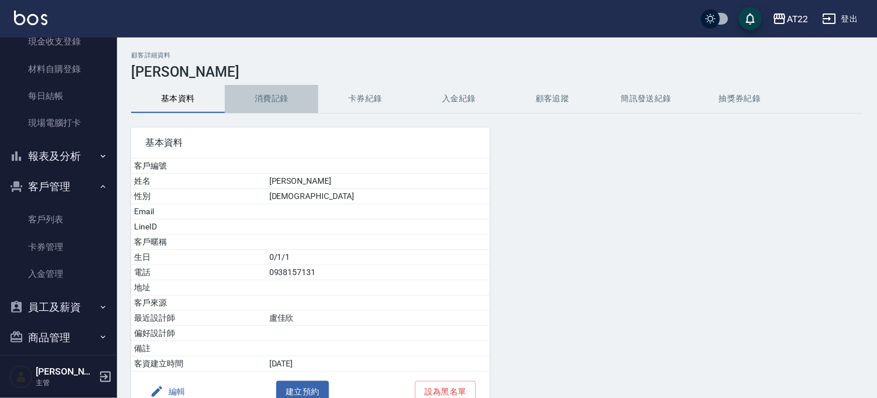
drag, startPoint x: 183, startPoint y: 260, endPoint x: 266, endPoint y: 88, distance: 191.9
click at [266, 88] on button "消費記錄" at bounding box center [272, 99] width 94 height 28
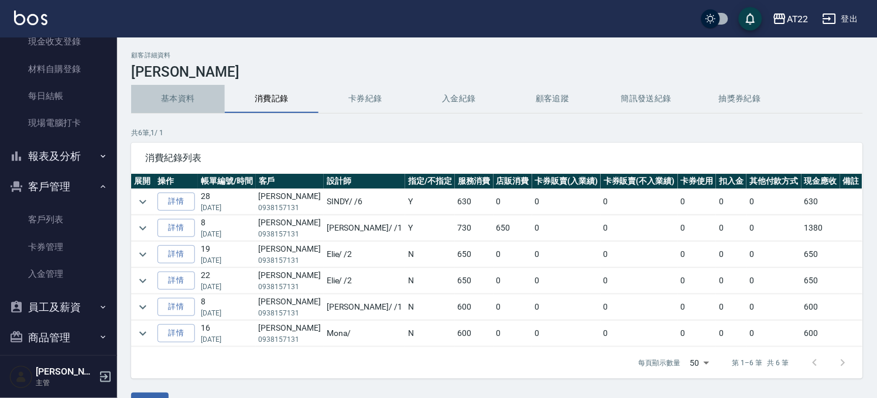
click at [178, 100] on button "基本資料" at bounding box center [178, 99] width 94 height 28
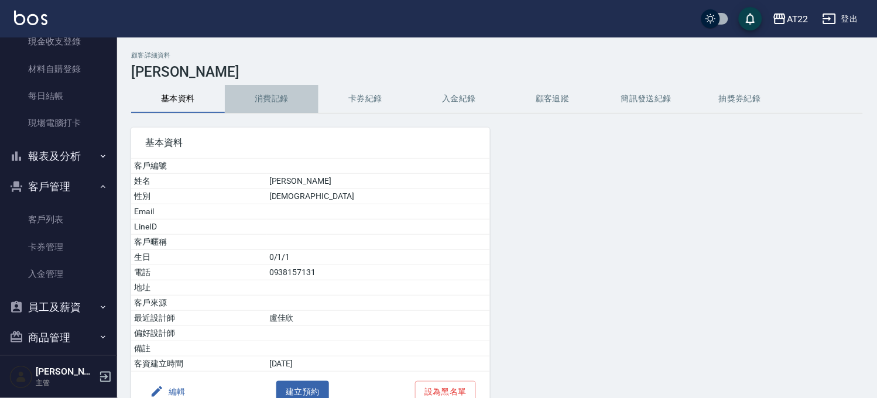
click at [259, 85] on button "消費記錄" at bounding box center [272, 99] width 94 height 28
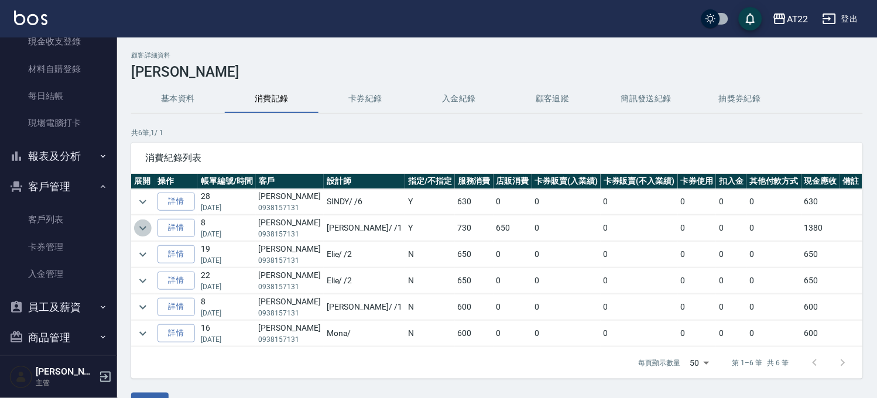
click at [142, 225] on icon "expand row" at bounding box center [143, 228] width 14 height 14
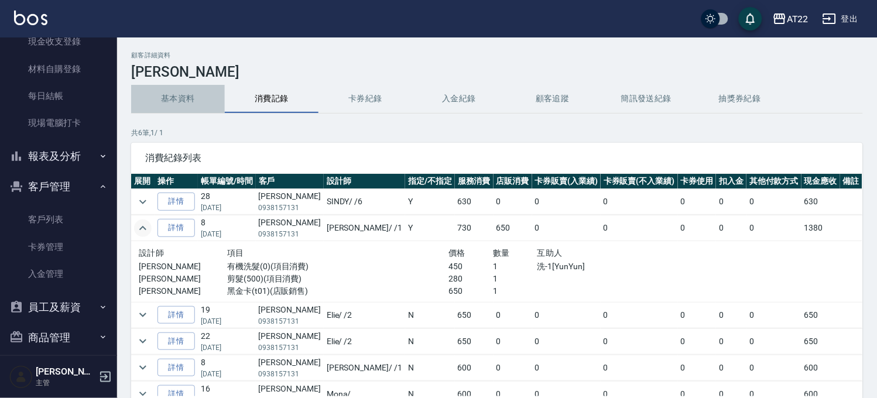
click at [176, 87] on button "基本資料" at bounding box center [178, 99] width 94 height 28
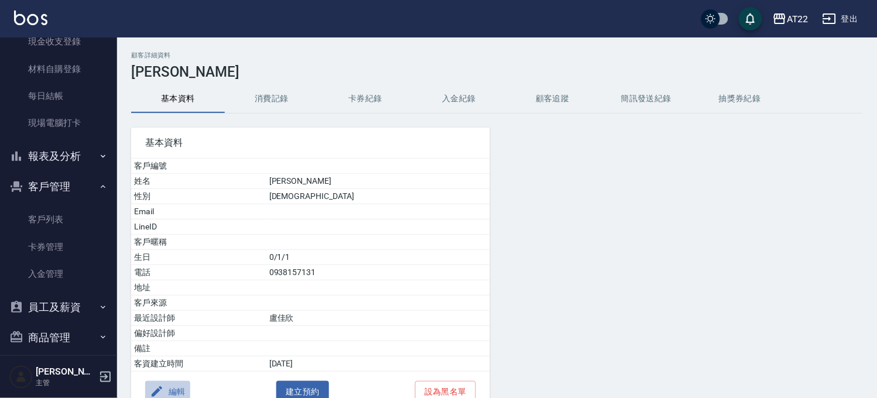
click at [173, 389] on button "編輯" at bounding box center [167, 392] width 45 height 22
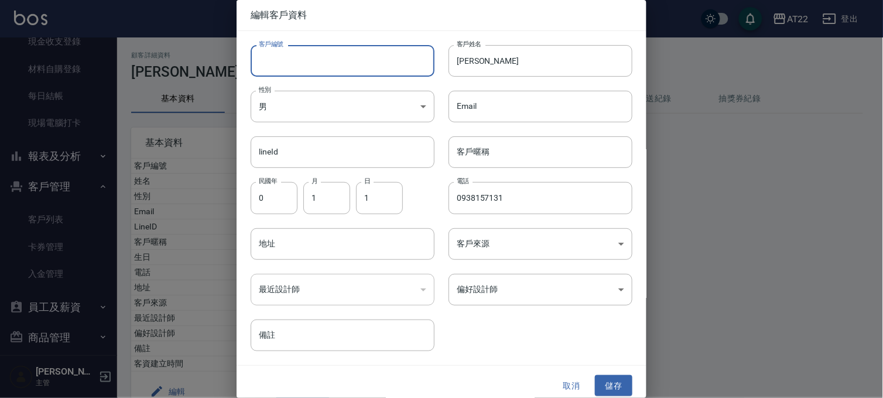
click at [308, 73] on input "客戶編號" at bounding box center [343, 61] width 184 height 32
type input "T27.8.11"
click at [605, 379] on button "儲存" at bounding box center [613, 386] width 37 height 22
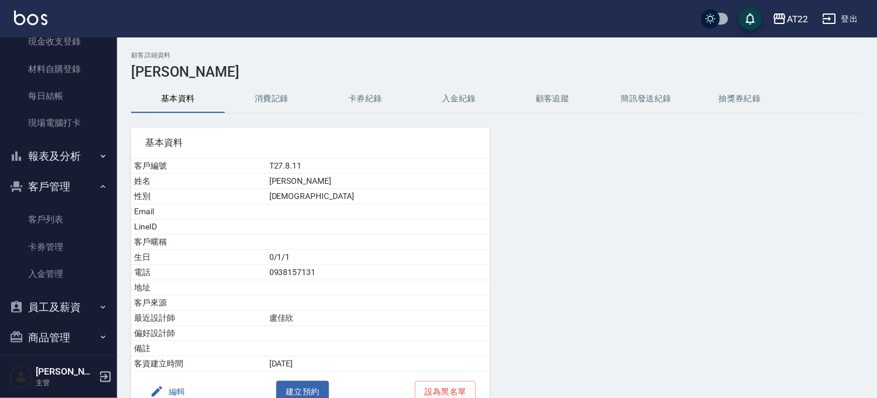
click at [563, 229] on div at bounding box center [614, 263] width 249 height 299
click at [84, 221] on link "客戶列表" at bounding box center [59, 219] width 108 height 27
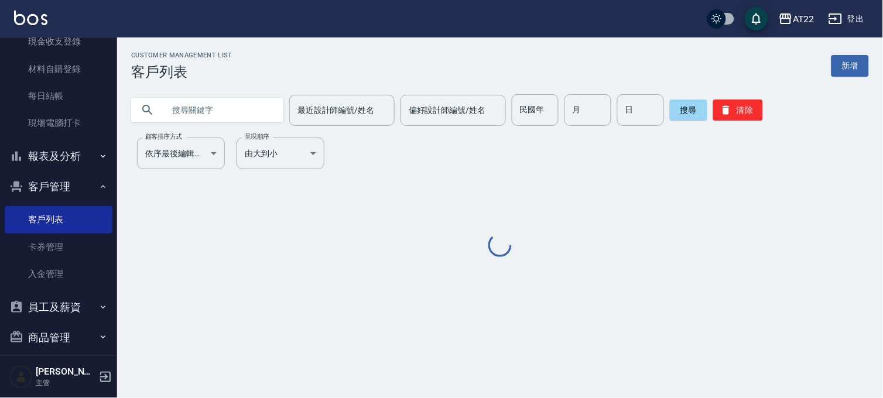
click at [142, 113] on icon at bounding box center [147, 110] width 14 height 14
click at [174, 98] on input "text" at bounding box center [219, 110] width 110 height 32
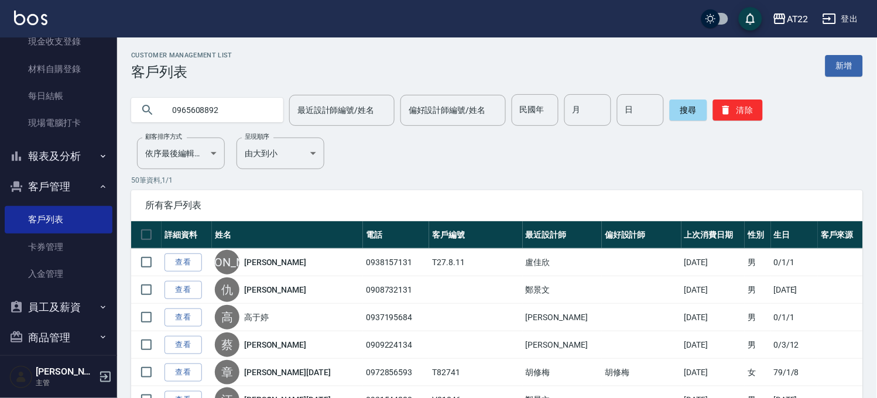
type input "0965608892"
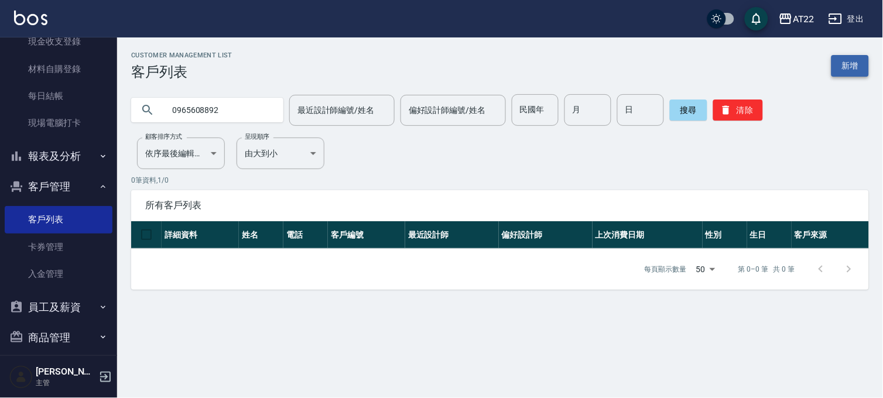
click at [847, 62] on link "新增" at bounding box center [849, 66] width 37 height 22
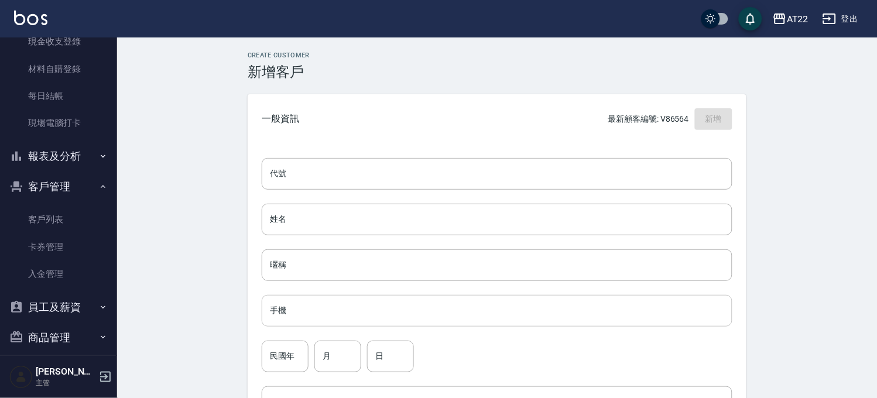
click at [307, 297] on input "手機" at bounding box center [497, 311] width 471 height 32
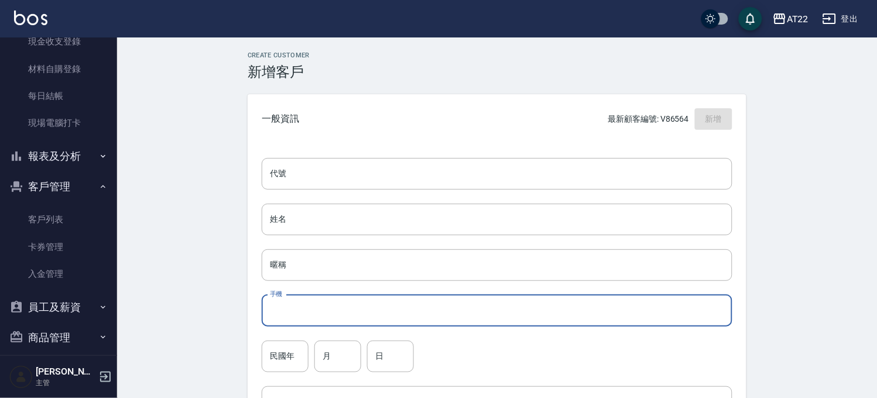
paste input "0965608892"
type input "0965608892"
click at [325, 185] on input "代號" at bounding box center [497, 174] width 471 height 32
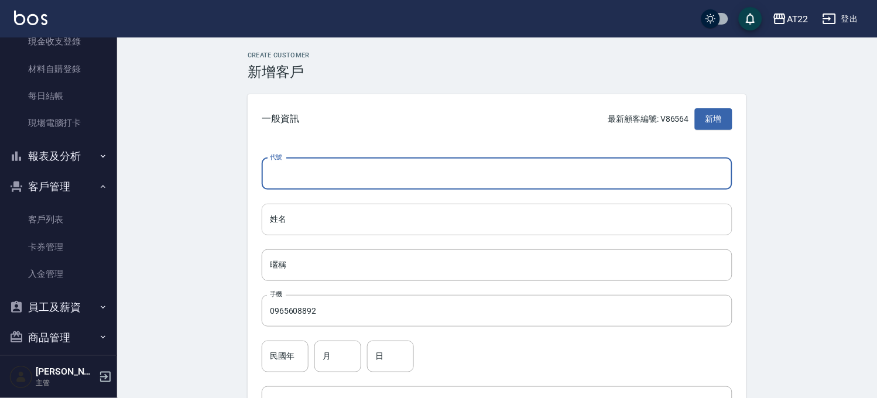
click at [279, 217] on input "姓名" at bounding box center [497, 220] width 471 height 32
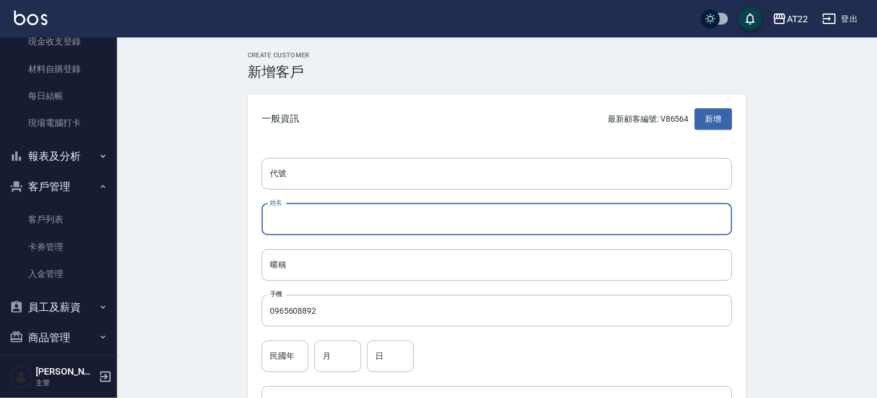
paste input "陳宇翔"
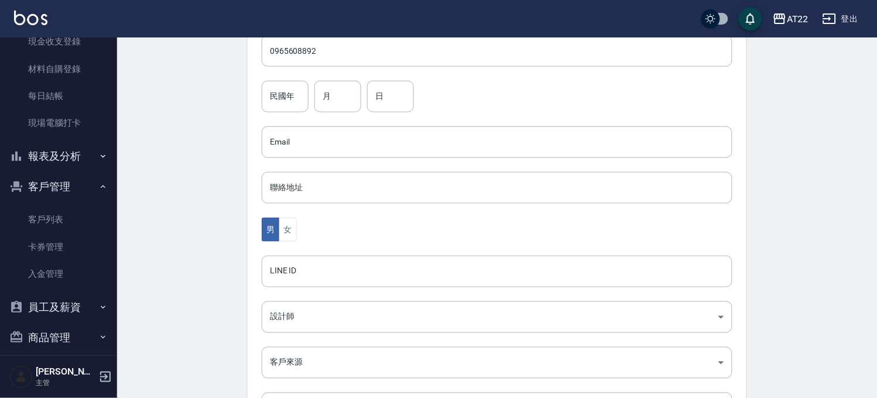
scroll to position [364, 0]
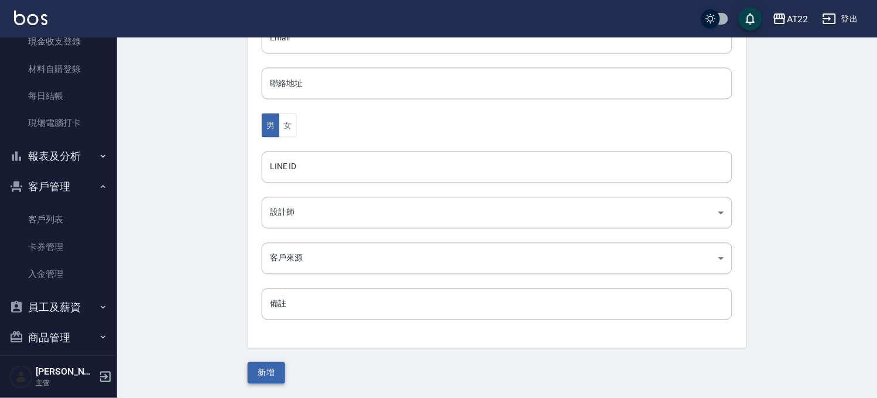
type input "陳宇翔"
click at [250, 375] on button "新增" at bounding box center [266, 373] width 37 height 22
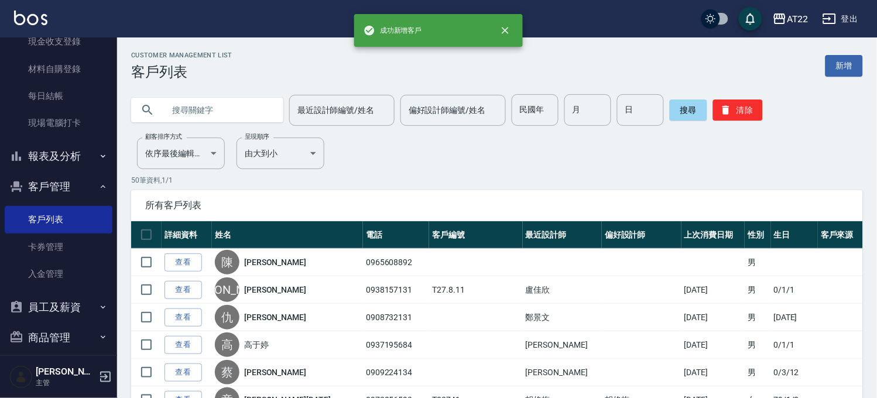
click at [232, 104] on input "text" at bounding box center [219, 110] width 110 height 32
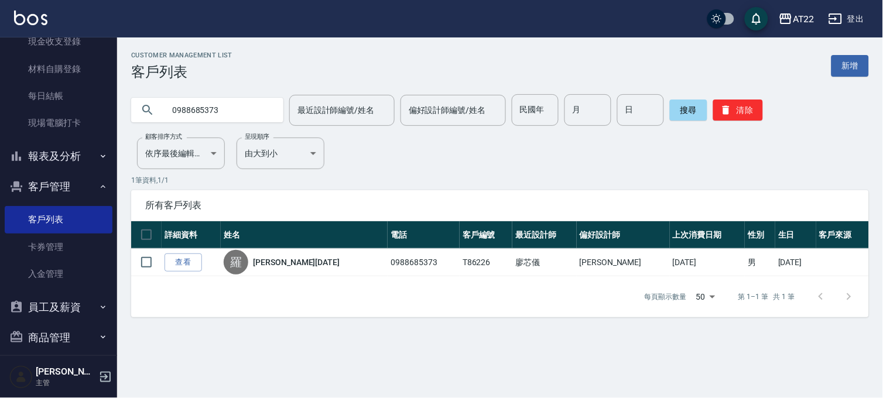
click at [249, 102] on input "0988685373" at bounding box center [219, 110] width 110 height 32
type input "0938157131"
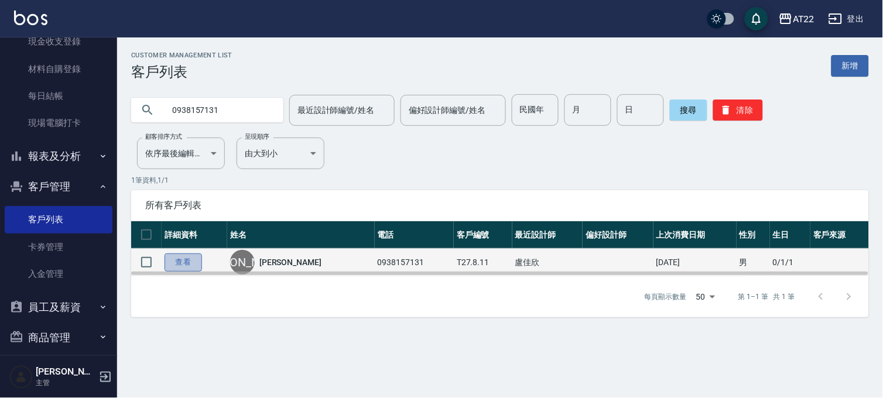
click at [191, 255] on link "查看" at bounding box center [182, 262] width 37 height 18
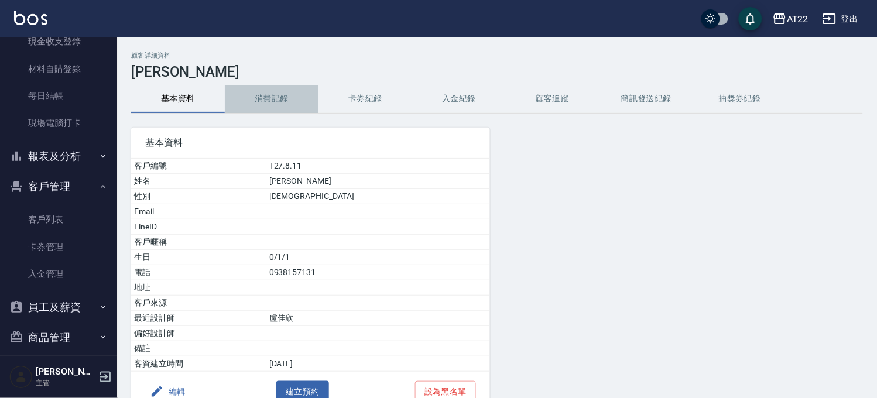
click at [283, 104] on button "消費記錄" at bounding box center [272, 99] width 94 height 28
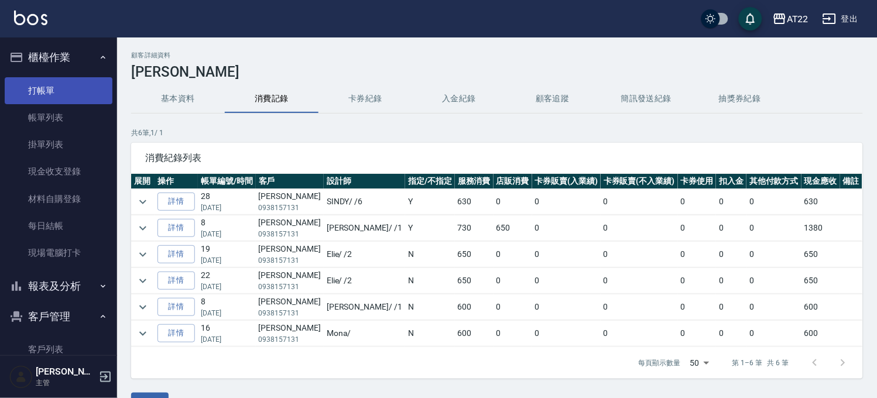
click at [34, 84] on link "打帳單" at bounding box center [59, 90] width 108 height 27
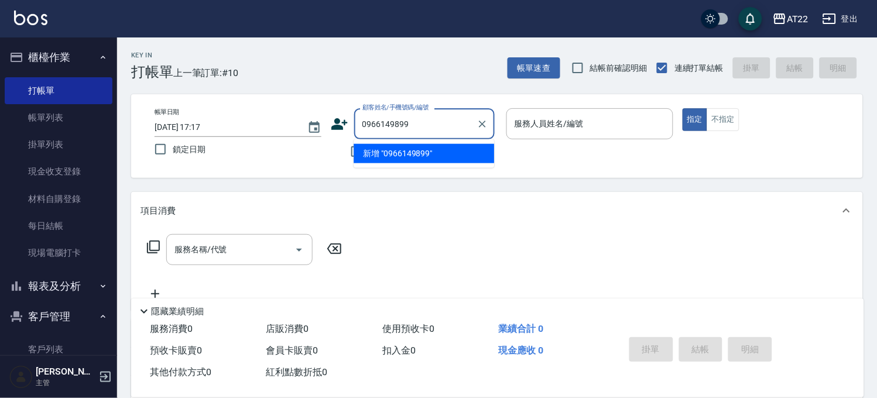
click at [399, 156] on li "新增 "0966149899"" at bounding box center [424, 153] width 140 height 19
type input "0966149899"
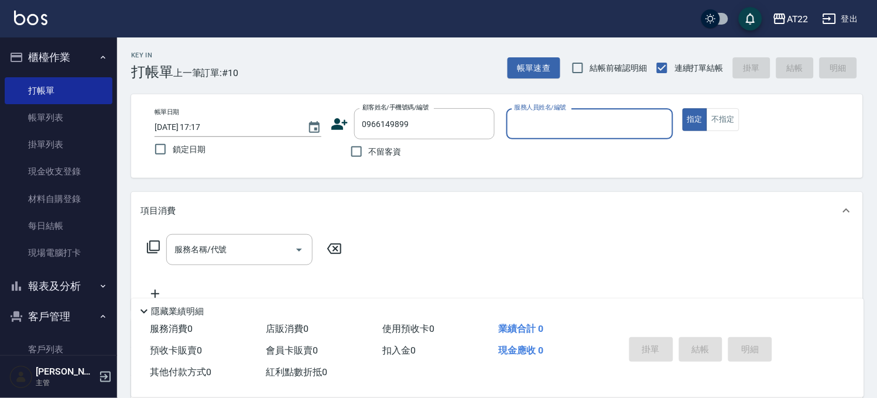
click at [337, 128] on icon at bounding box center [339, 124] width 16 height 12
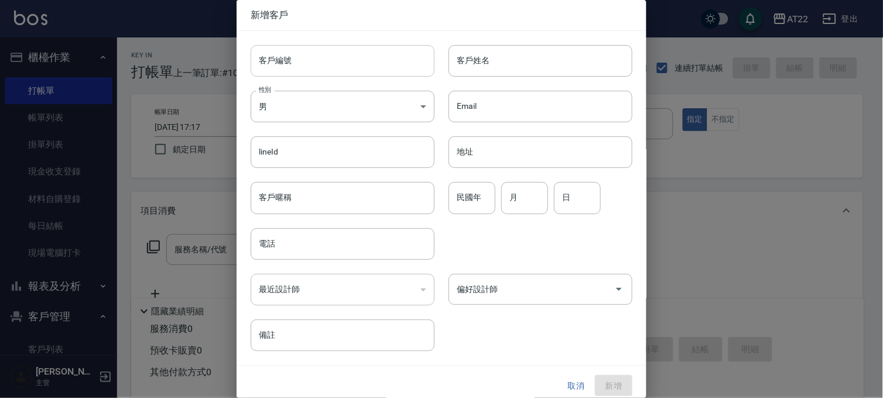
type input "0966149899"
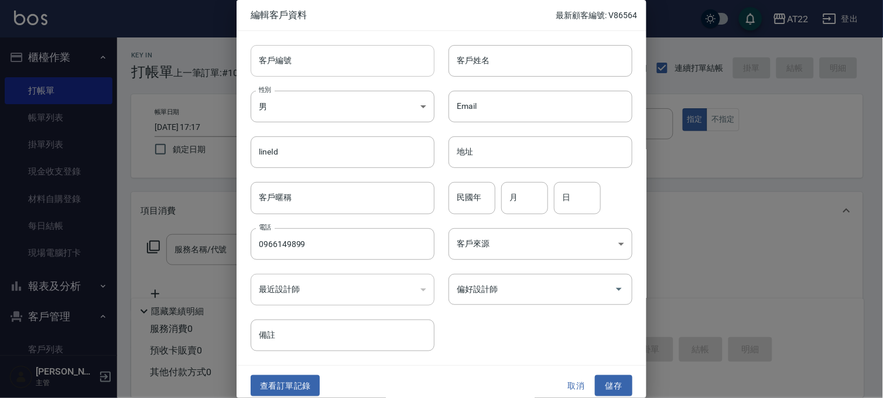
click at [324, 67] on input "客戶編號" at bounding box center [343, 61] width 184 height 32
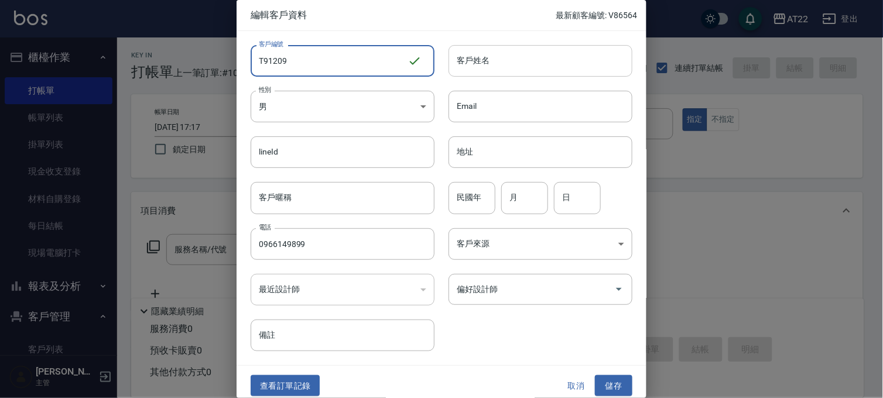
type input "T91209"
click at [472, 53] on input "客戶姓名" at bounding box center [540, 61] width 184 height 32
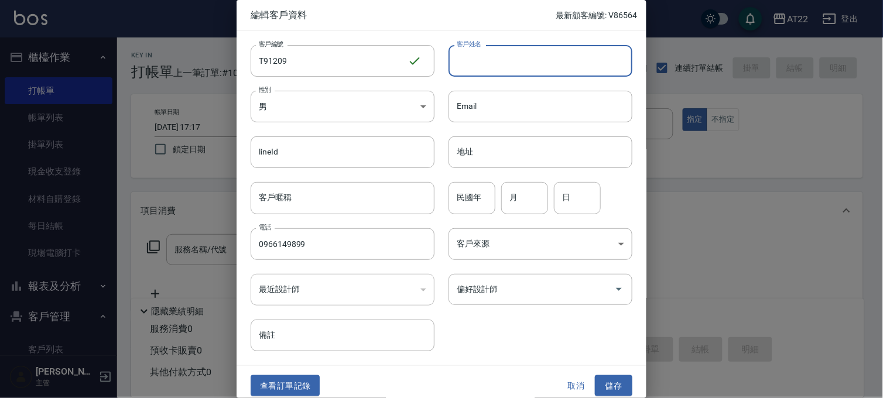
paste input "林昱樺"
type input "林昱樺27.10.5"
click at [466, 211] on input "民國年" at bounding box center [471, 198] width 47 height 32
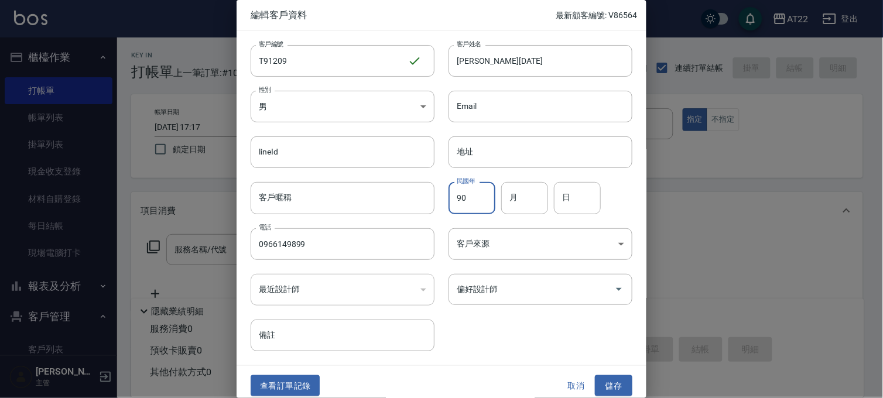
type input "90"
type input "8"
type input "22"
click at [615, 390] on button "儲存" at bounding box center [613, 386] width 37 height 22
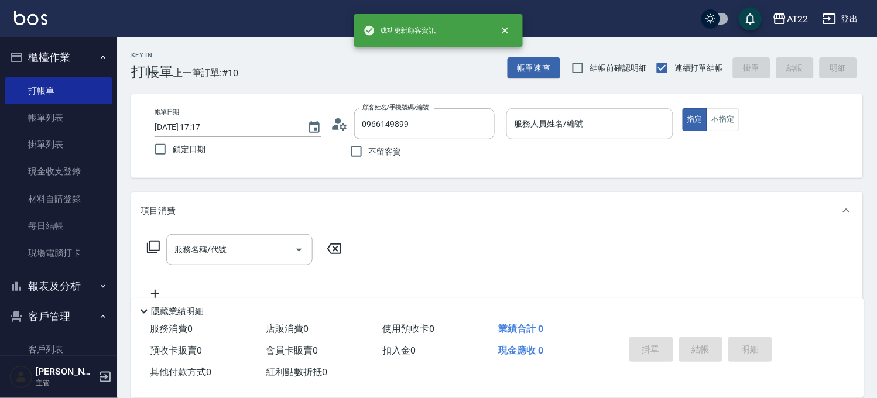
click at [521, 122] on input "服務人員姓名/編號" at bounding box center [590, 124] width 156 height 20
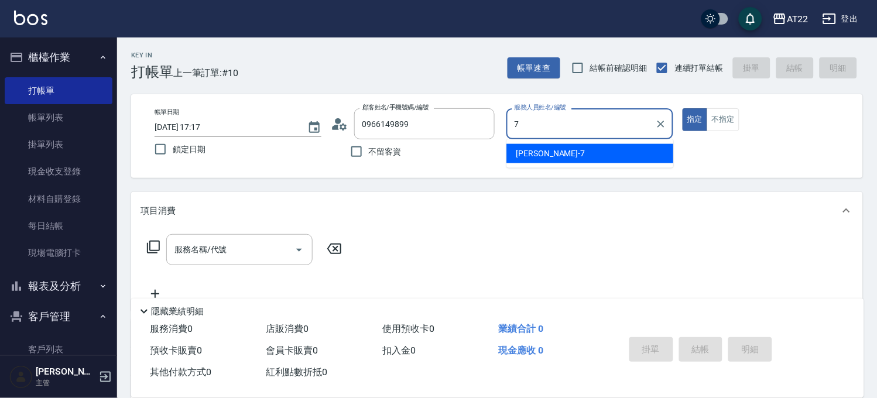
type input "Allen-7"
type button "true"
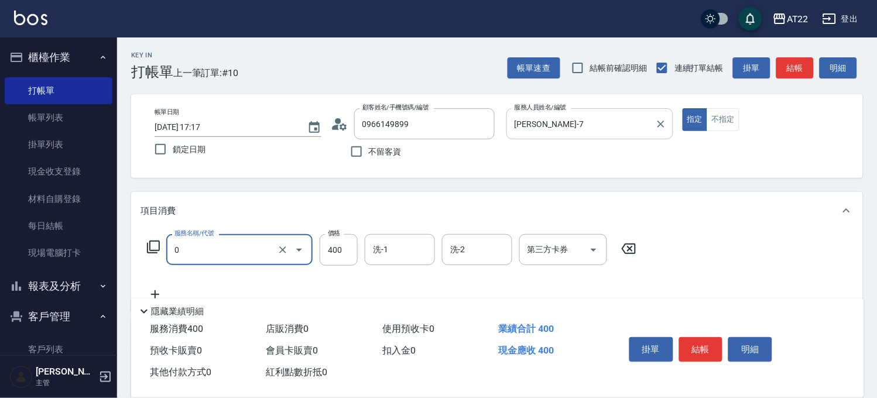
type input "有機洗髮(0)"
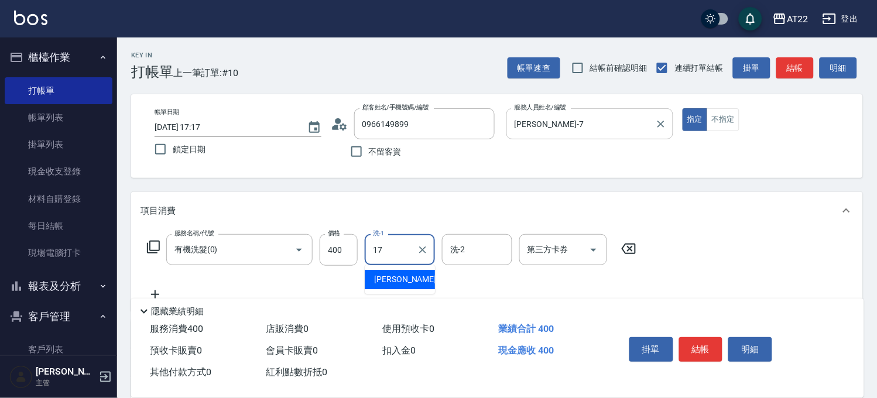
type input "YunYun-17"
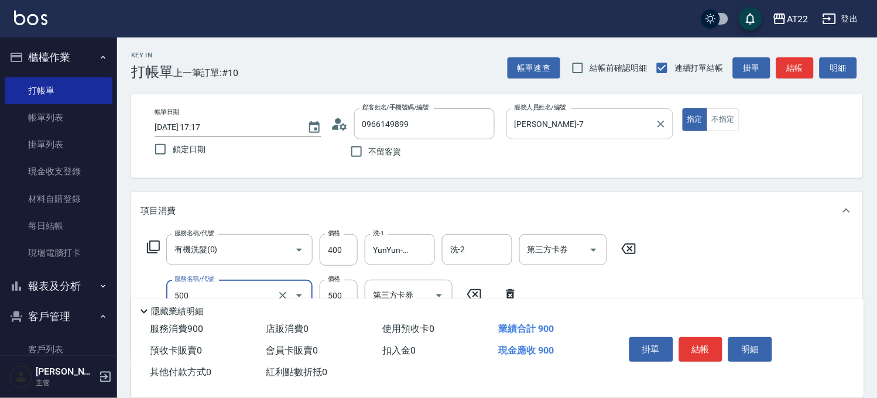
type input "剪髮(500)"
type input "700"
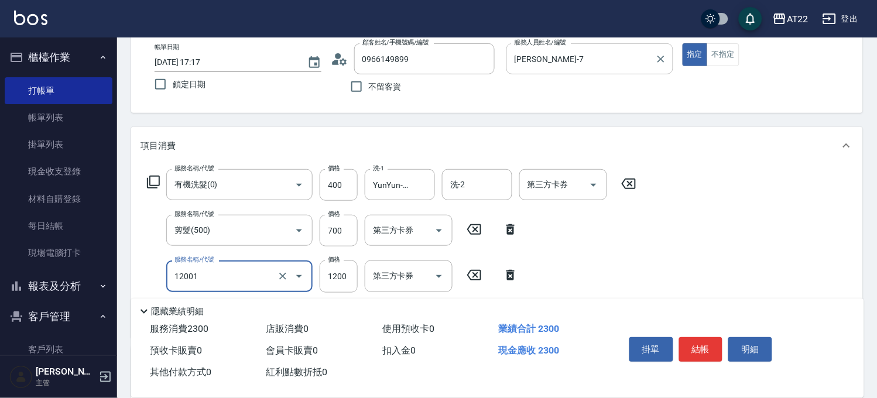
type input "燙髮S(12001)"
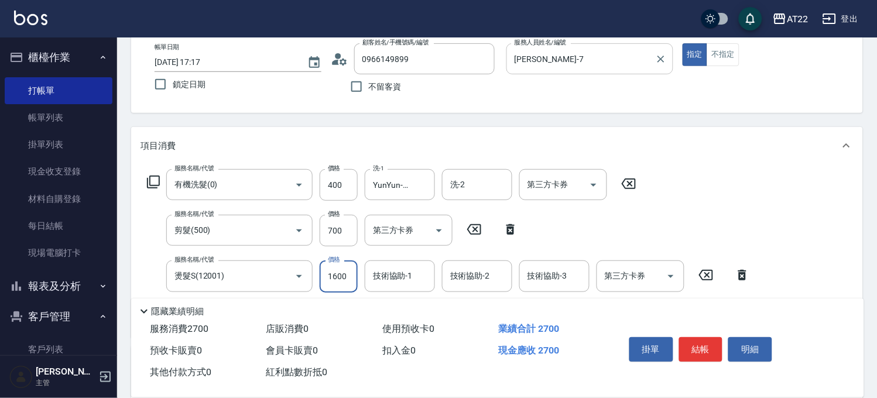
type input "1600"
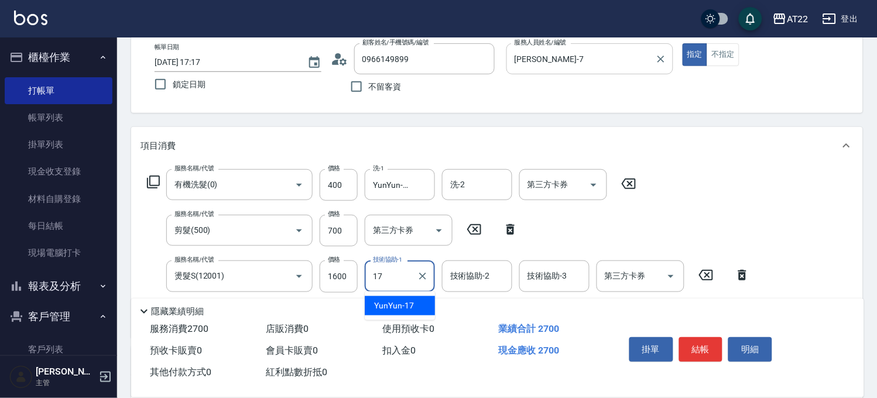
type input "YunYun-17"
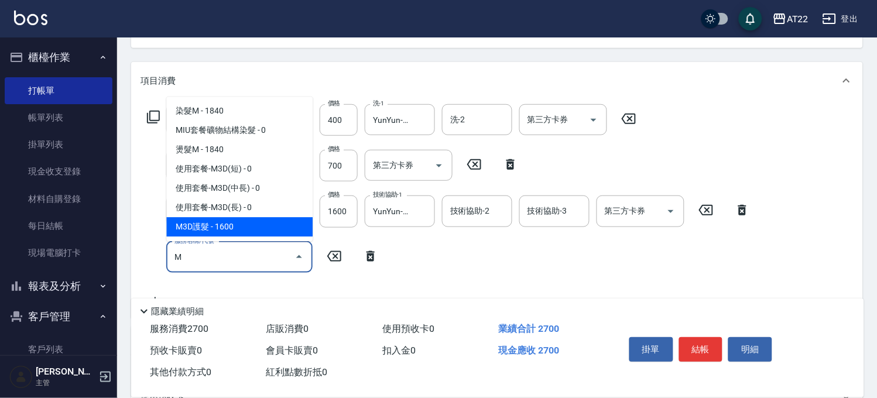
click at [248, 229] on span "M3D護髮 - 1600" at bounding box center [239, 226] width 146 height 19
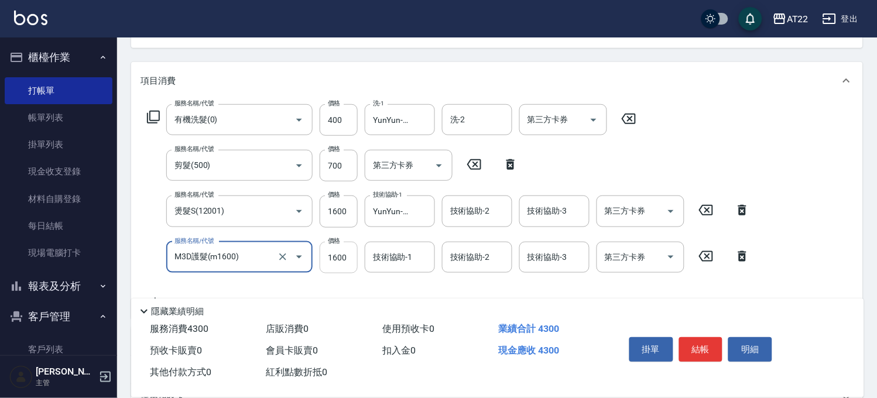
type input "M3D護髮(m1600)"
click at [340, 265] on input "1600" at bounding box center [339, 258] width 38 height 32
type input "1518"
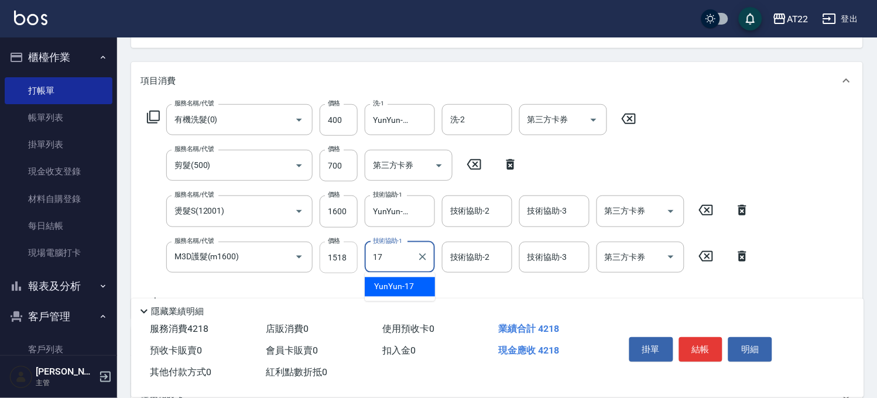
type input "YunYun-17"
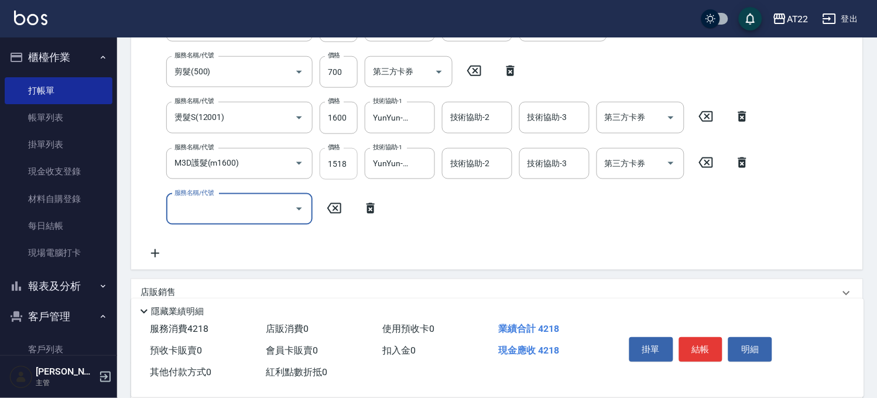
scroll to position [356, 0]
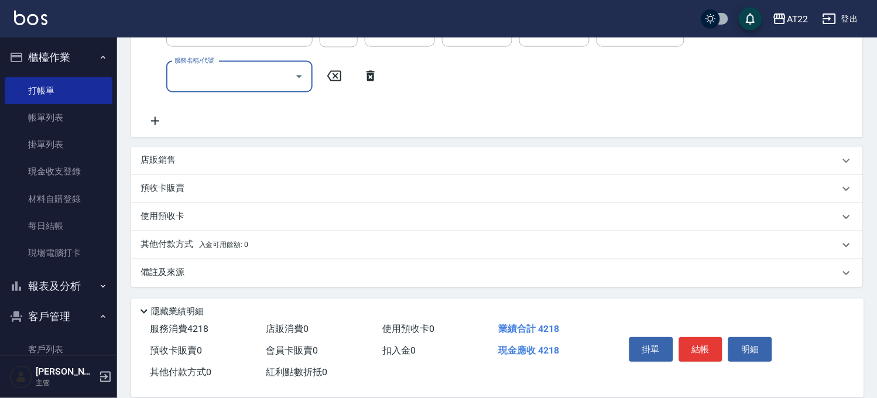
click at [157, 155] on p "店販銷售" at bounding box center [157, 161] width 35 height 12
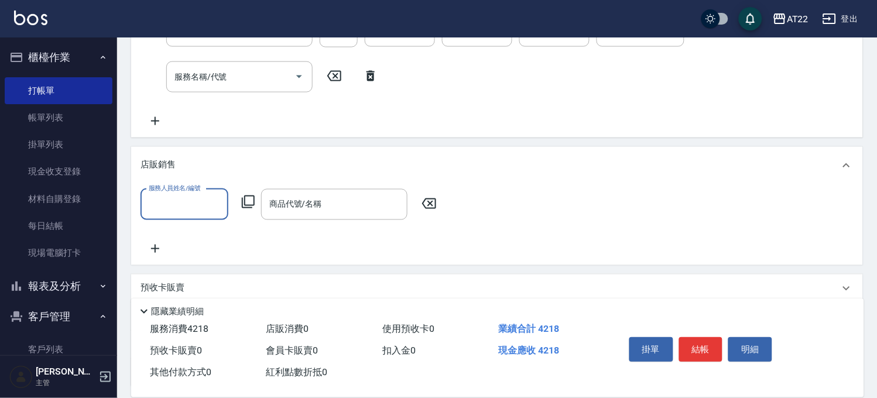
scroll to position [0, 0]
type input "Allen-7"
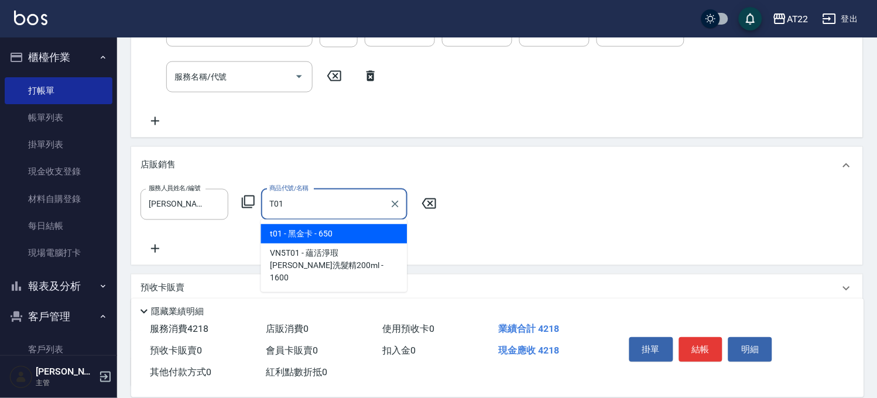
type input "黑金卡"
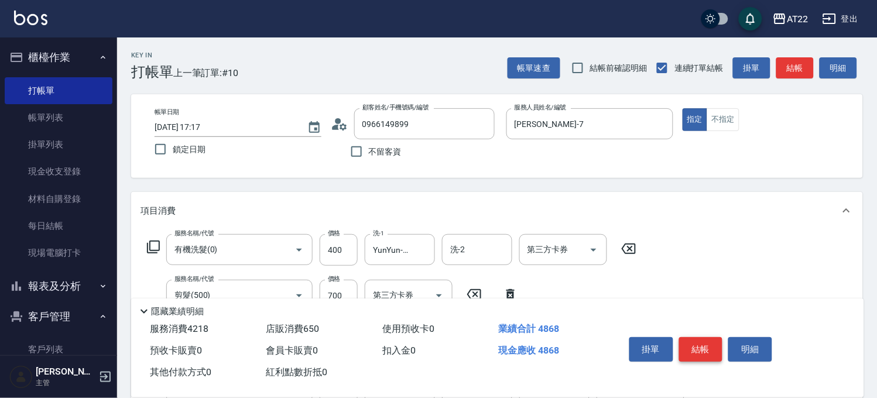
click at [705, 346] on button "結帳" at bounding box center [701, 349] width 44 height 25
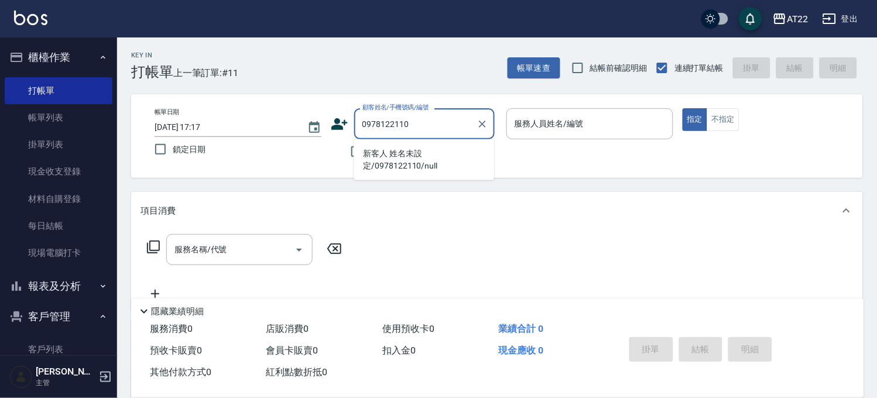
click at [393, 160] on li "新客人 姓名未設定/0978122110/null" at bounding box center [424, 160] width 140 height 32
type input "新客人 姓名未設定/0978122110/null"
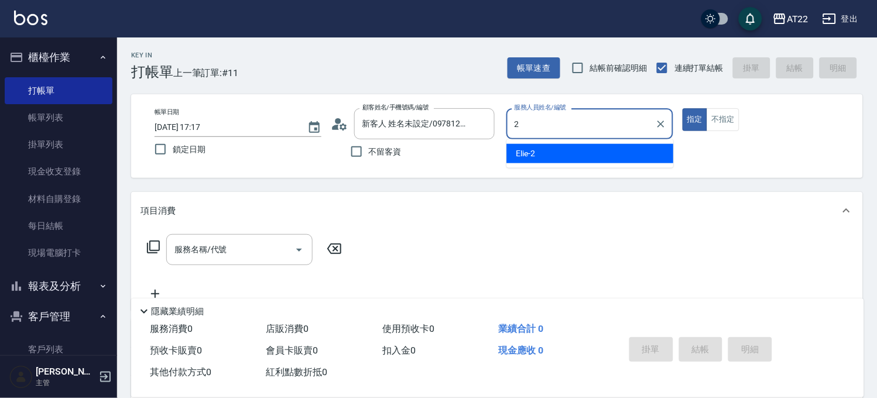
type input "Elie-2"
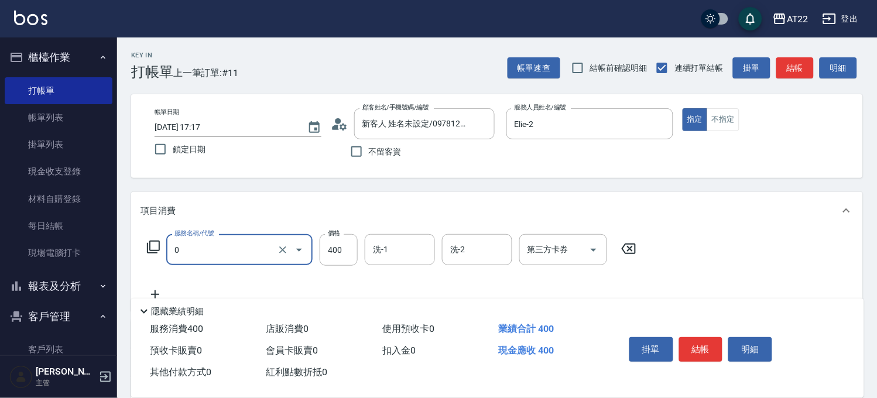
type input "有機洗髮(0)"
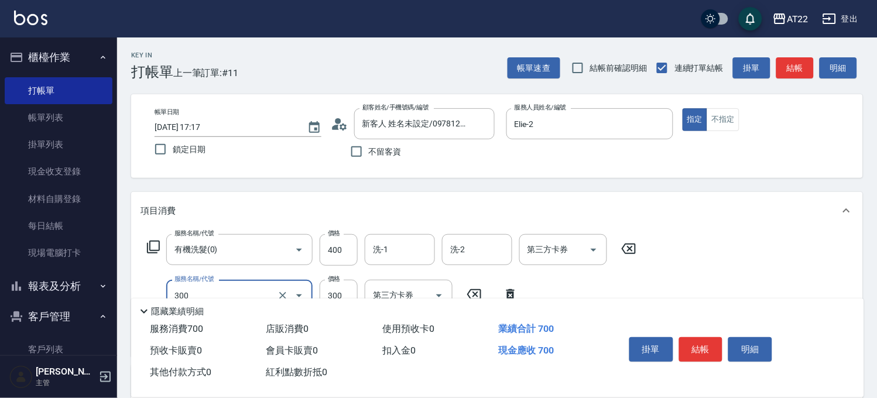
type input "剪髮(300)"
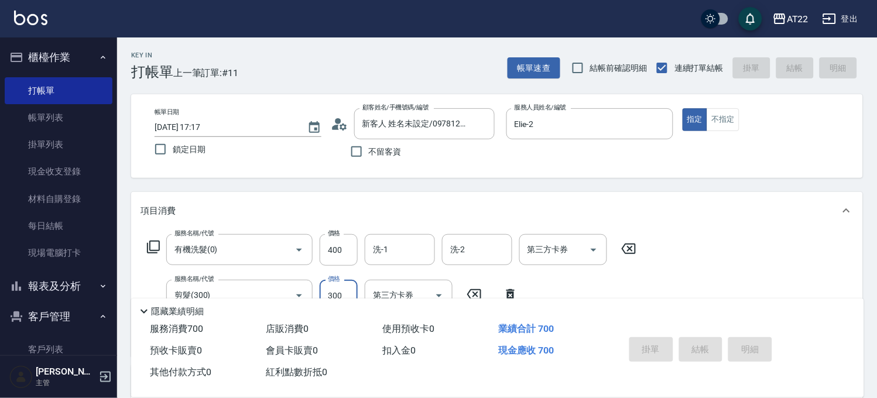
type input "2025/10/05 17:18"
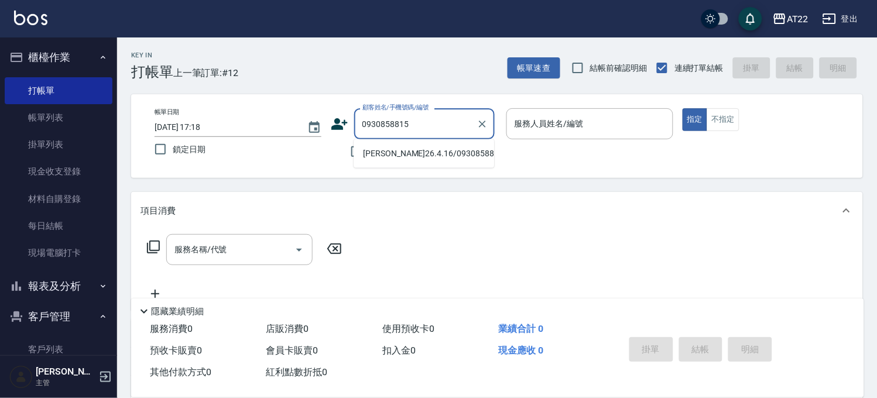
click at [386, 161] on li "李彥嘉26.4.16/0930858815/T86000" at bounding box center [424, 153] width 140 height 19
type input "李彥嘉26.4.16/0930858815/T86000"
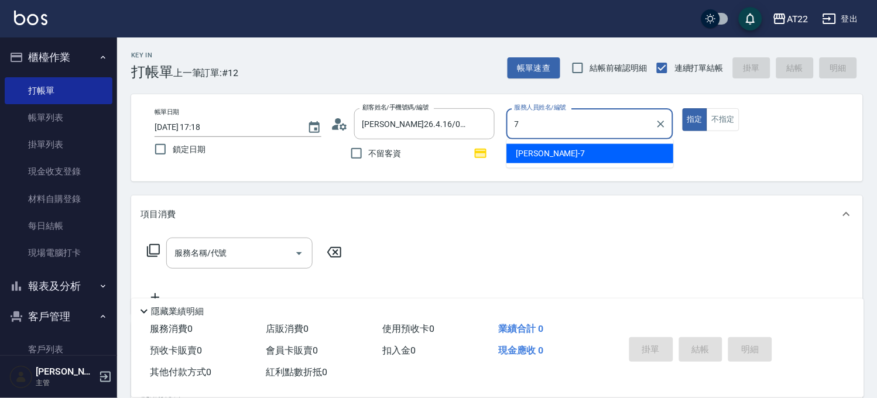
type input "Allen-7"
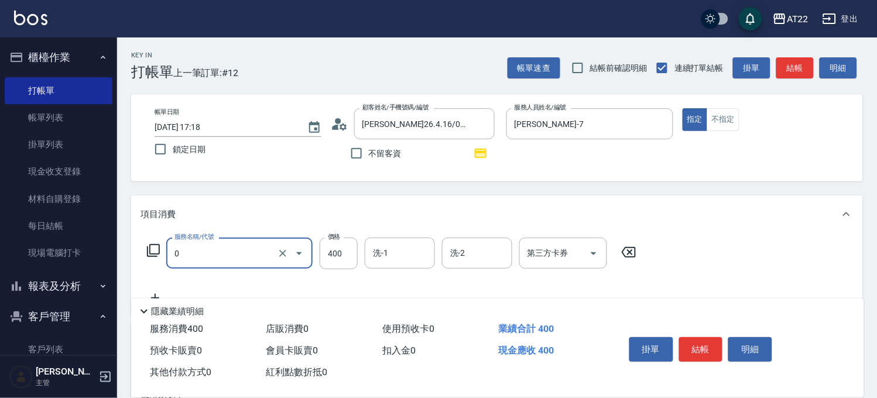
type input "有機洗髮(0)"
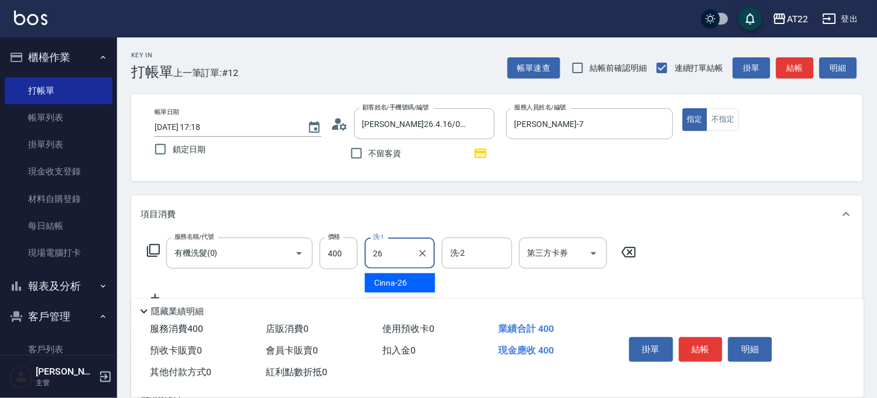
type input "Cinna-26"
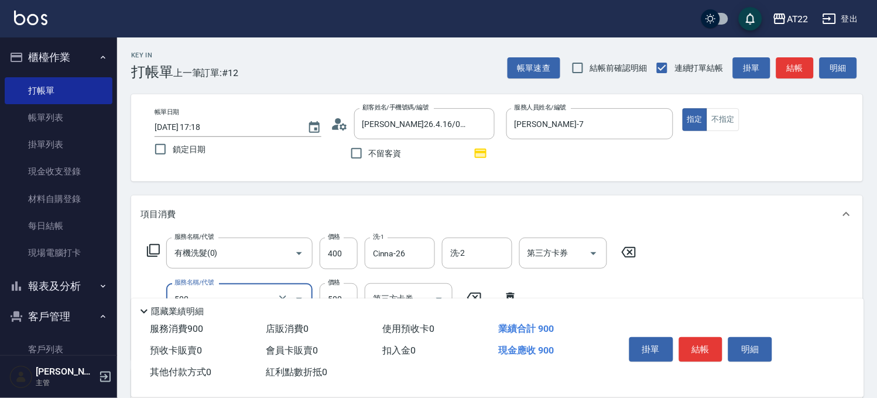
type input "剪髮(500)"
type input "630"
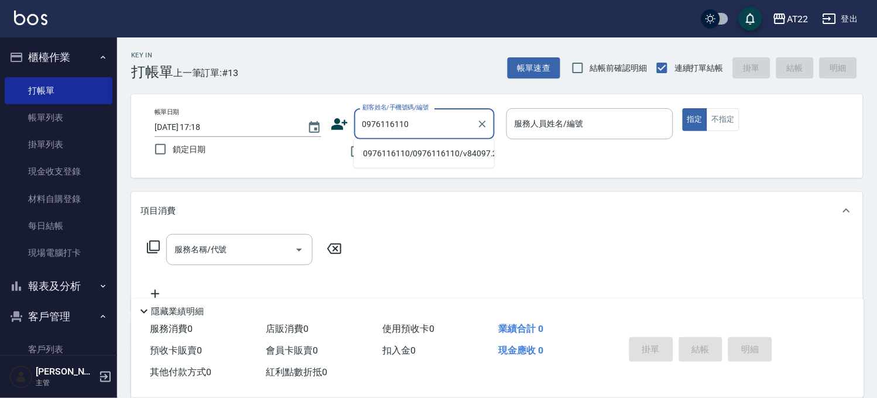
click at [383, 160] on li "0976116110/0976116110/v84097.2025.11.14" at bounding box center [424, 153] width 140 height 19
type input "0976116110/0976116110/v84097.2025.11.14"
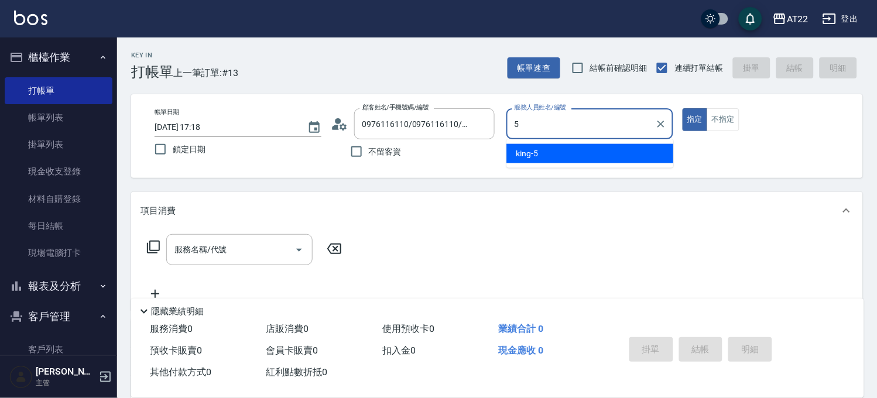
type input "king-5"
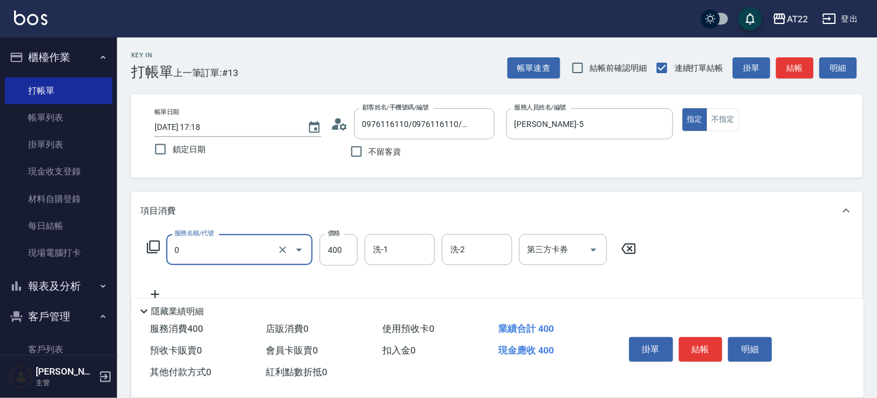
type input "有機洗髮(0)"
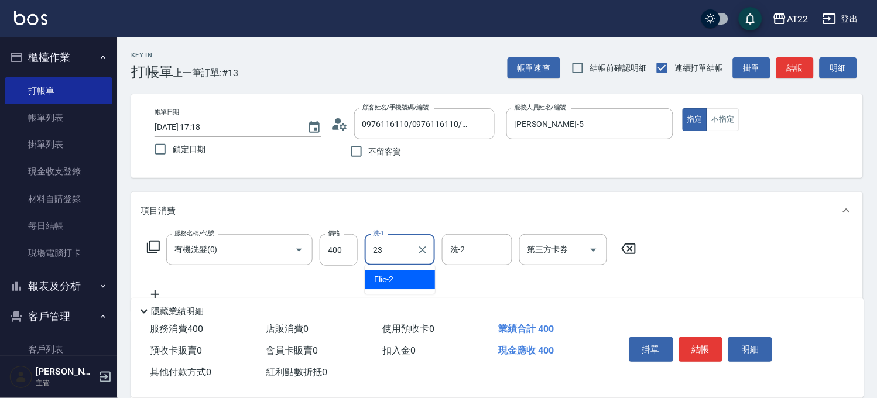
type input "Yuri-23"
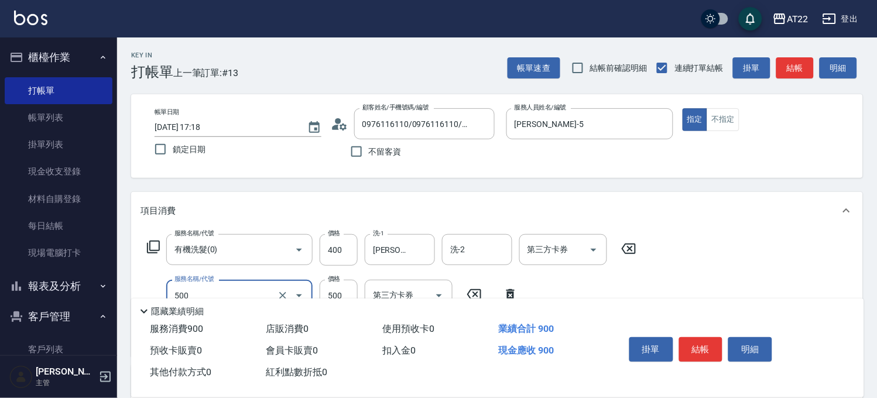
type input "剪髮(500)"
type input "450"
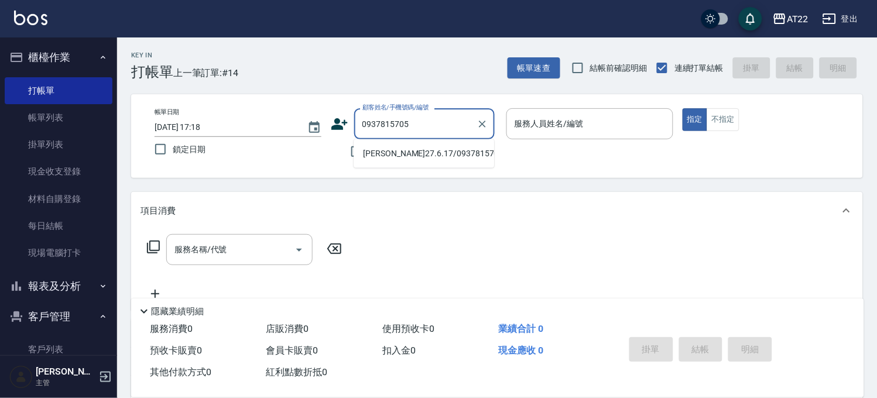
click at [378, 156] on li "容浩凱27.6.17/0937815705/T918058" at bounding box center [424, 153] width 140 height 19
type input "容浩凱27.6.17/0937815705/T918058"
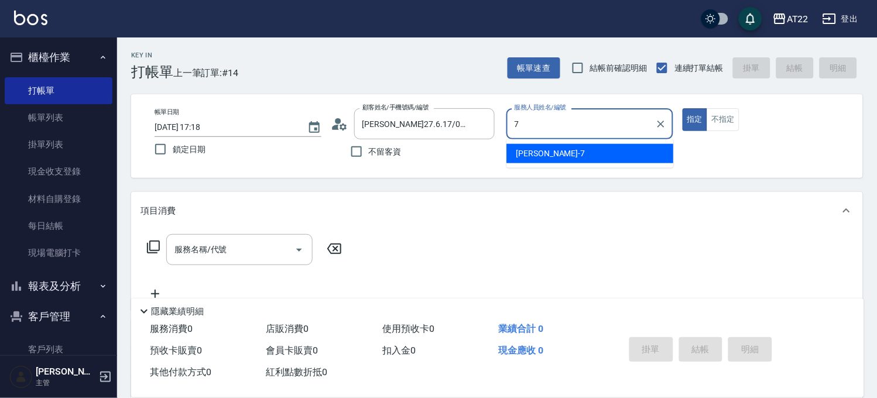
type input "Allen-7"
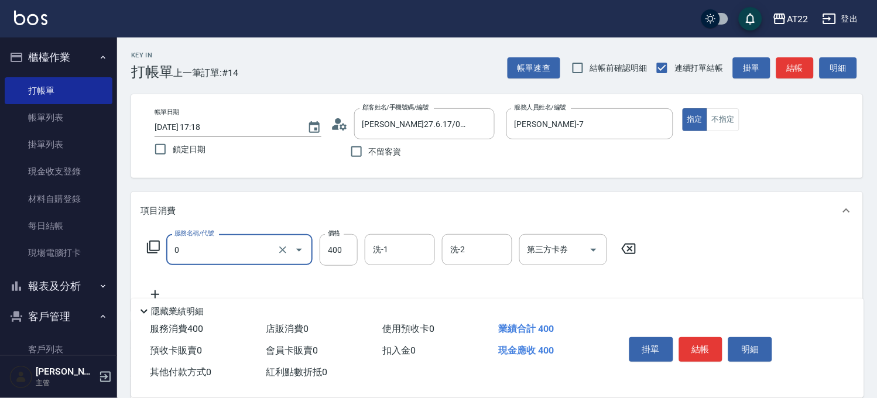
type input "有機洗髮(0)"
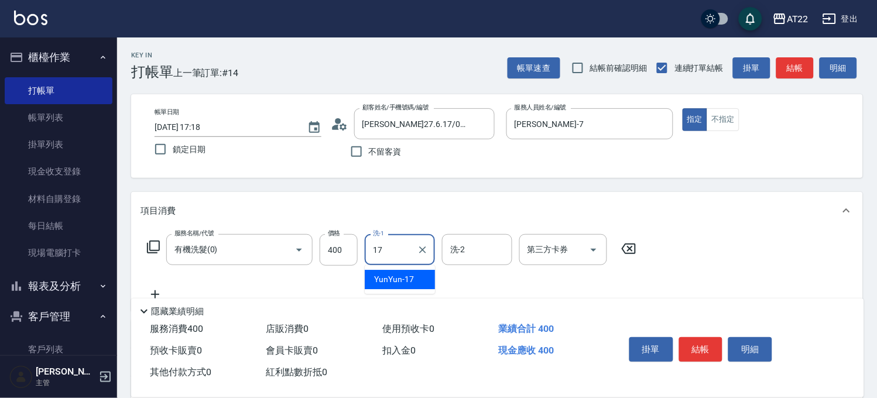
type input "YunYun-17"
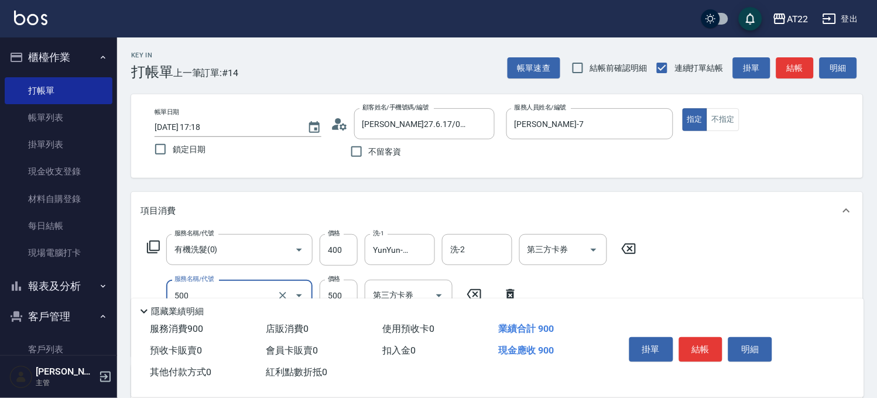
type input "剪髮(500)"
click at [694, 340] on button "結帳" at bounding box center [701, 349] width 44 height 25
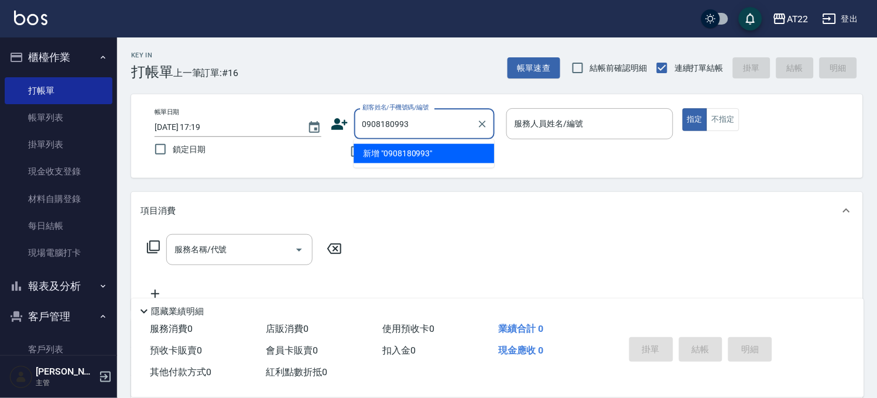
click at [407, 149] on li "新增 "0908180993"" at bounding box center [424, 153] width 140 height 19
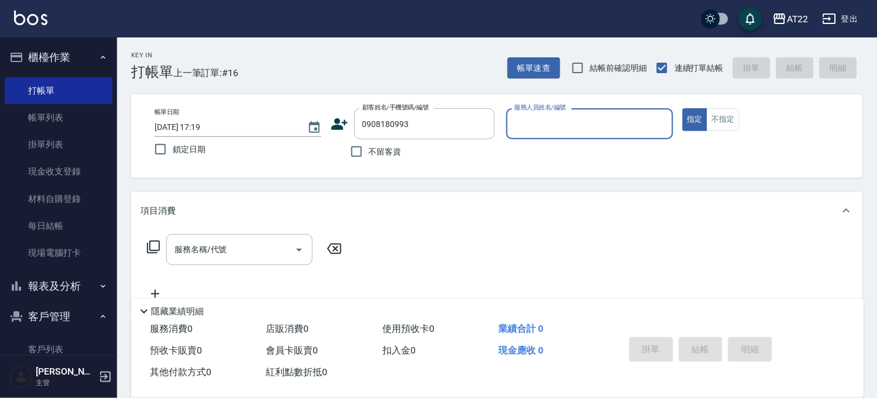
click at [332, 119] on icon at bounding box center [340, 124] width 18 height 18
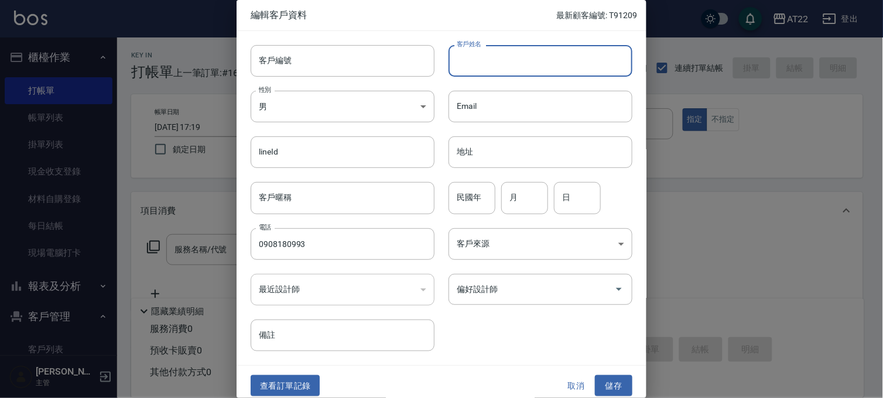
click at [453, 71] on input "客戶姓名" at bounding box center [540, 61] width 184 height 32
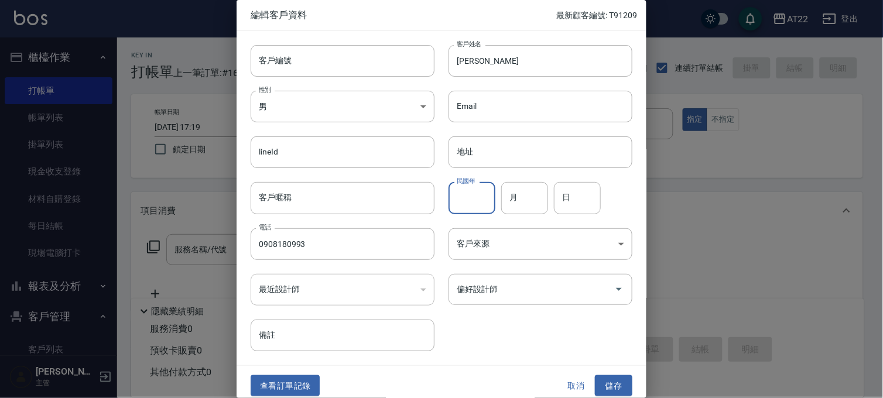
click at [470, 184] on div "民國年 民國年" at bounding box center [471, 198] width 47 height 32
click at [622, 361] on div "客戶編號 客戶編號 客戶姓名 余科宏 客戶姓名 性別 男 MALE 性別 Email Email lineId lineId 地址 地址 客戶暱稱 客戶暱稱 …" at bounding box center [441, 198] width 410 height 334
click at [617, 378] on button "儲存" at bounding box center [613, 386] width 37 height 22
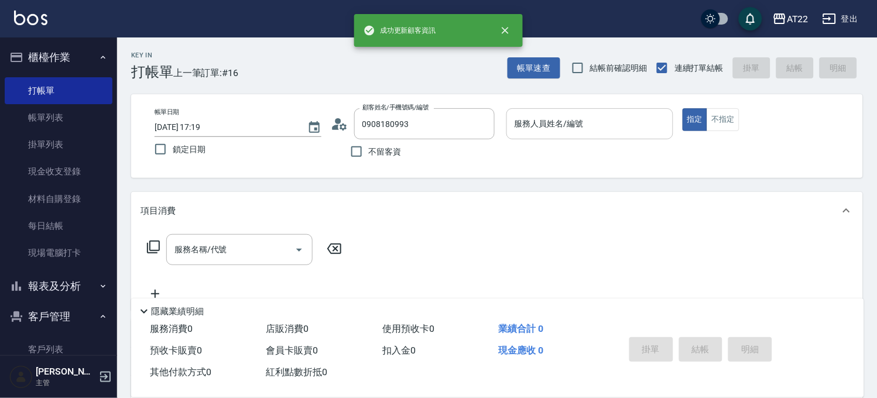
click at [635, 114] on input "服務人員姓名/編號" at bounding box center [590, 124] width 156 height 20
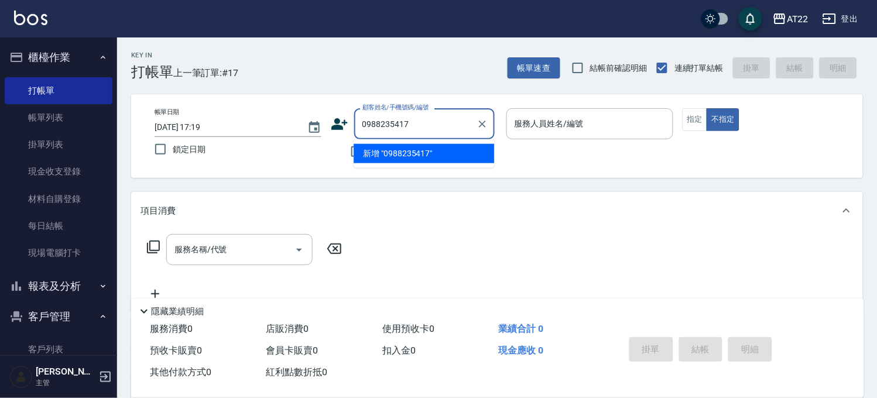
click at [423, 149] on li "新增 "0988235417"" at bounding box center [424, 153] width 140 height 19
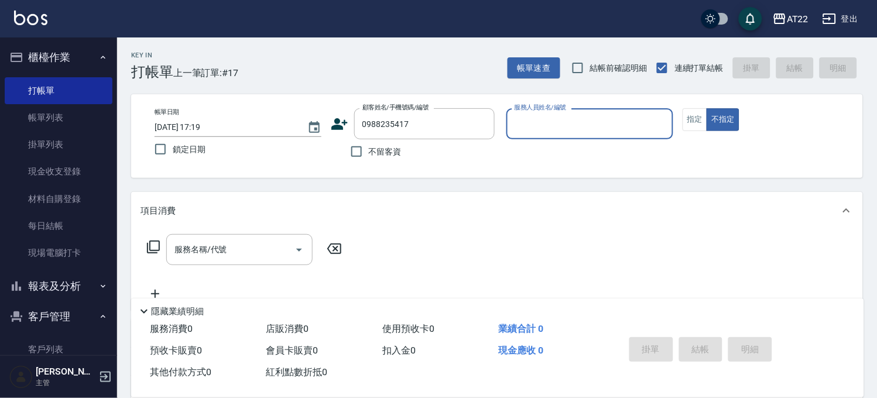
click at [334, 125] on icon at bounding box center [339, 124] width 16 height 12
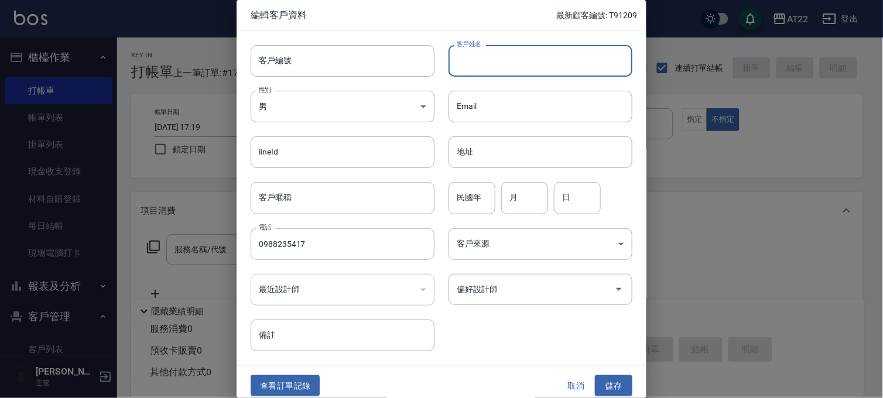
click at [582, 67] on input "客戶姓名" at bounding box center [540, 61] width 184 height 32
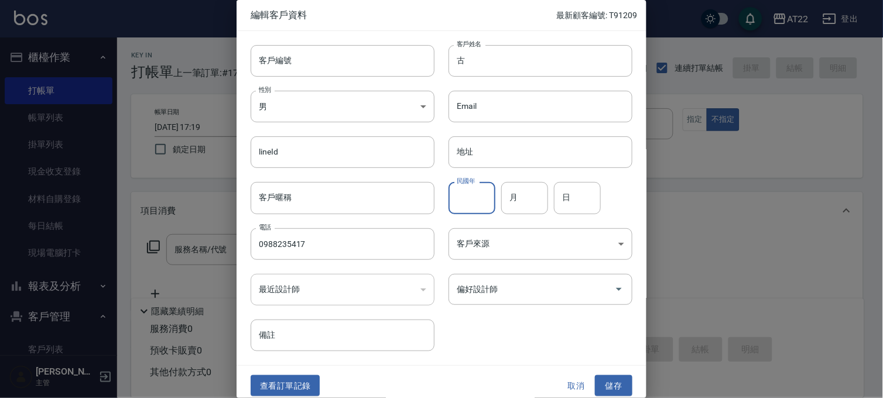
click at [464, 196] on input "民國年" at bounding box center [471, 198] width 47 height 32
click at [612, 378] on button "儲存" at bounding box center [613, 386] width 37 height 22
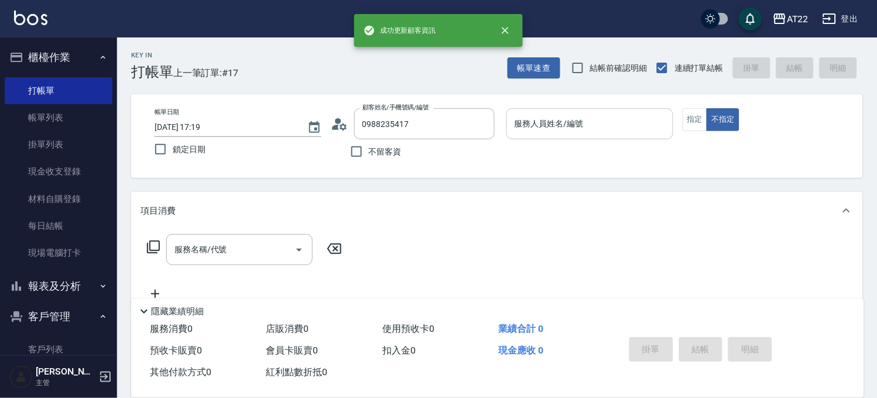
click at [633, 126] on input "服務人員姓名/編號" at bounding box center [590, 124] width 156 height 20
click at [515, 63] on button "帳單速查" at bounding box center [533, 68] width 53 height 22
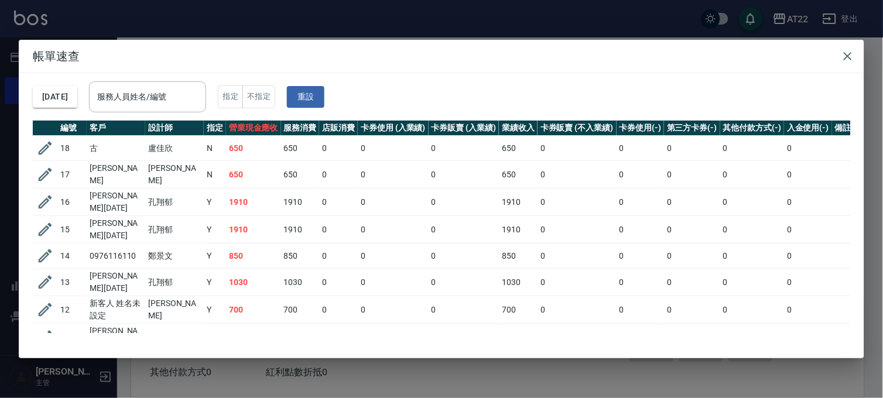
click at [252, 5] on div "帳單速查 2025/10/05 服務人員姓名/編號 服務人員姓名/編號 指定 不指定 重設 編號 客戶 設計師 指定 營業現金應收 服務消費 店販消費 卡券使…" at bounding box center [441, 199] width 883 height 398
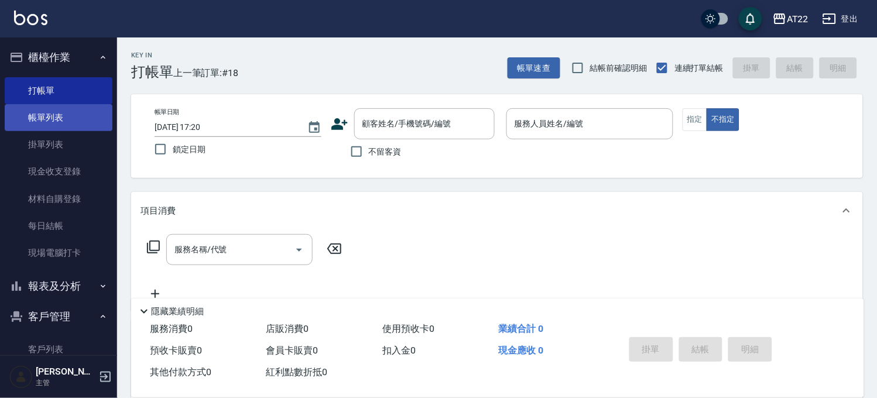
click at [51, 121] on link "帳單列表" at bounding box center [59, 117] width 108 height 27
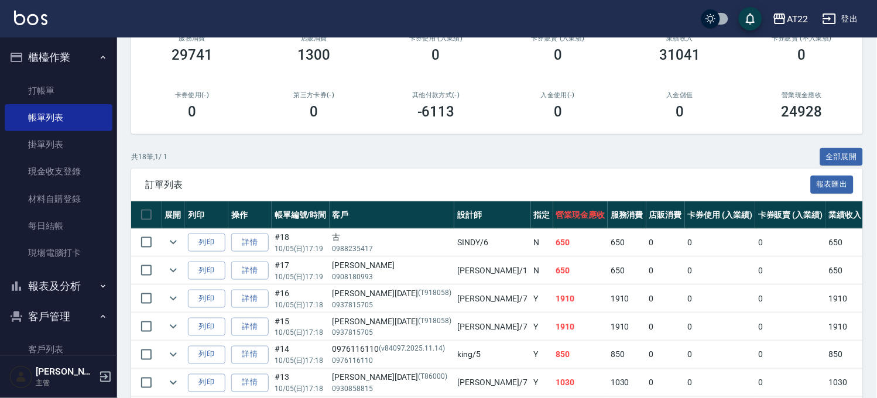
scroll to position [260, 0]
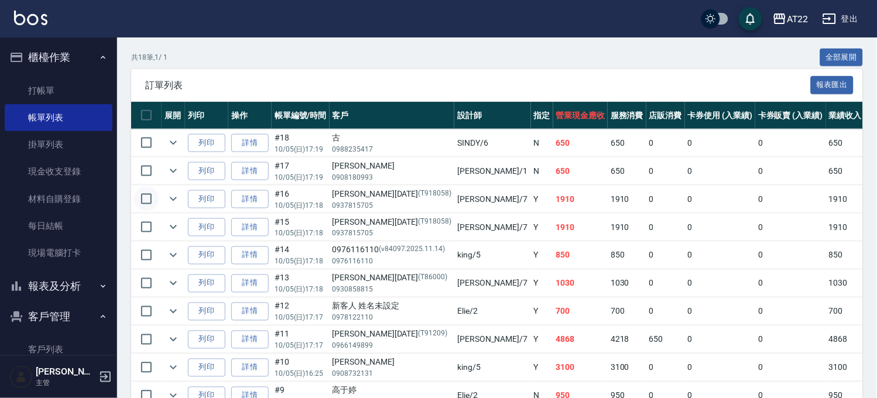
click at [152, 194] on input "checkbox" at bounding box center [146, 199] width 25 height 25
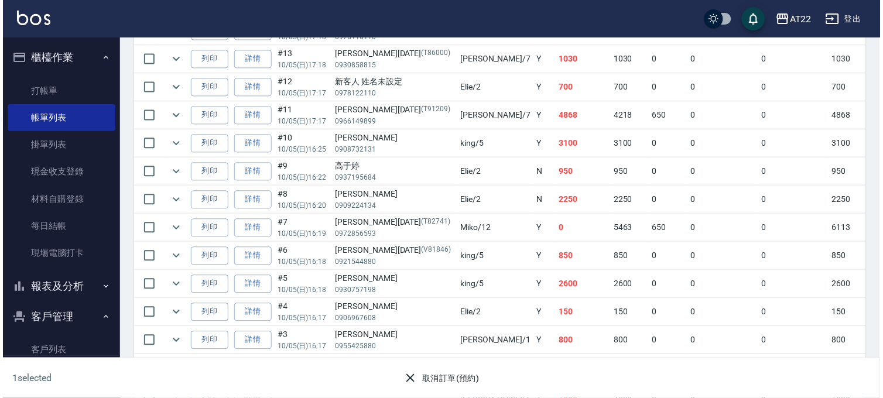
scroll to position [554, 0]
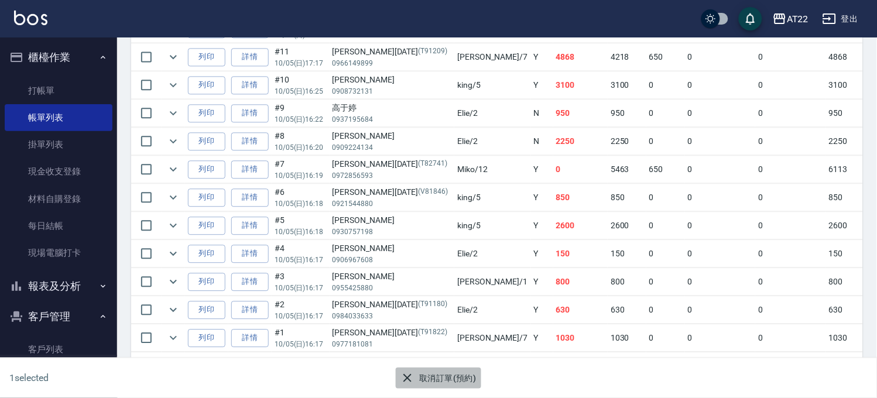
click at [435, 373] on button "取消訂單(預約)" at bounding box center [438, 379] width 85 height 22
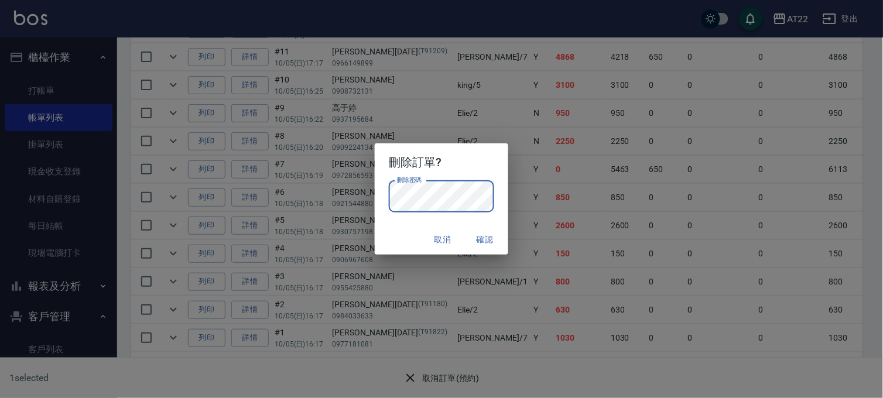
click at [482, 236] on button "確認" at bounding box center [484, 240] width 37 height 22
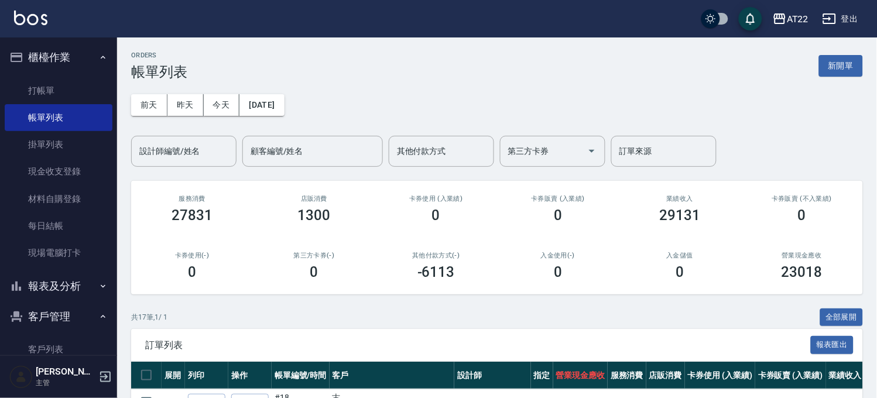
scroll to position [195, 0]
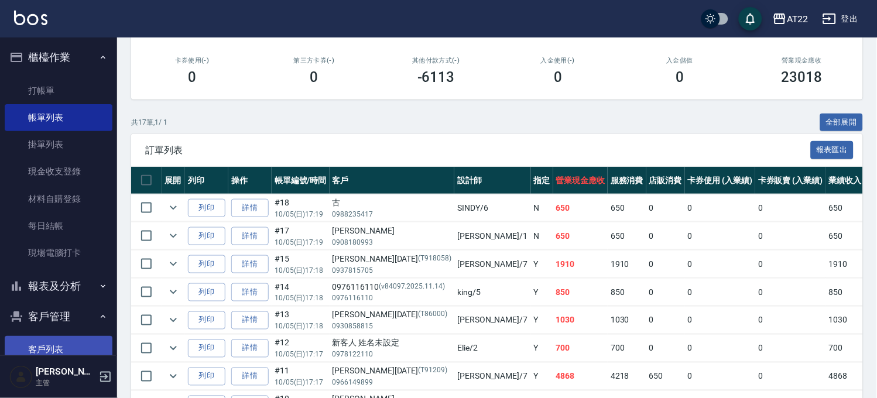
click at [53, 346] on link "客戶列表" at bounding box center [59, 349] width 108 height 27
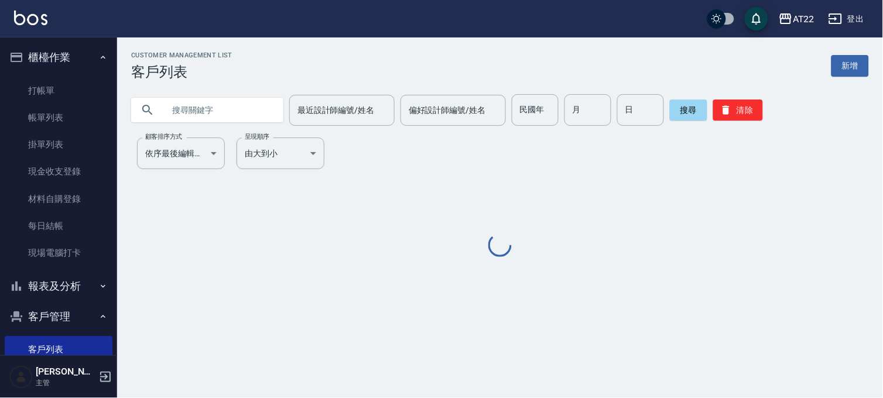
click at [225, 105] on input "text" at bounding box center [219, 110] width 110 height 32
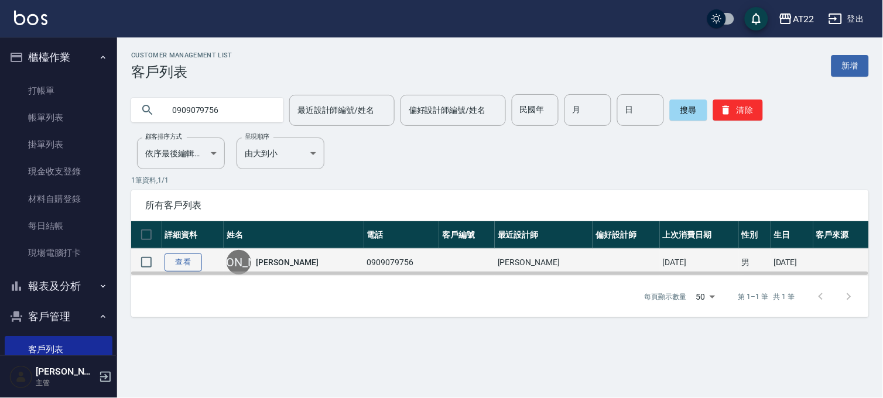
click at [195, 260] on link "查看" at bounding box center [182, 262] width 37 height 18
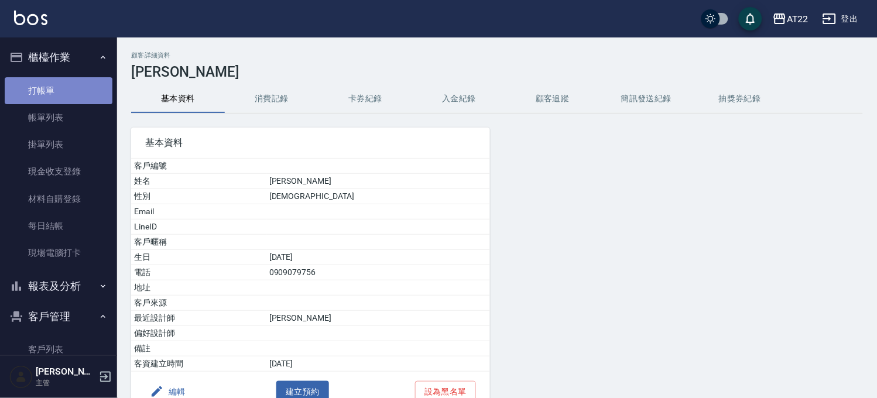
click at [63, 83] on link "打帳單" at bounding box center [59, 90] width 108 height 27
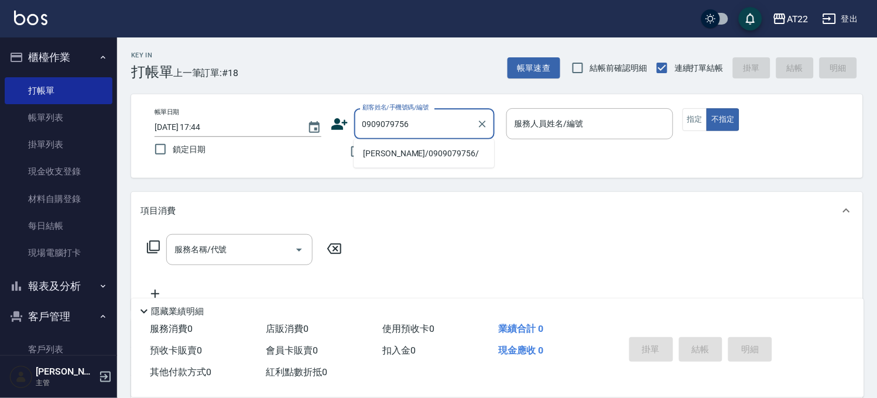
click at [393, 149] on li "李敏綺/0909079756/" at bounding box center [424, 153] width 140 height 19
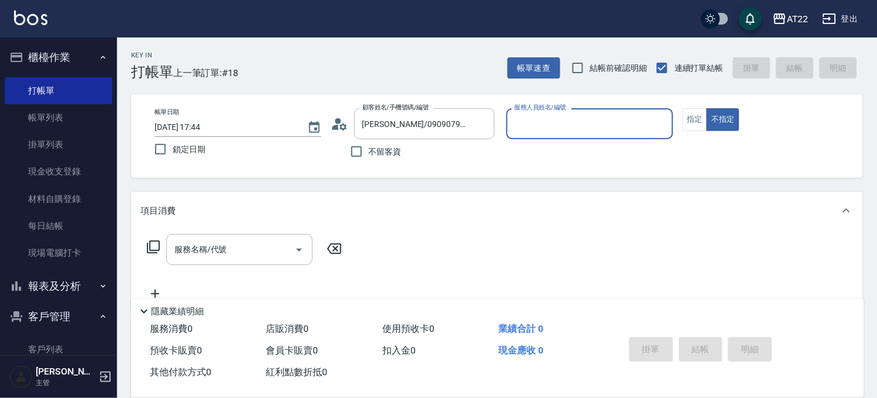
click at [336, 122] on circle at bounding box center [338, 121] width 6 height 6
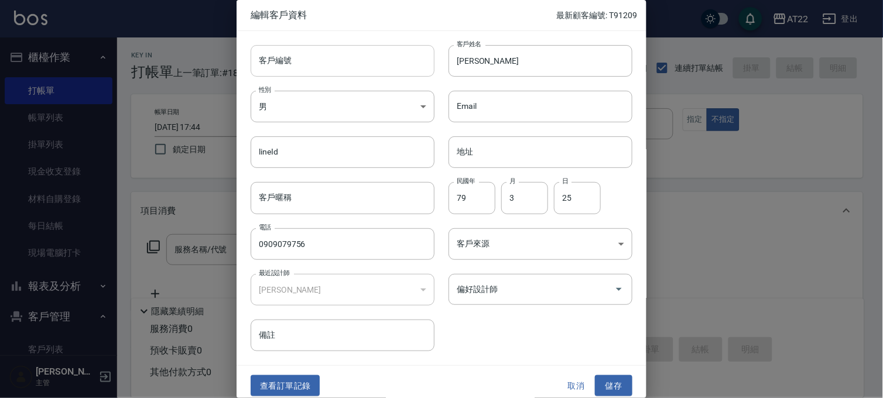
click at [348, 63] on input "客戶編號" at bounding box center [343, 61] width 184 height 32
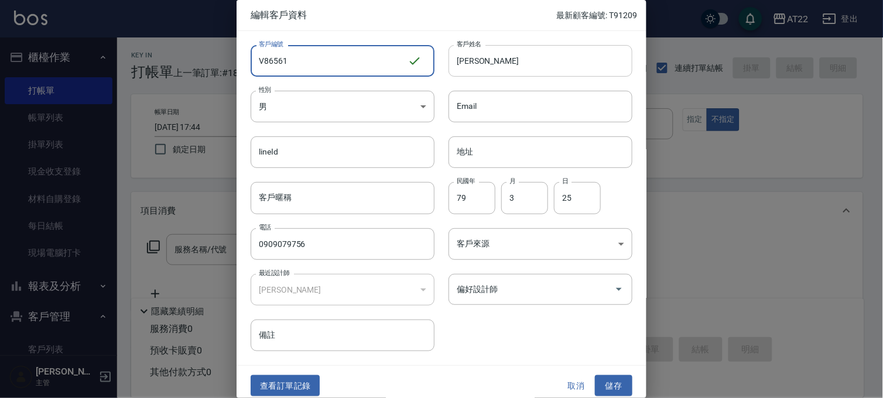
click at [583, 68] on input "李敏綺" at bounding box center [540, 61] width 184 height 32
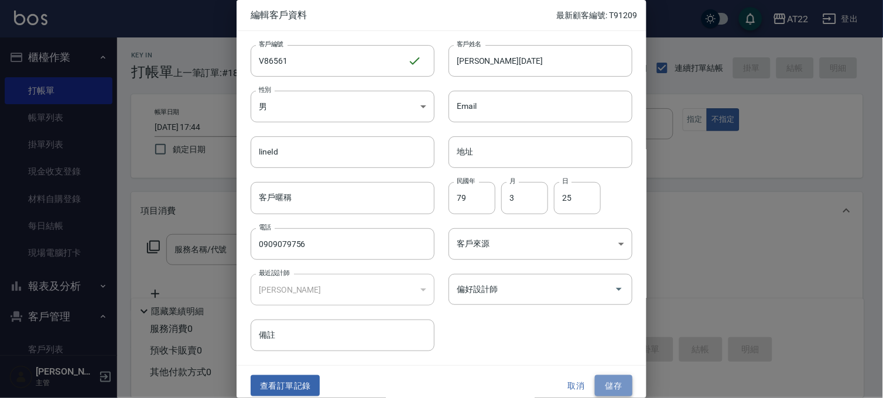
click at [601, 382] on button "儲存" at bounding box center [613, 386] width 37 height 22
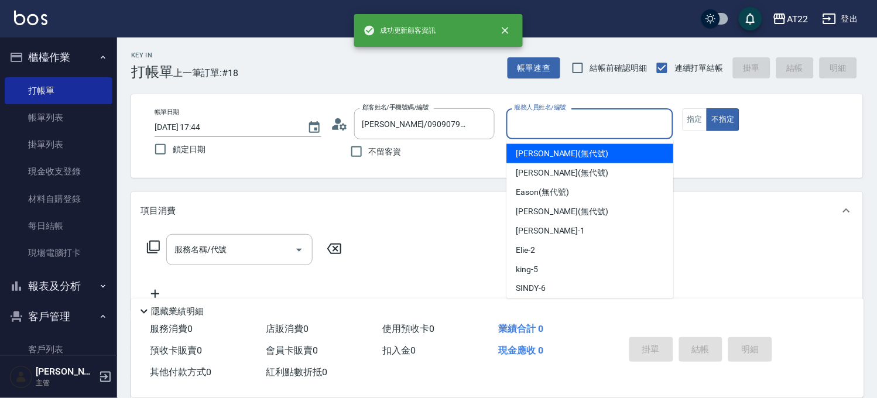
click at [566, 133] on input "服務人員姓名/編號" at bounding box center [590, 124] width 156 height 20
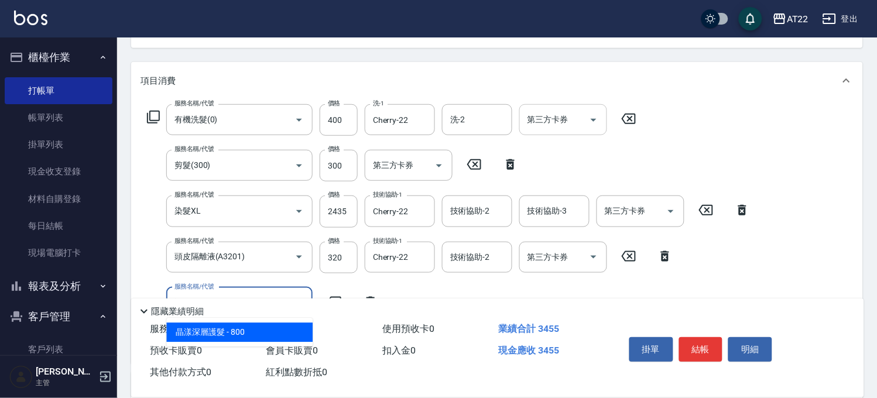
scroll to position [260, 0]
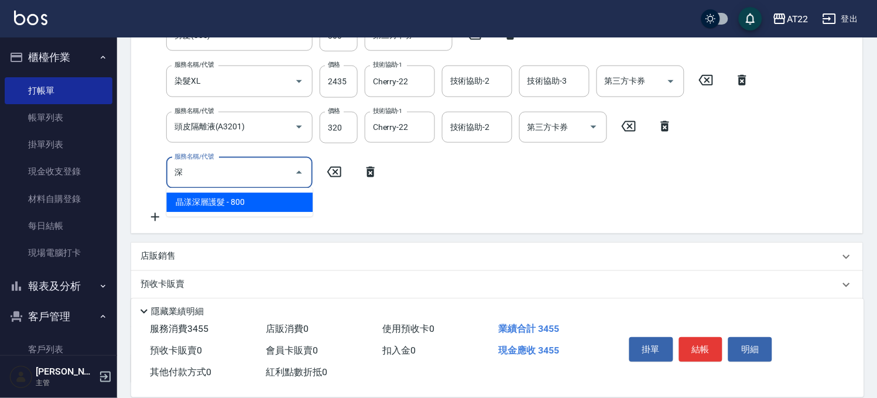
drag, startPoint x: 227, startPoint y: 180, endPoint x: 125, endPoint y: 171, distance: 102.2
click at [125, 171] on div "Key In 打帳單 上一筆訂單:#18 帳單速查 結帳前確認明細 連續打單結帳 掛單 結帳 明細 帳單日期 2025/10/05 17:44 鎖定日期 顧客…" at bounding box center [497, 136] width 760 height 717
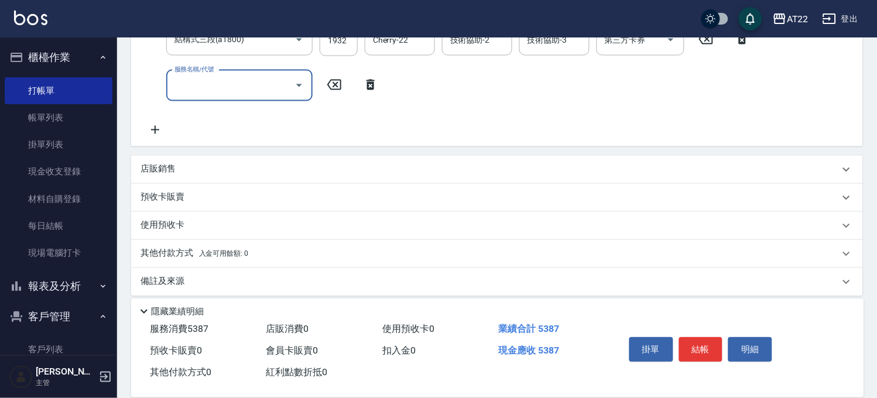
scroll to position [402, 0]
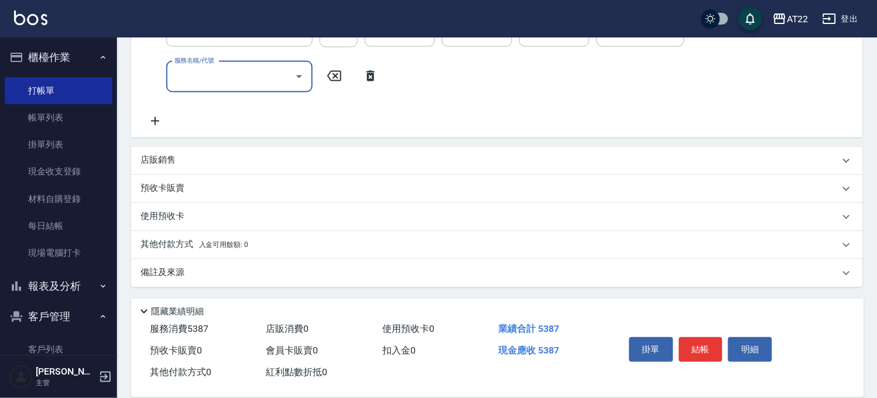
click at [224, 159] on div "店販銷售" at bounding box center [489, 161] width 699 height 12
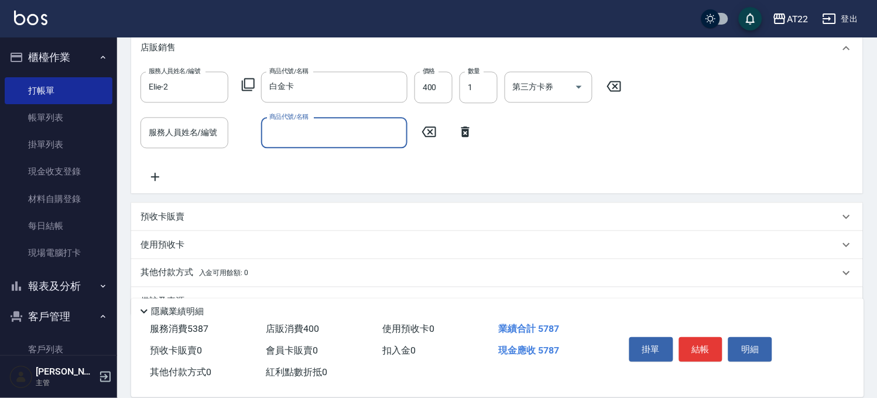
scroll to position [547, 0]
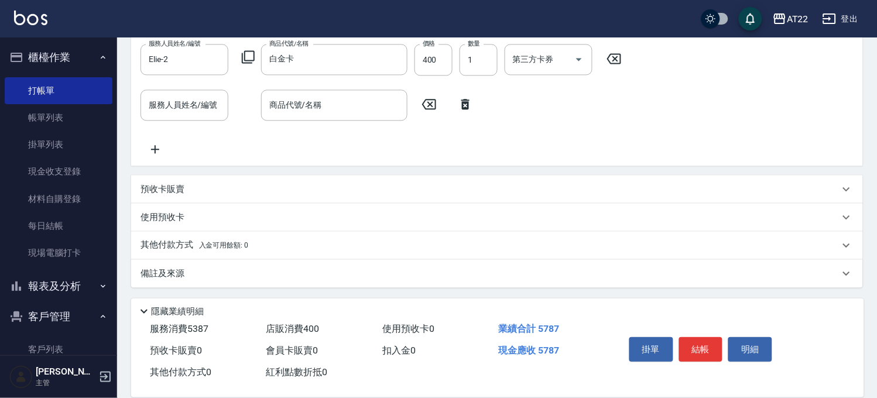
click at [204, 248] on span "入金可用餘額: 0" at bounding box center [224, 245] width 50 height 8
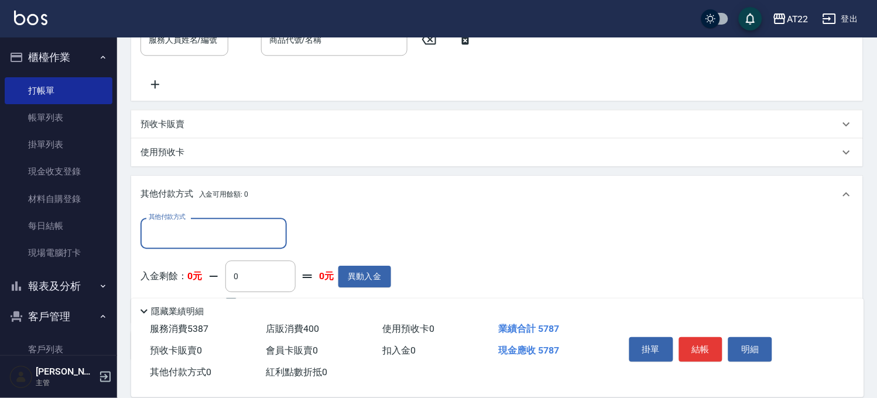
scroll to position [685, 0]
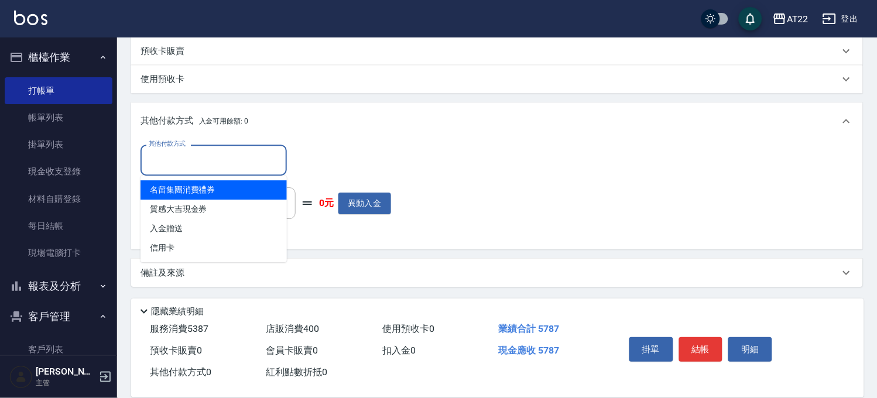
click at [237, 170] on input "其他付款方式" at bounding box center [214, 160] width 136 height 20
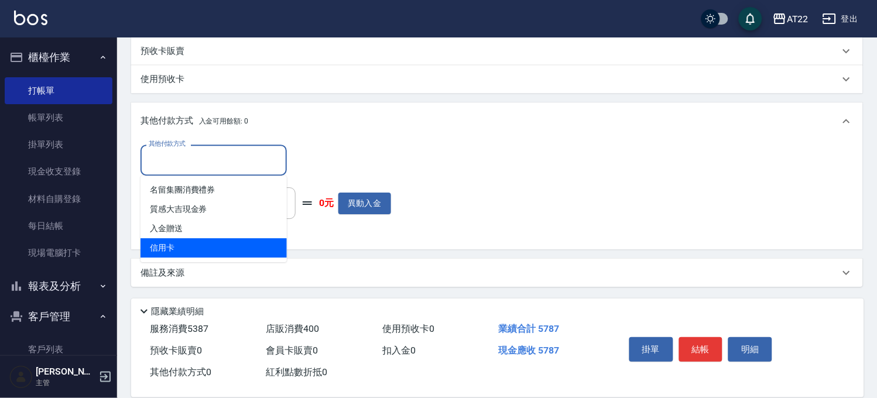
click at [220, 246] on span "信用卡" at bounding box center [213, 247] width 146 height 19
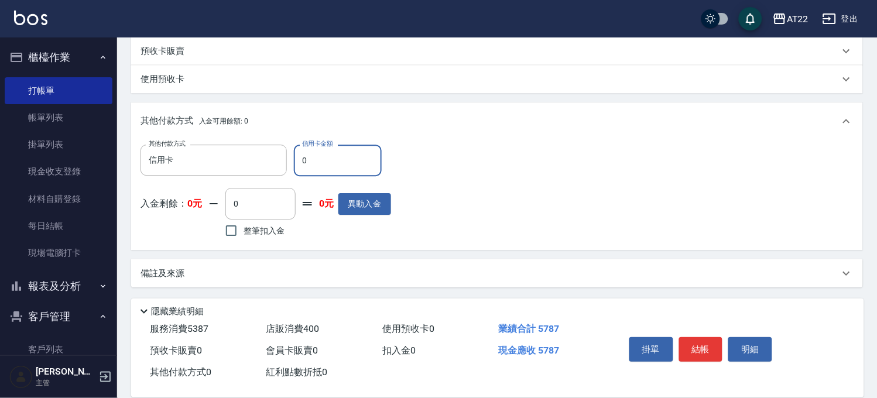
drag, startPoint x: 323, startPoint y: 159, endPoint x: 290, endPoint y: 157, distance: 32.8
click at [290, 157] on div "其他付款方式 信用卡 其他付款方式 信用卡金額 0 信用卡金額" at bounding box center [265, 161] width 251 height 32
click at [697, 347] on button "結帳" at bounding box center [701, 349] width 44 height 25
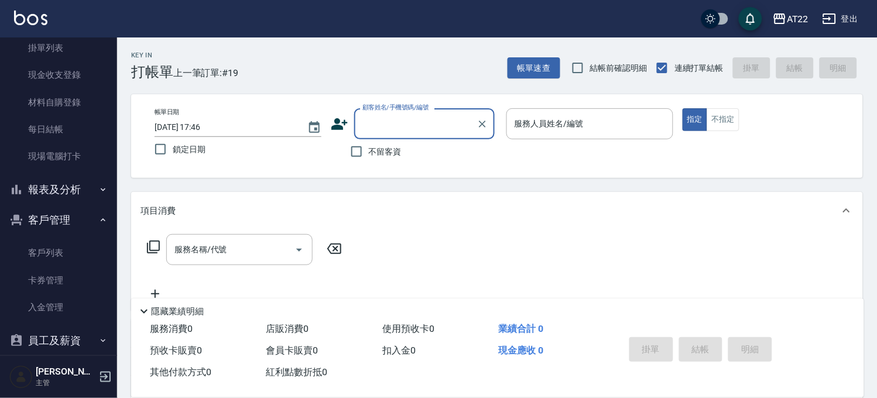
scroll to position [171, 0]
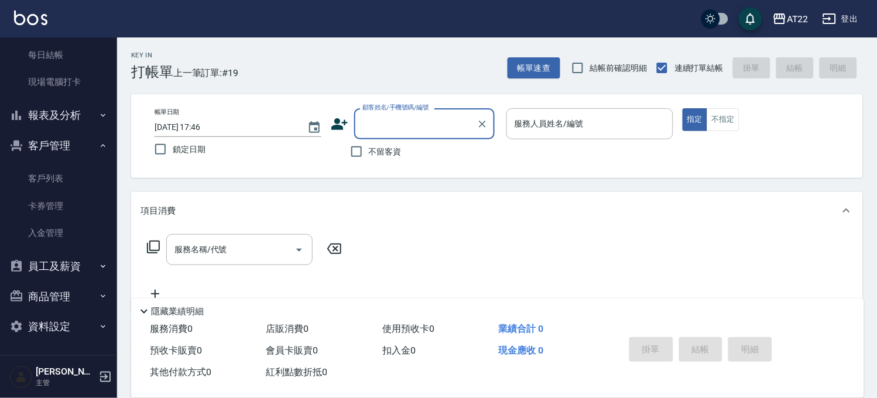
click at [63, 119] on button "報表及分析" at bounding box center [59, 115] width 108 height 30
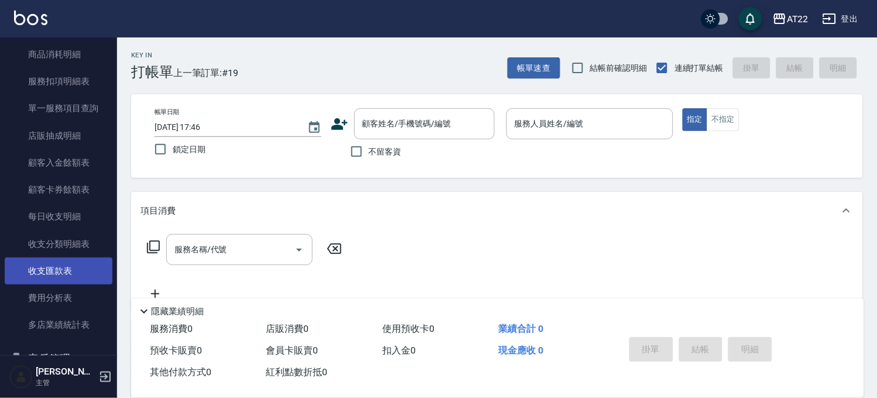
scroll to position [543, 0]
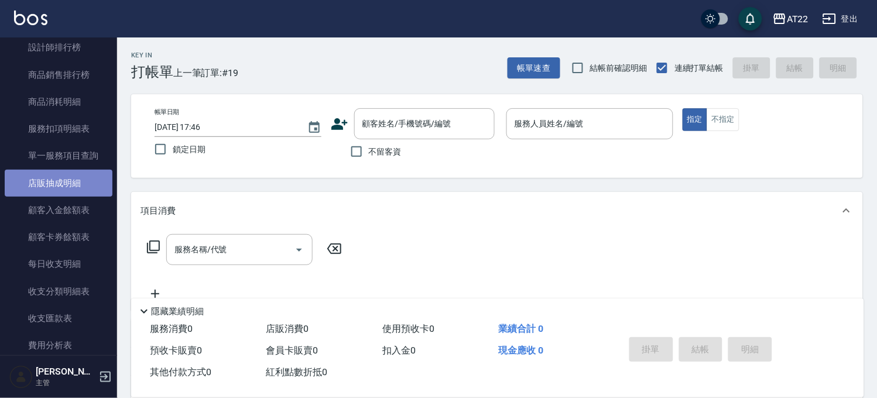
click at [70, 178] on link "店販抽成明細" at bounding box center [59, 183] width 108 height 27
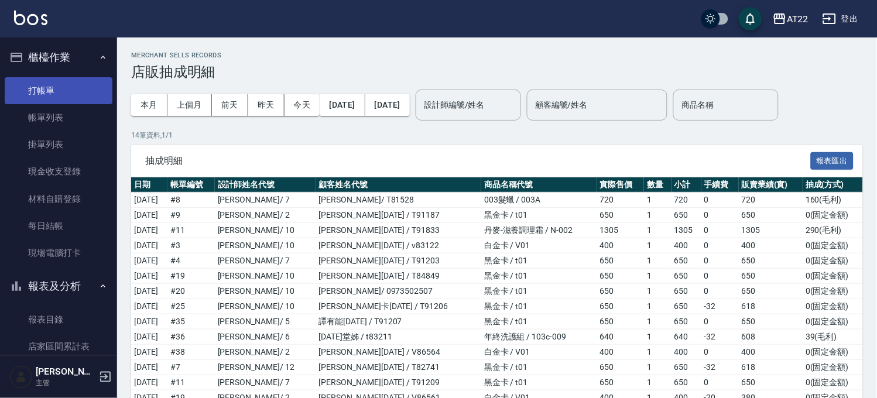
click at [49, 92] on link "打帳單" at bounding box center [59, 90] width 108 height 27
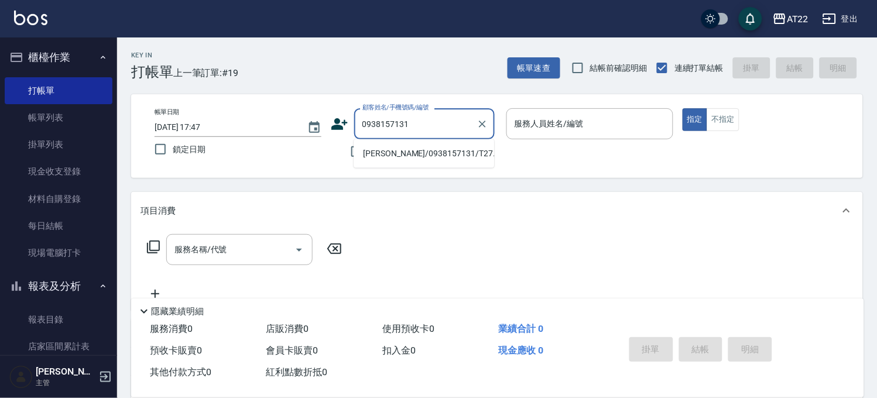
click at [388, 148] on li "洪文信/0938157131/T27.8.11" at bounding box center [424, 153] width 140 height 19
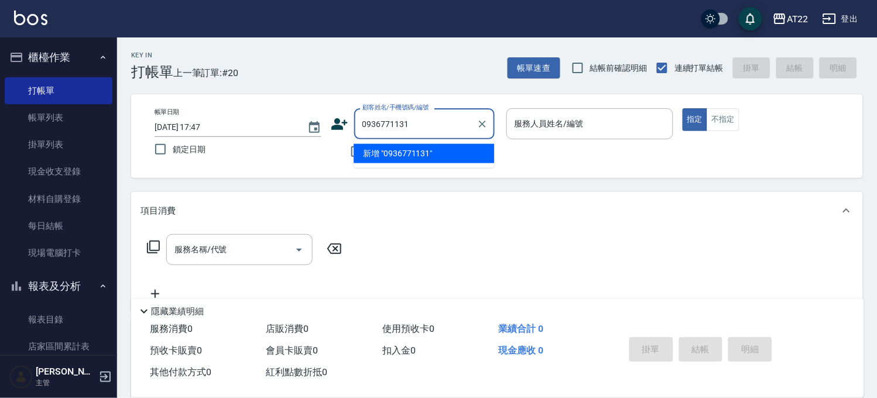
click at [382, 158] on li "新增 "0936771131"" at bounding box center [424, 153] width 140 height 19
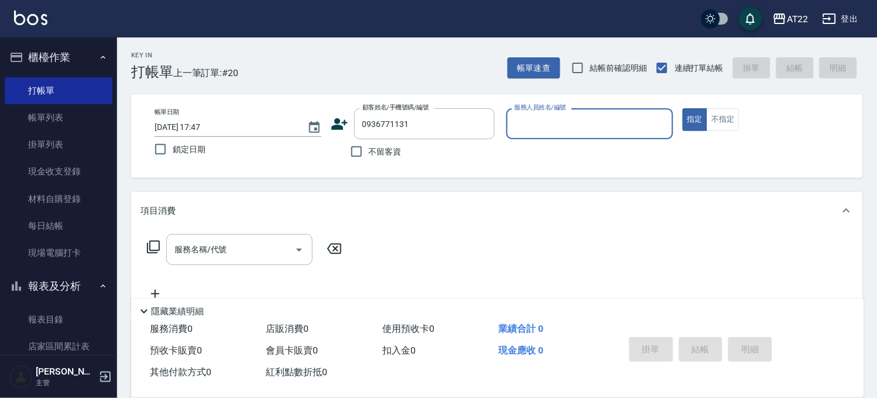
click at [335, 127] on icon at bounding box center [339, 124] width 16 height 12
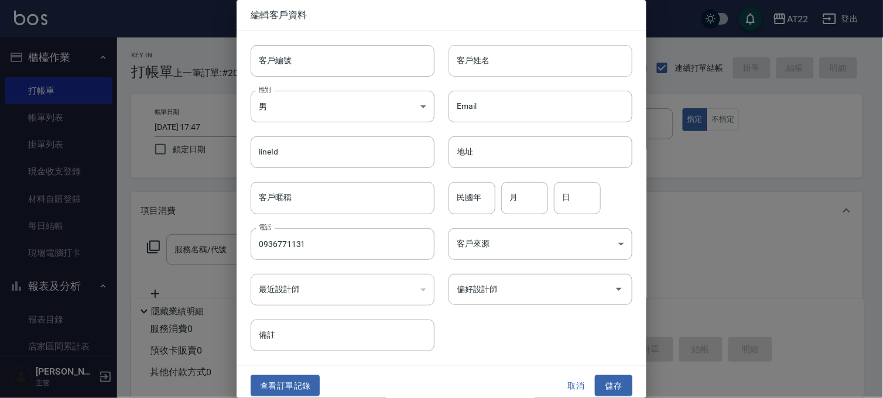
click at [477, 71] on input "客戶姓名" at bounding box center [540, 61] width 184 height 32
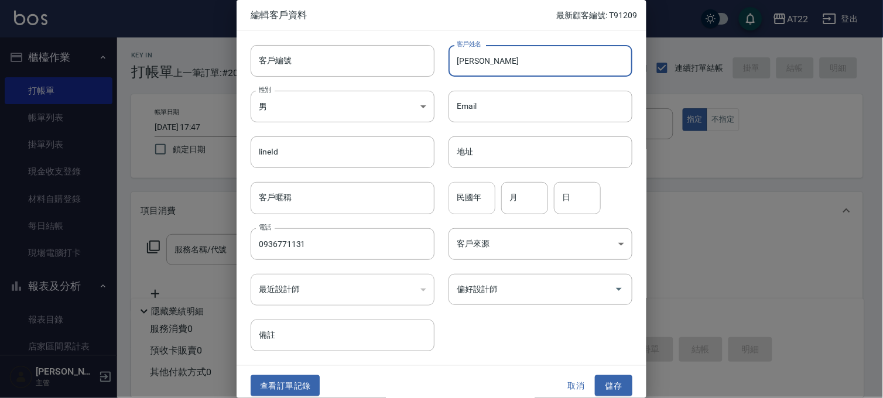
click at [471, 195] on input "民國年" at bounding box center [471, 198] width 47 height 32
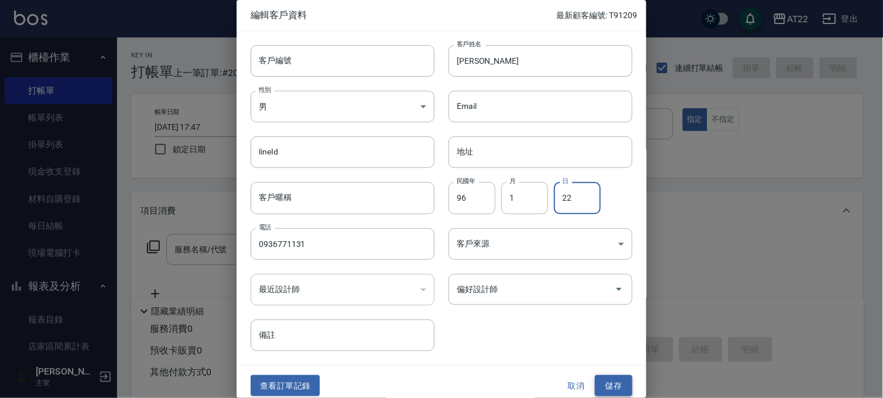
click at [607, 383] on button "儲存" at bounding box center [613, 386] width 37 height 22
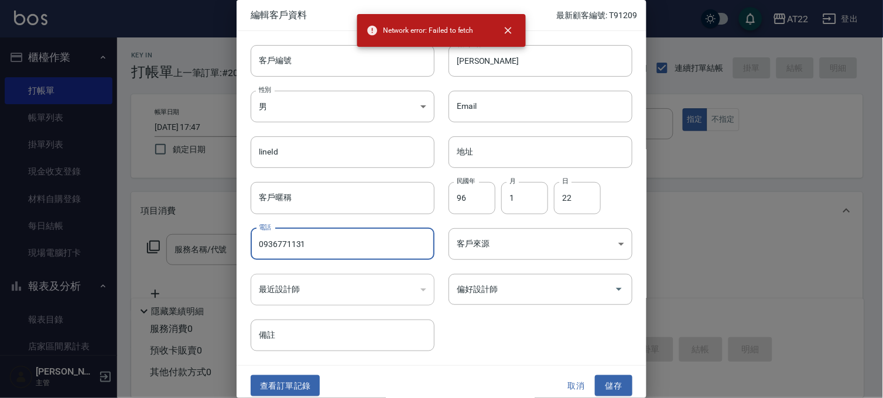
drag, startPoint x: 361, startPoint y: 250, endPoint x: 174, endPoint y: 259, distance: 187.5
click at [174, 259] on div "編輯客戶資料 最新顧客編號: T91209 客戶編號 客戶編號 客戶姓名 陳忻宜 客戶姓名 性別 男 MALE 性別 Email Email lineId l…" at bounding box center [441, 199] width 883 height 398
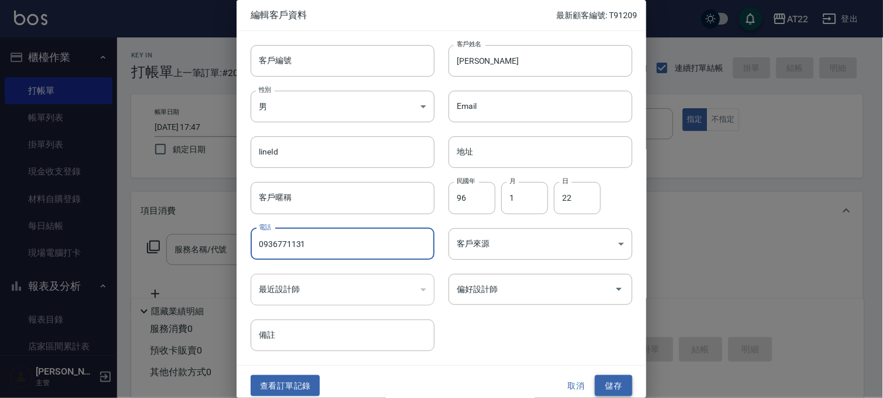
click at [615, 378] on button "儲存" at bounding box center [613, 386] width 37 height 22
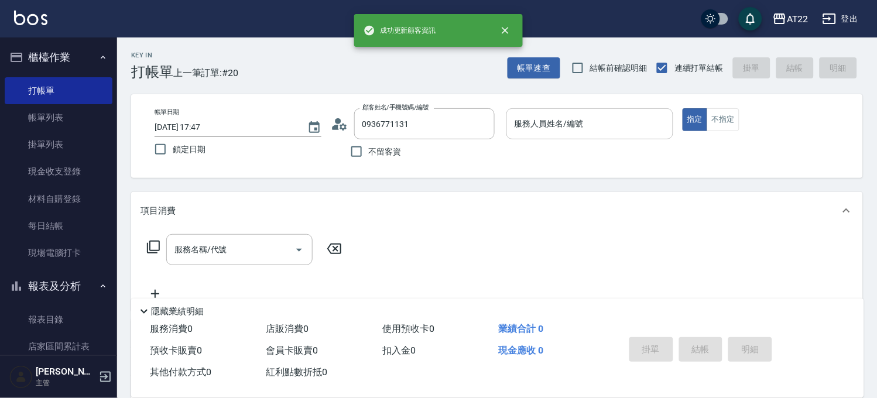
click at [543, 127] on div "服務人員姓名/編號 服務人員姓名/編號" at bounding box center [589, 123] width 167 height 31
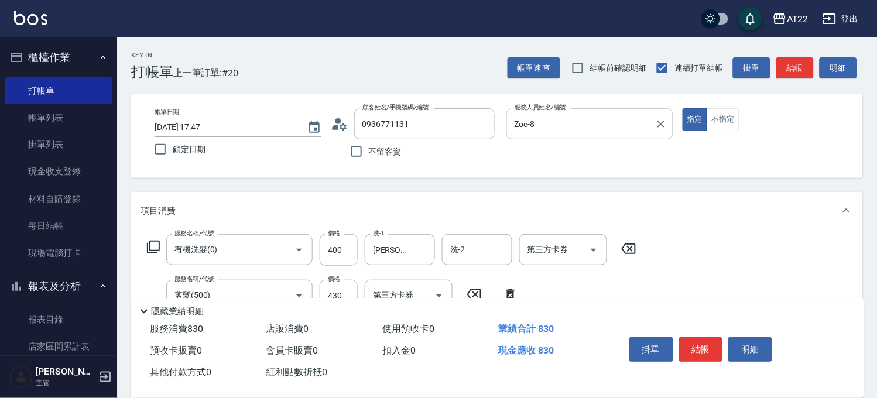
scroll to position [195, 0]
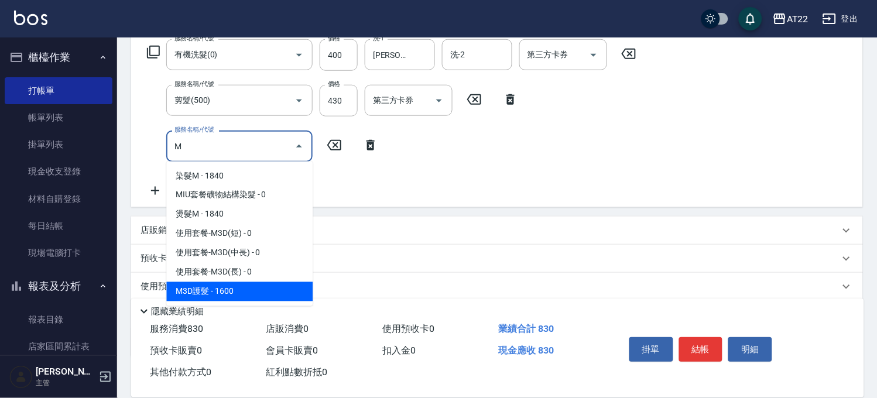
click at [259, 284] on span "M3D護髮 - 1600" at bounding box center [239, 291] width 146 height 19
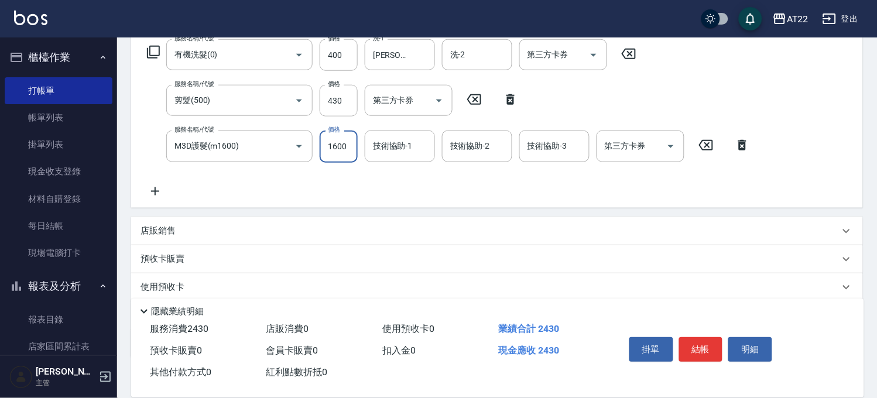
click at [352, 145] on input "1600" at bounding box center [339, 147] width 38 height 32
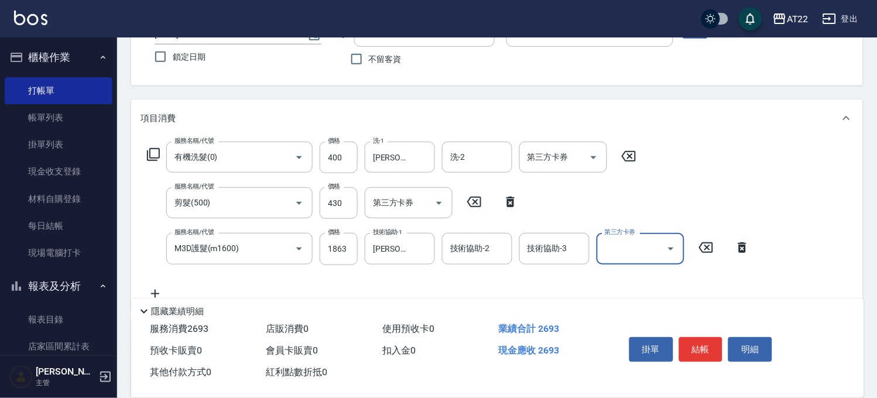
scroll to position [0, 0]
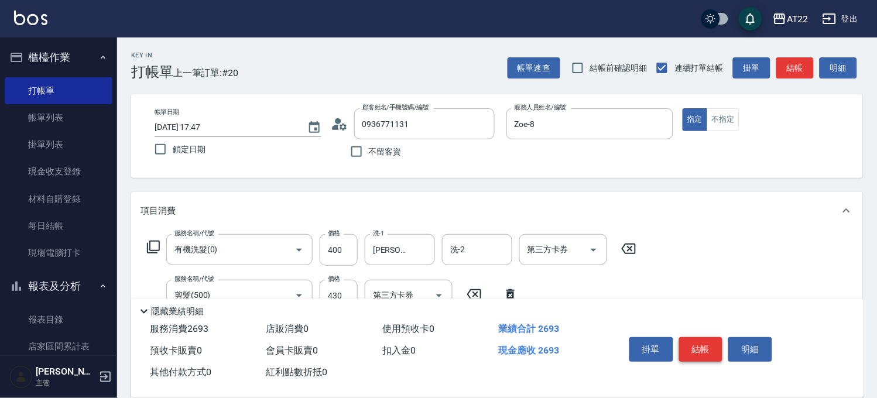
click at [691, 341] on button "結帳" at bounding box center [701, 349] width 44 height 25
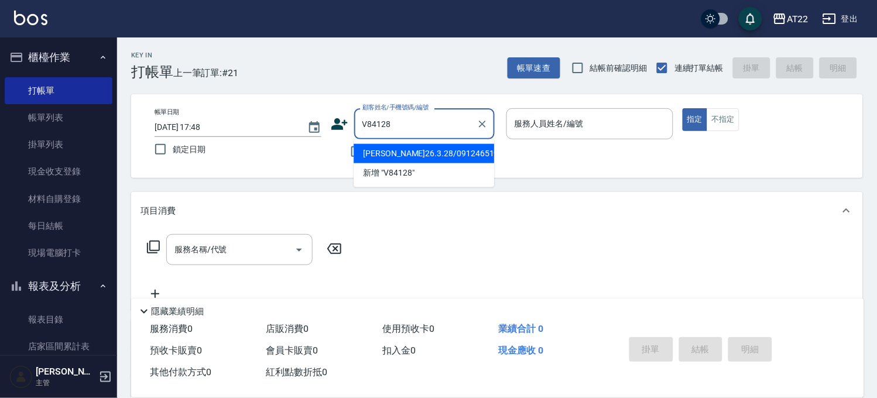
click at [413, 158] on li "陳冠宏26.3.28/0912465197/V84128" at bounding box center [424, 153] width 140 height 19
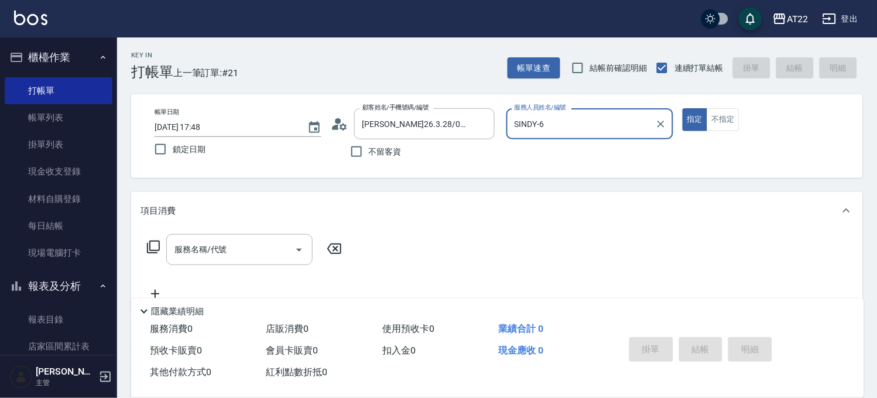
click at [668, 118] on div "SINDY-6 服務人員姓名/編號" at bounding box center [589, 123] width 167 height 31
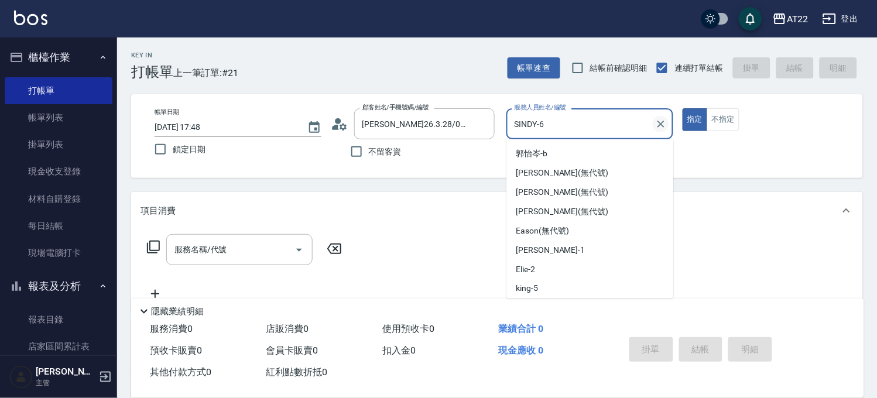
click at [660, 121] on icon "Clear" at bounding box center [661, 124] width 12 height 12
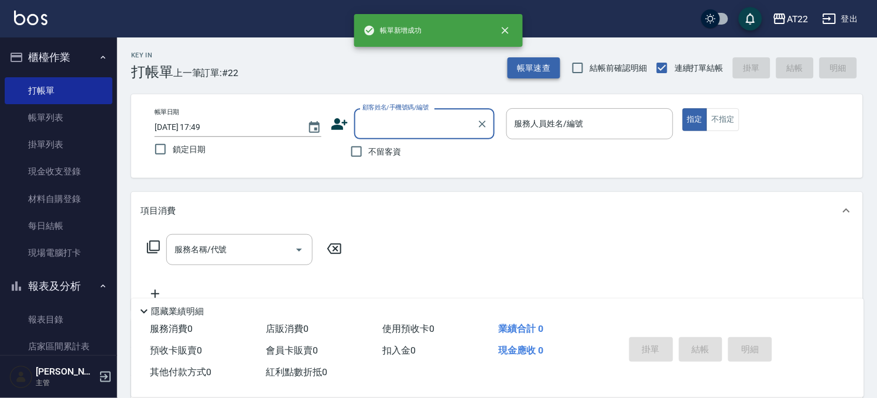
click at [540, 60] on button "帳單速查" at bounding box center [533, 68] width 53 height 22
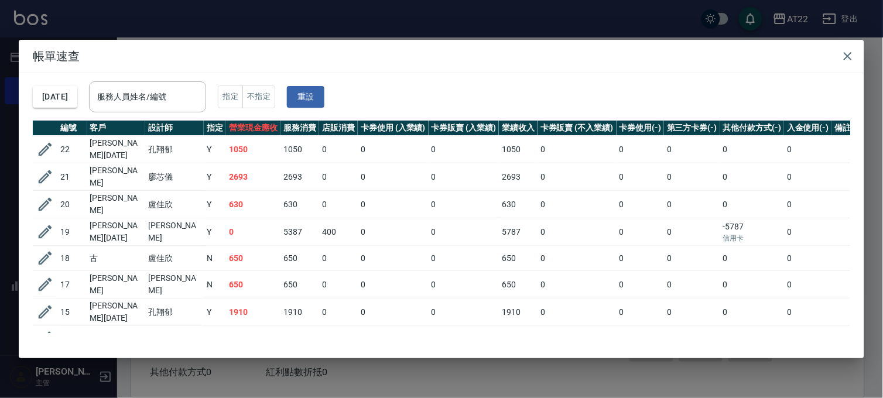
click at [548, 21] on div "帳單速查 2025/10/05 服務人員姓名/編號 服務人員姓名/編號 指定 不指定 重設 編號 客戶 設計師 指定 營業現金應收 服務消費 店販消費 卡券使…" at bounding box center [441, 199] width 883 height 398
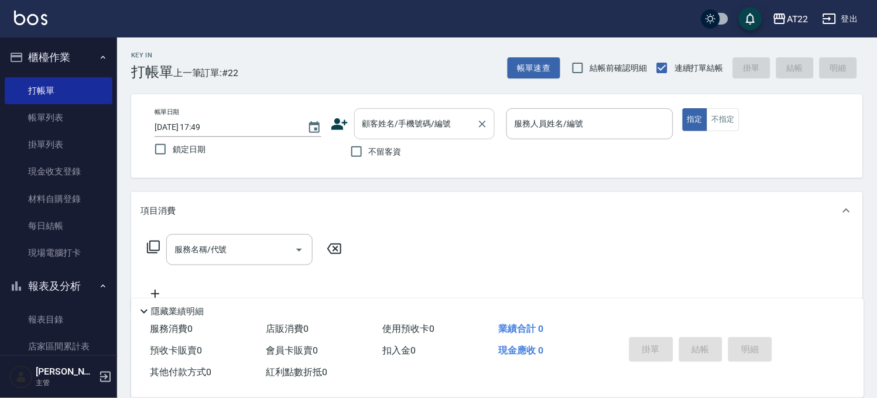
click at [423, 137] on div "顧客姓名/手機號碼/編號" at bounding box center [424, 123] width 140 height 31
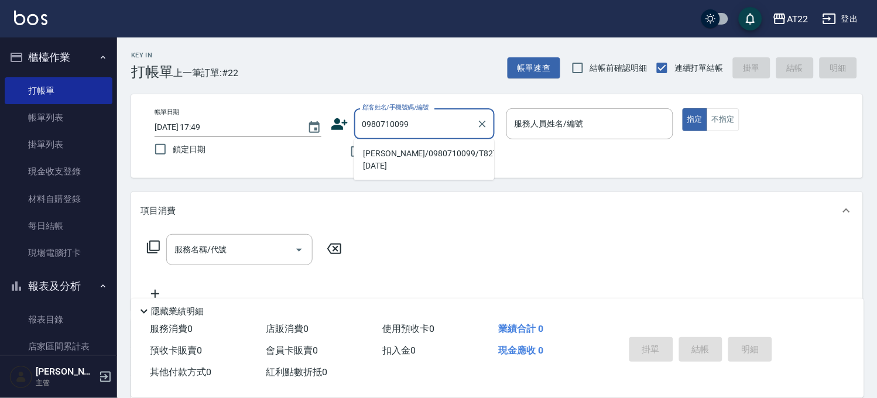
click at [427, 155] on li "盧逸/0980710099/T82707 25.06.02" at bounding box center [424, 160] width 140 height 32
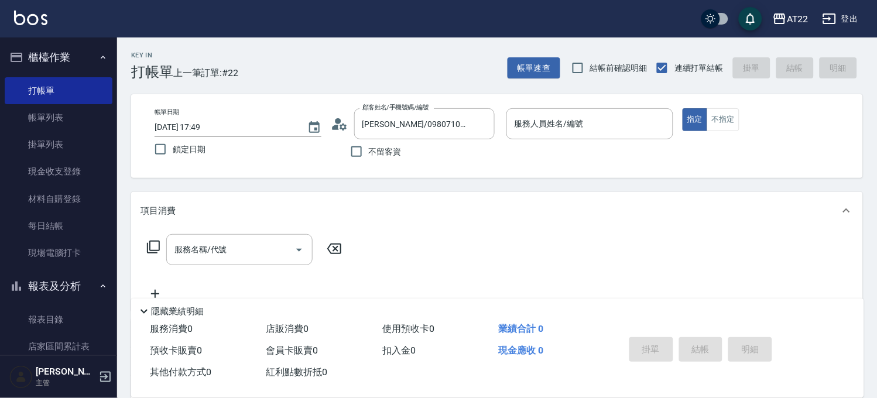
click at [335, 125] on icon at bounding box center [340, 124] width 18 height 18
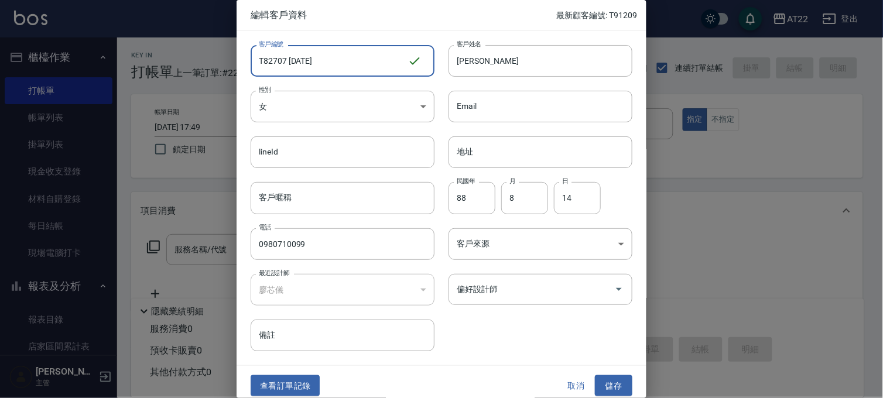
drag, startPoint x: 325, startPoint y: 54, endPoint x: 294, endPoint y: 55, distance: 31.6
click at [294, 55] on input "T82707 25.06.02" at bounding box center [329, 61] width 157 height 32
click at [609, 385] on button "儲存" at bounding box center [613, 386] width 37 height 22
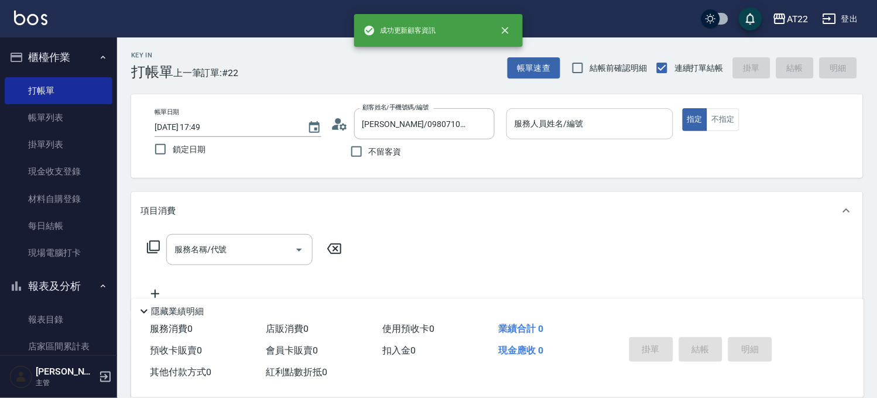
click at [610, 139] on div "服務人員姓名/編號" at bounding box center [589, 123] width 167 height 31
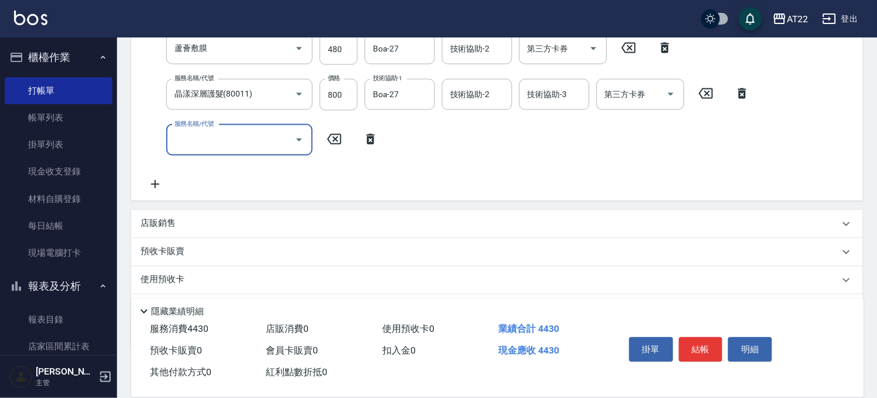
scroll to position [402, 0]
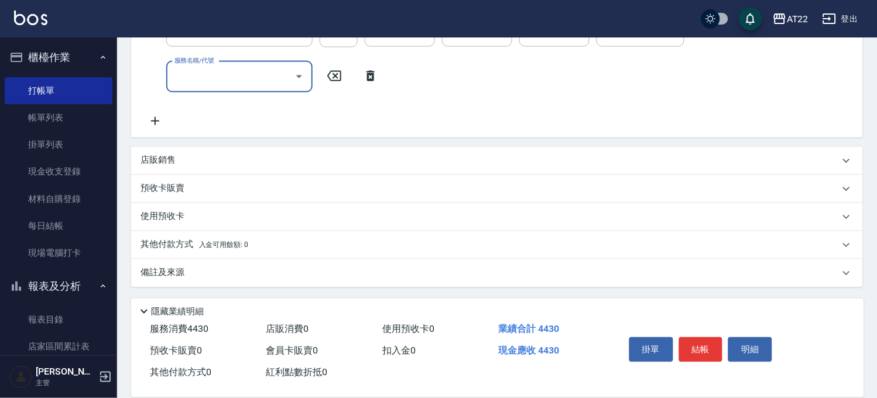
click at [202, 162] on div "店販銷售" at bounding box center [489, 161] width 699 height 12
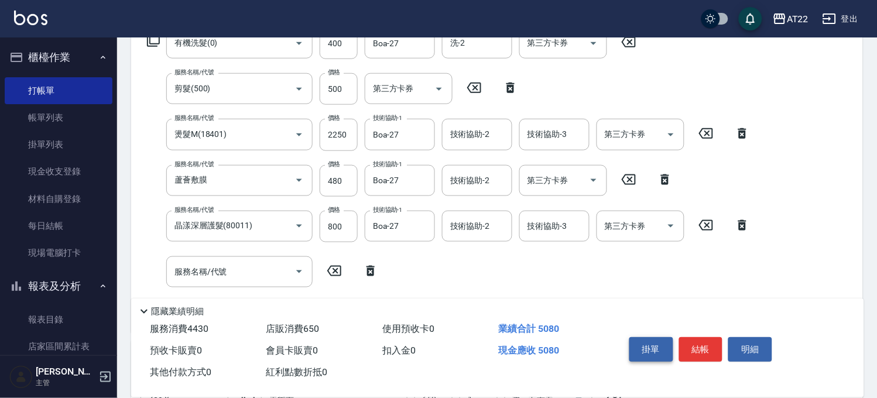
scroll to position [0, 0]
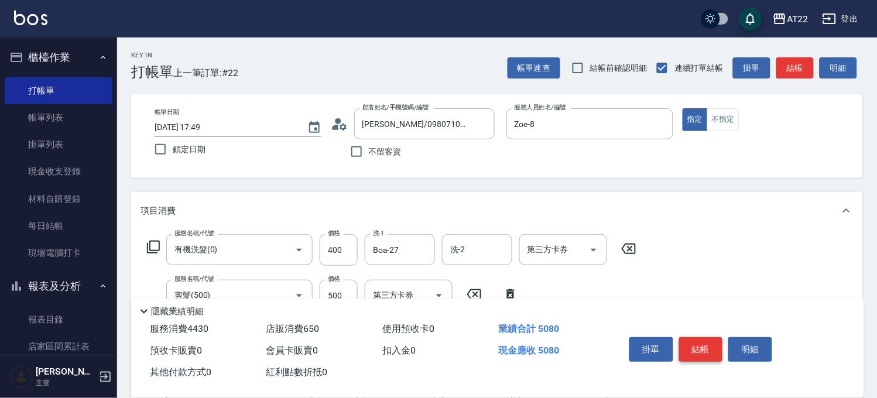
click at [693, 344] on button "結帳" at bounding box center [701, 349] width 44 height 25
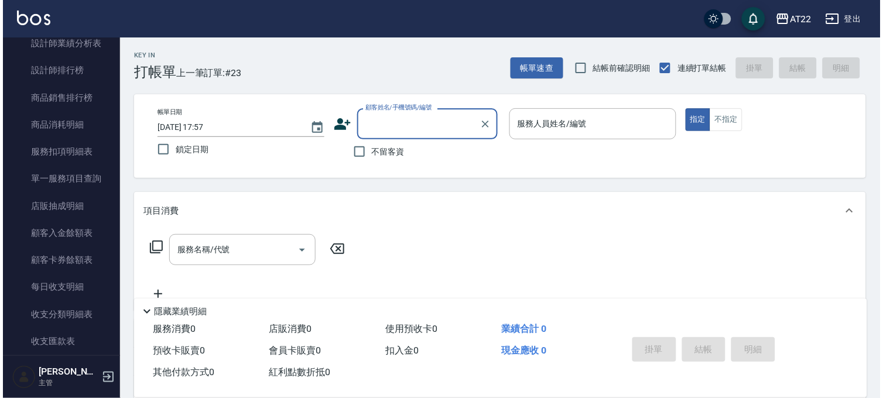
scroll to position [803, 0]
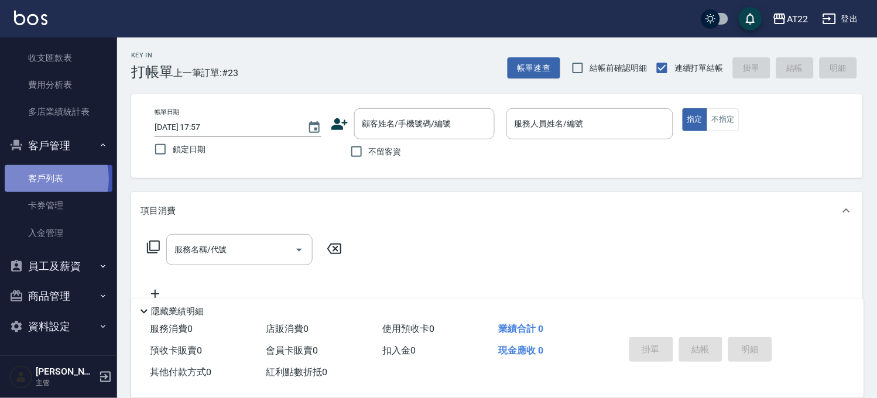
click at [45, 179] on link "客戶列表" at bounding box center [59, 178] width 108 height 27
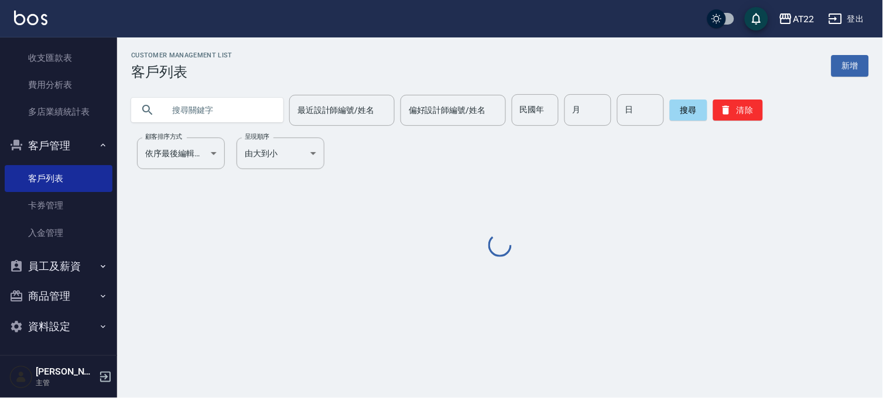
click at [252, 114] on input "text" at bounding box center [219, 110] width 110 height 32
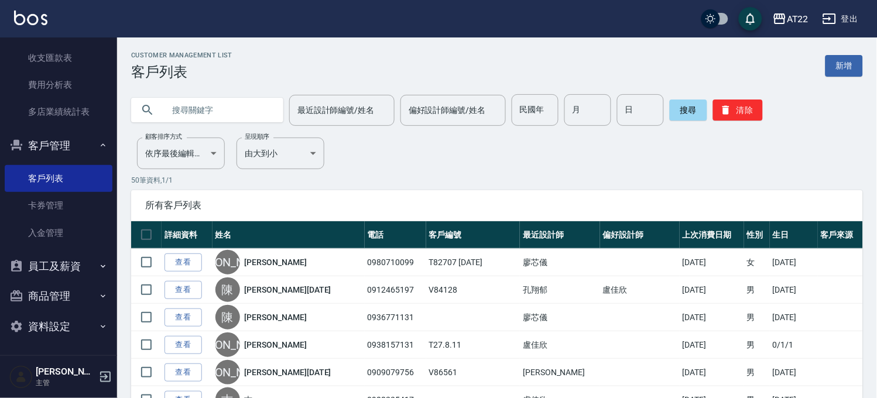
paste input "0978812972"
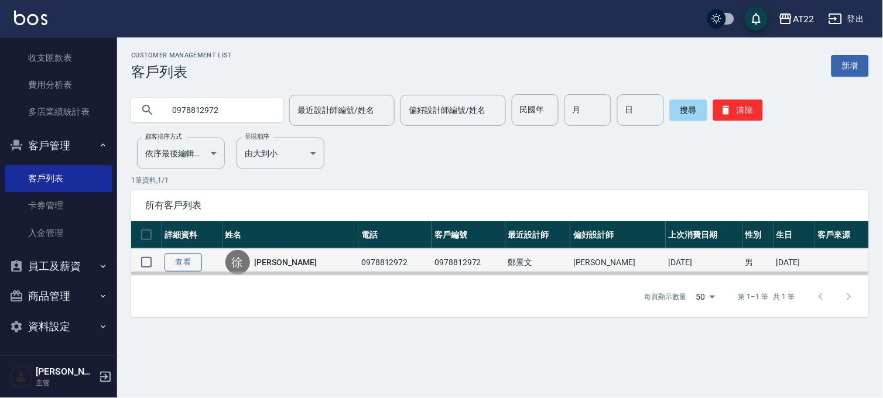
click at [180, 263] on link "查看" at bounding box center [182, 262] width 37 height 18
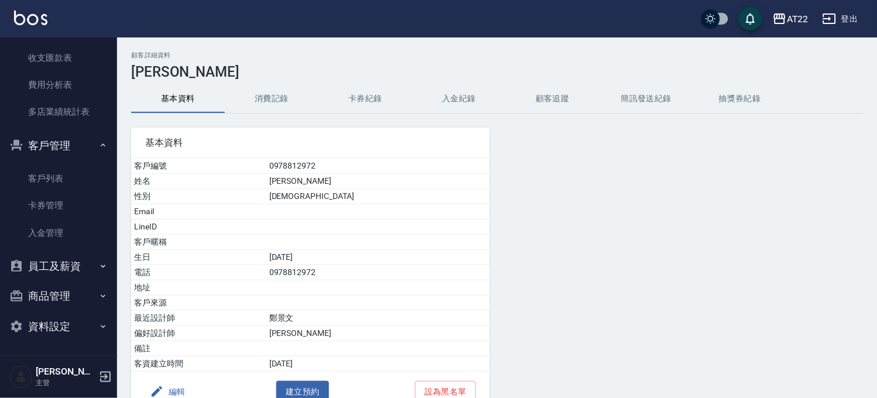
click at [278, 102] on button "消費記錄" at bounding box center [272, 99] width 94 height 28
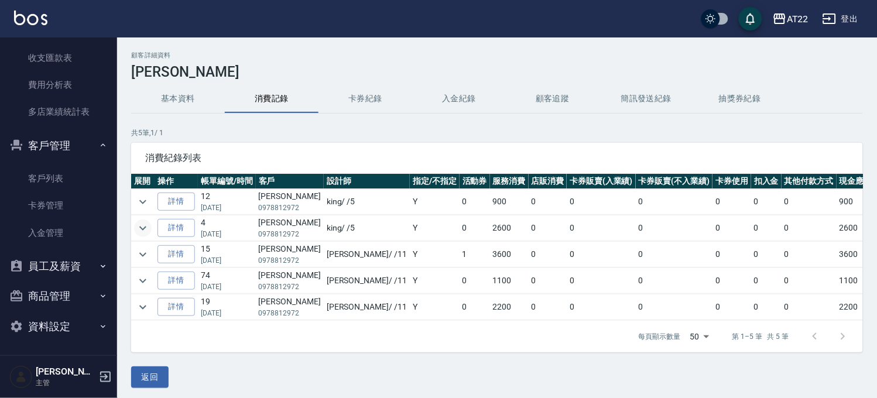
click at [142, 227] on icon "expand row" at bounding box center [143, 228] width 14 height 14
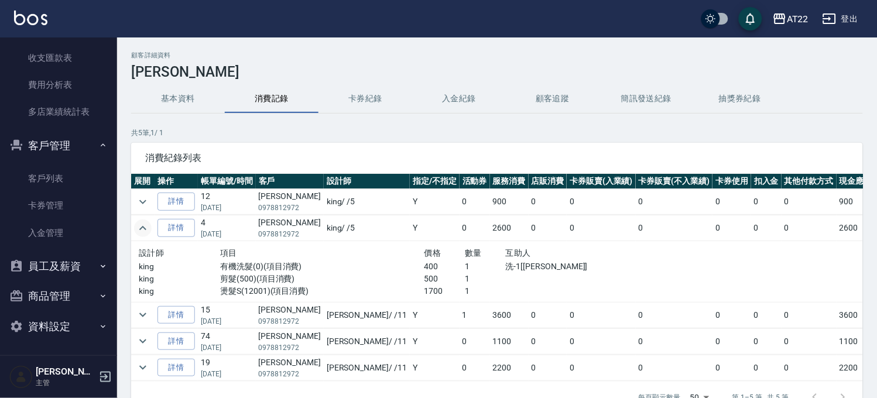
click at [142, 227] on icon "expand row" at bounding box center [142, 228] width 7 height 4
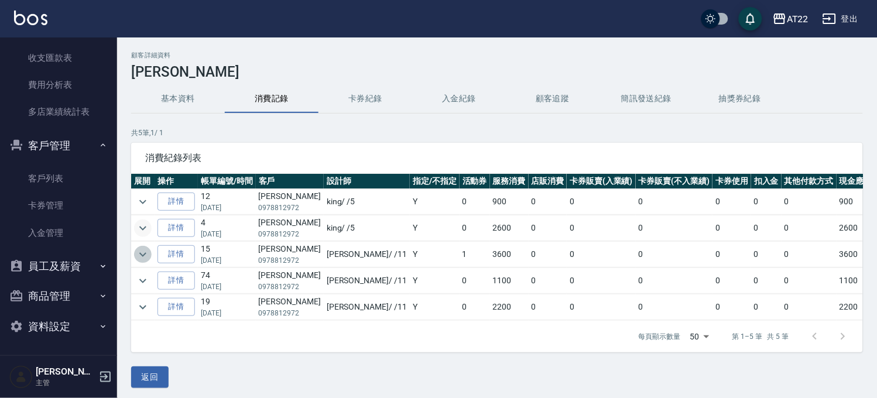
click at [138, 260] on icon "expand row" at bounding box center [143, 255] width 14 height 14
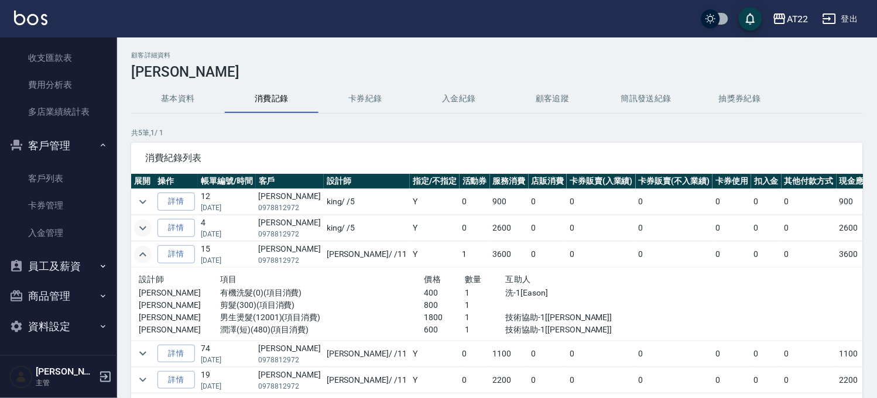
click at [138, 260] on icon "expand row" at bounding box center [143, 255] width 14 height 14
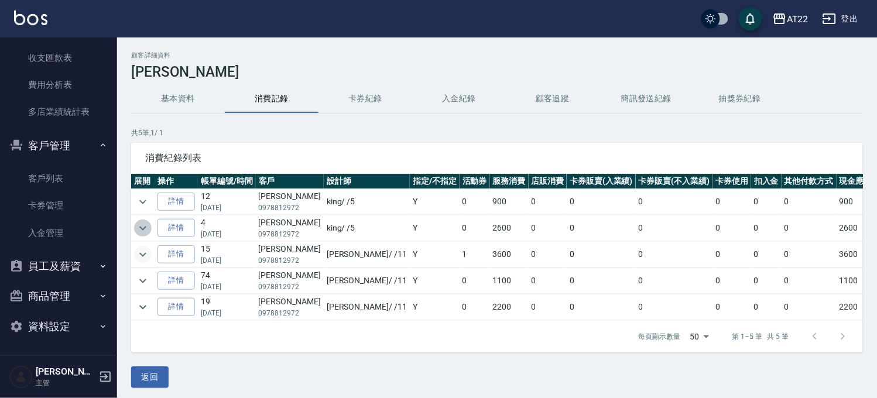
click at [145, 226] on icon "expand row" at bounding box center [143, 228] width 14 height 14
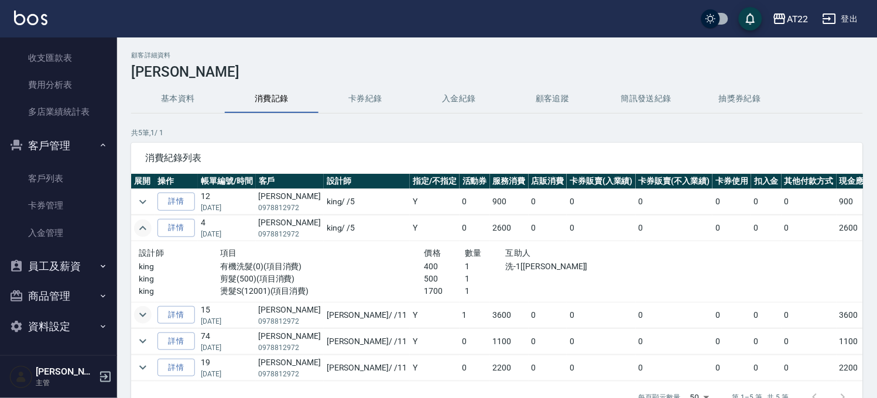
click at [145, 190] on td at bounding box center [142, 202] width 23 height 26
click at [145, 195] on icon "expand row" at bounding box center [143, 202] width 14 height 14
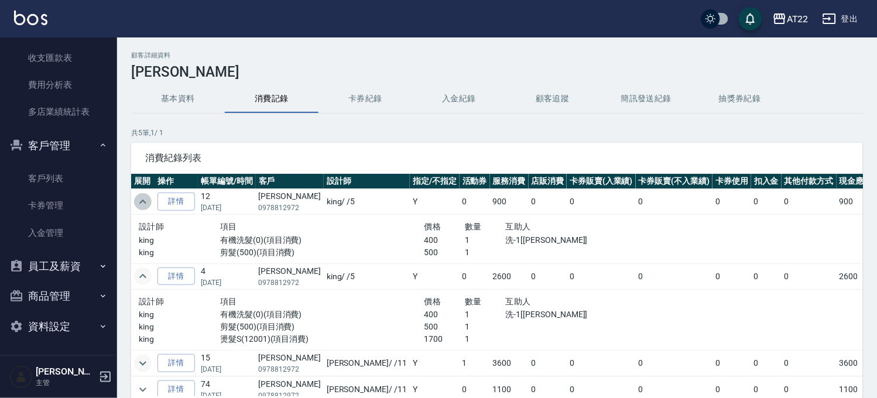
click at [145, 197] on icon "expand row" at bounding box center [143, 202] width 14 height 14
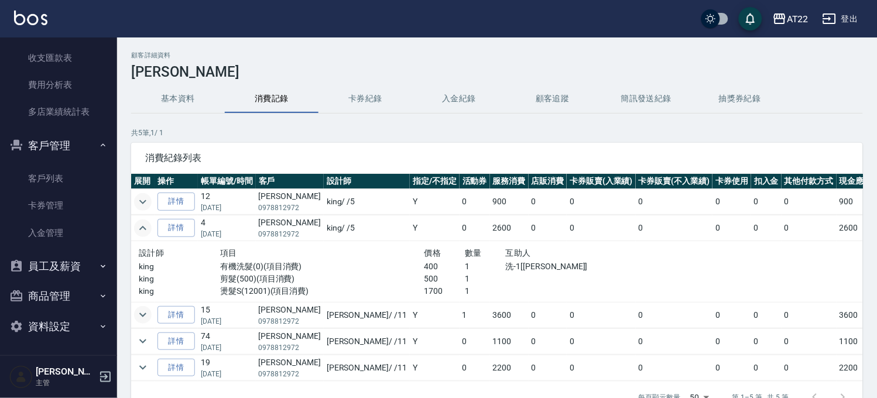
click at [142, 224] on icon "expand row" at bounding box center [143, 228] width 14 height 14
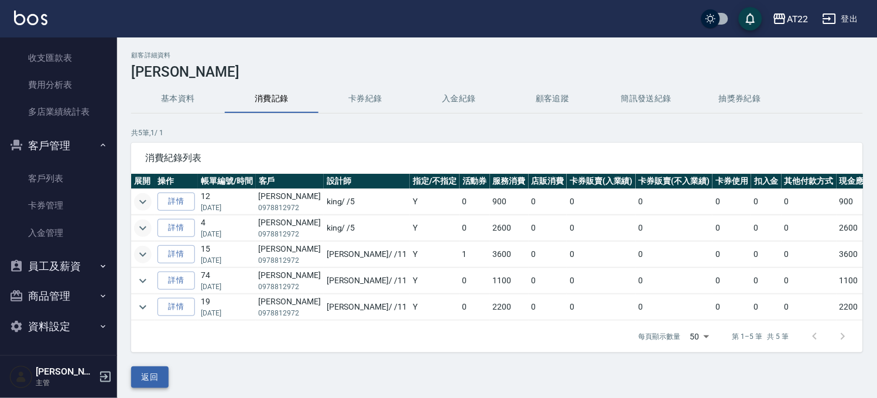
click at [132, 386] on button "返回" at bounding box center [149, 377] width 37 height 22
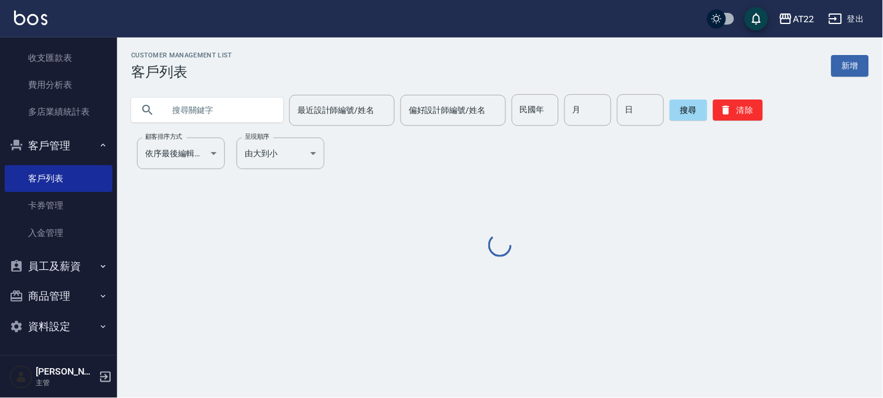
click at [196, 114] on input "text" at bounding box center [219, 110] width 110 height 32
paste input "0928585937"
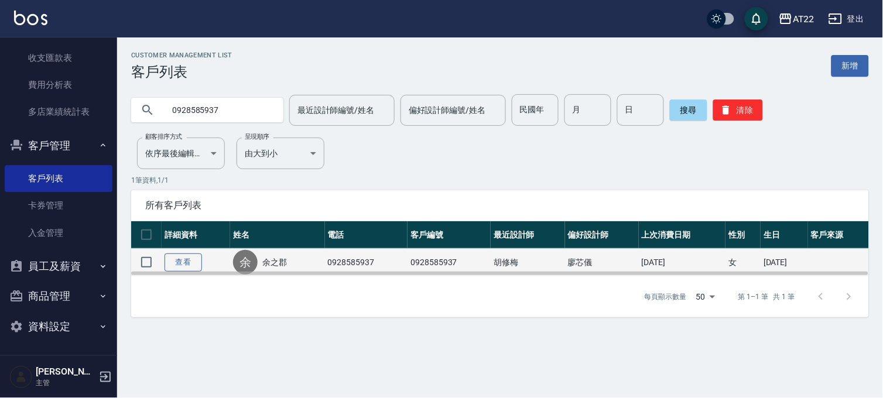
click at [184, 266] on link "查看" at bounding box center [182, 262] width 37 height 18
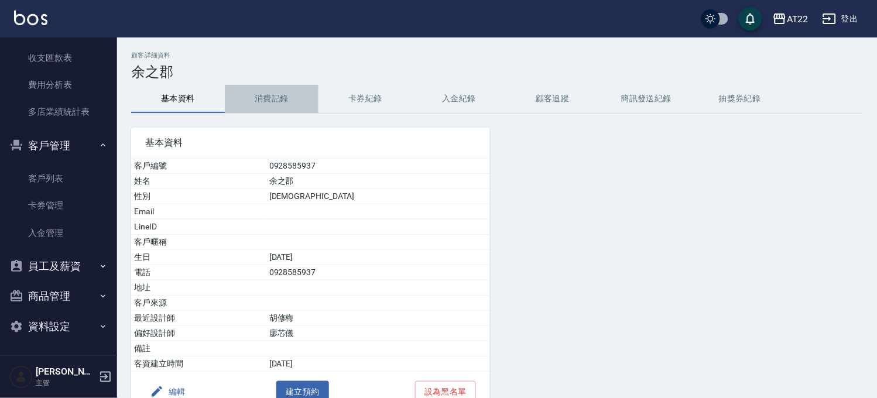
click at [270, 104] on button "消費記錄" at bounding box center [272, 99] width 94 height 28
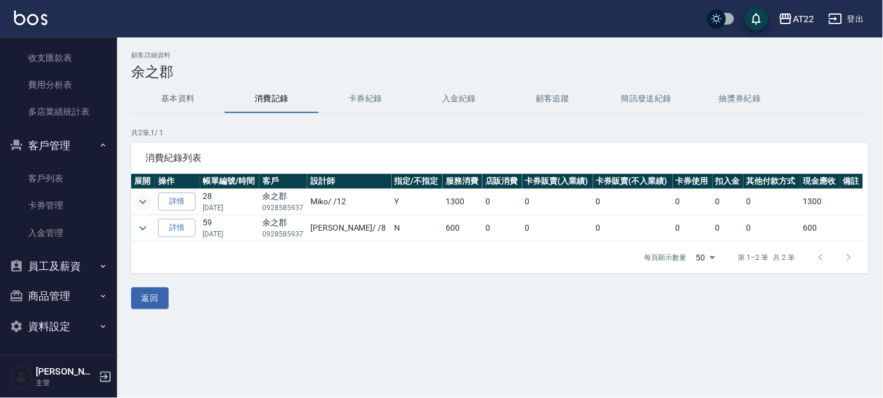
click at [142, 202] on icon "expand row" at bounding box center [142, 202] width 7 height 4
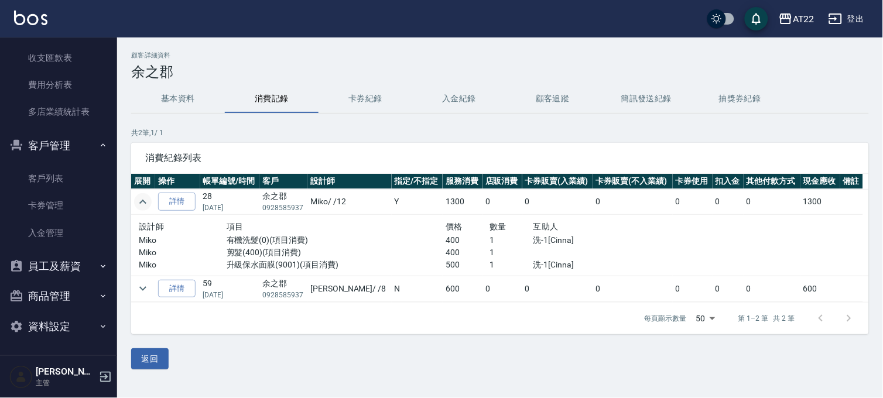
click at [142, 202] on icon "expand row" at bounding box center [143, 202] width 14 height 14
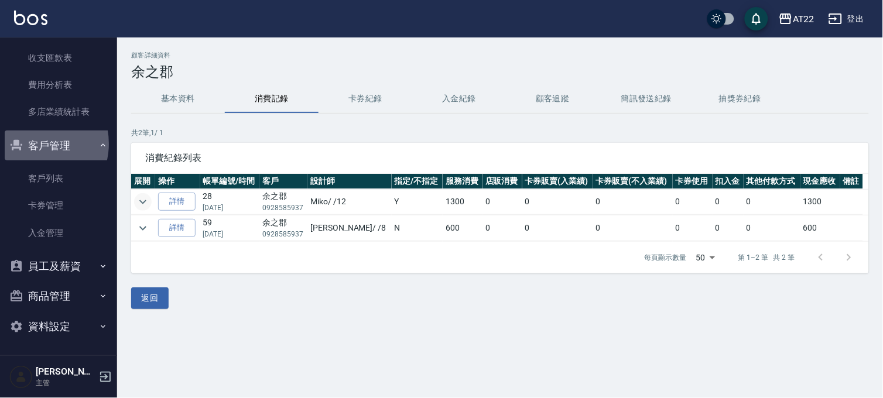
click at [35, 143] on button "客戶管理" at bounding box center [59, 146] width 108 height 30
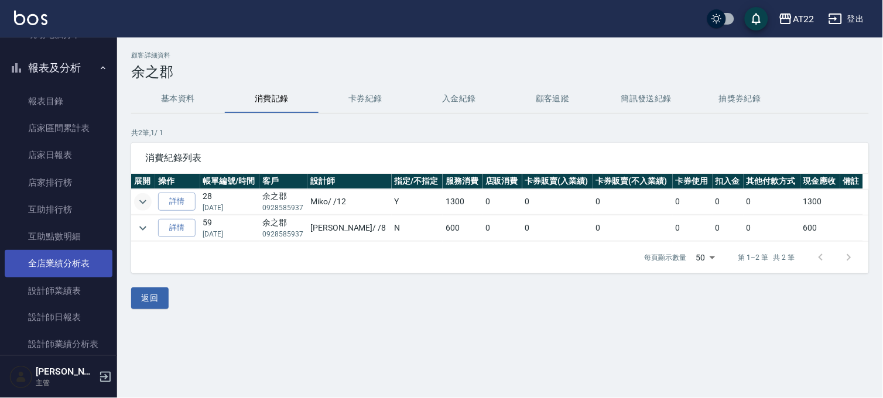
scroll to position [127, 0]
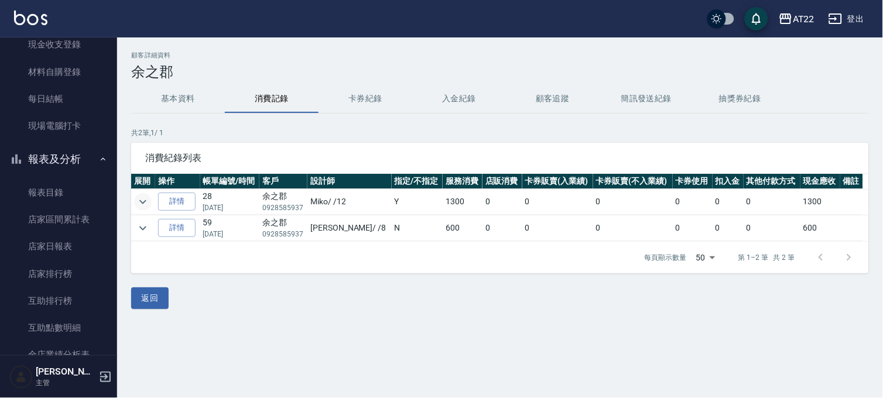
click at [53, 154] on button "報表及分析" at bounding box center [59, 159] width 108 height 30
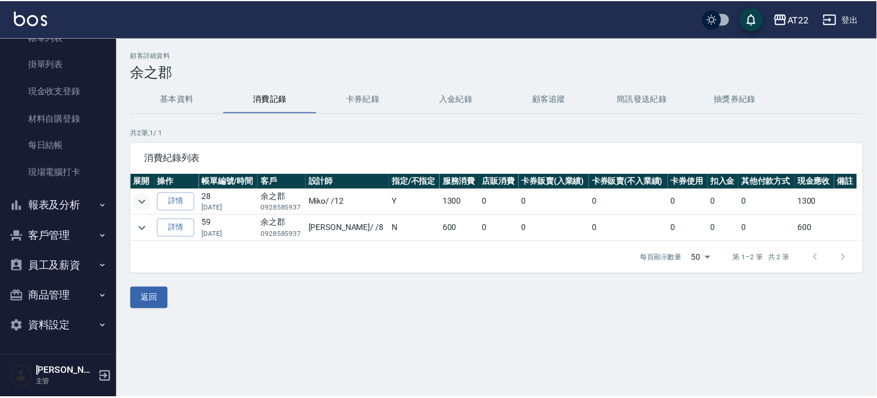
scroll to position [0, 0]
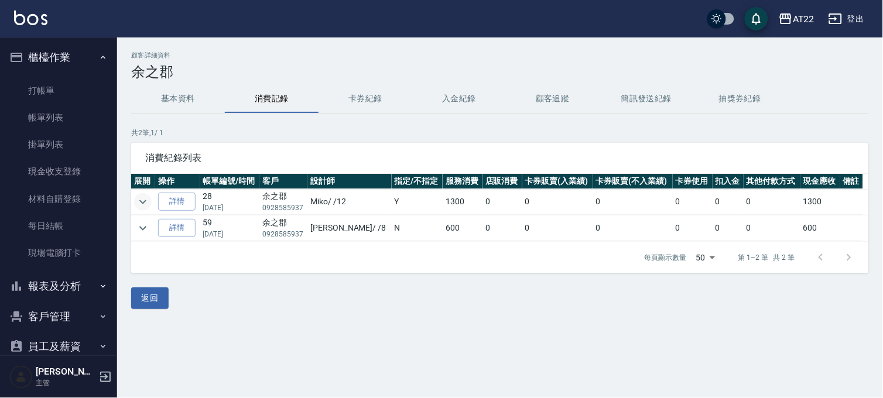
click at [74, 54] on button "櫃檯作業" at bounding box center [59, 57] width 108 height 30
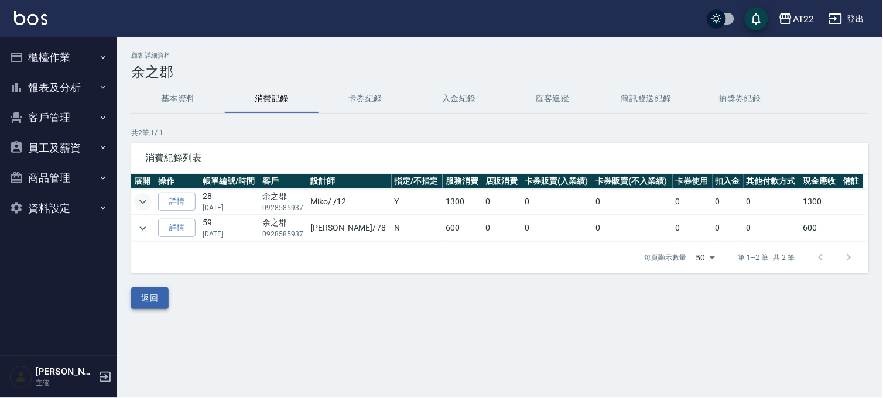
click at [153, 296] on button "返回" at bounding box center [149, 298] width 37 height 22
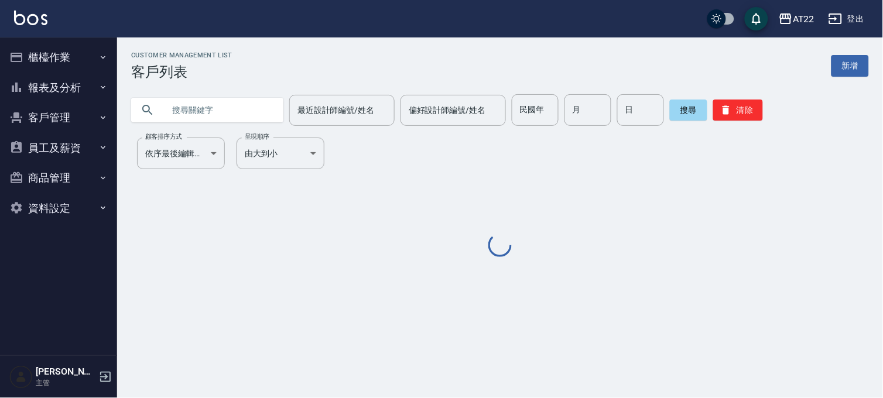
click at [242, 114] on input "text" at bounding box center [219, 110] width 110 height 32
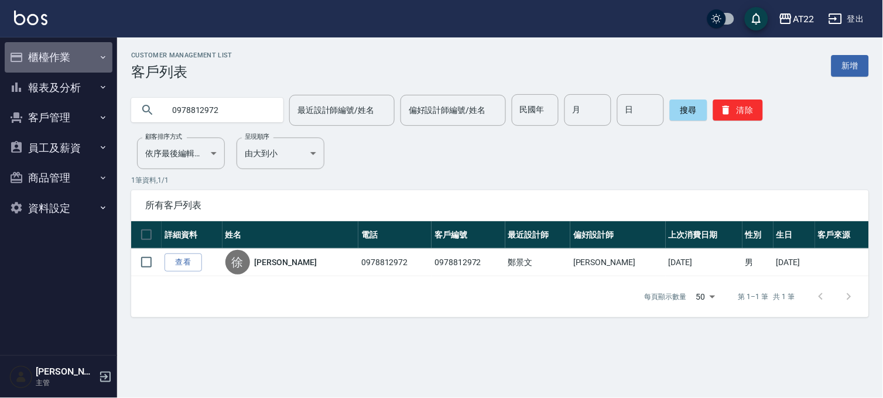
click at [80, 63] on button "櫃檯作業" at bounding box center [59, 57] width 108 height 30
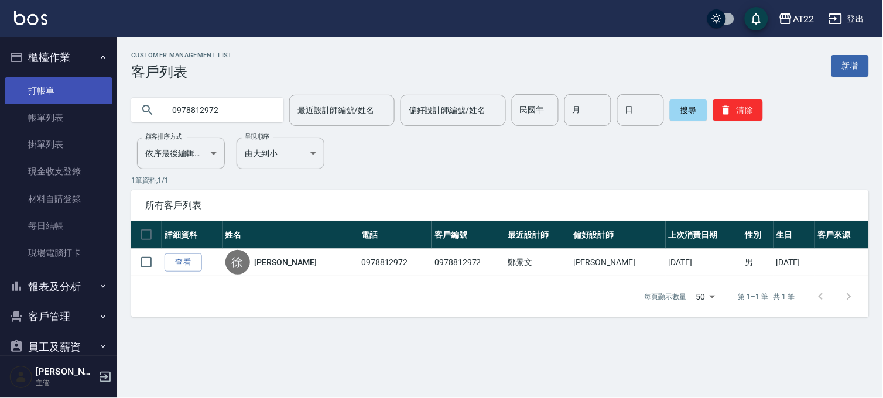
click at [75, 91] on link "打帳單" at bounding box center [59, 90] width 108 height 27
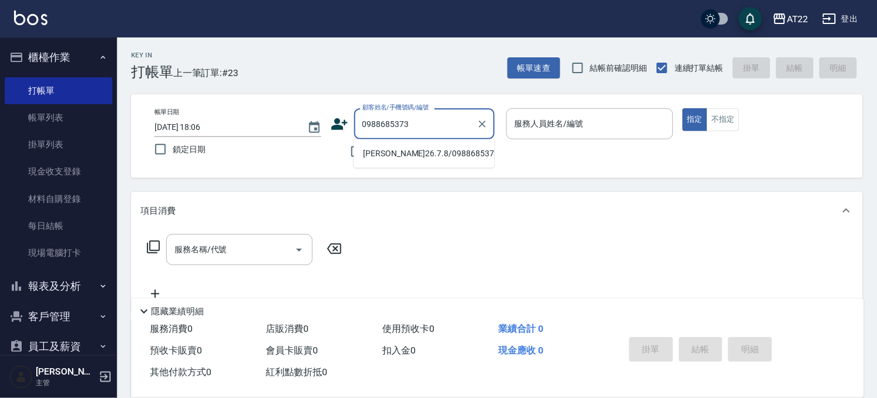
click at [404, 155] on li "羅元志26.7.8/0988685373/T86226" at bounding box center [424, 153] width 140 height 19
click at [536, 66] on button "帳單速查" at bounding box center [533, 68] width 53 height 22
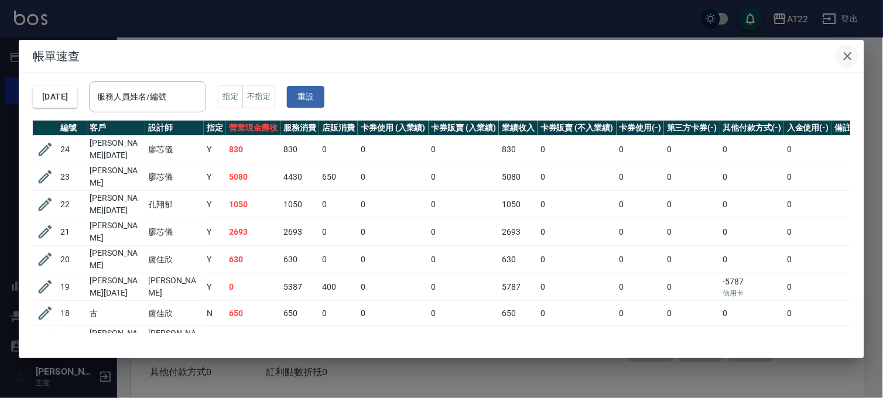
click at [848, 51] on icon "button" at bounding box center [848, 56] width 14 height 14
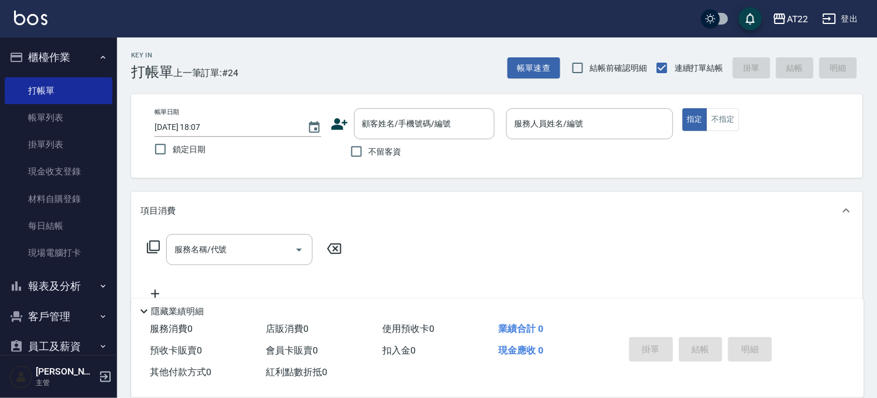
click at [83, 287] on button "報表及分析" at bounding box center [59, 286] width 108 height 30
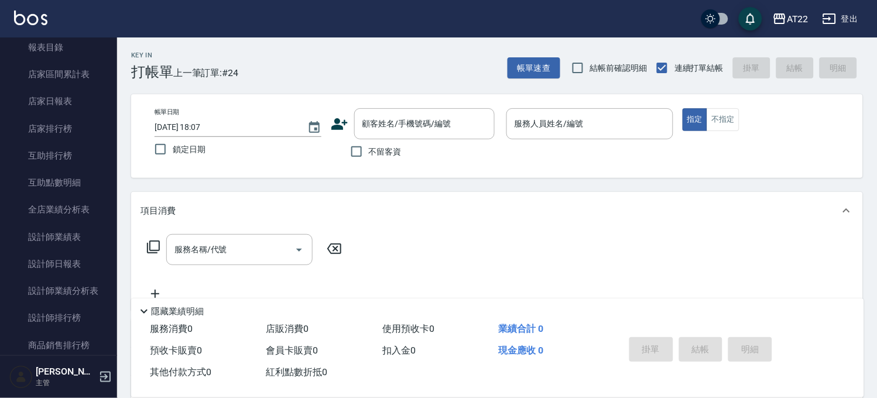
scroll to position [191, 0]
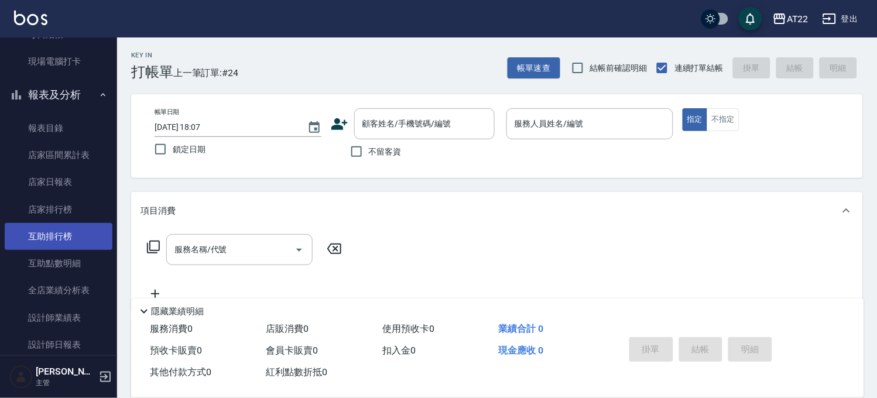
click at [68, 243] on link "互助排行榜" at bounding box center [59, 236] width 108 height 27
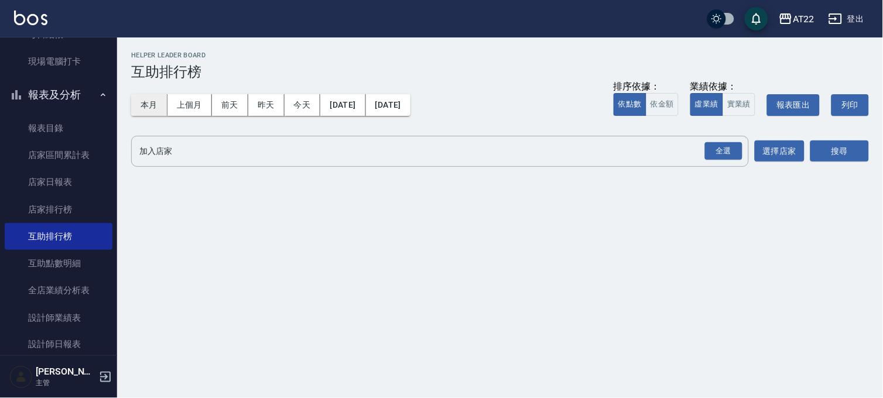
click at [142, 97] on button "本月" at bounding box center [149, 105] width 36 height 22
click at [711, 147] on div "全選" at bounding box center [723, 151] width 37 height 18
click at [821, 155] on button "搜尋" at bounding box center [839, 152] width 59 height 22
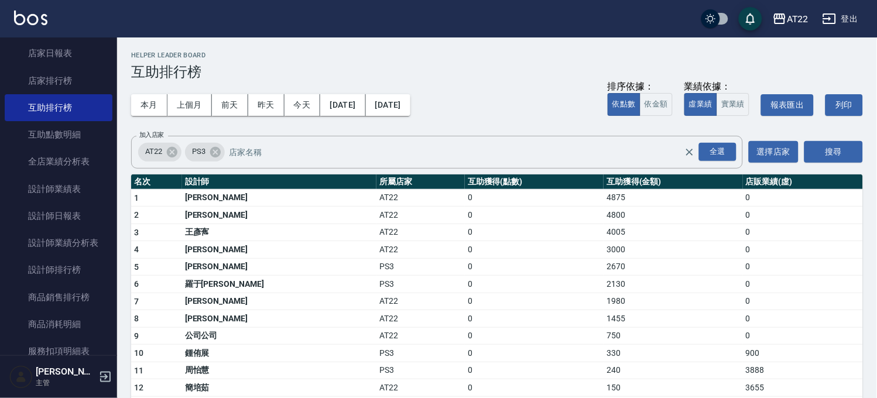
scroll to position [256, 0]
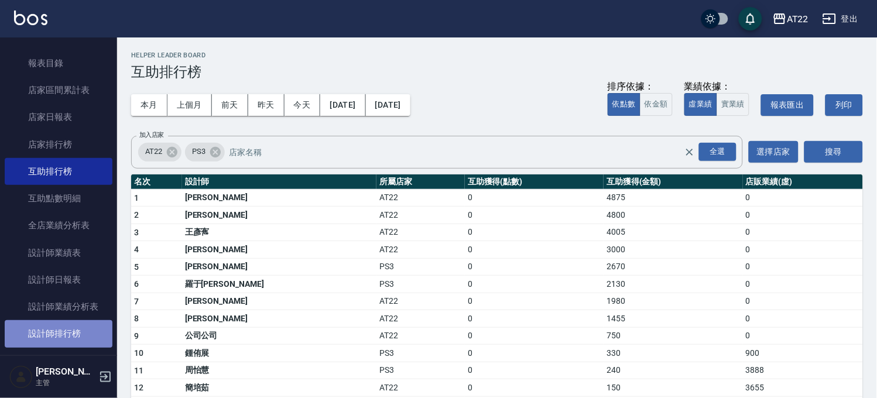
click at [59, 331] on link "設計師排行榜" at bounding box center [59, 333] width 108 height 27
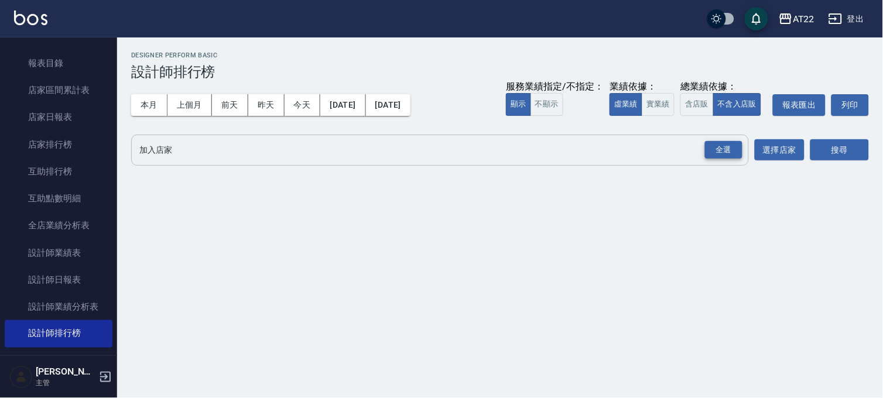
click at [723, 149] on div "全選" at bounding box center [723, 150] width 37 height 18
click at [850, 140] on button "搜尋" at bounding box center [839, 151] width 59 height 22
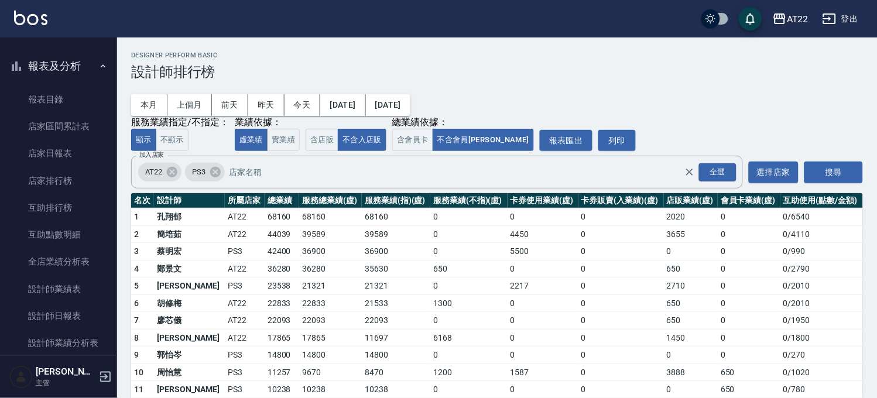
scroll to position [130, 0]
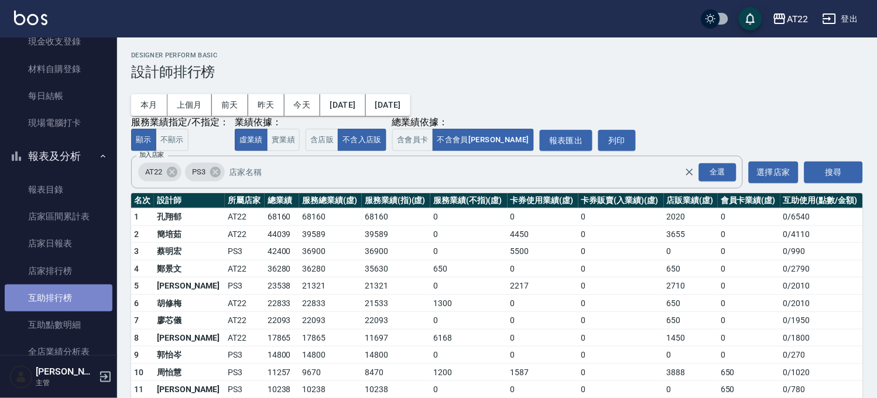
click at [83, 293] on link "互助排行榜" at bounding box center [59, 297] width 108 height 27
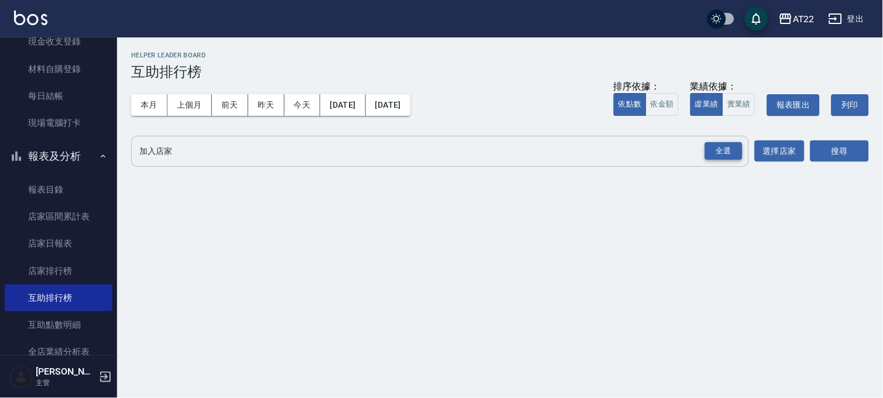
click at [725, 148] on div "全選" at bounding box center [723, 151] width 37 height 18
click at [844, 150] on button "搜尋" at bounding box center [839, 152] width 59 height 22
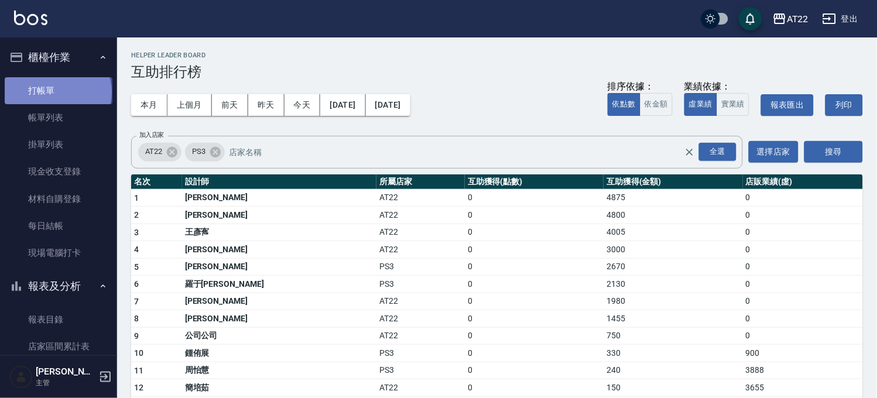
click at [57, 92] on link "打帳單" at bounding box center [59, 90] width 108 height 27
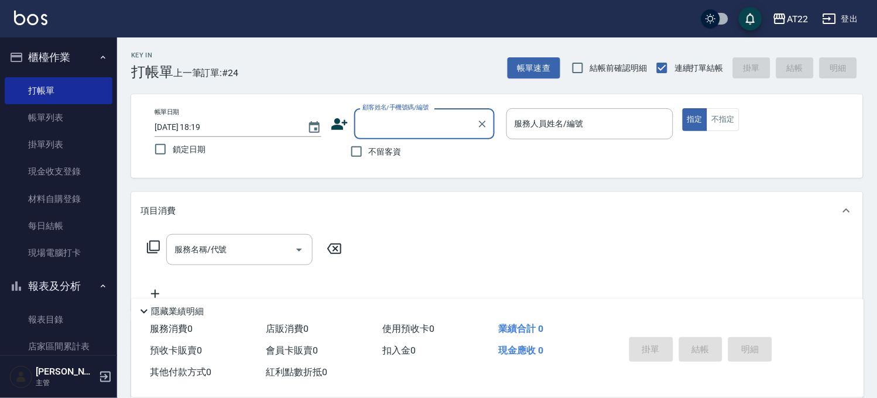
click at [73, 49] on button "櫃檯作業" at bounding box center [59, 57] width 108 height 30
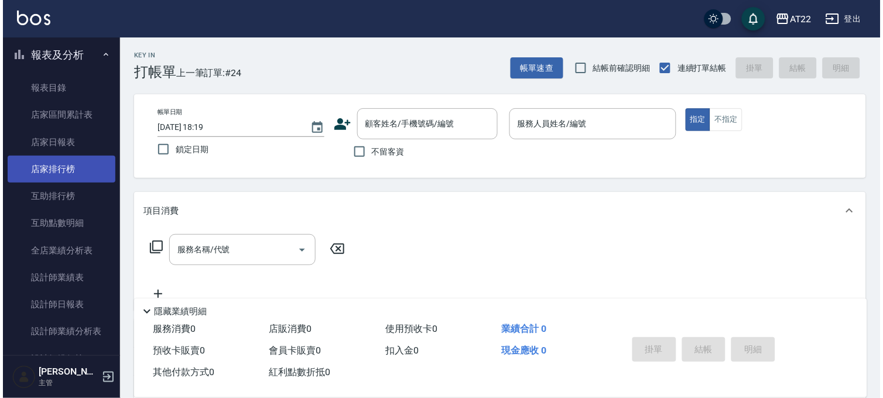
scroll to position [65, 0]
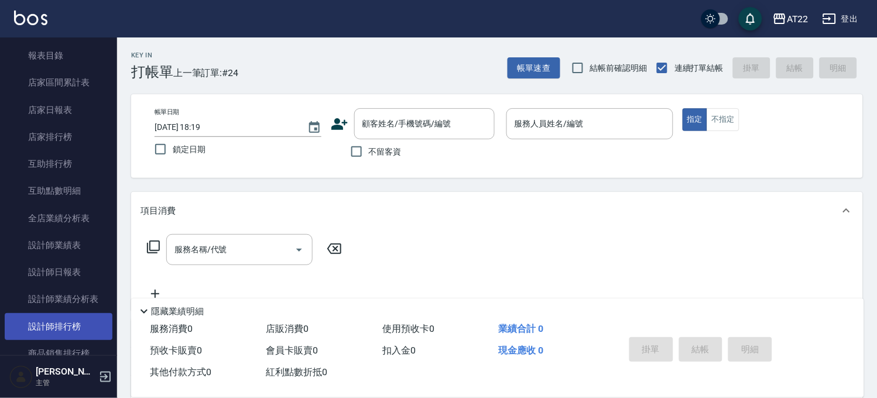
click at [88, 325] on link "設計師排行榜" at bounding box center [59, 326] width 108 height 27
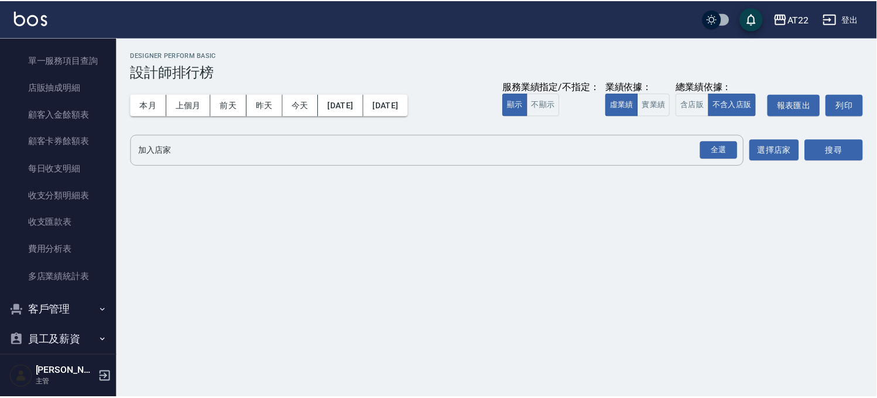
scroll to position [513, 0]
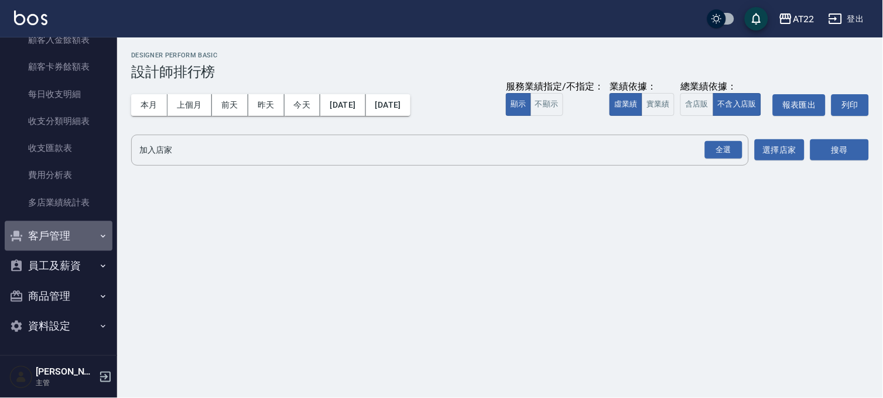
click at [90, 241] on button "客戶管理" at bounding box center [59, 236] width 108 height 30
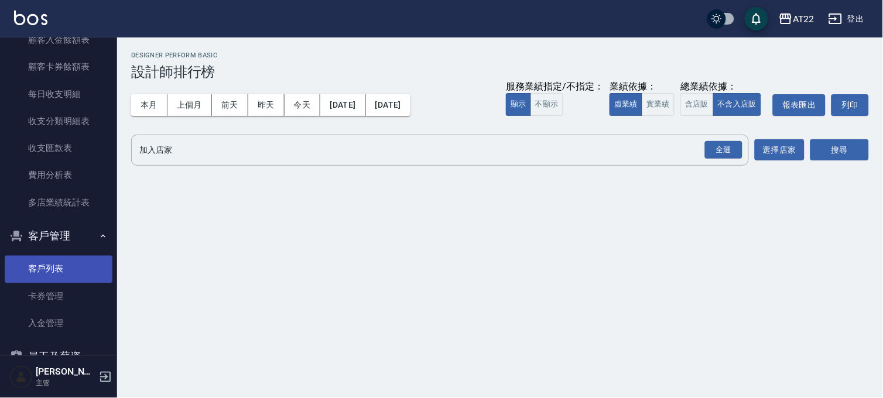
click at [79, 280] on link "客戶列表" at bounding box center [59, 269] width 108 height 27
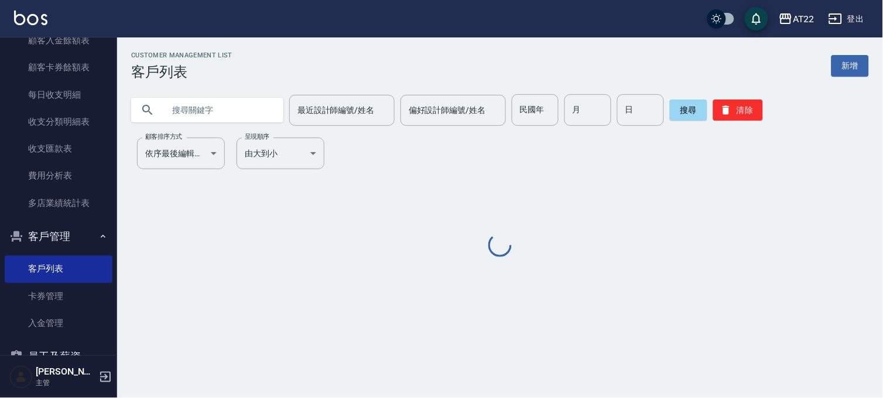
click at [246, 101] on input "text" at bounding box center [219, 110] width 110 height 32
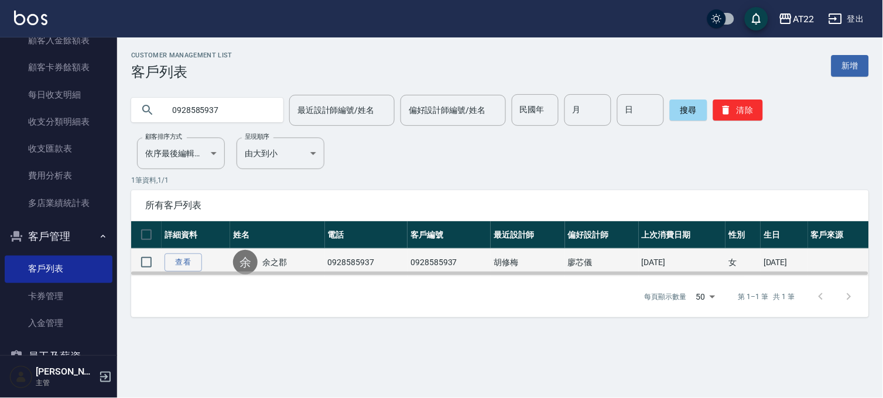
click at [282, 258] on link "余之郡" at bounding box center [274, 262] width 25 height 12
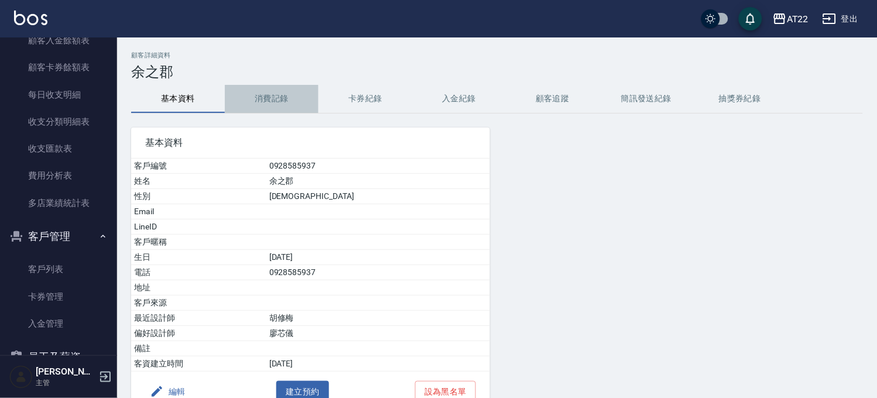
click at [273, 91] on button "消費記錄" at bounding box center [272, 99] width 94 height 28
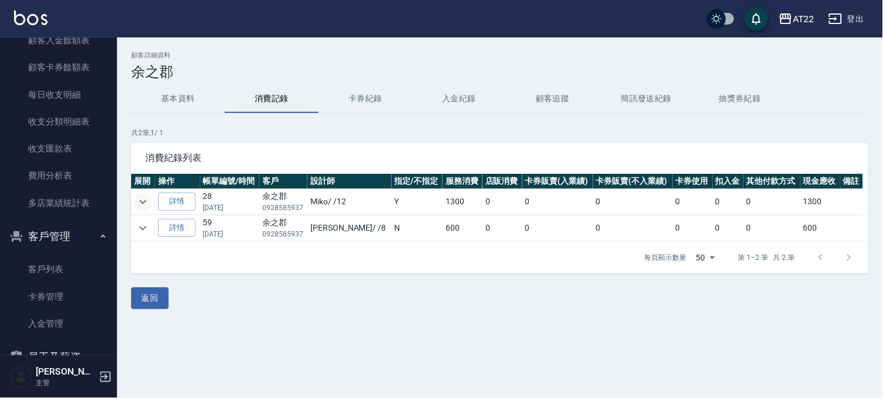
click at [145, 201] on icon "expand row" at bounding box center [142, 202] width 7 height 4
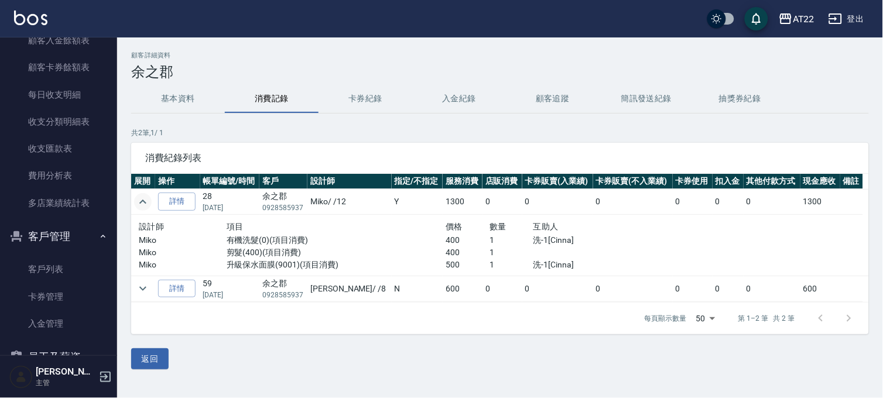
click at [166, 110] on button "基本資料" at bounding box center [178, 99] width 94 height 28
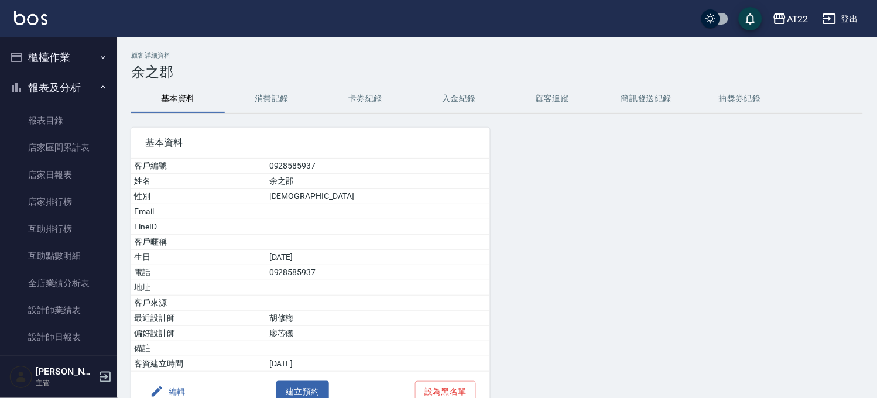
click at [77, 67] on button "櫃檯作業" at bounding box center [59, 57] width 108 height 30
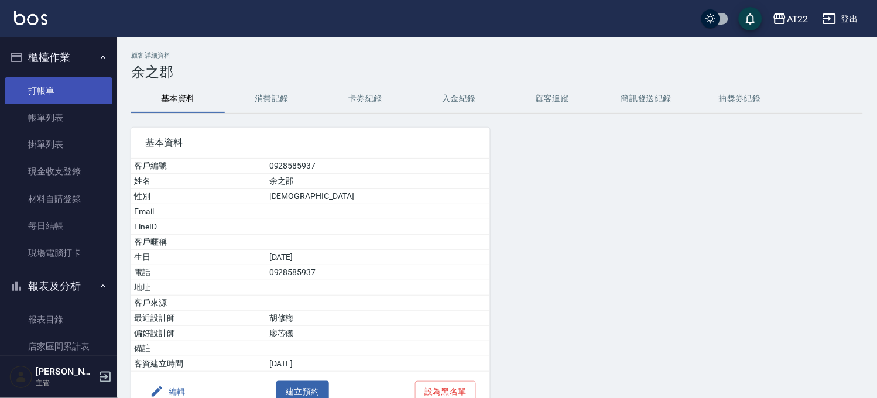
click at [47, 96] on link "打帳單" at bounding box center [59, 90] width 108 height 27
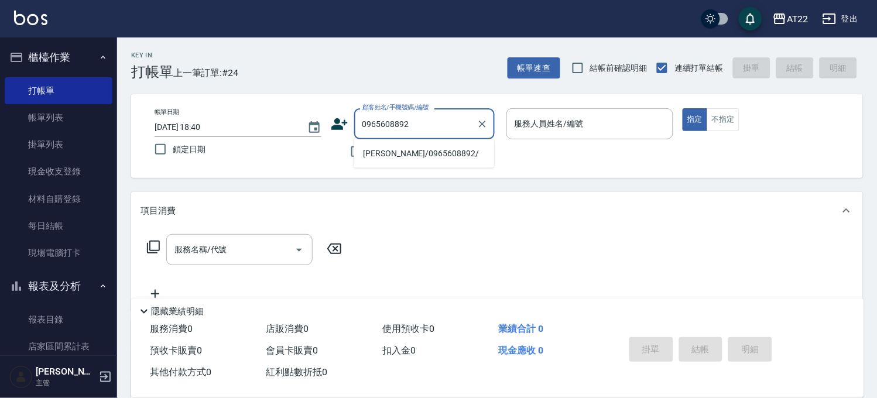
click at [422, 164] on ul "陳宇翔/0965608892/" at bounding box center [424, 153] width 140 height 29
click at [422, 161] on li "陳宇翔/0965608892/" at bounding box center [424, 153] width 140 height 19
click at [410, 156] on li "辜德田27.5.8/0933551993/T91171" at bounding box center [424, 153] width 140 height 19
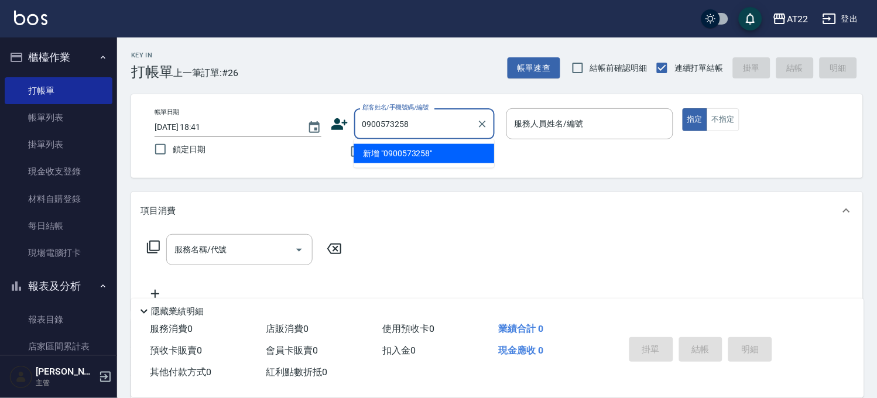
click at [393, 150] on li "新增 "0900573258"" at bounding box center [424, 153] width 140 height 19
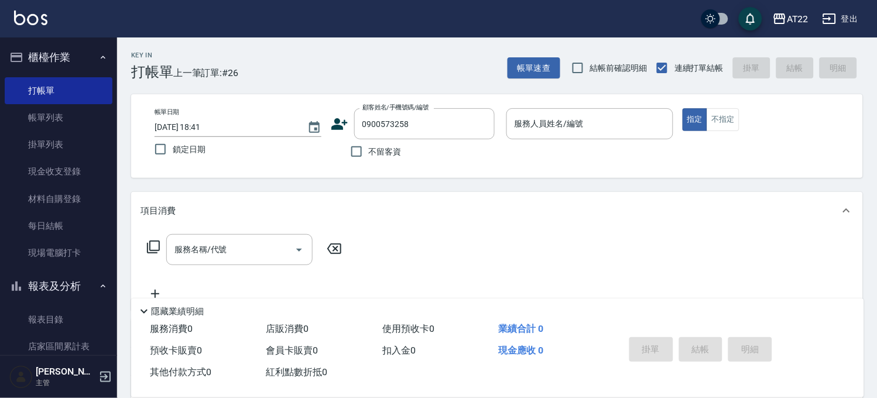
click at [344, 123] on icon at bounding box center [339, 124] width 16 height 12
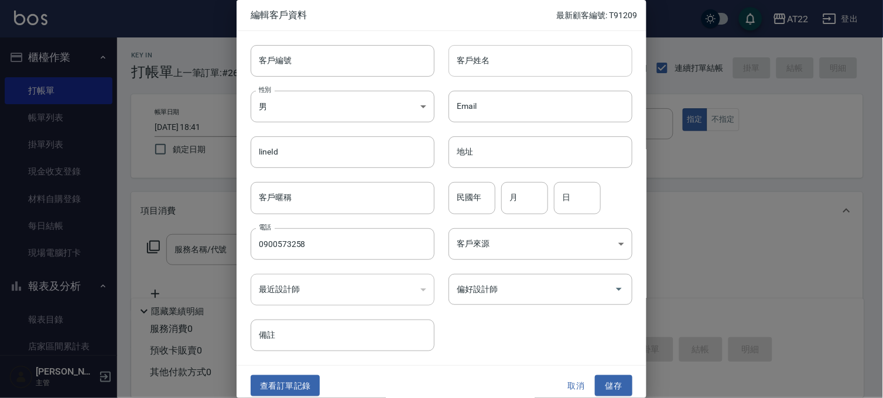
click at [514, 63] on input "客戶姓名" at bounding box center [540, 61] width 184 height 32
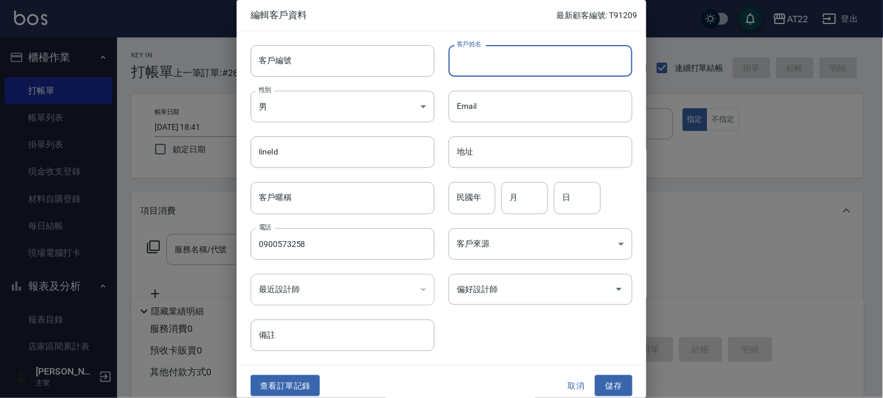
paste input "劉宥輯"
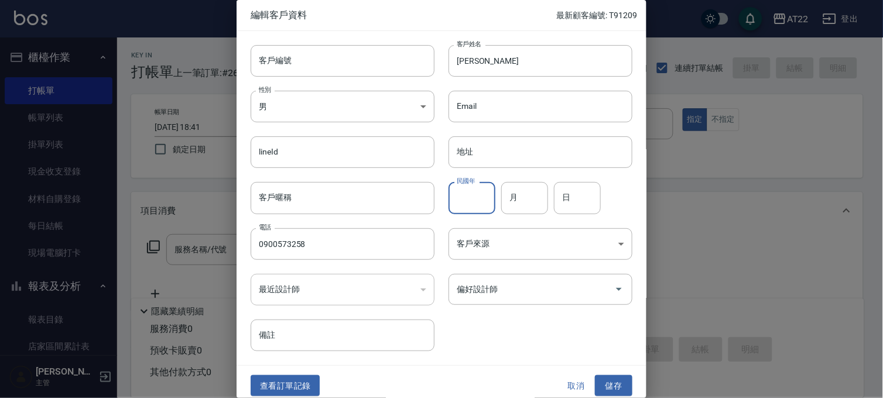
click at [470, 207] on input "民國年" at bounding box center [471, 198] width 47 height 32
click at [518, 208] on input "月" at bounding box center [524, 198] width 47 height 32
click at [563, 191] on input "日" at bounding box center [577, 198] width 47 height 32
click at [609, 390] on button "儲存" at bounding box center [613, 386] width 37 height 22
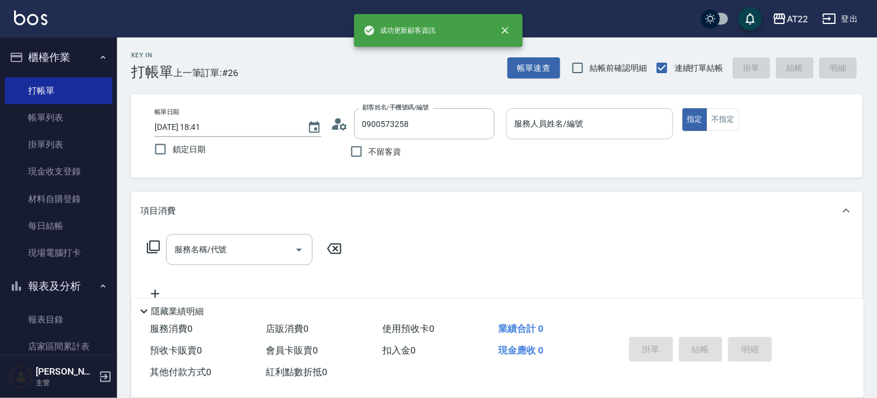
click at [597, 133] on input "服務人員姓名/編號" at bounding box center [590, 124] width 156 height 20
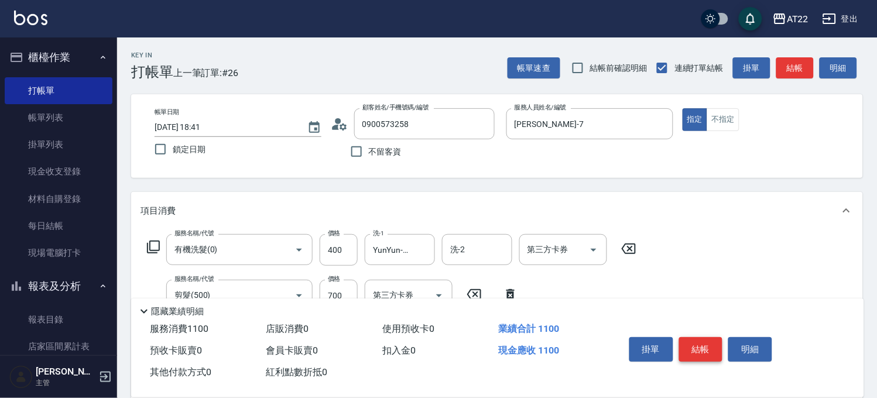
click at [689, 354] on button "結帳" at bounding box center [701, 349] width 44 height 25
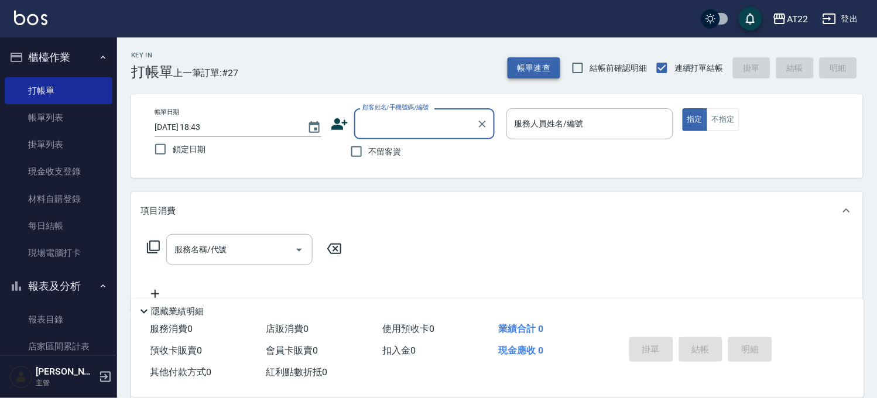
click at [525, 63] on button "帳單速查" at bounding box center [533, 68] width 53 height 22
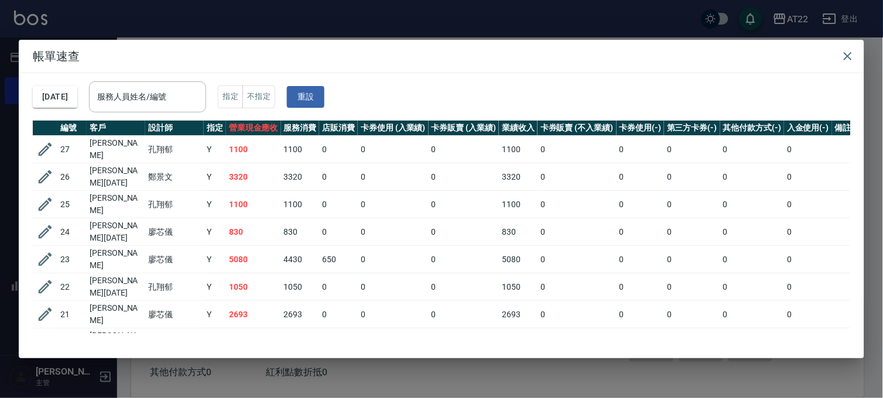
click at [527, 36] on div "帳單速查 2025/10/05 服務人員姓名/編號 服務人員姓名/編號 指定 不指定 重設 編號 客戶 設計師 指定 營業現金應收 服務消費 店販消費 卡券使…" at bounding box center [441, 199] width 883 height 398
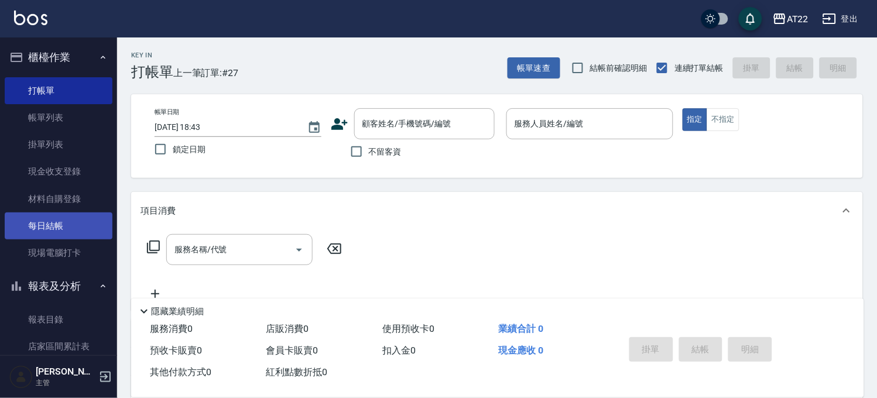
click at [64, 219] on link "每日結帳" at bounding box center [59, 225] width 108 height 27
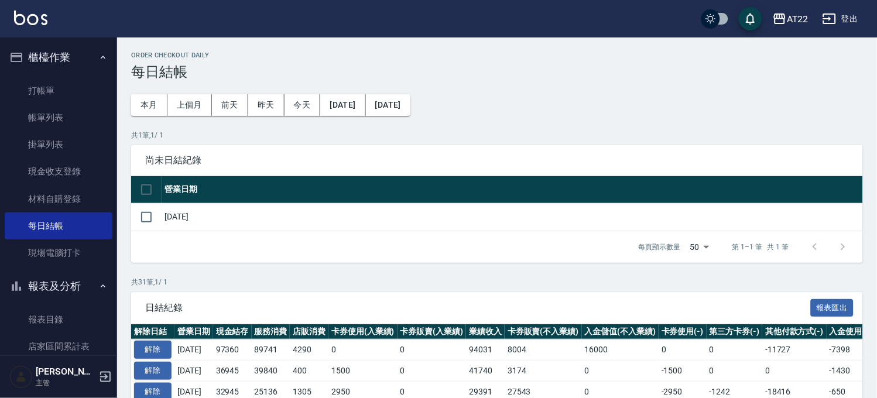
click at [179, 212] on td "[DATE]" at bounding box center [512, 217] width 701 height 28
click at [148, 223] on input "checkbox" at bounding box center [146, 217] width 25 height 25
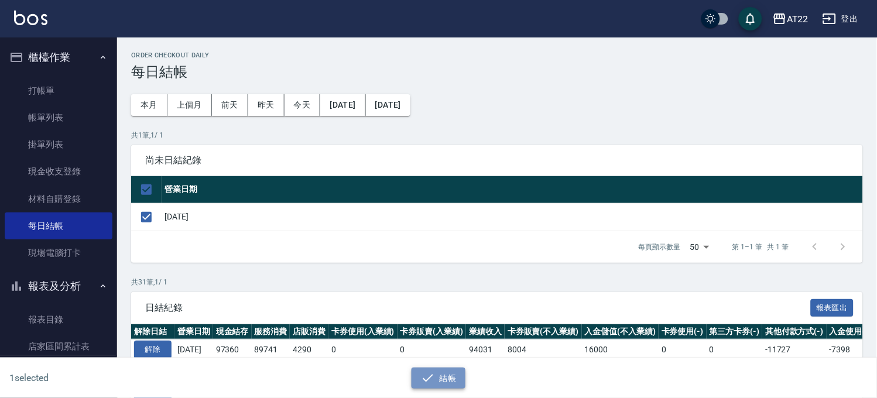
click at [443, 387] on button "結帳" at bounding box center [438, 379] width 54 height 22
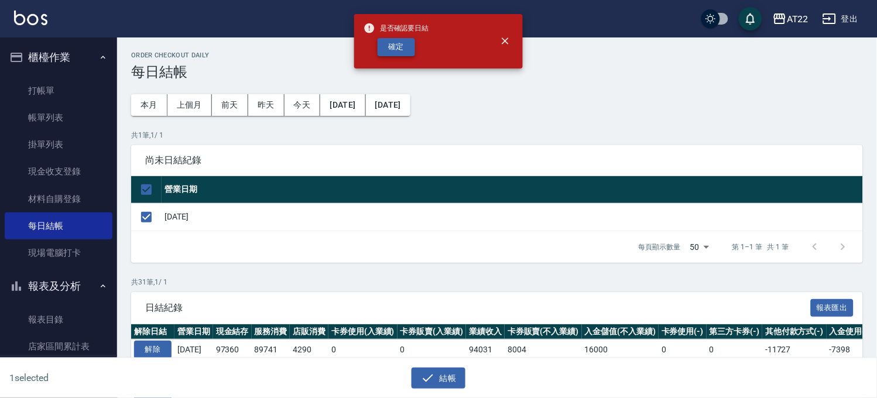
click at [397, 53] on button "確定" at bounding box center [396, 47] width 37 height 18
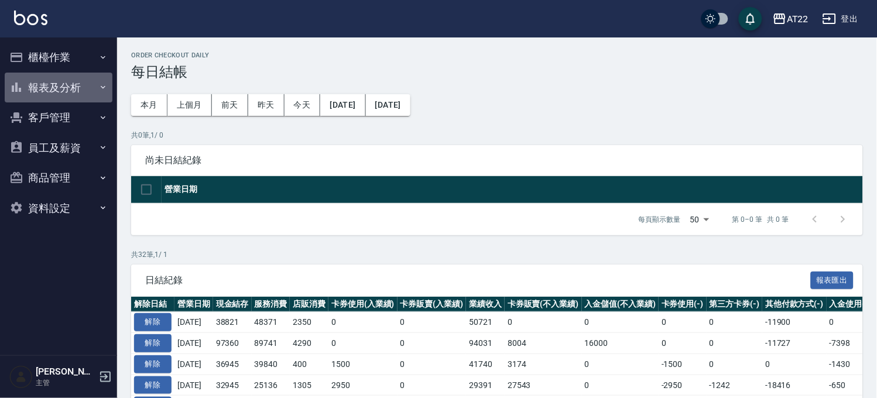
click at [73, 83] on button "報表及分析" at bounding box center [59, 88] width 108 height 30
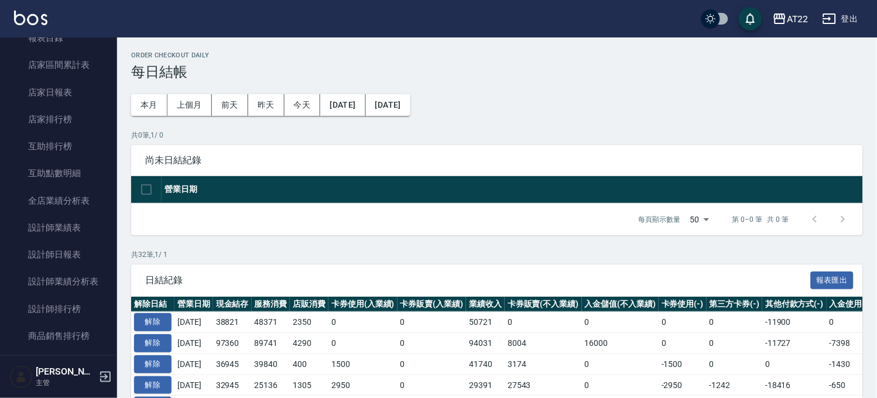
scroll to position [130, 0]
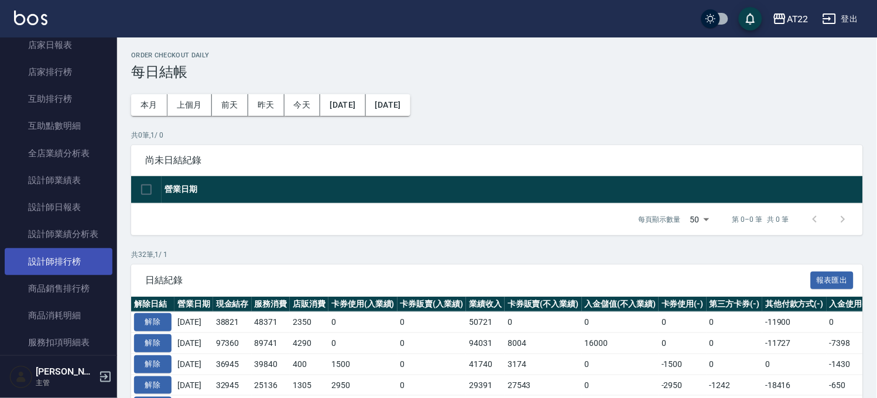
click at [74, 262] on link "設計師排行榜" at bounding box center [59, 261] width 108 height 27
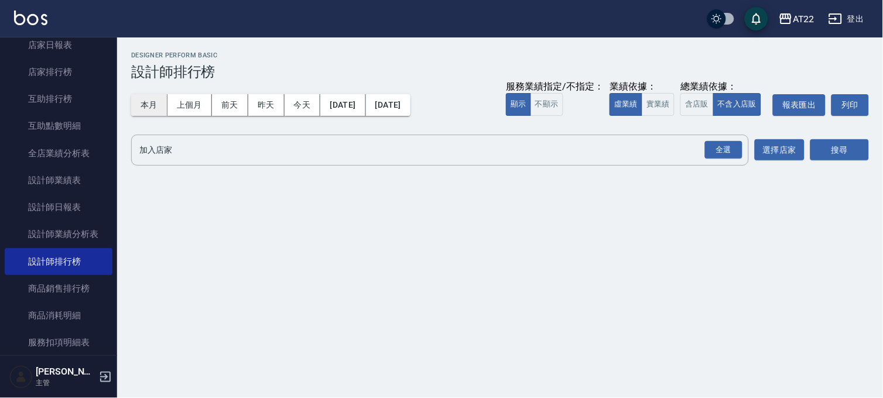
click at [155, 101] on button "本月" at bounding box center [149, 105] width 36 height 22
click at [729, 148] on div "全選" at bounding box center [723, 150] width 37 height 18
click at [849, 140] on button "搜尋" at bounding box center [839, 151] width 59 height 22
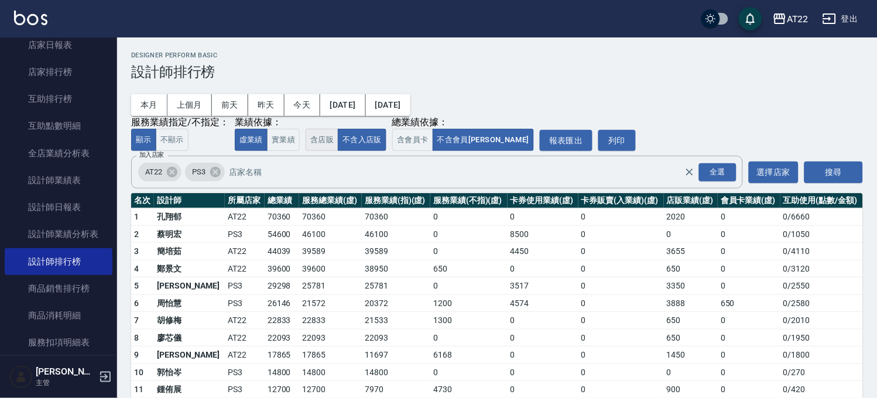
click at [322, 145] on button "含店販" at bounding box center [322, 140] width 33 height 23
